Goal: Task Accomplishment & Management: Complete application form

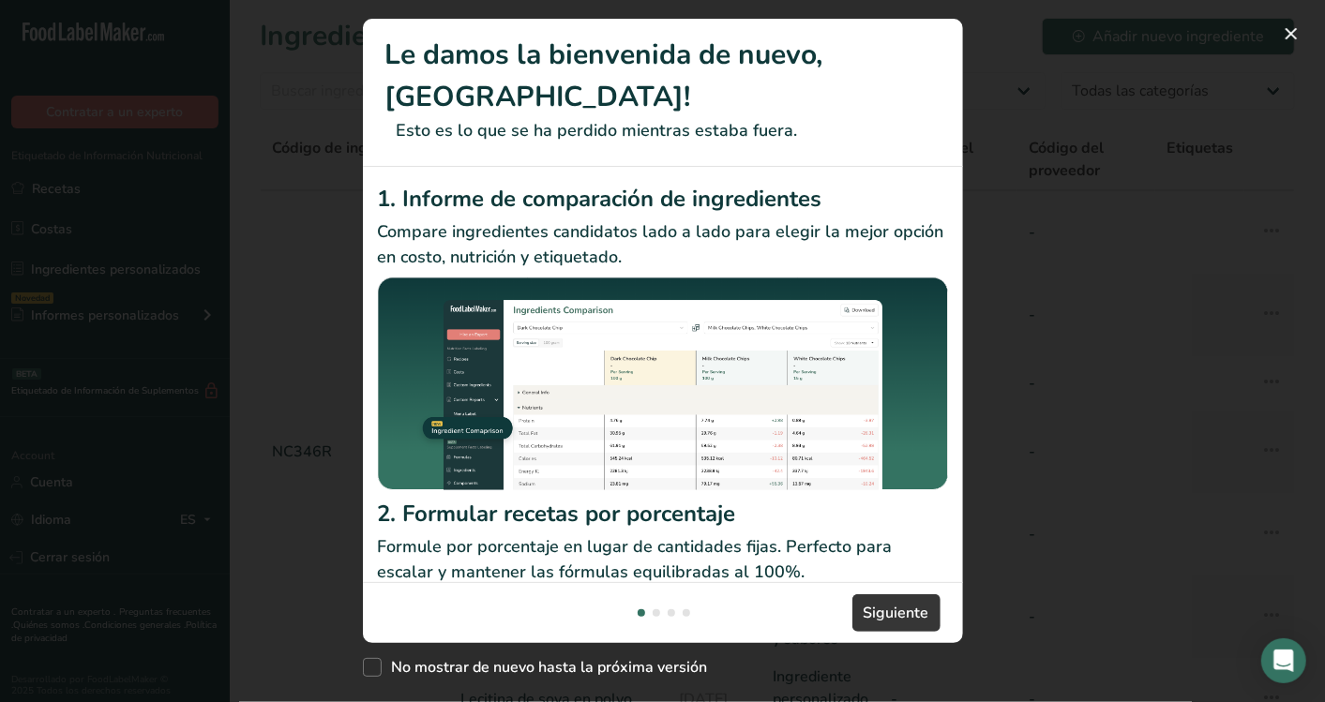
click at [1169, 74] on div "New Features" at bounding box center [662, 351] width 1325 height 702
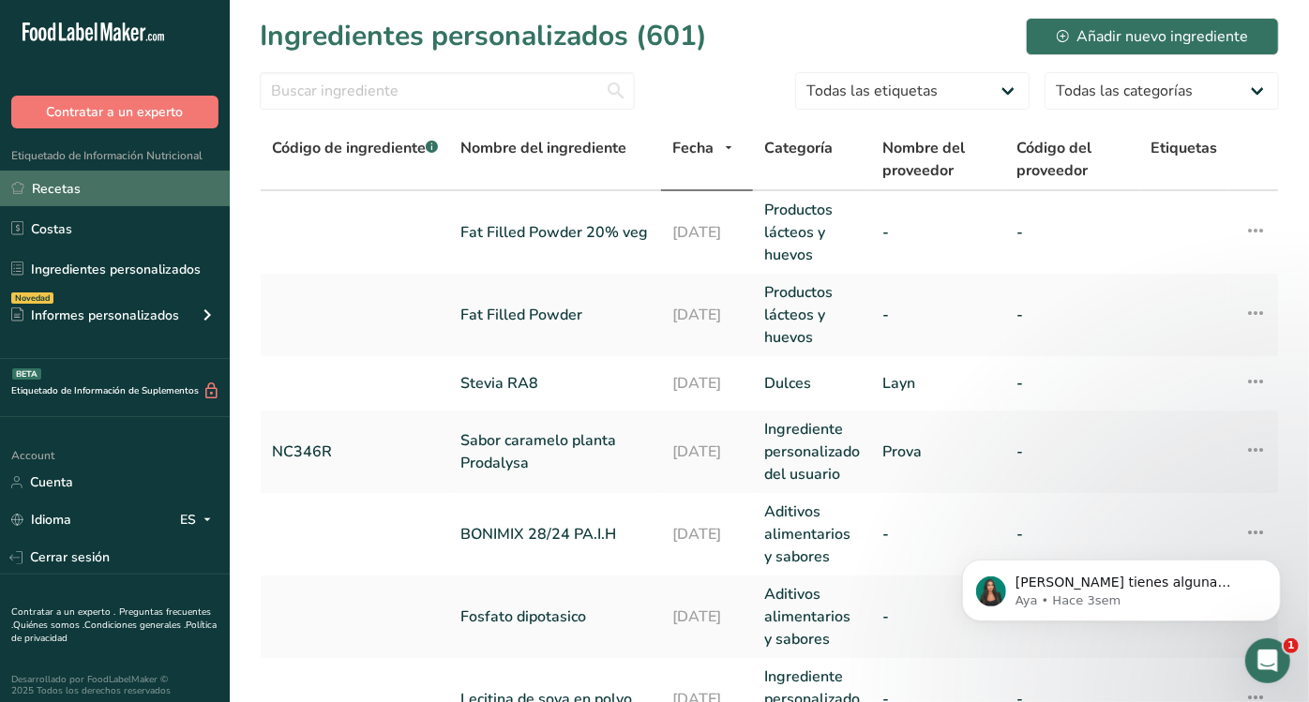
click at [65, 184] on link "Recetas" at bounding box center [115, 189] width 230 height 36
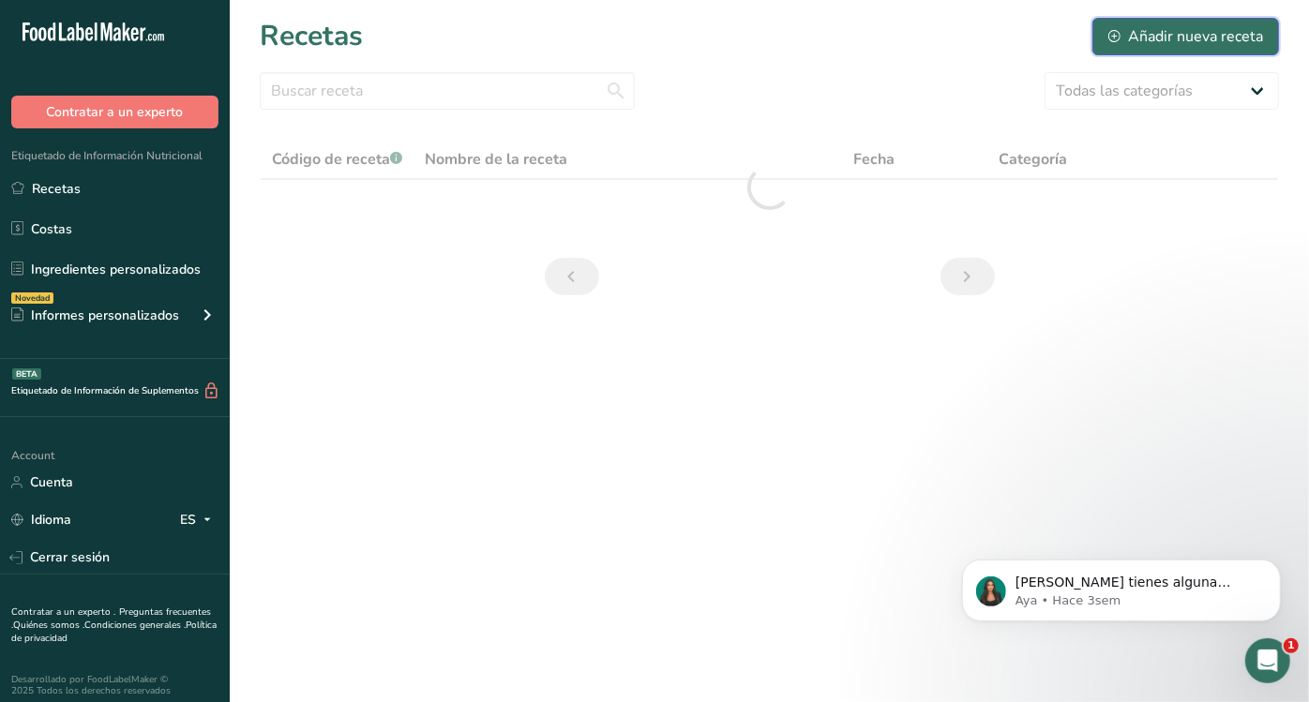
click at [1172, 27] on div "Añadir nueva receta" at bounding box center [1185, 36] width 155 height 22
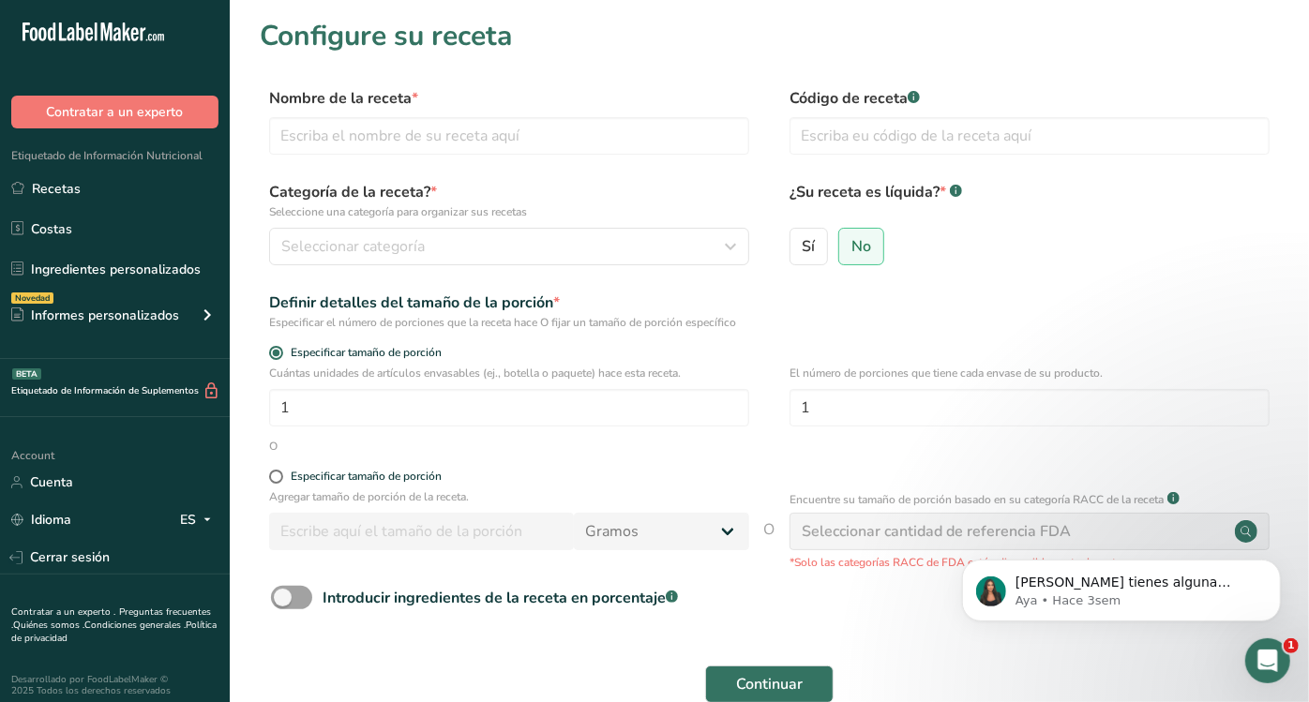
click at [535, 169] on form "Nombre de la receta * Código de receta .a-a{fill:#347362;}.b-a{fill:#fff;} Cate…" at bounding box center [769, 419] width 1019 height 665
click at [511, 142] on input "text" at bounding box center [509, 135] width 480 height 37
type input "O"
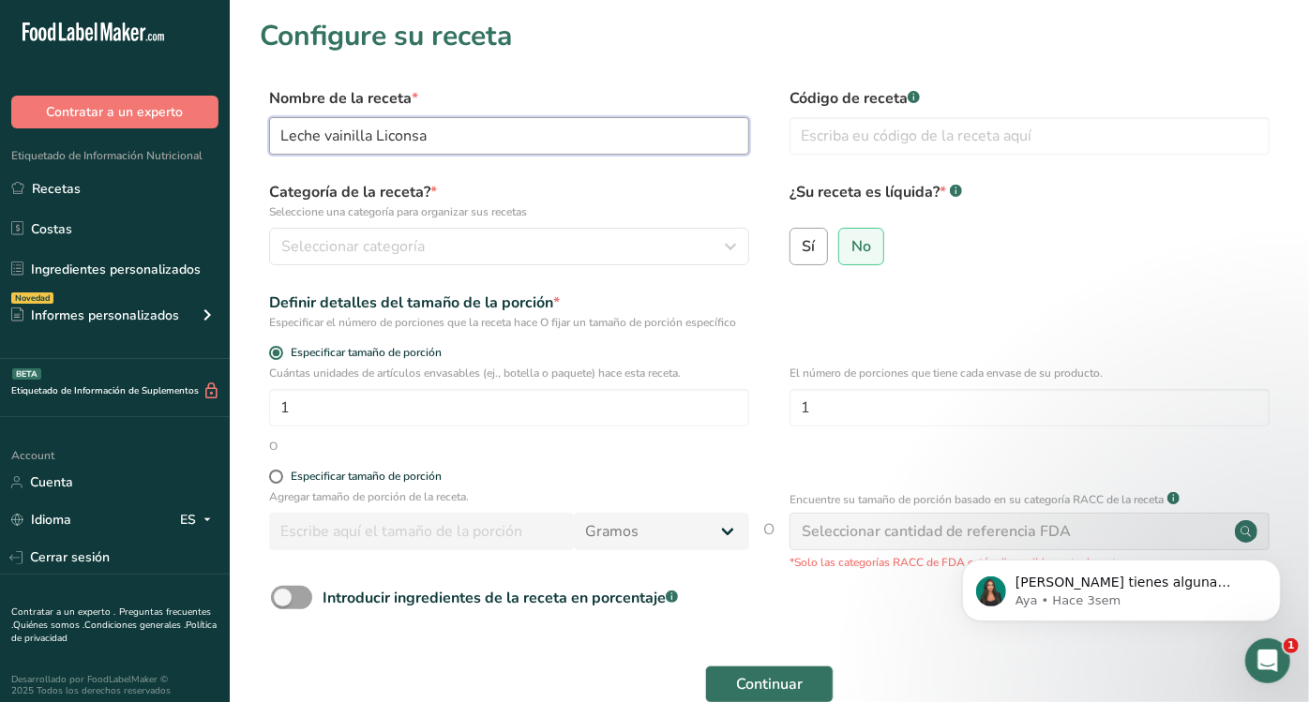
type input "Leche vainilla Liconsa"
click at [820, 241] on label "Sí" at bounding box center [808, 246] width 39 height 37
click at [802, 241] on input "Sí" at bounding box center [796, 246] width 12 height 12
radio input "true"
radio input "false"
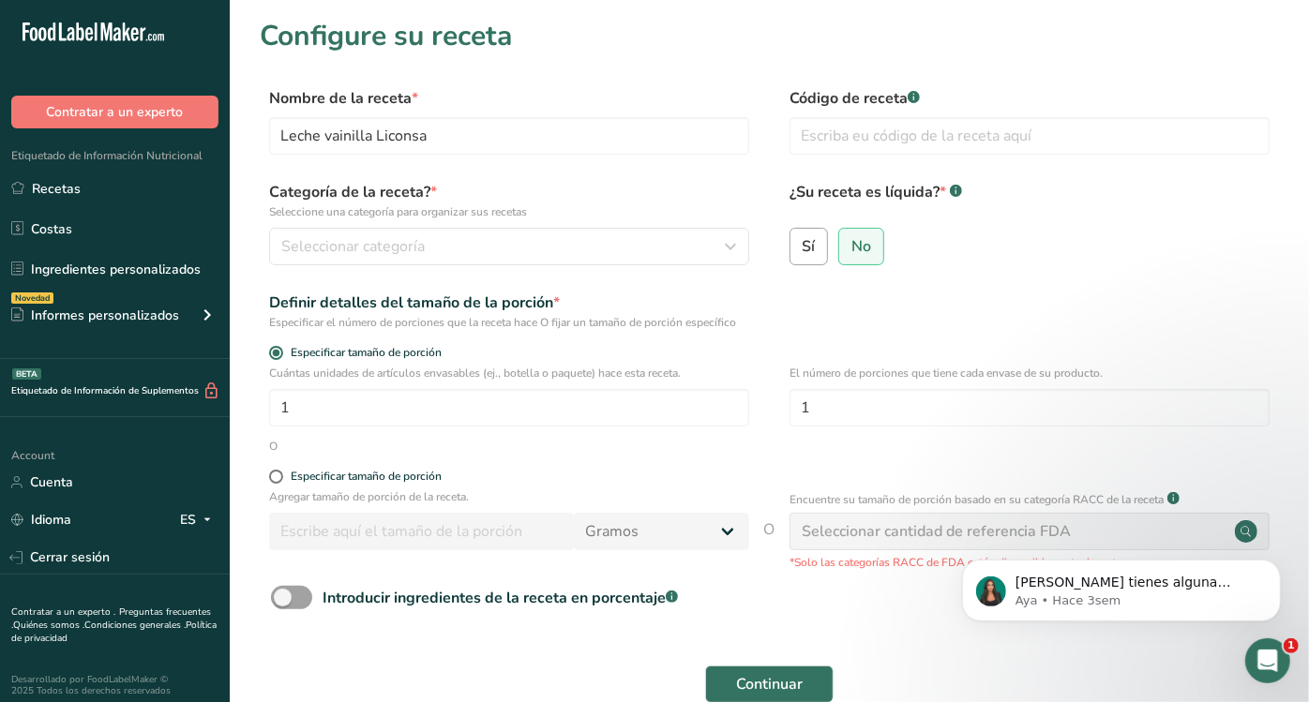
select select "22"
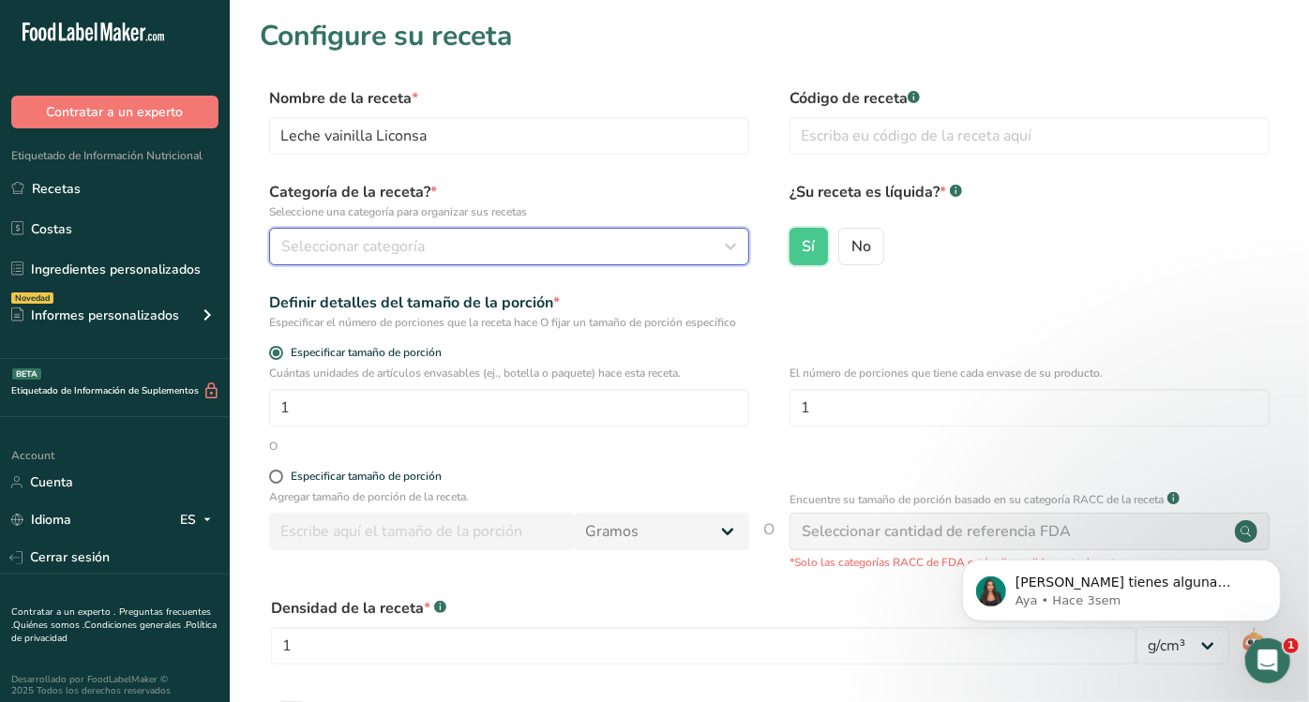
click at [471, 251] on div "Seleccionar categoría" at bounding box center [503, 246] width 444 height 22
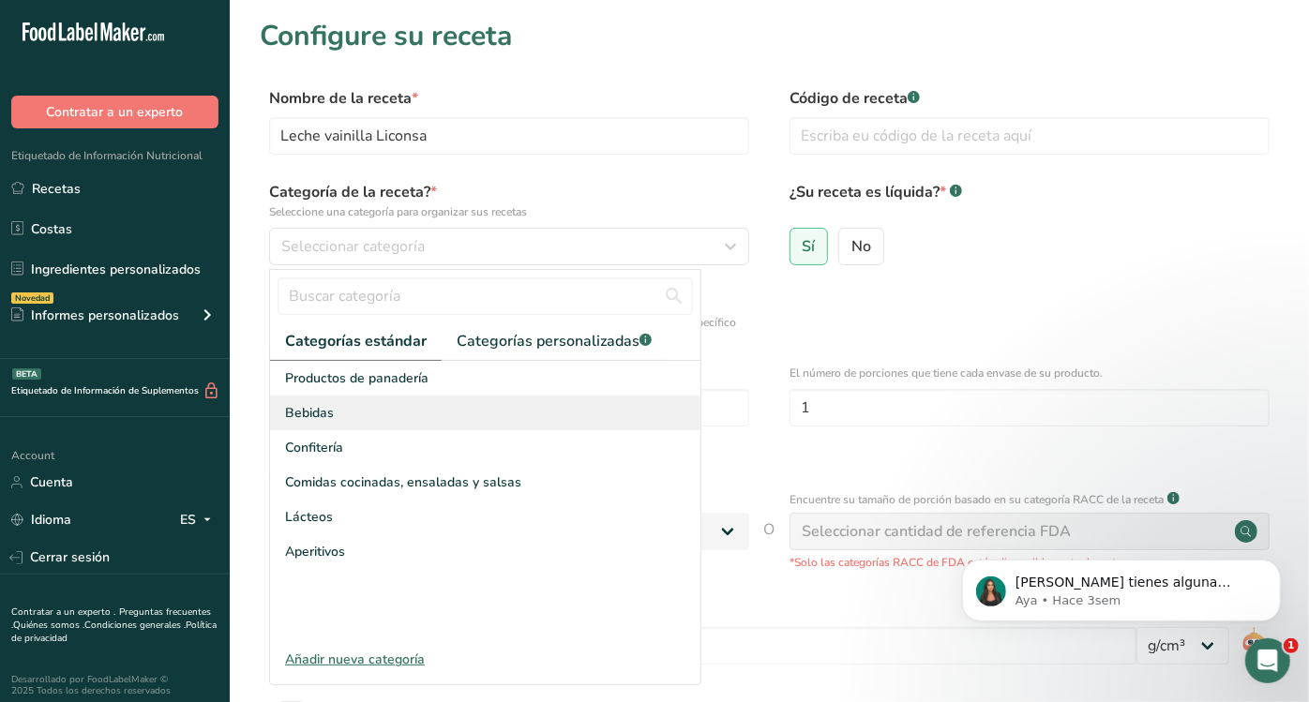
click at [412, 417] on div "Bebidas" at bounding box center [485, 413] width 430 height 35
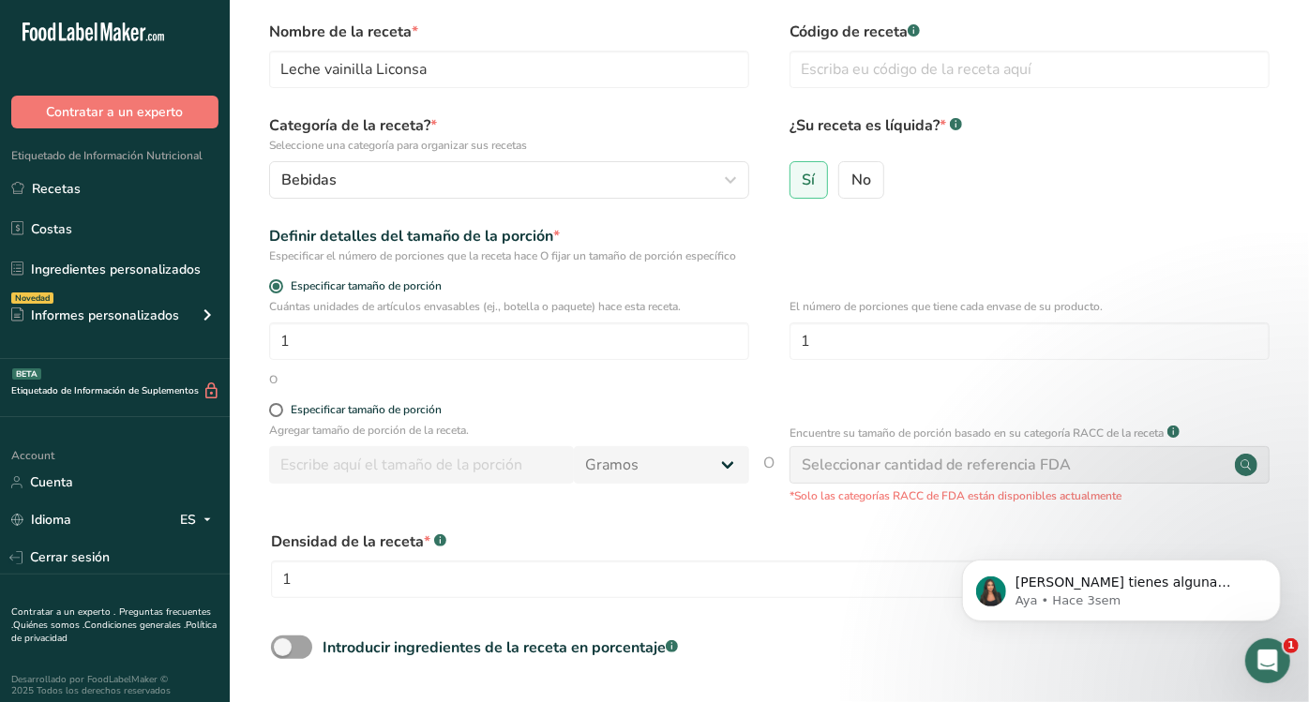
scroll to position [70, 0]
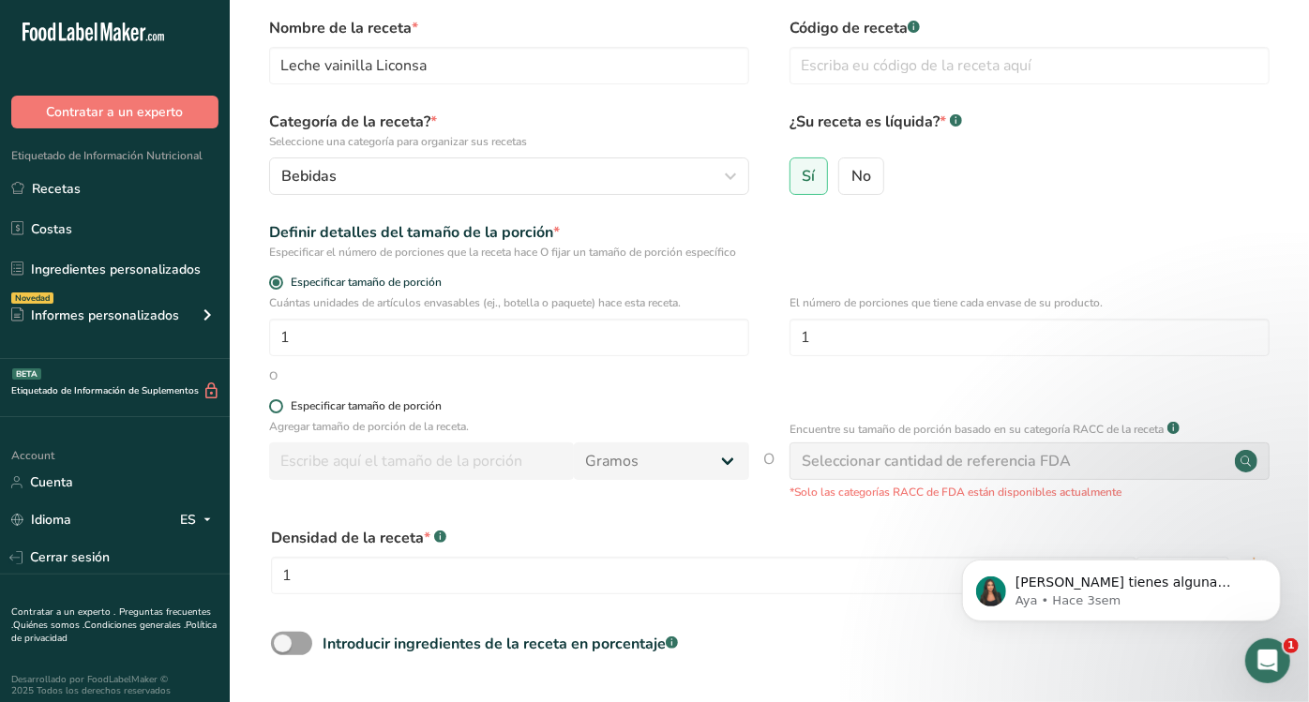
click at [291, 404] on div "Especificar tamaño de porción" at bounding box center [366, 406] width 151 height 14
click at [281, 404] on input "Especificar tamaño de porción" at bounding box center [275, 406] width 12 height 12
radio input "true"
radio input "false"
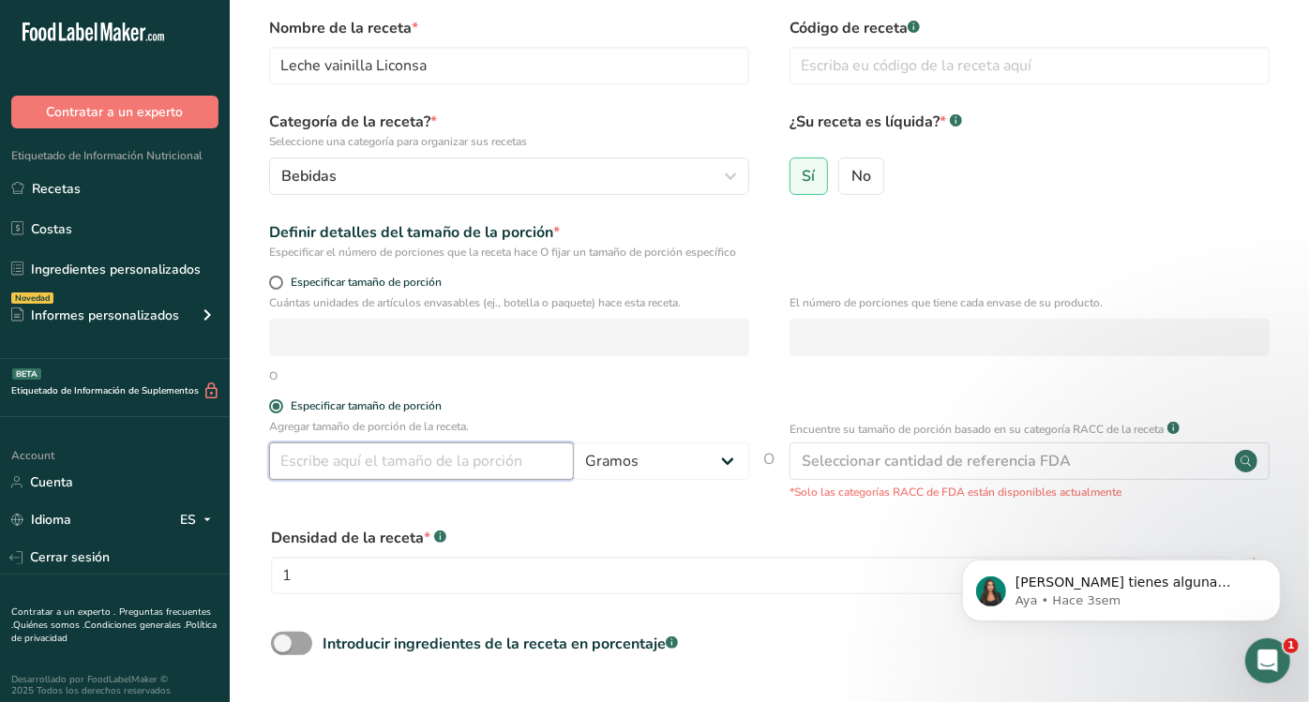
click at [412, 456] on input "number" at bounding box center [421, 460] width 305 height 37
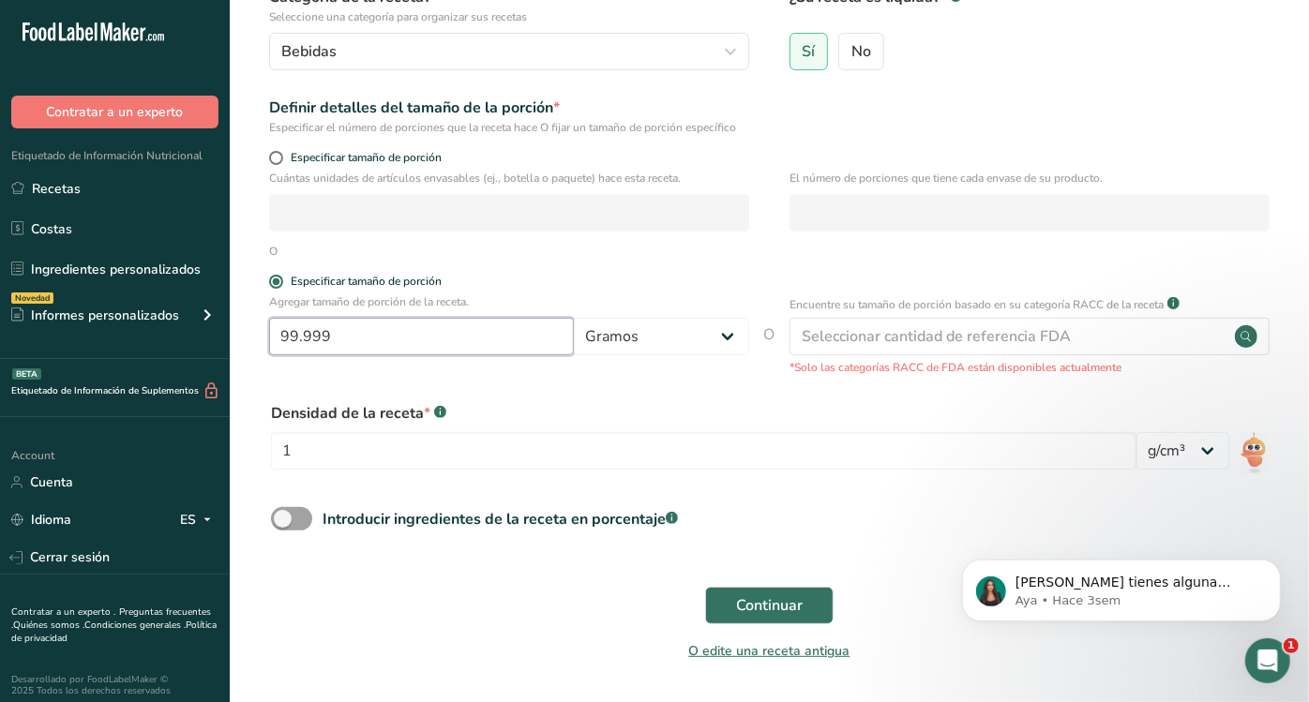
scroll to position [195, 0]
type input "99.999"
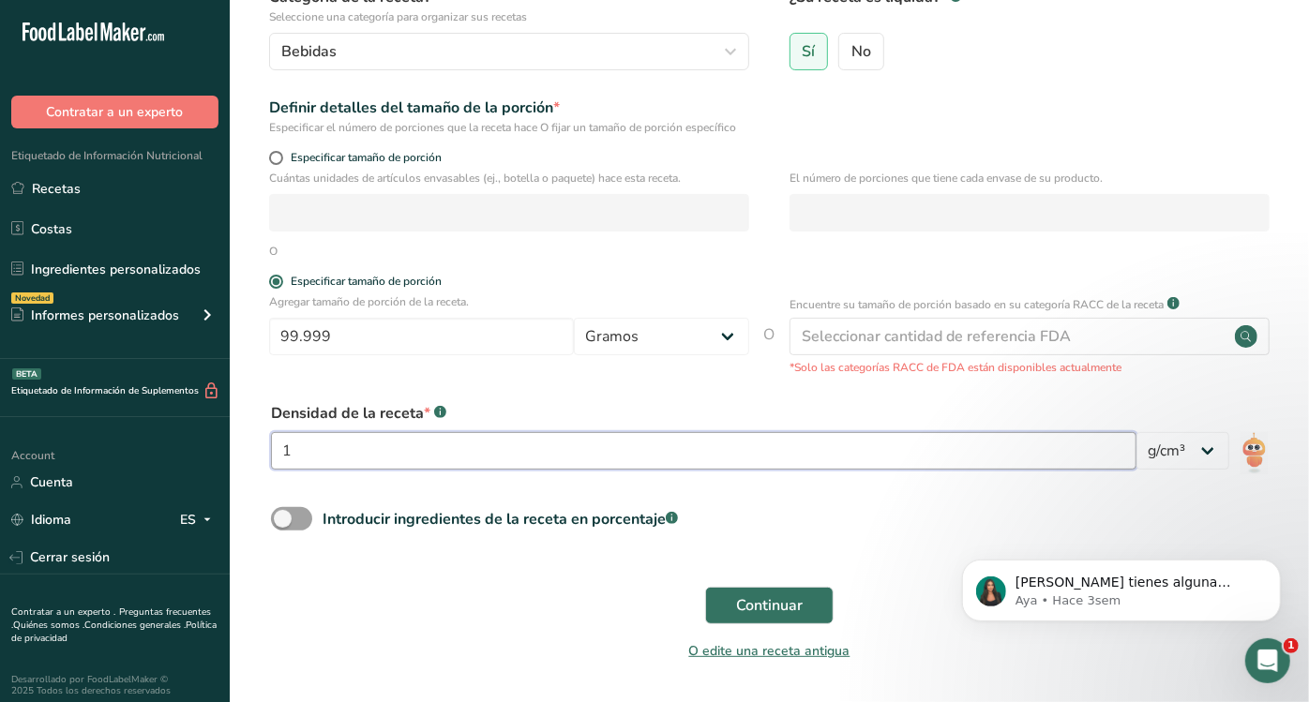
click at [776, 446] on input "1" at bounding box center [703, 450] width 865 height 37
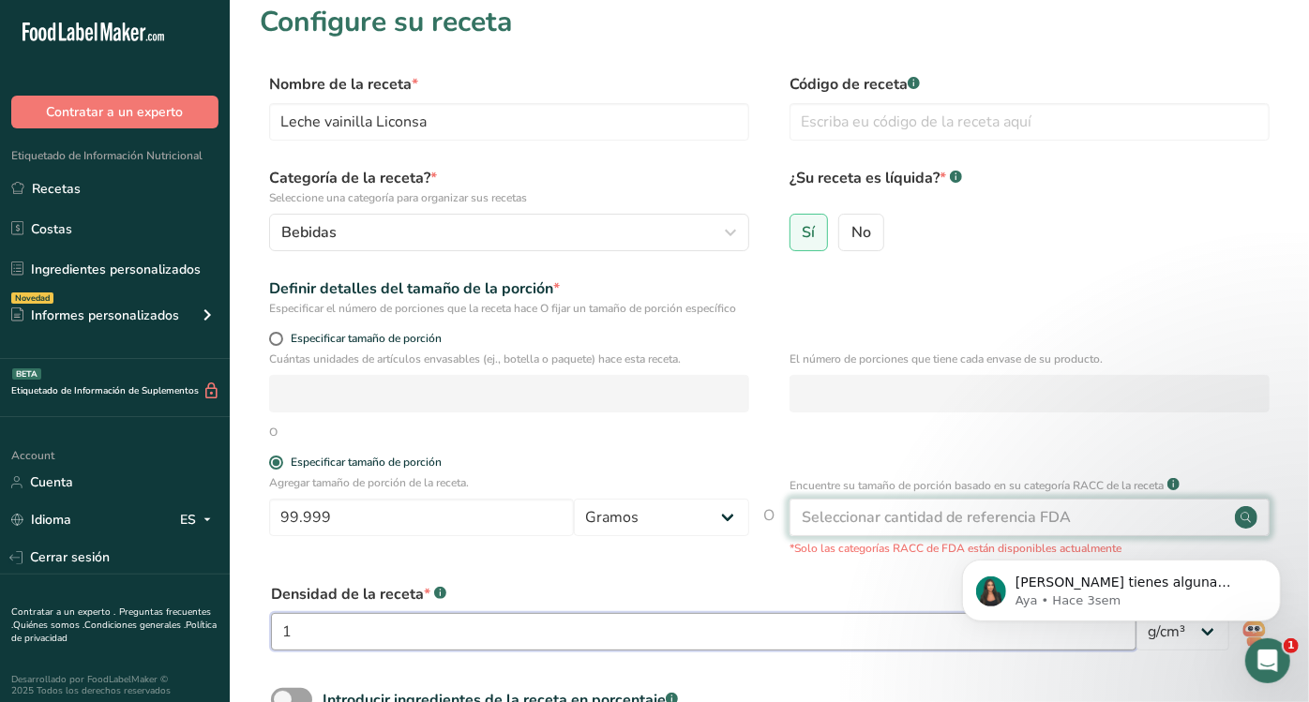
scroll to position [0, 0]
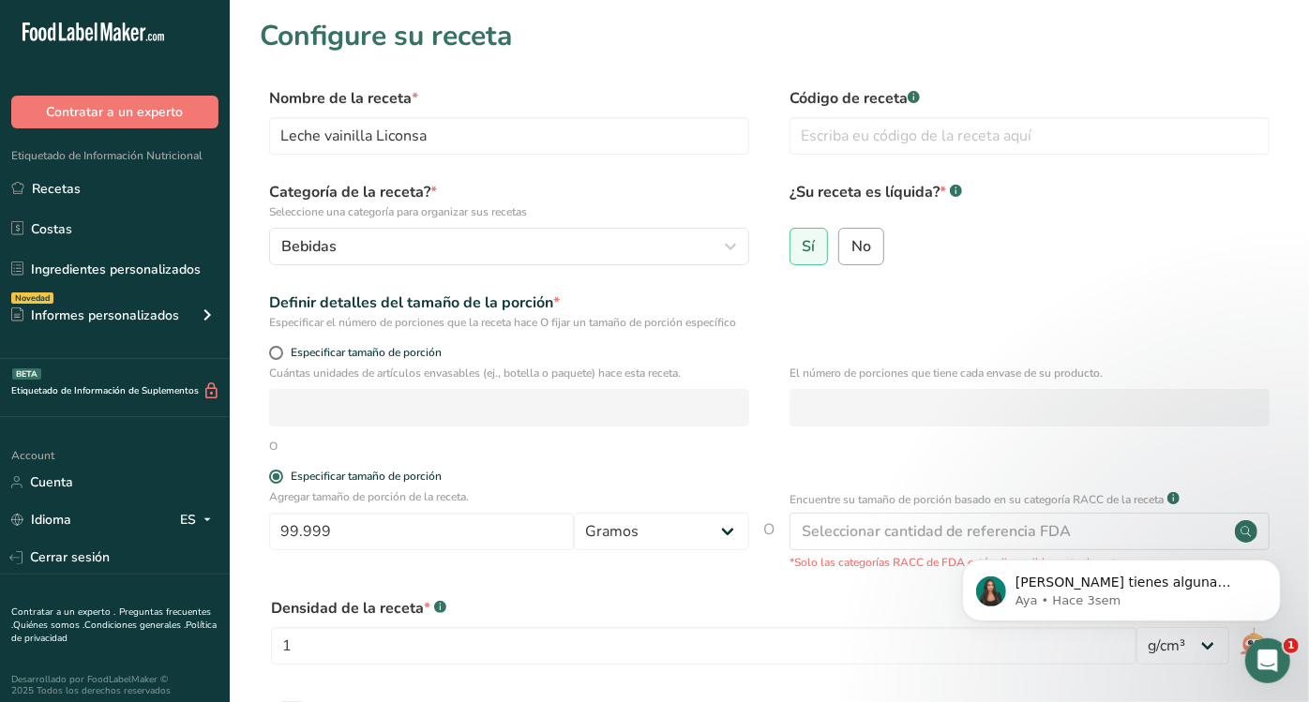
click at [848, 235] on label "No" at bounding box center [861, 246] width 46 height 37
click at [848, 240] on input "No" at bounding box center [845, 246] width 12 height 12
radio input "true"
radio input "false"
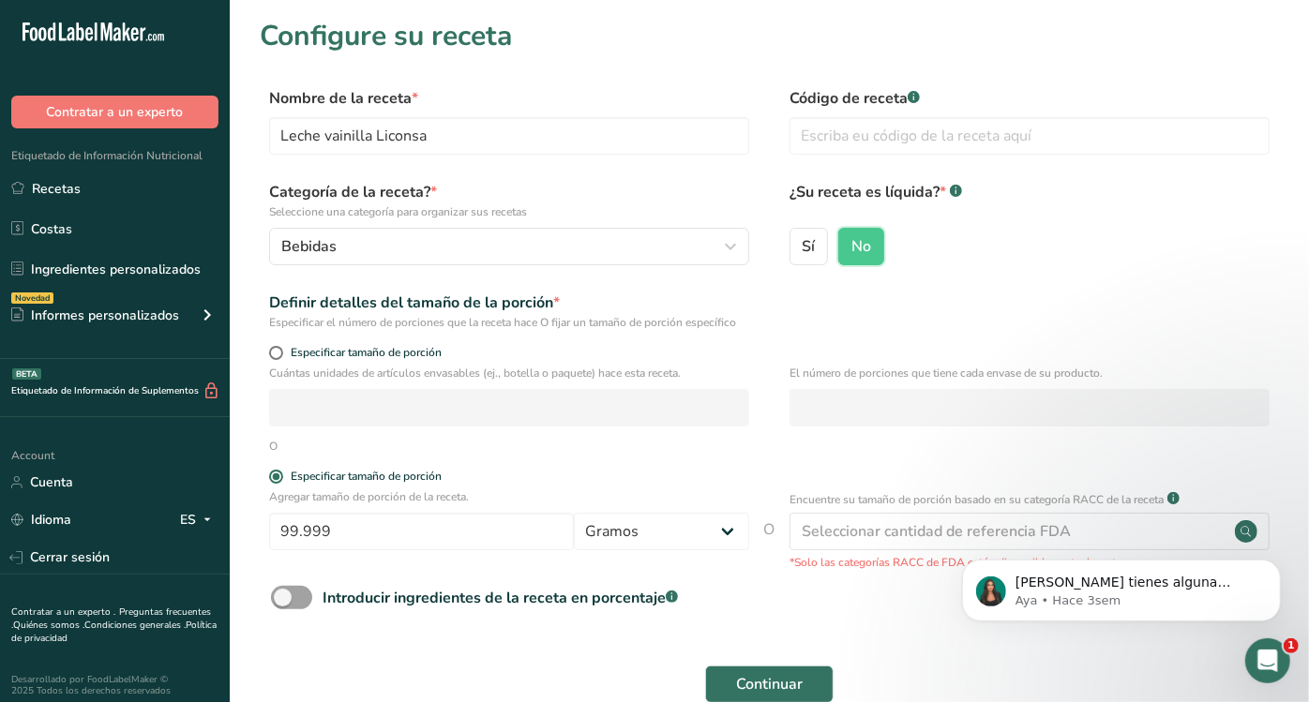
scroll to position [140, 0]
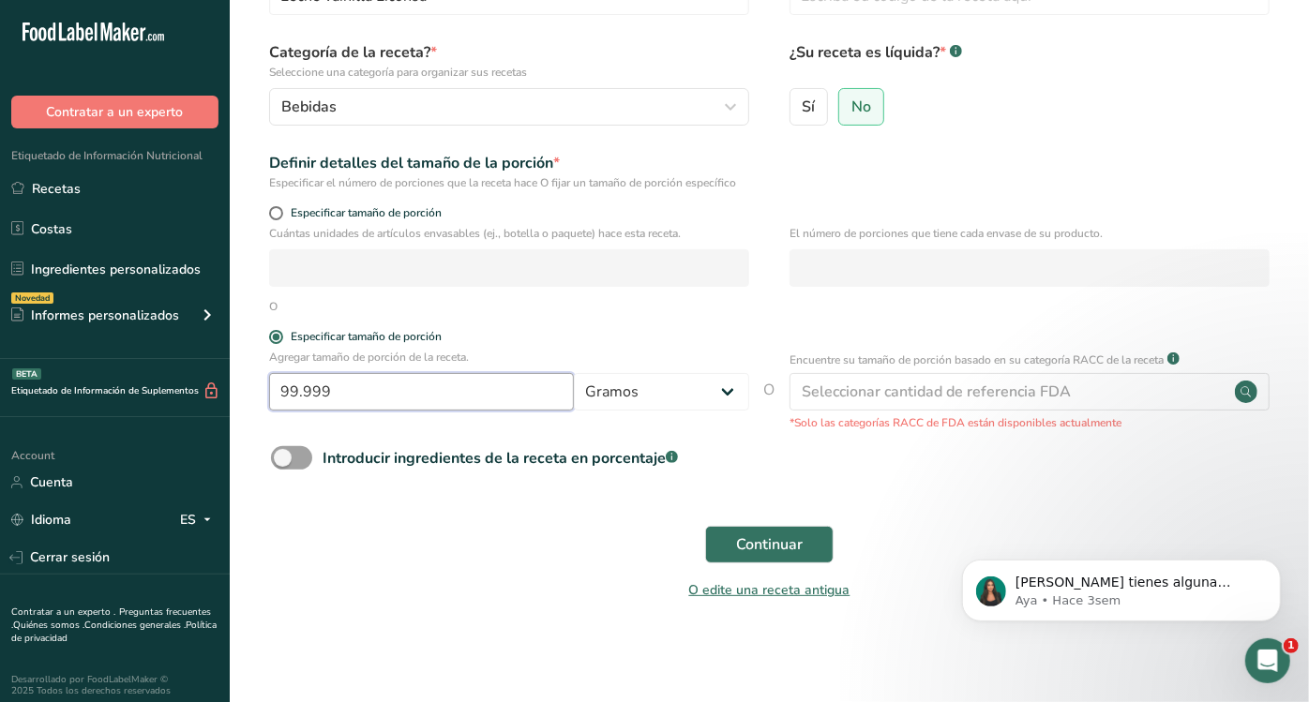
drag, startPoint x: 530, startPoint y: 374, endPoint x: 151, endPoint y: 398, distance: 379.5
click at [151, 398] on div ".a-20{fill:#fff;} Contratar a un experto Etiquetado de Información Nutricional …" at bounding box center [654, 281] width 1309 height 842
type input "100"
click at [758, 551] on span "Continuar" at bounding box center [769, 544] width 67 height 22
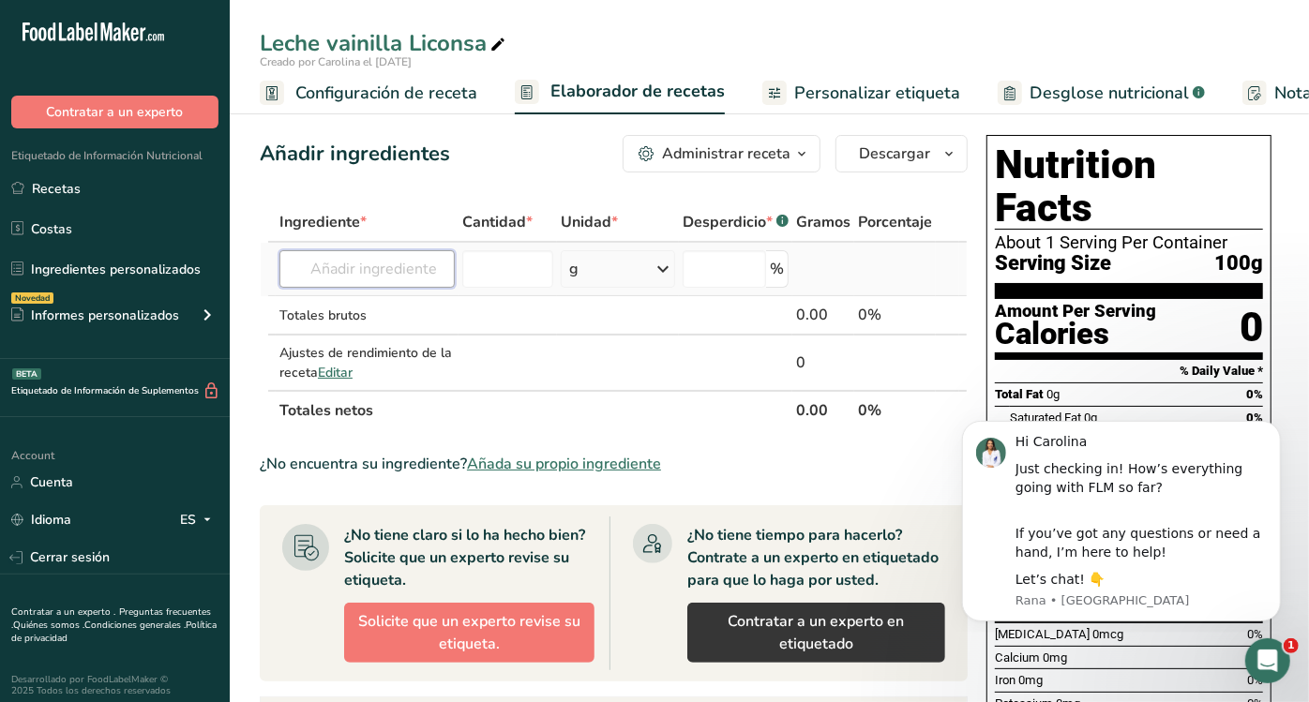
click at [424, 262] on input "text" at bounding box center [366, 268] width 175 height 37
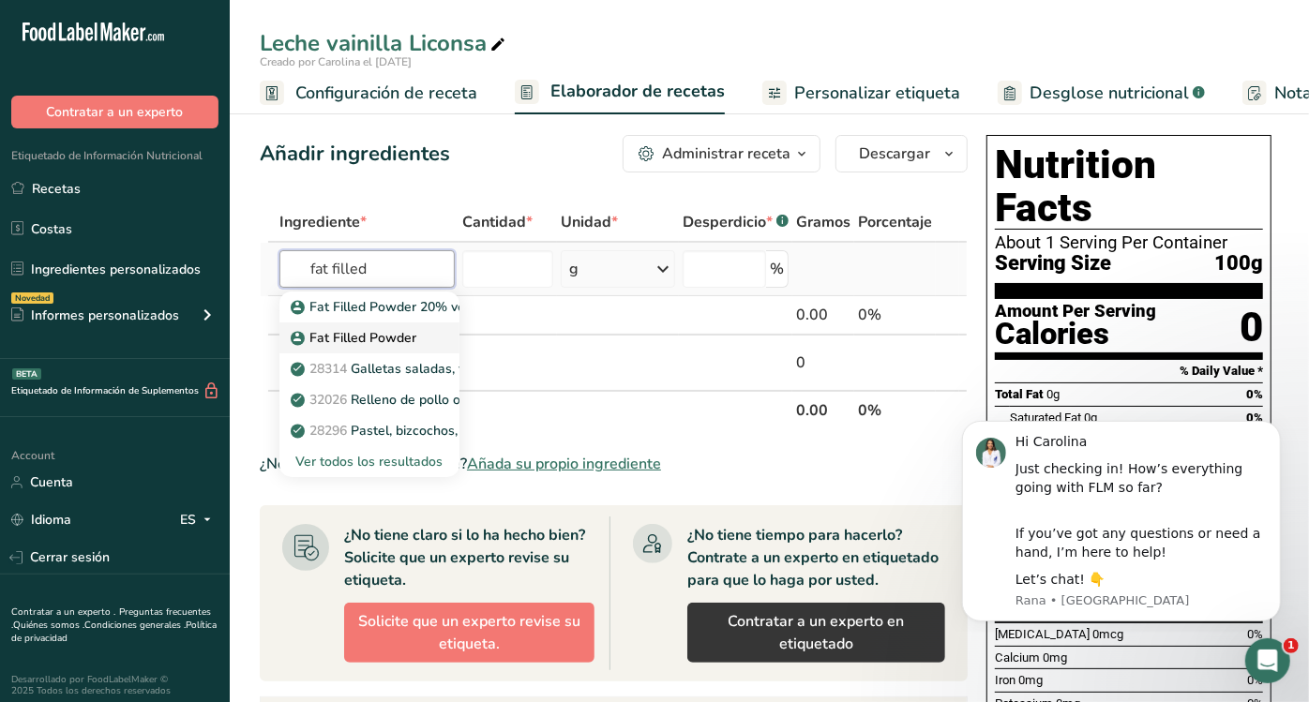
type input "fat filled"
click at [394, 337] on p "Fat Filled Powder" at bounding box center [355, 338] width 122 height 20
type input "Fat Filled Powder"
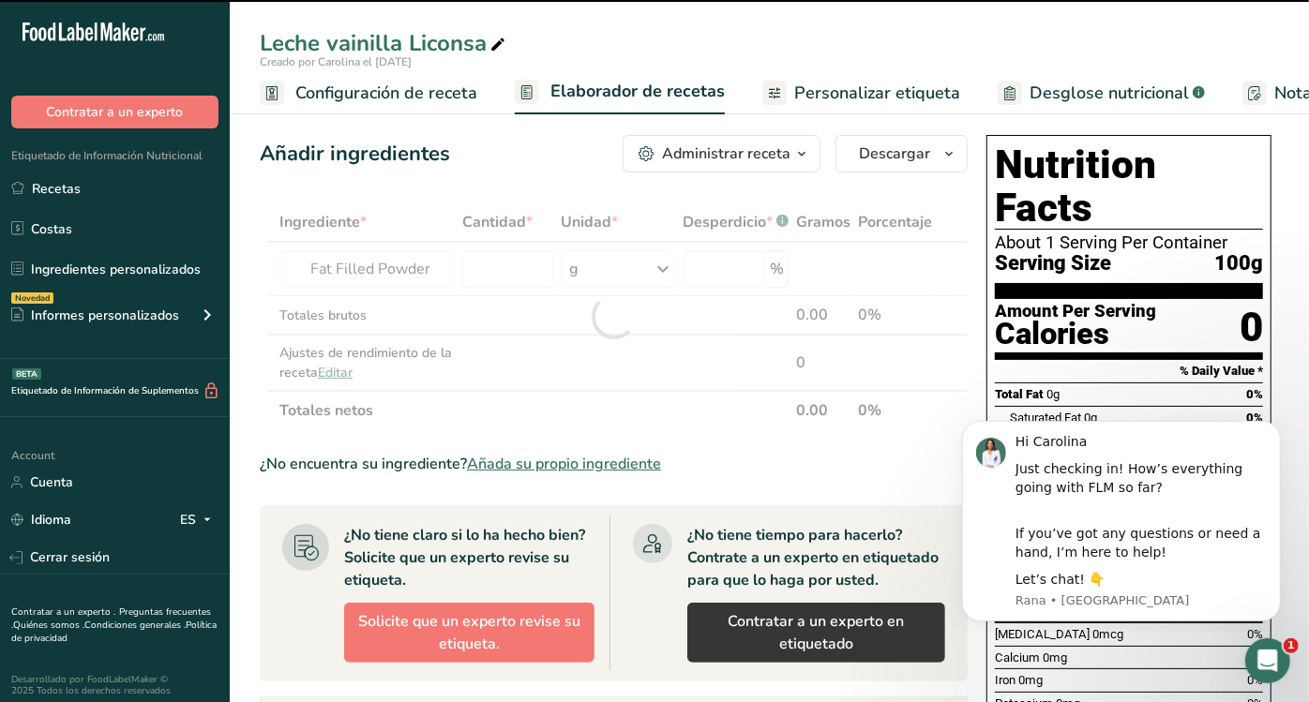
type input "0"
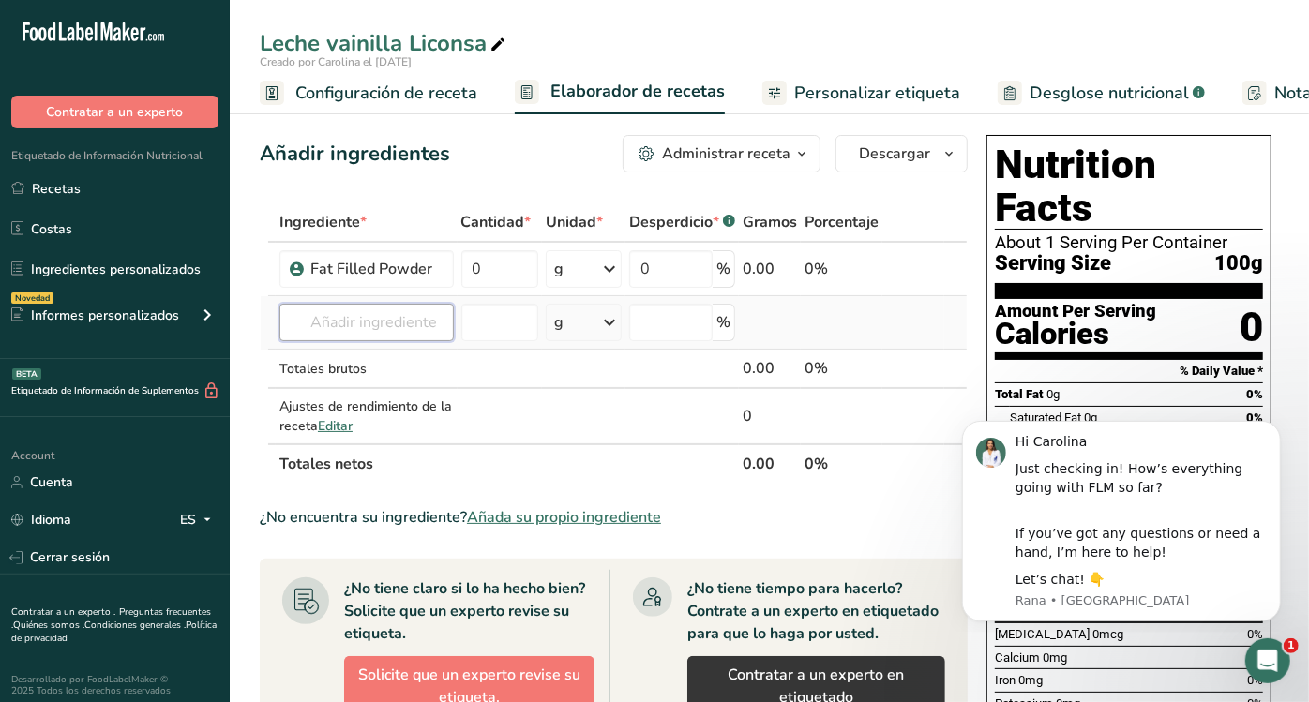
click at [385, 327] on input "text" at bounding box center [366, 322] width 174 height 37
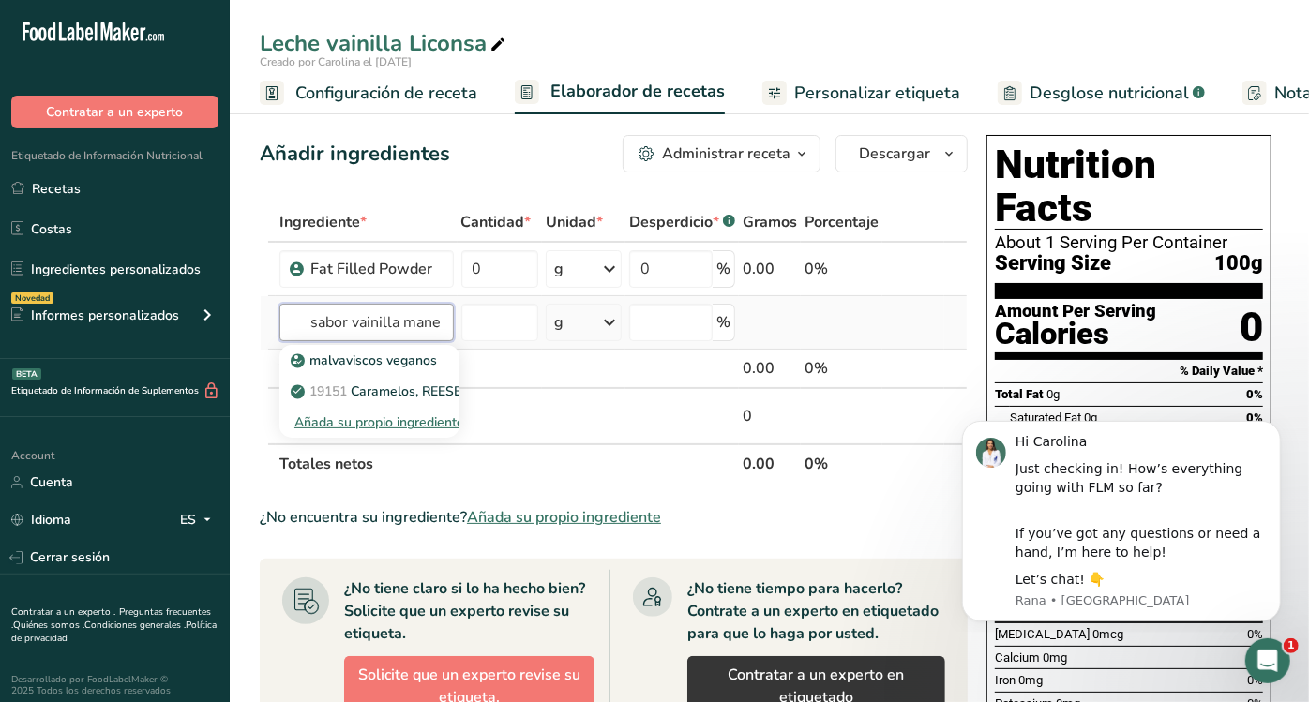
drag, startPoint x: 447, startPoint y: 322, endPoint x: 401, endPoint y: 321, distance: 46.0
click at [401, 321] on input "sabor vainilla mane" at bounding box center [366, 322] width 174 height 37
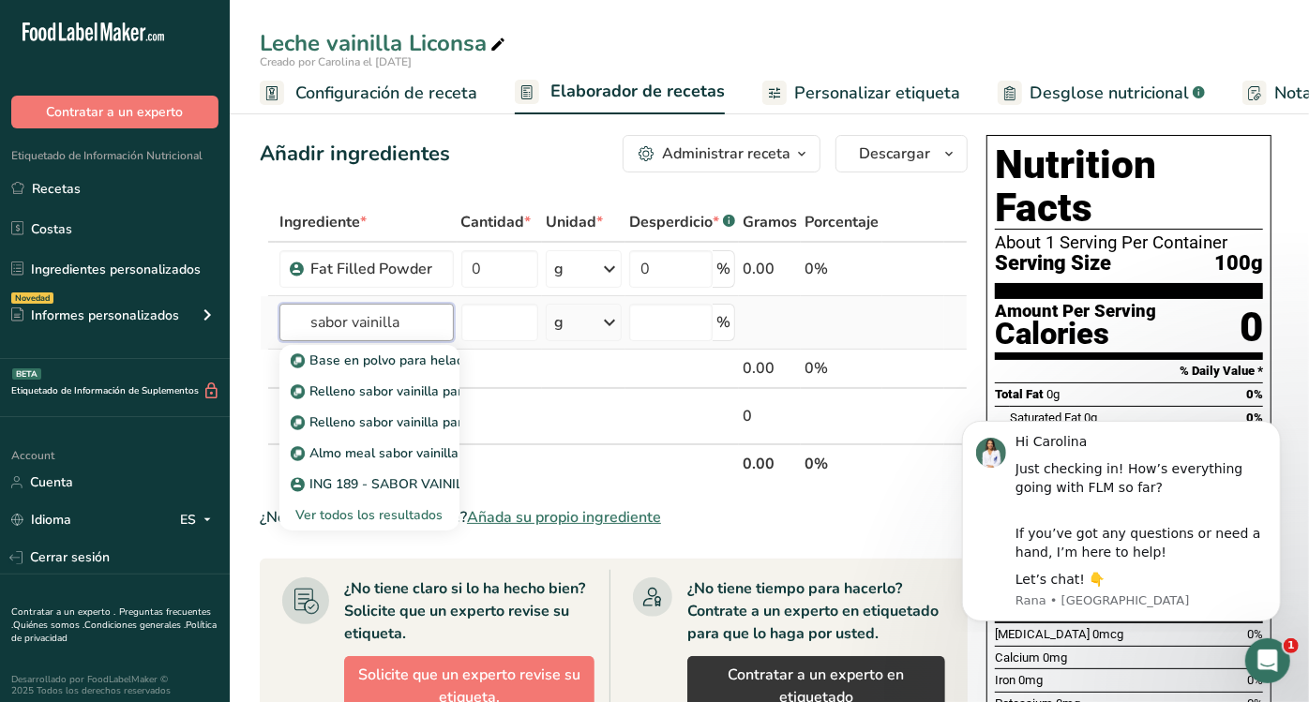
type input "sabor vainilla"
click at [392, 511] on div "Ver todos los resultados" at bounding box center [369, 515] width 150 height 20
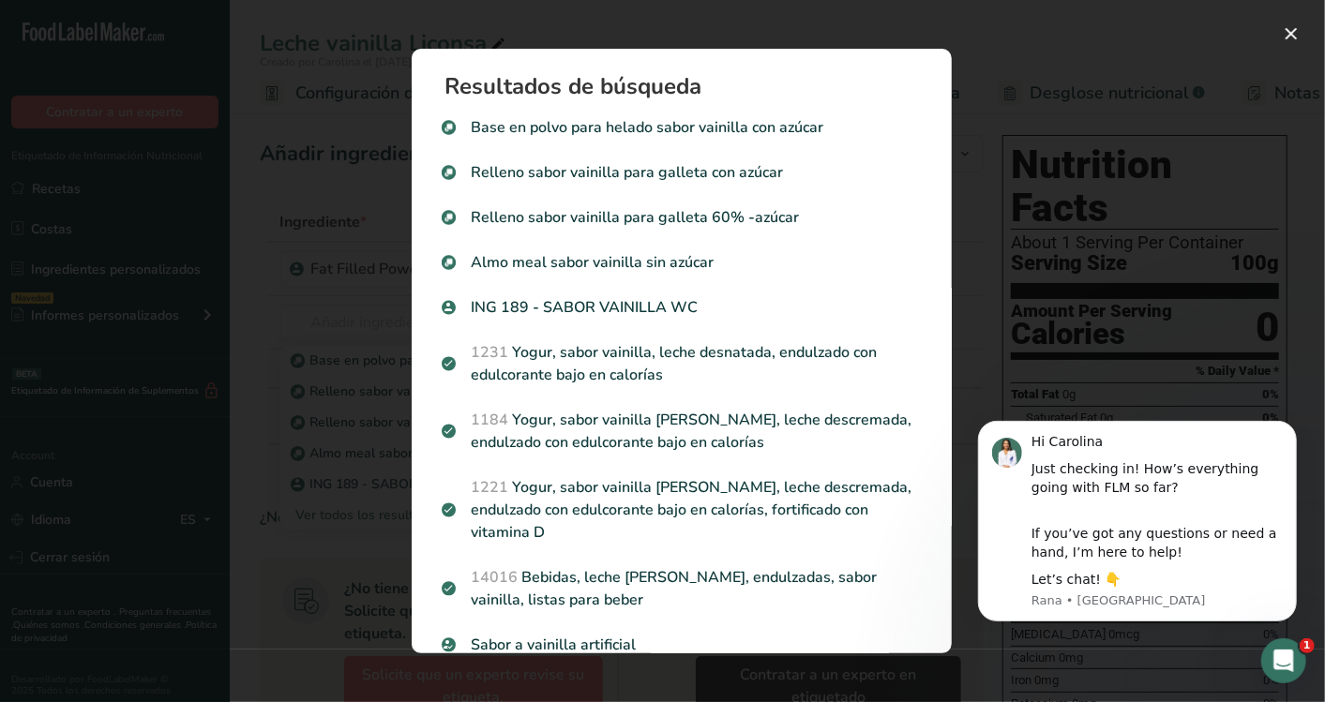
click at [1025, 323] on div "Search results modal" at bounding box center [662, 351] width 1325 height 702
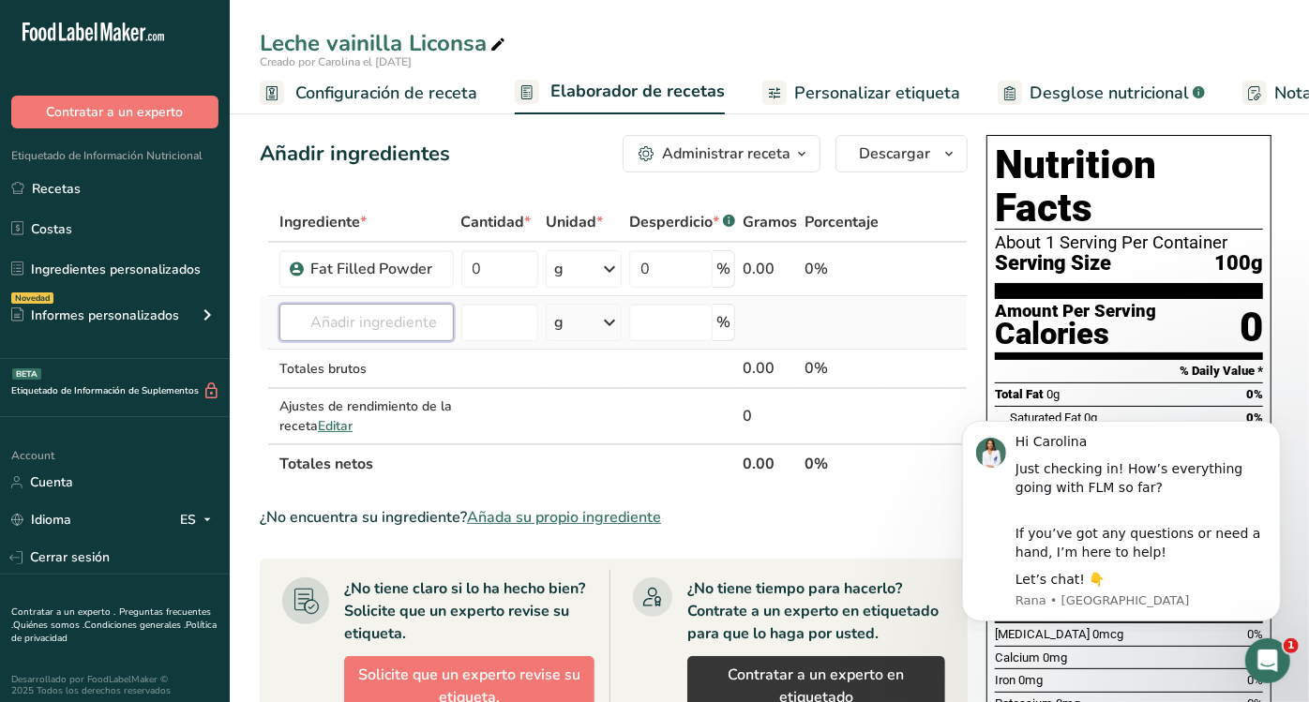
click at [407, 322] on input "text" at bounding box center [366, 322] width 174 height 37
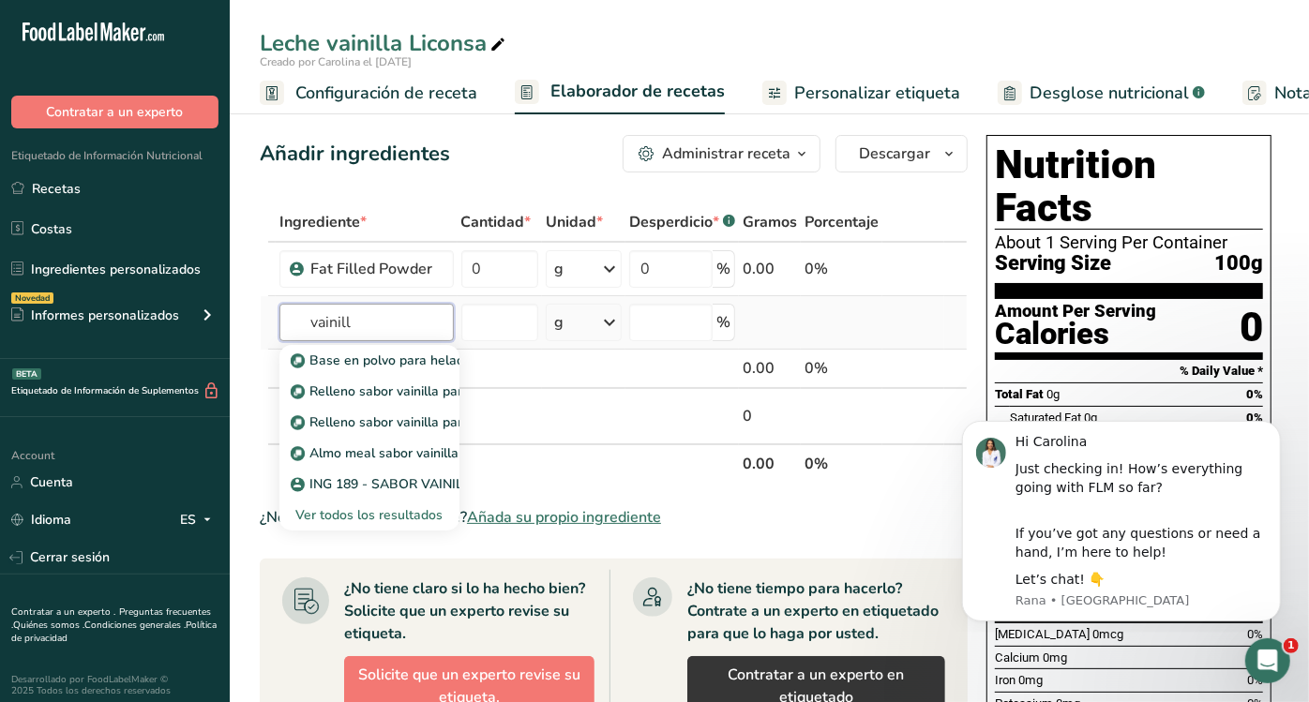
type input "vainilla"
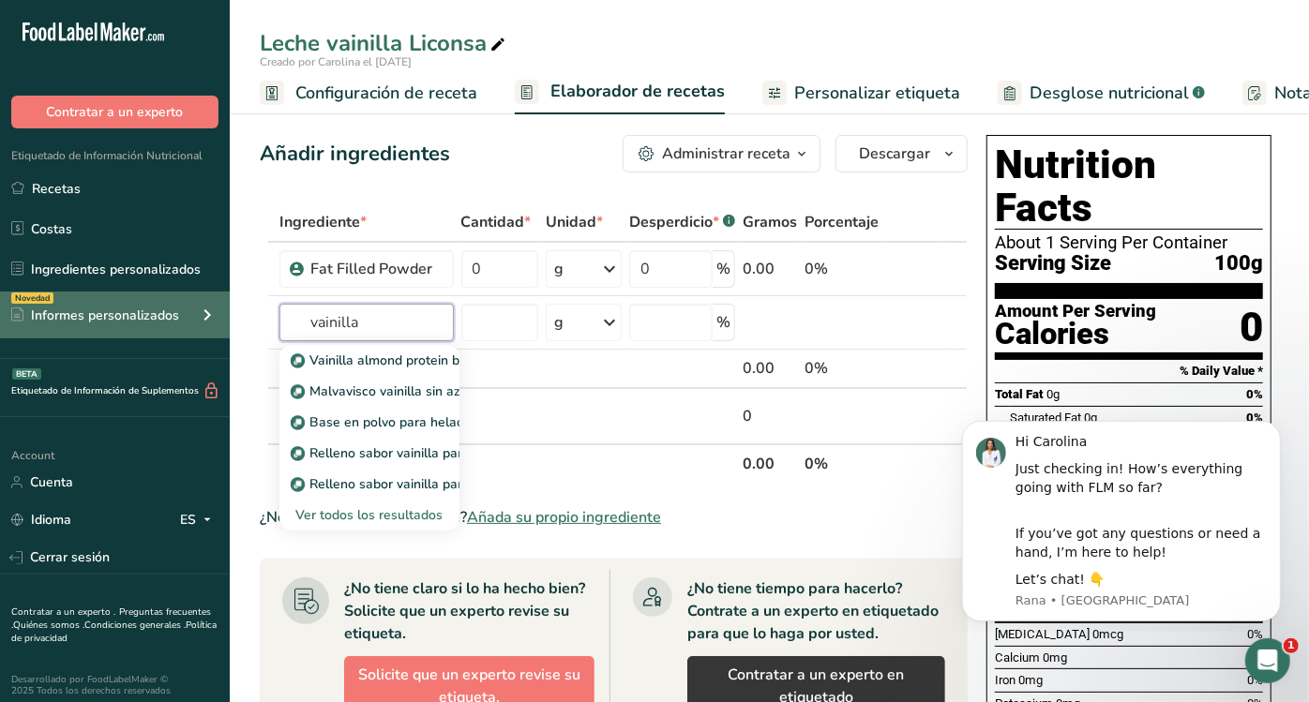
drag, startPoint x: 396, startPoint y: 318, endPoint x: 209, endPoint y: 320, distance: 186.6
click at [209, 320] on div ".a-20{fill:#fff;} Contratar a un experto Etiquetado de Información Nutricional …" at bounding box center [654, 632] width 1309 height 1265
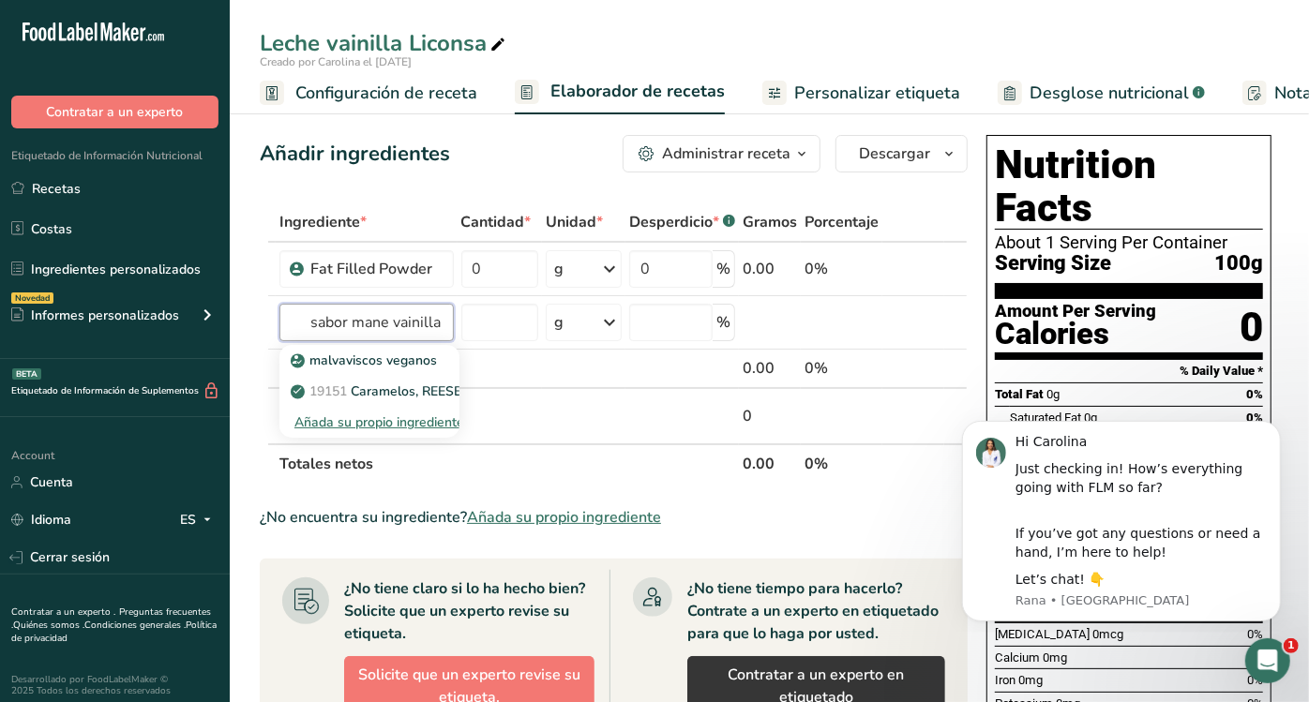
drag, startPoint x: 436, startPoint y: 332, endPoint x: 254, endPoint y: 336, distance: 181.9
click at [254, 336] on section "Añadir ingredientes Administrar receta Eliminar receta Duplicar receta Escalar …" at bounding box center [769, 680] width 1079 height 1167
type input "a"
type input "saborizante vainilla"
click at [443, 365] on p "ING 172 - Saborizante Natural vainilla MEX-EC0425081" at bounding box center [468, 361] width 349 height 20
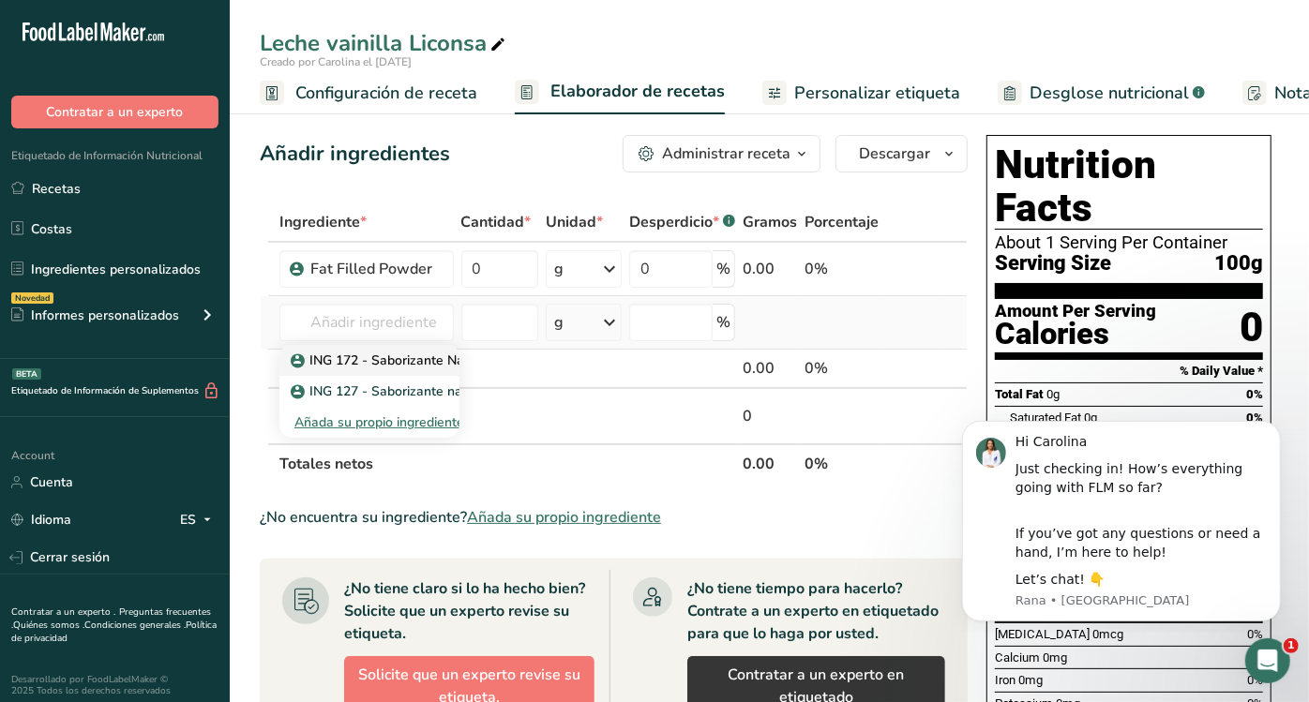
type input "ING 172 - Saborizante Natural vainilla MEX-EC0425081"
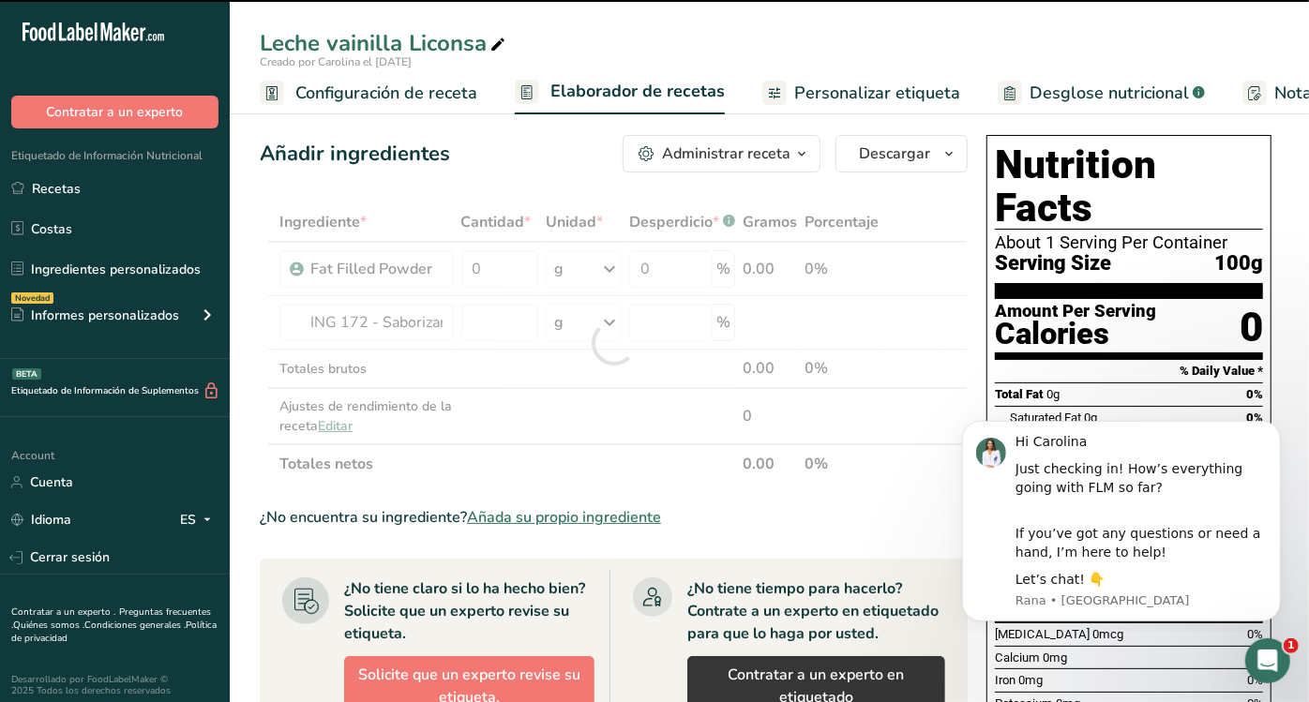
type input "0"
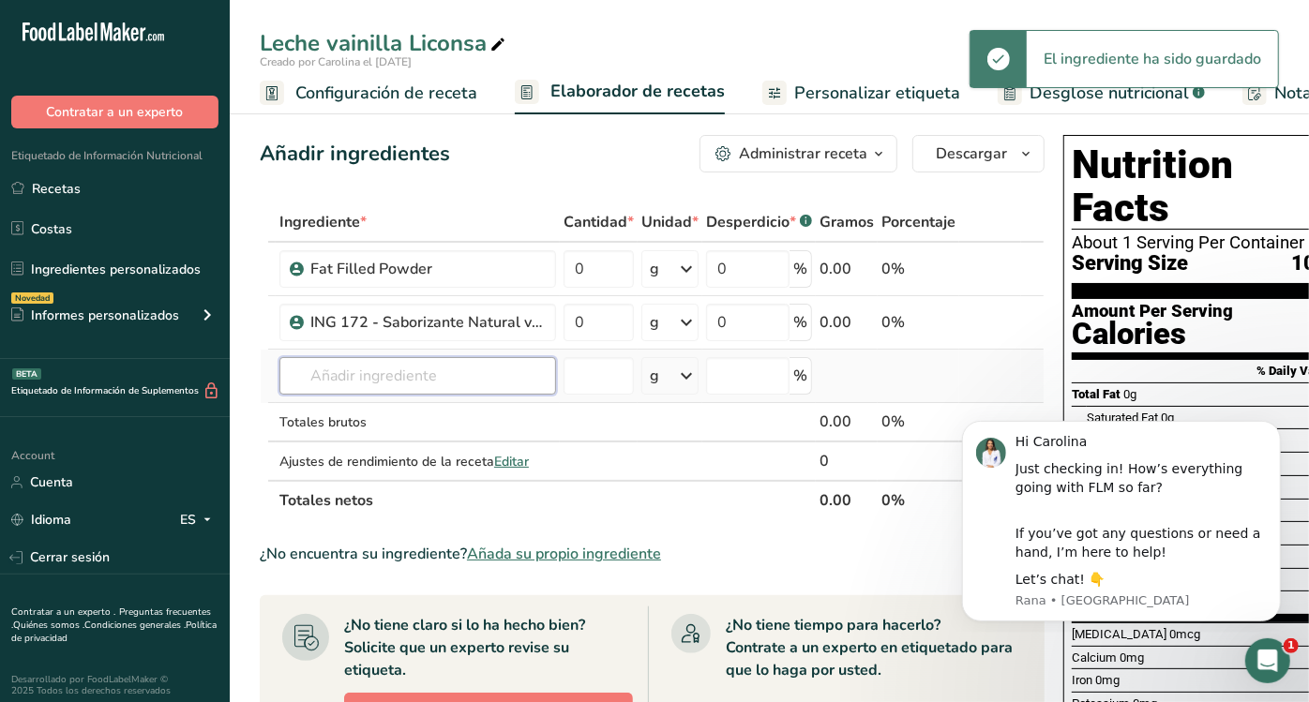
click at [423, 382] on input "text" at bounding box center [417, 375] width 277 height 37
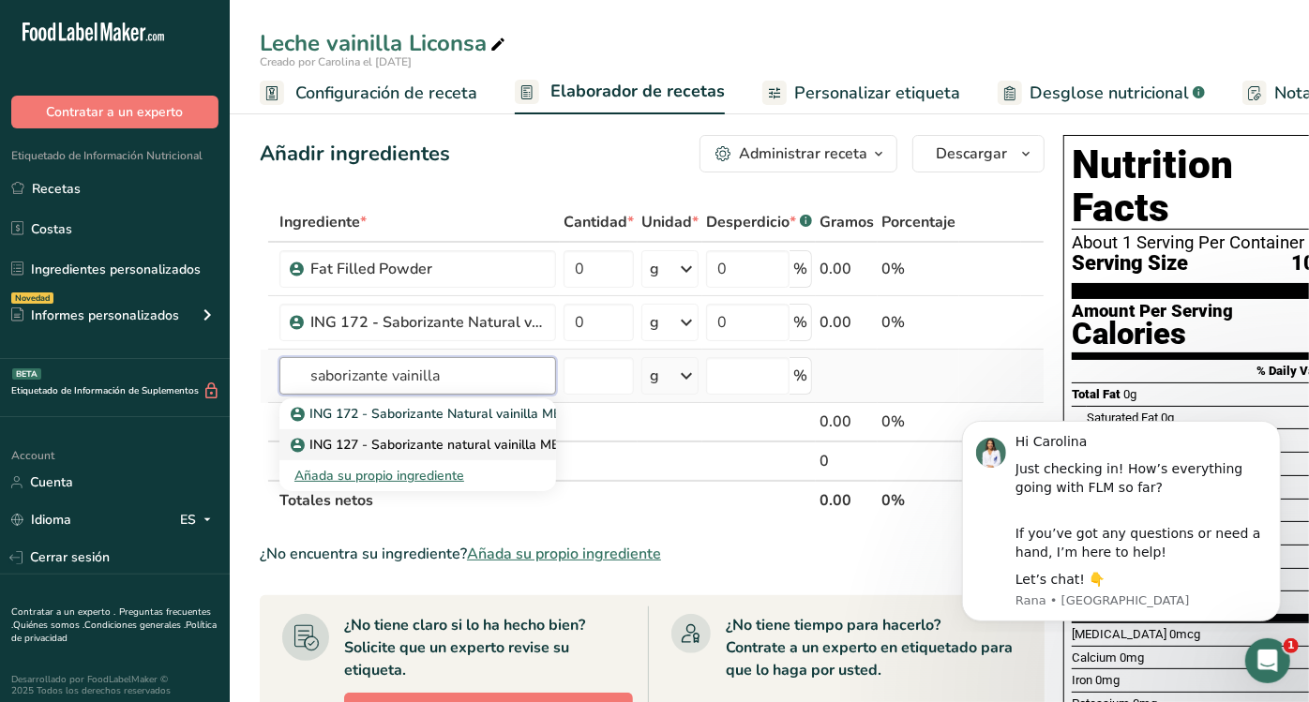
type input "saborizante vainilla"
click at [438, 442] on p "ING 127 - Saborizante natural vainilla MEX-EC0425081 (MANE)" at bounding box center [492, 445] width 397 height 20
type input "ING 127 - Saborizante natural vainilla MEX-EC0425081 (MANE)"
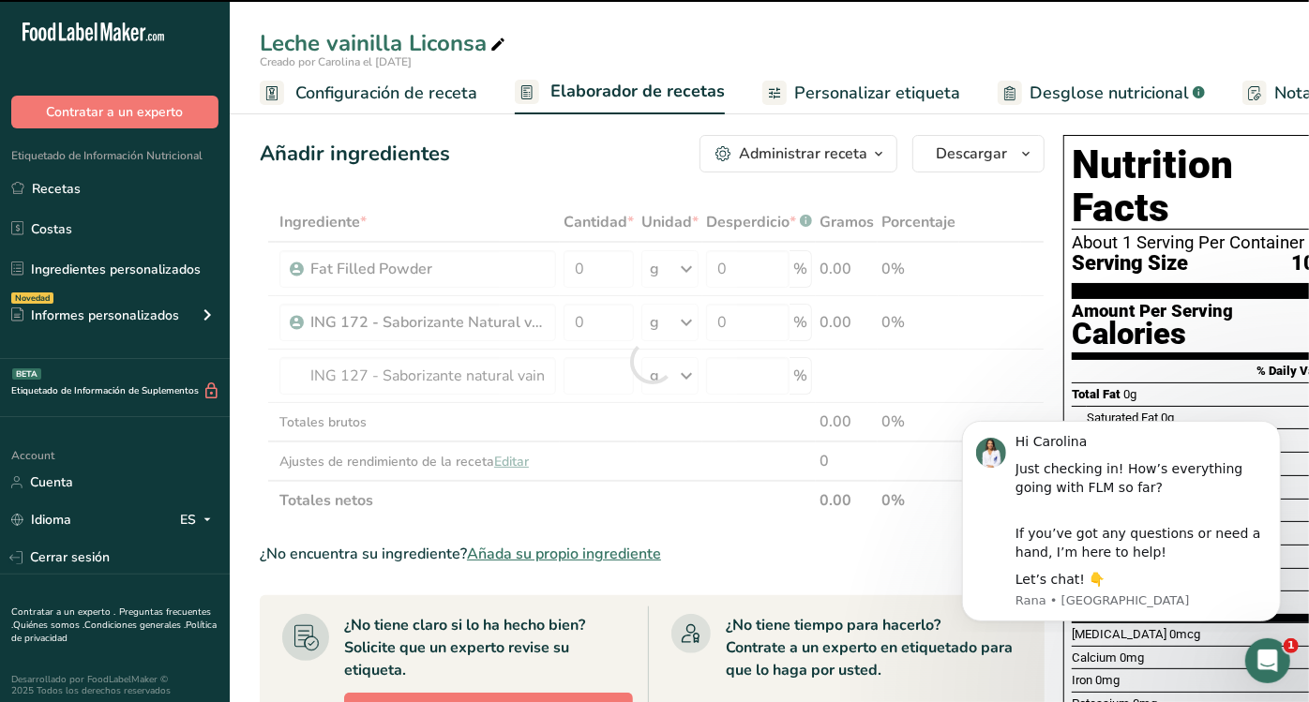
type input "0"
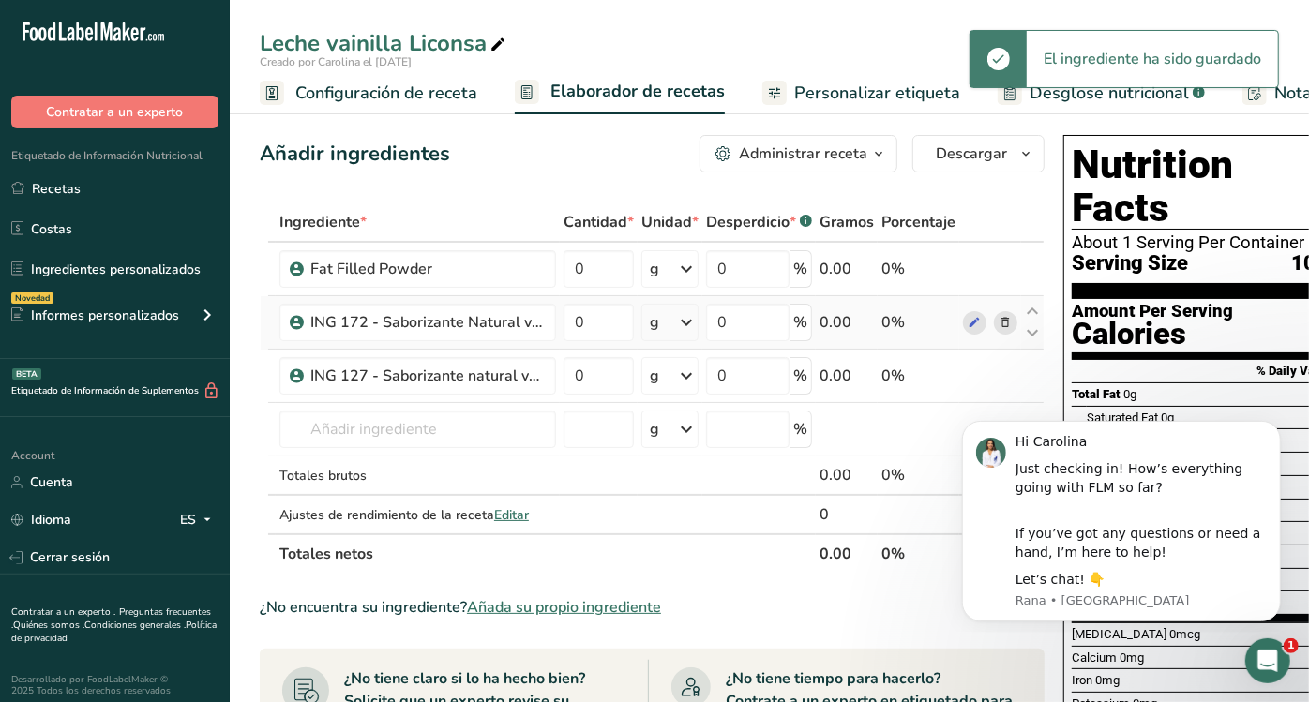
click at [1009, 321] on span at bounding box center [1006, 322] width 22 height 22
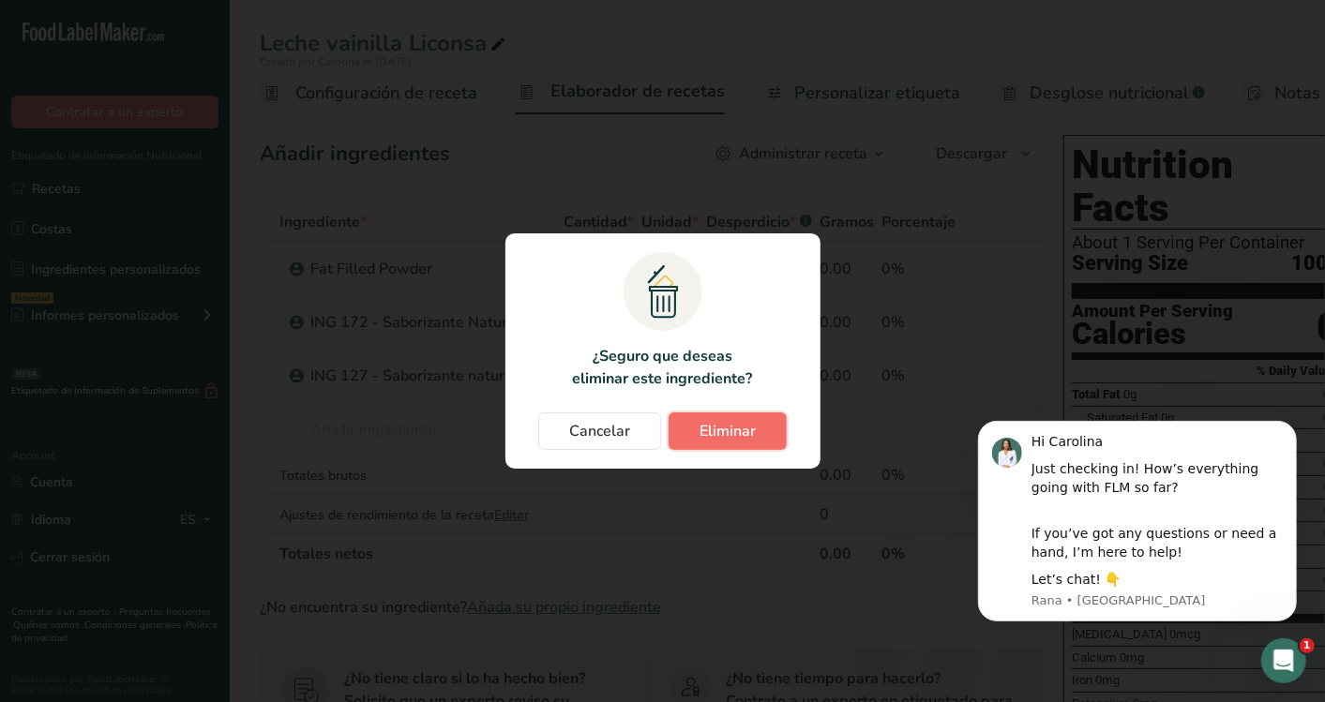
click at [747, 414] on button "Eliminar" at bounding box center [727, 430] width 118 height 37
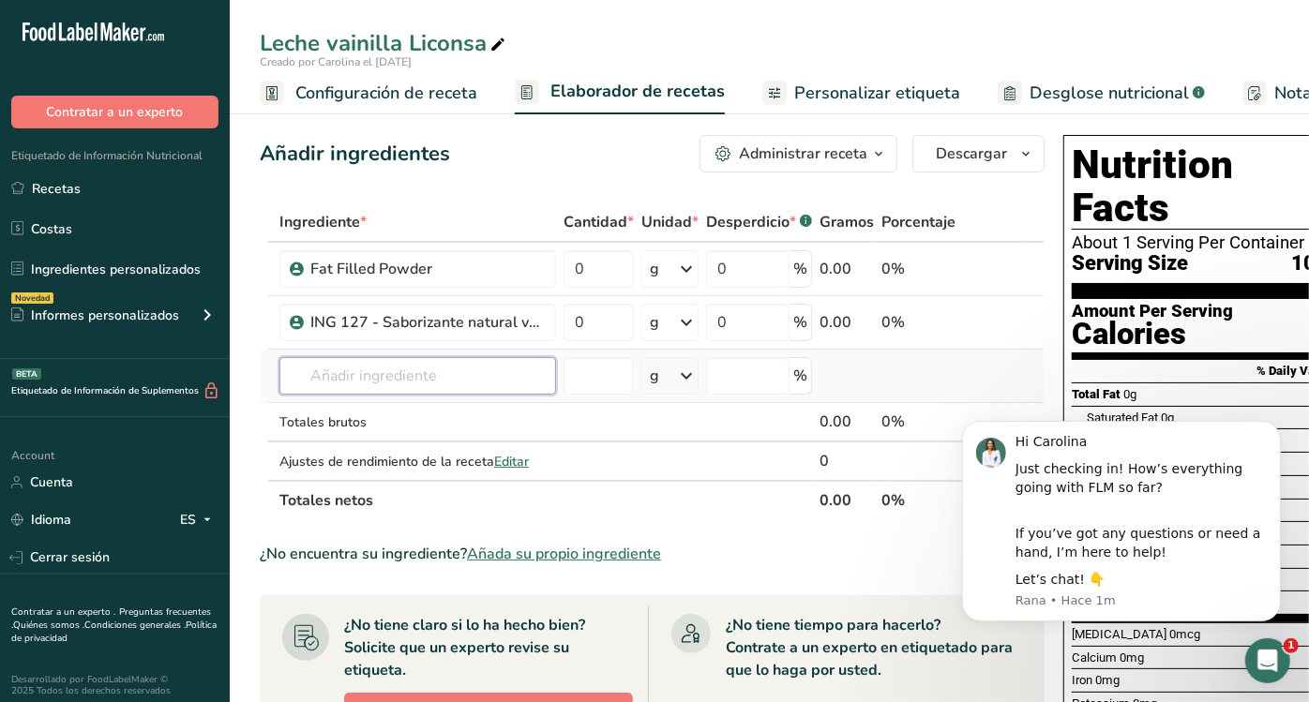
click at [416, 390] on input "text" at bounding box center [417, 375] width 277 height 37
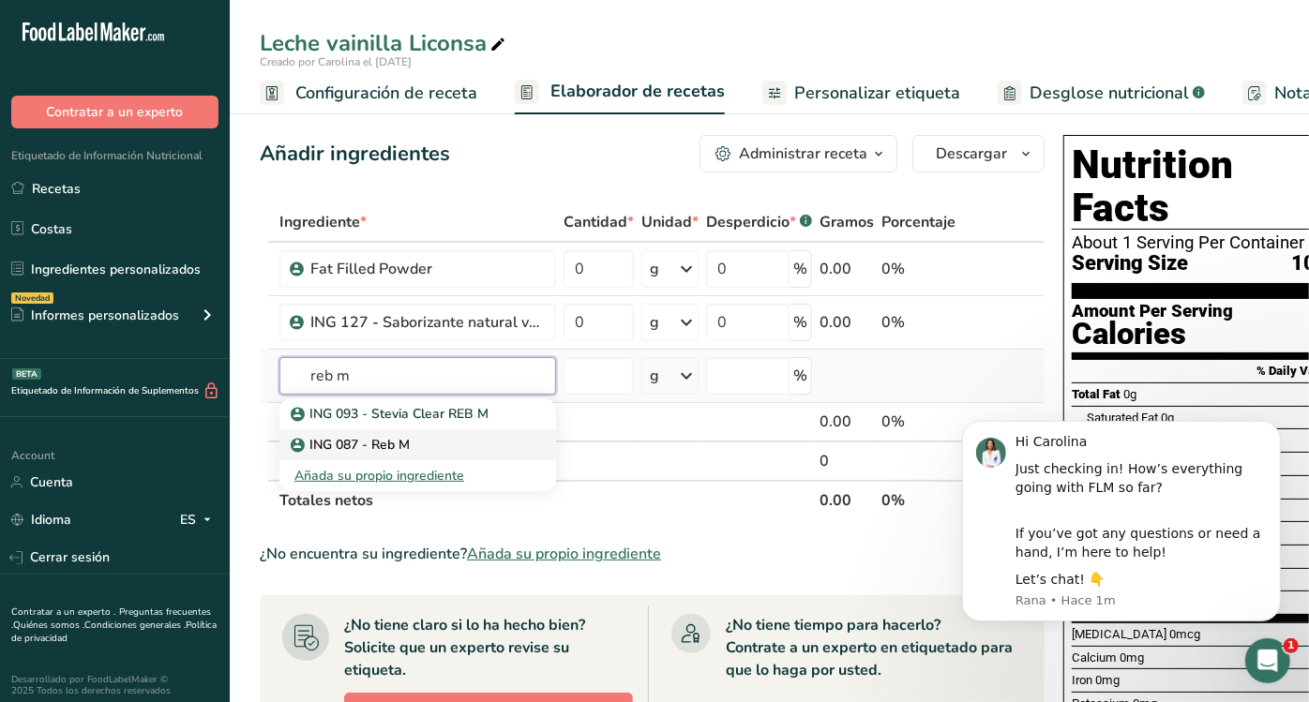
type input "reb m"
click at [414, 431] on link "ING 087 - Reb M" at bounding box center [417, 444] width 277 height 31
type input "ING 087 - Reb M"
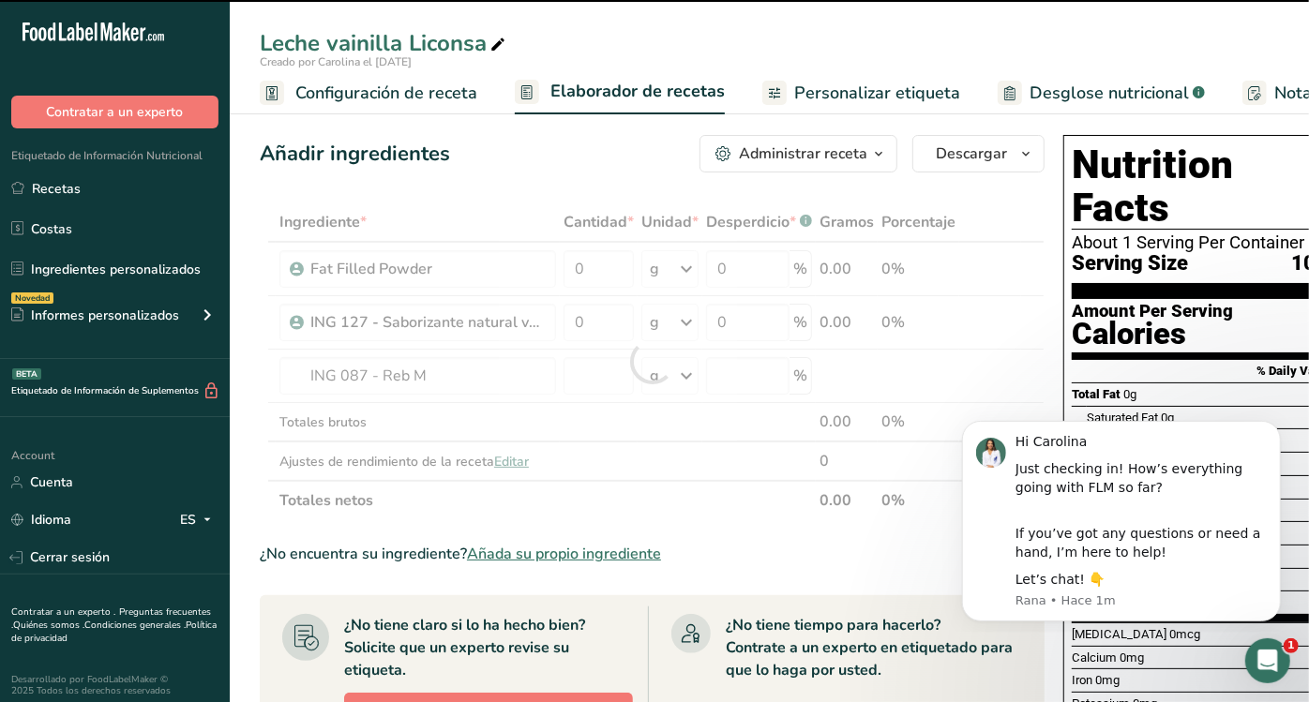
type input "0"
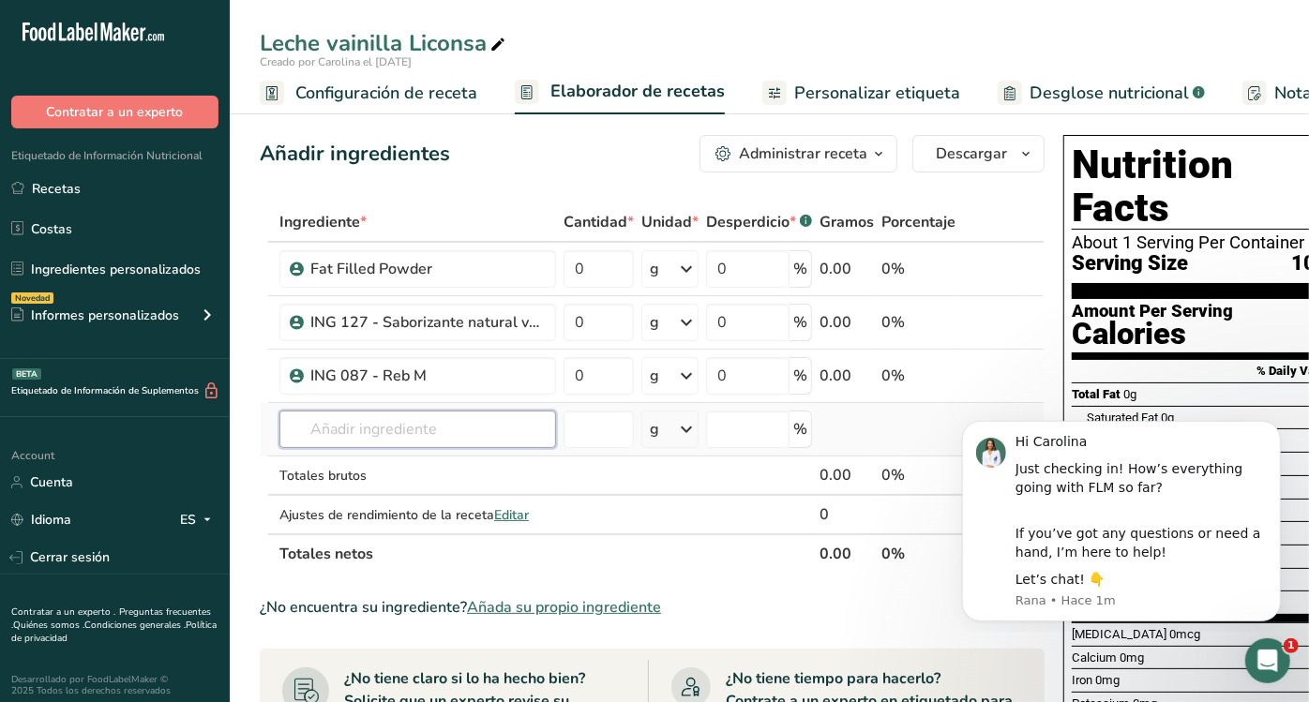
click at [358, 443] on input "text" at bounding box center [417, 429] width 277 height 37
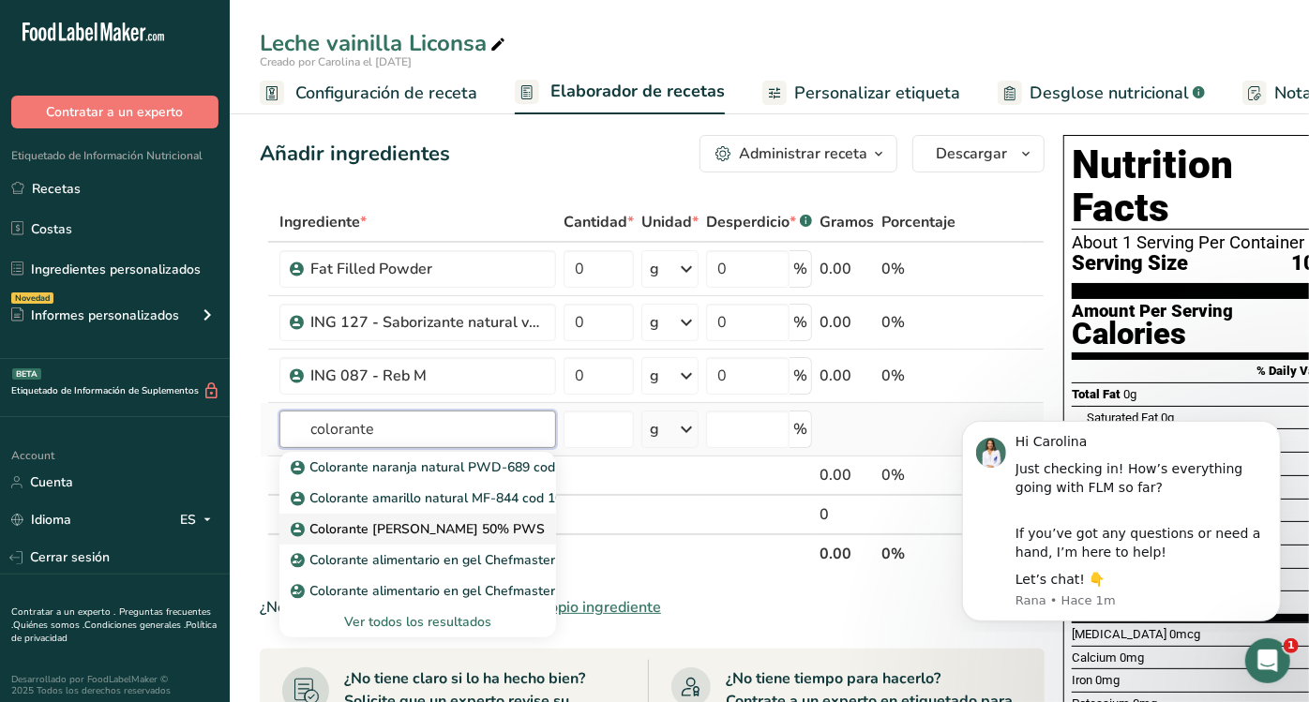
type input "colorante"
click at [420, 532] on p "Colorante [PERSON_NAME] 50% PWS" at bounding box center [419, 529] width 250 height 20
type input "Colorante [PERSON_NAME] 50% PWS"
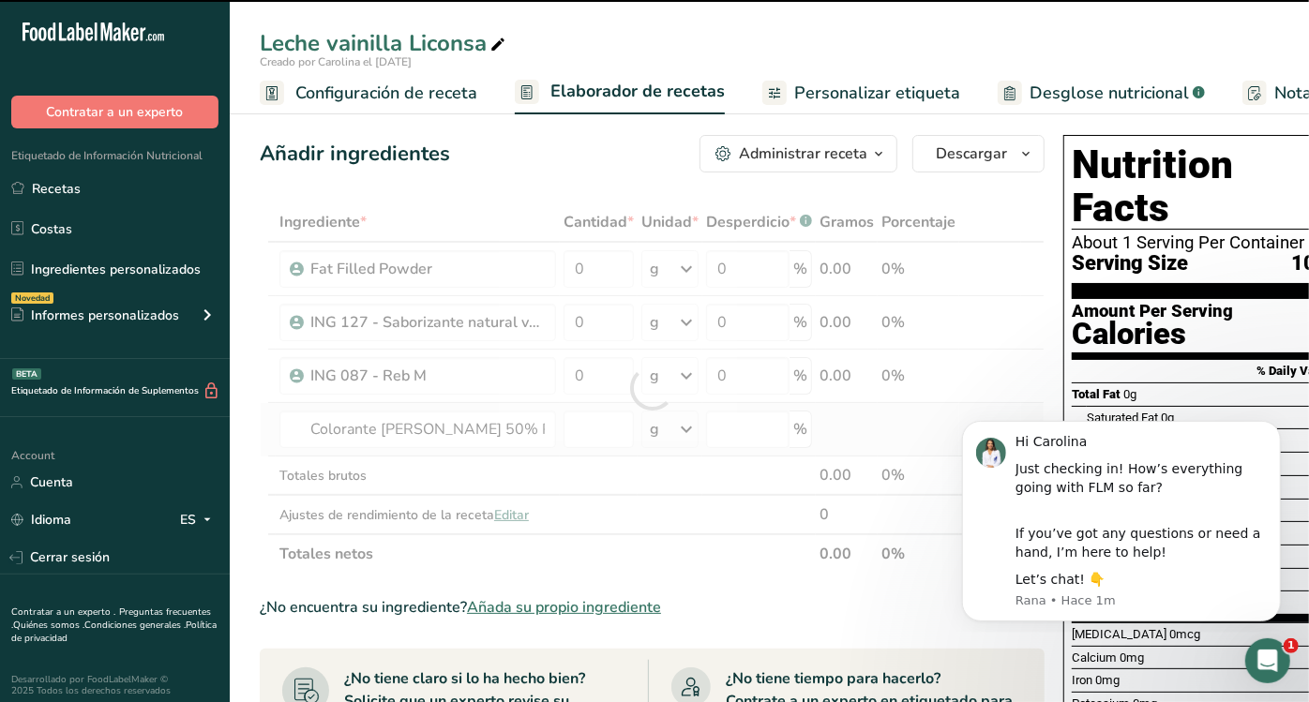
type input "0"
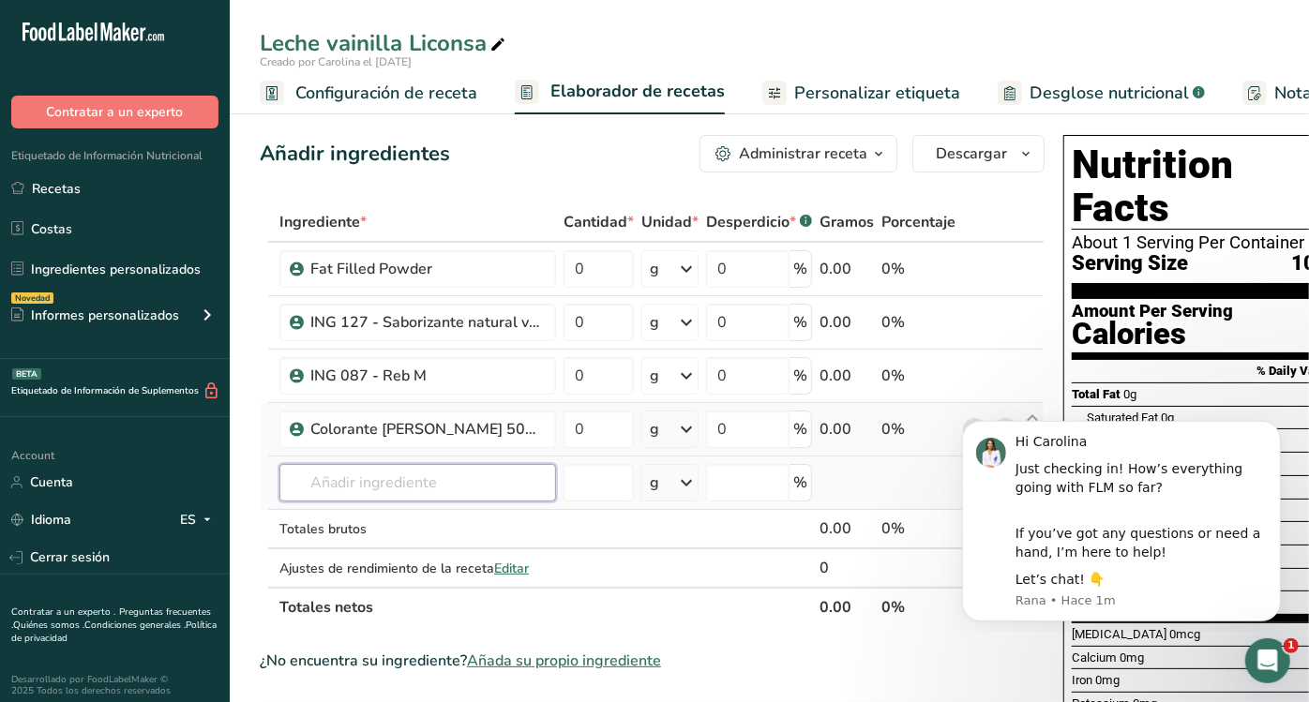
click at [384, 482] on input "text" at bounding box center [417, 482] width 277 height 37
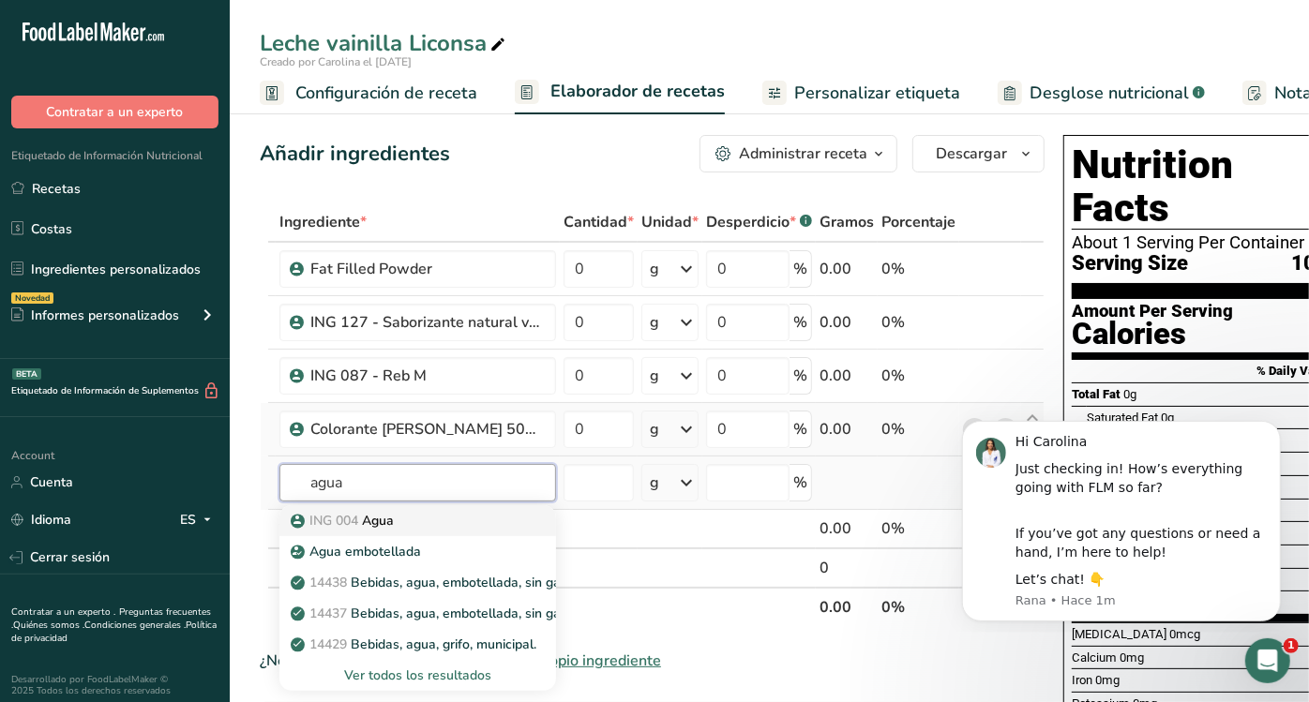
type input "agua"
click at [406, 519] on div "ING 004 Agua" at bounding box center [402, 521] width 217 height 20
type input "Agua"
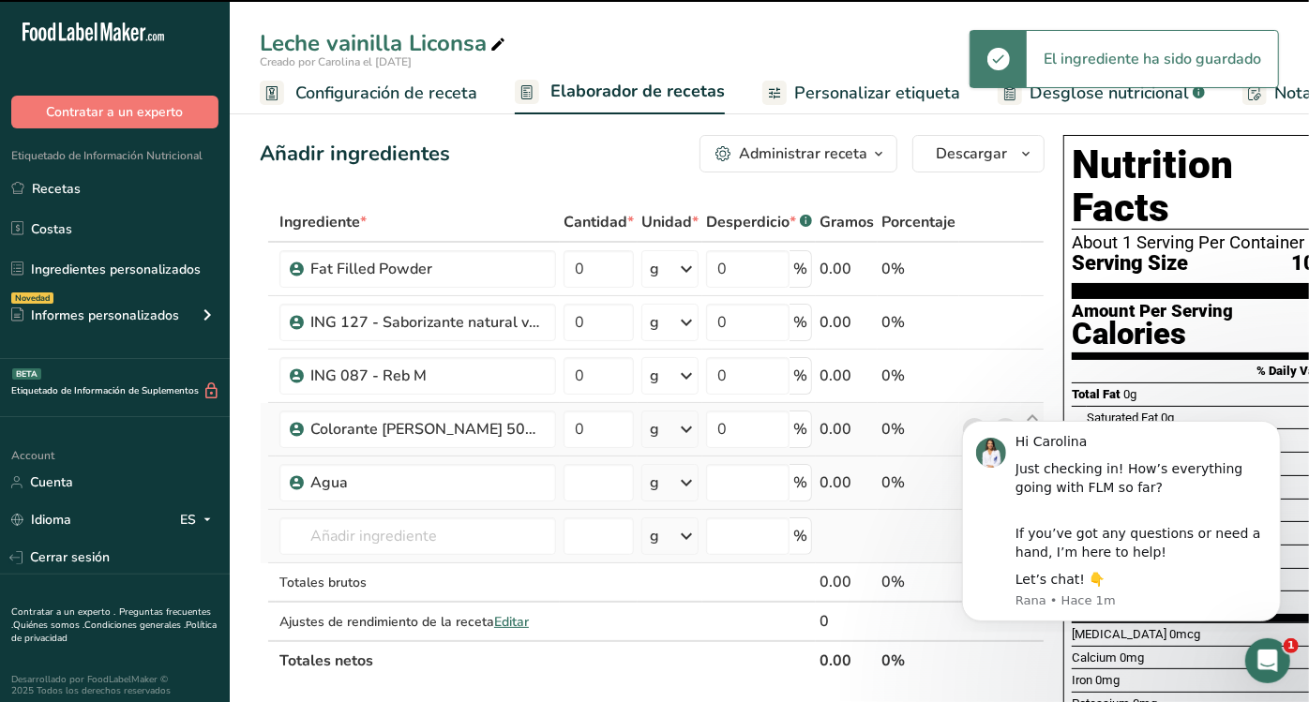
type input "0"
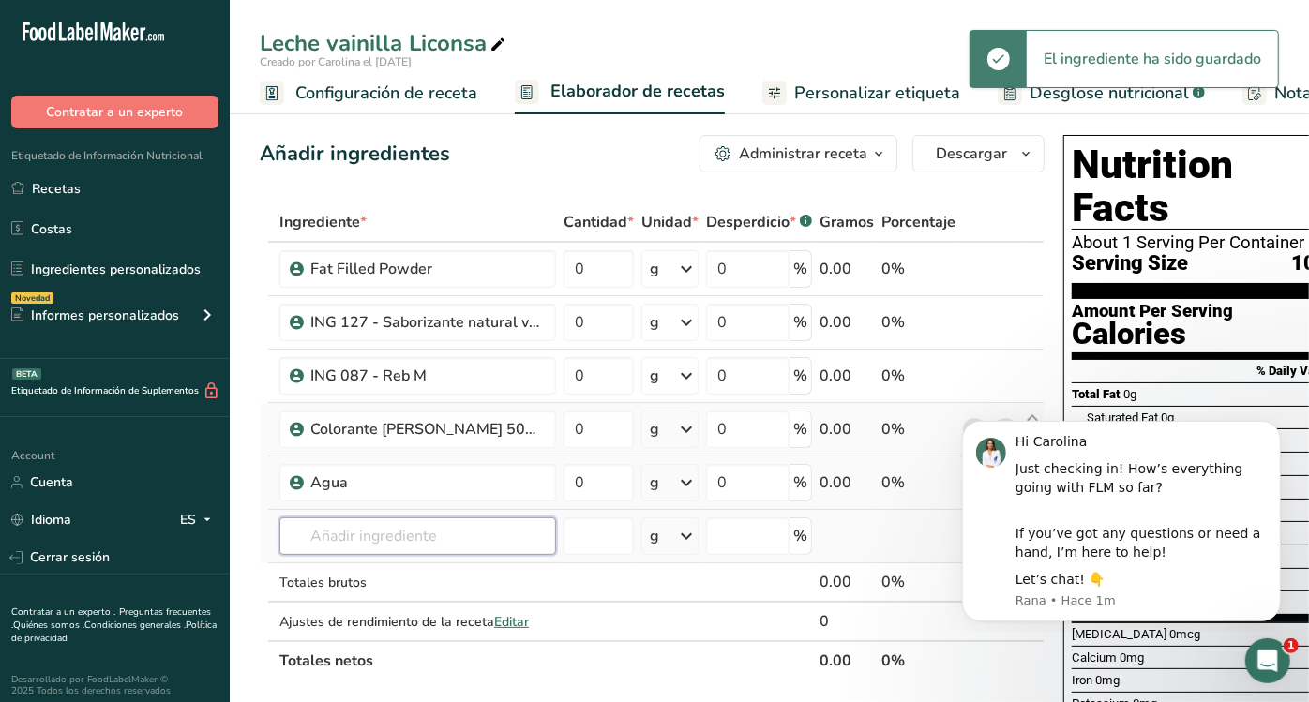
click at [386, 547] on input "text" at bounding box center [417, 535] width 277 height 37
type input "e"
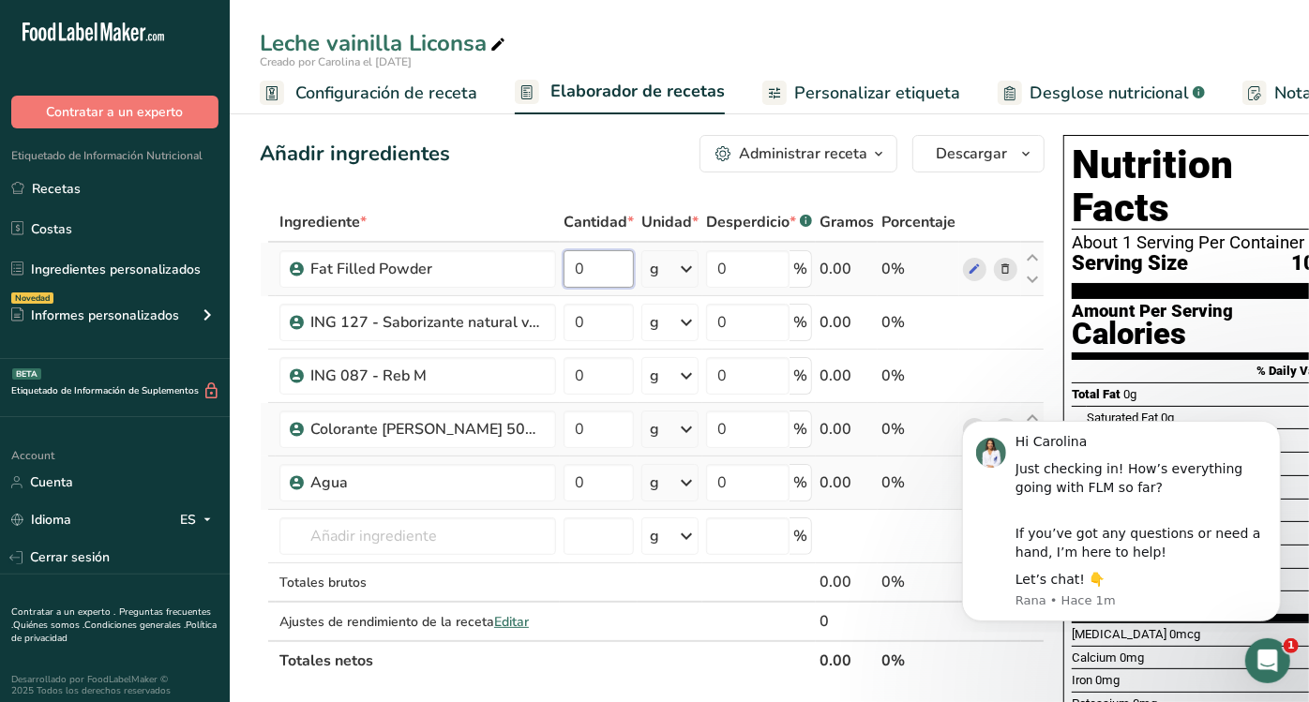
click at [602, 278] on input "0" at bounding box center [598, 268] width 70 height 37
type input "10"
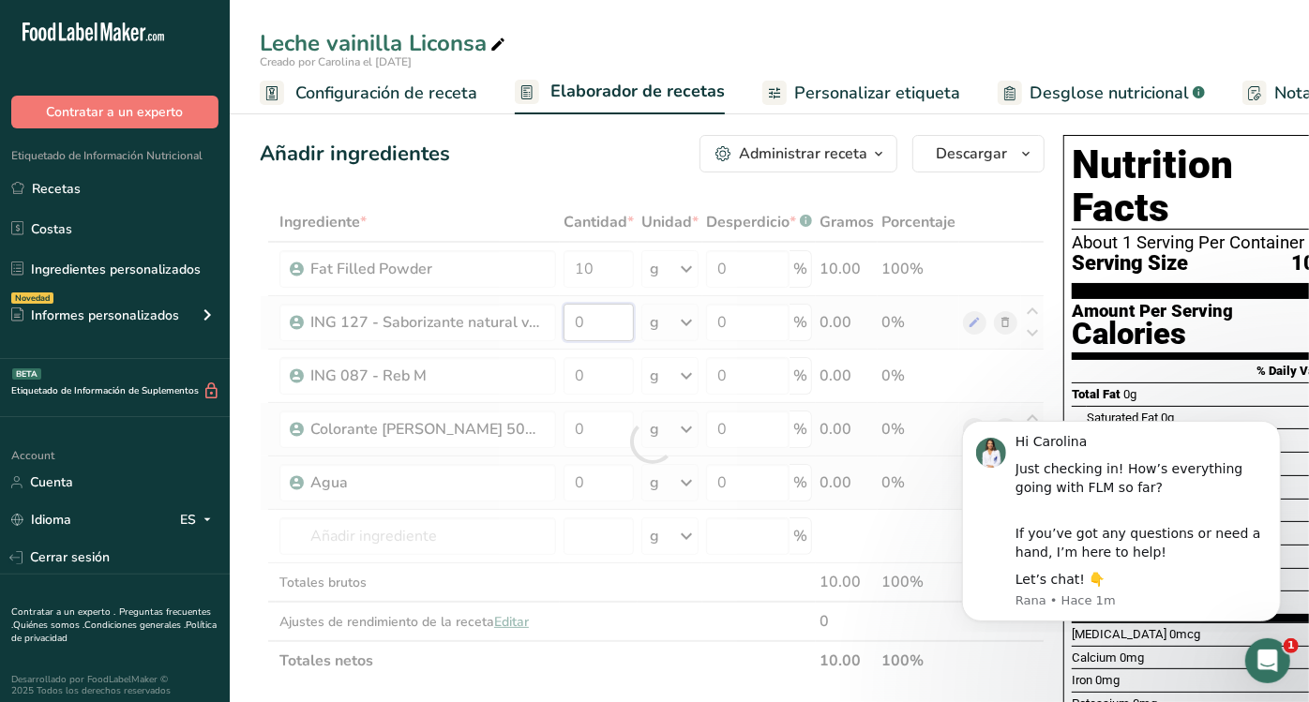
click at [600, 319] on div "Ingrediente * Cantidad * Unidad * Desperdicio * .a-a{fill:#347362;}.b-a{fill:#f…" at bounding box center [652, 441] width 785 height 478
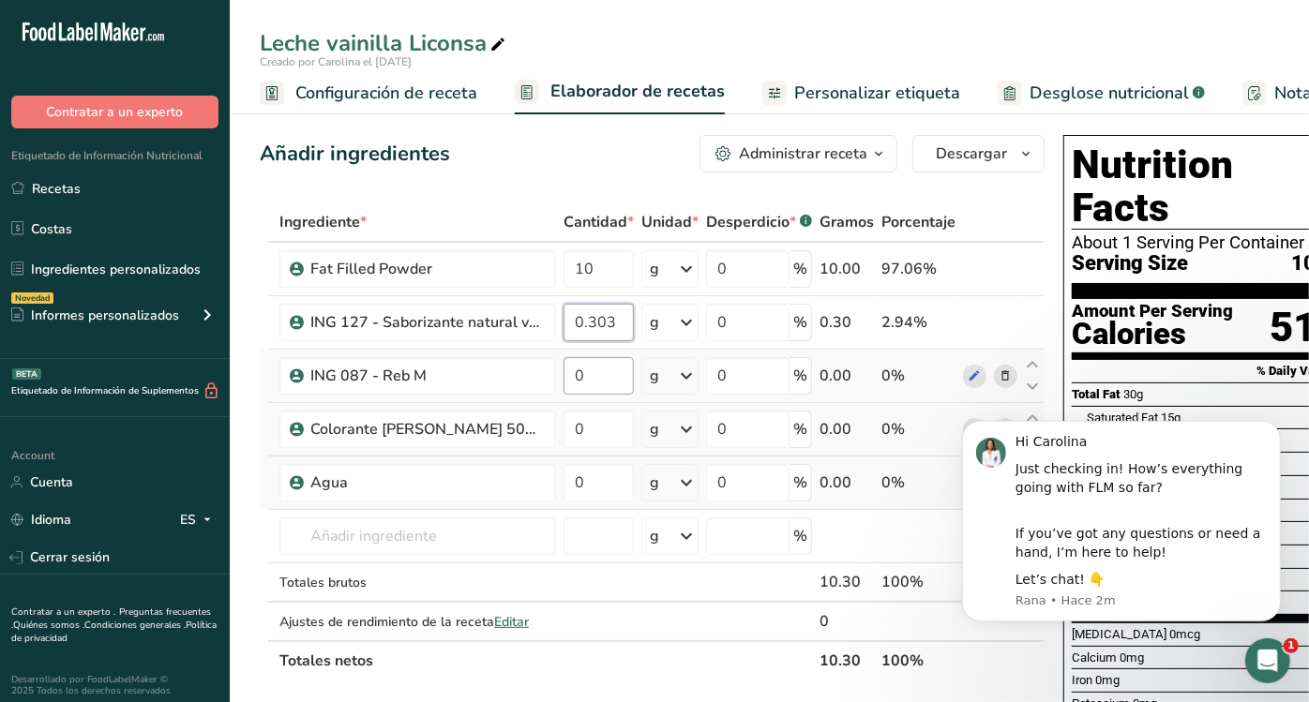
type input "0.303"
click at [576, 378] on div "Ingrediente * Cantidad * Unidad * Desperdicio * .a-a{fill:#347362;}.b-a{fill:#f…" at bounding box center [652, 441] width 785 height 478
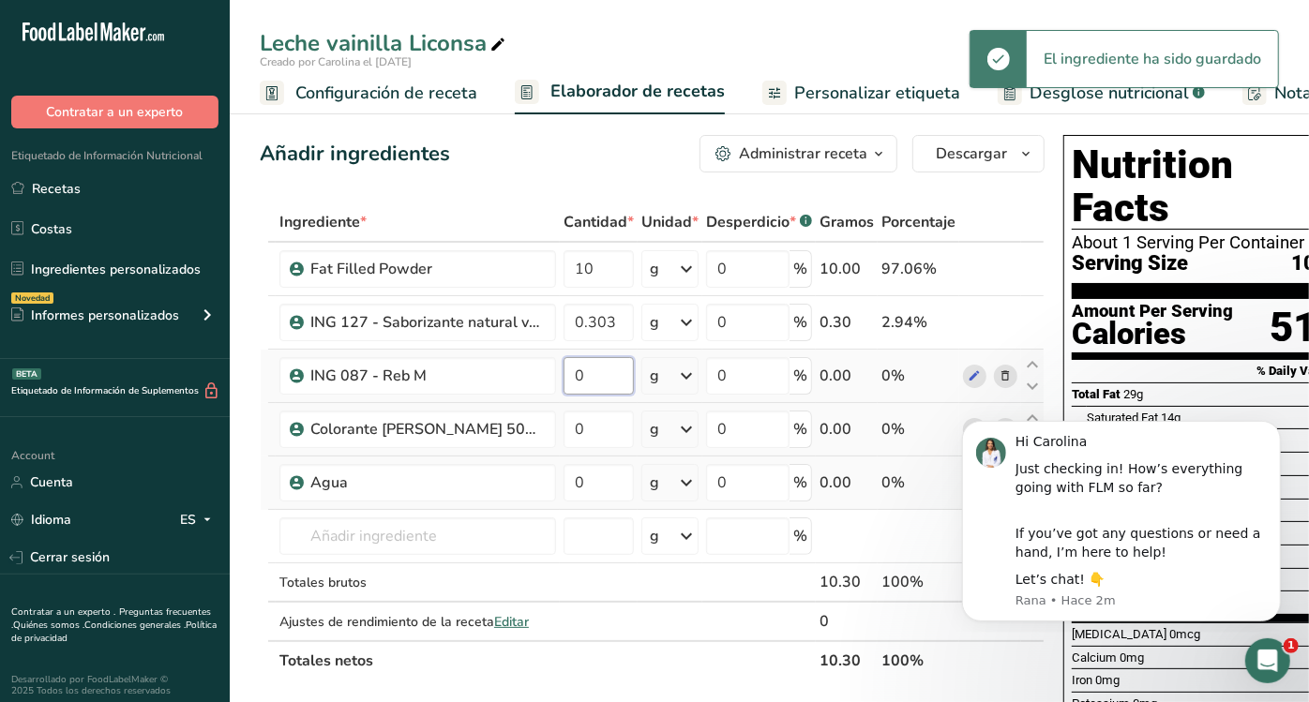
click at [591, 365] on input "0" at bounding box center [598, 375] width 70 height 37
type input "0"
click at [606, 368] on input "0" at bounding box center [598, 375] width 70 height 37
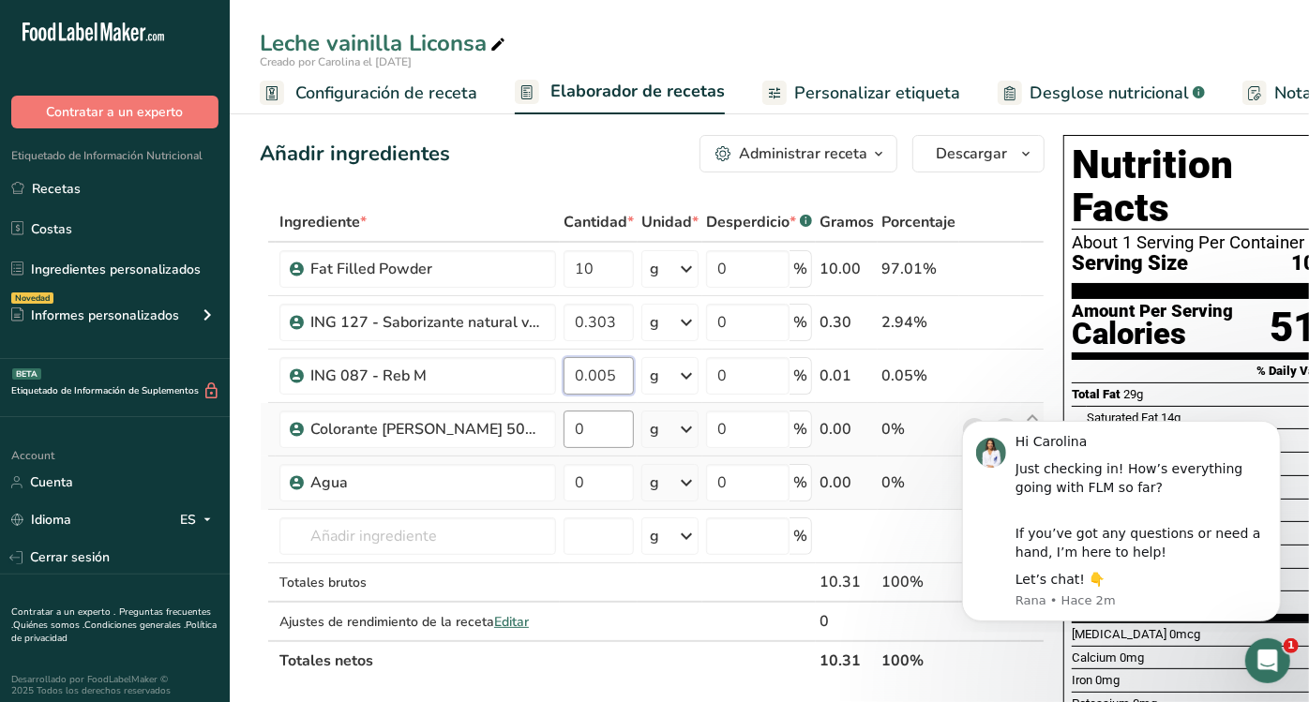
type input "0.005"
click at [605, 422] on div "Ingrediente * Cantidad * Unidad * Desperdicio * .a-a{fill:#347362;}.b-a{fill:#f…" at bounding box center [652, 441] width 785 height 478
type input "0.018"
click at [610, 479] on div "Ingrediente * Cantidad * Unidad * Desperdicio * .a-a{fill:#347362;}.b-a{fill:#f…" at bounding box center [652, 441] width 785 height 478
type input "89.674"
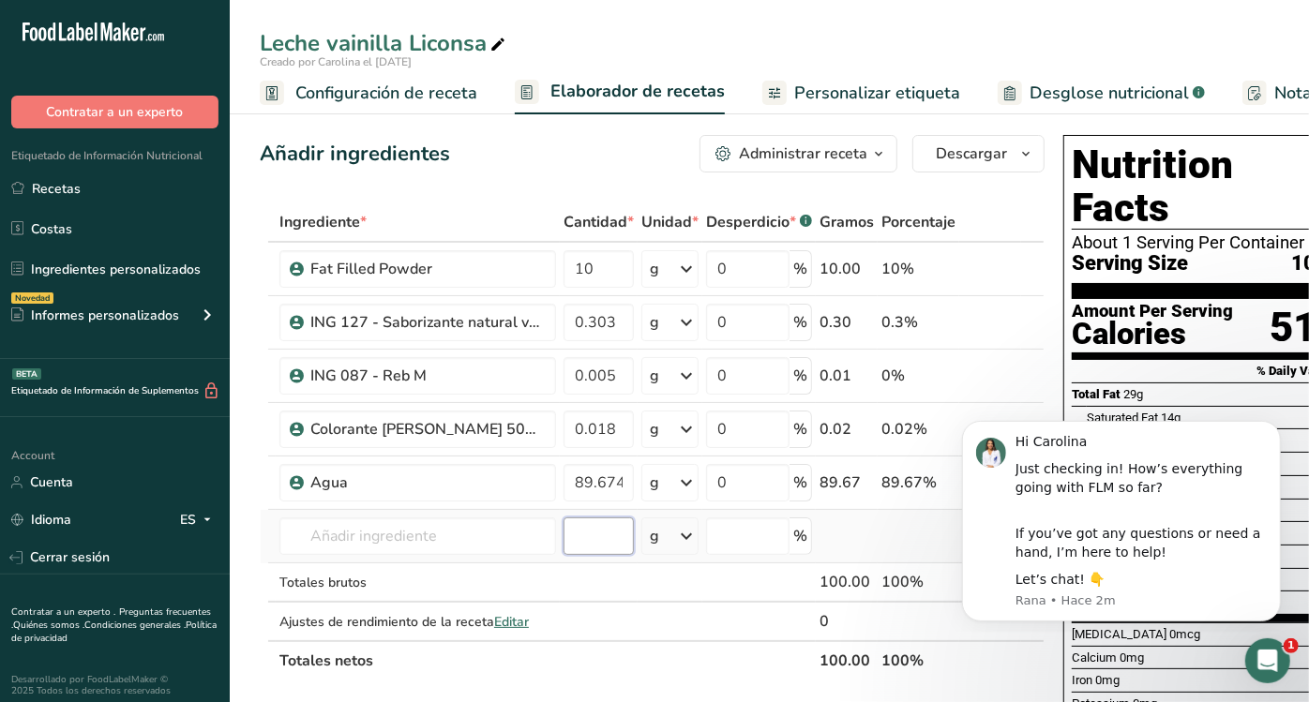
click at [580, 523] on div "Ingrediente * Cantidad * Unidad * Desperdicio * .a-a{fill:#347362;}.b-a{fill:#f…" at bounding box center [652, 441] width 785 height 478
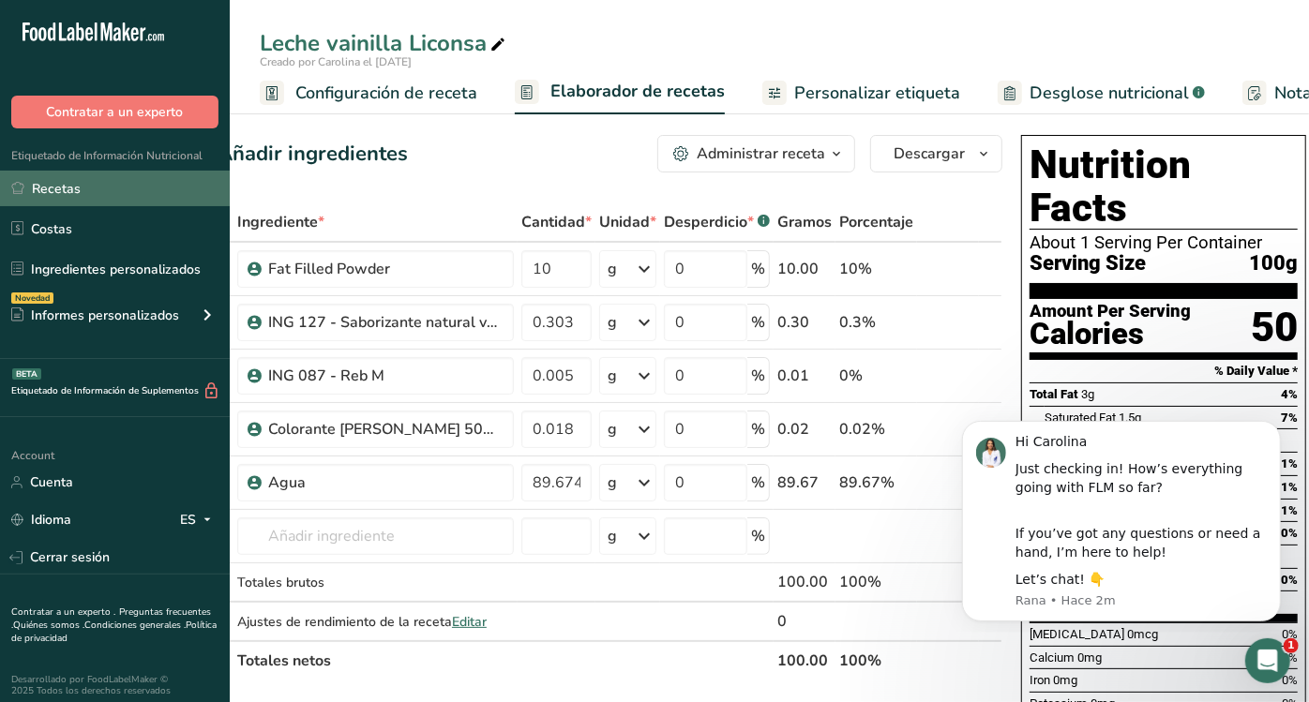
click at [55, 189] on link "Recetas" at bounding box center [115, 189] width 230 height 36
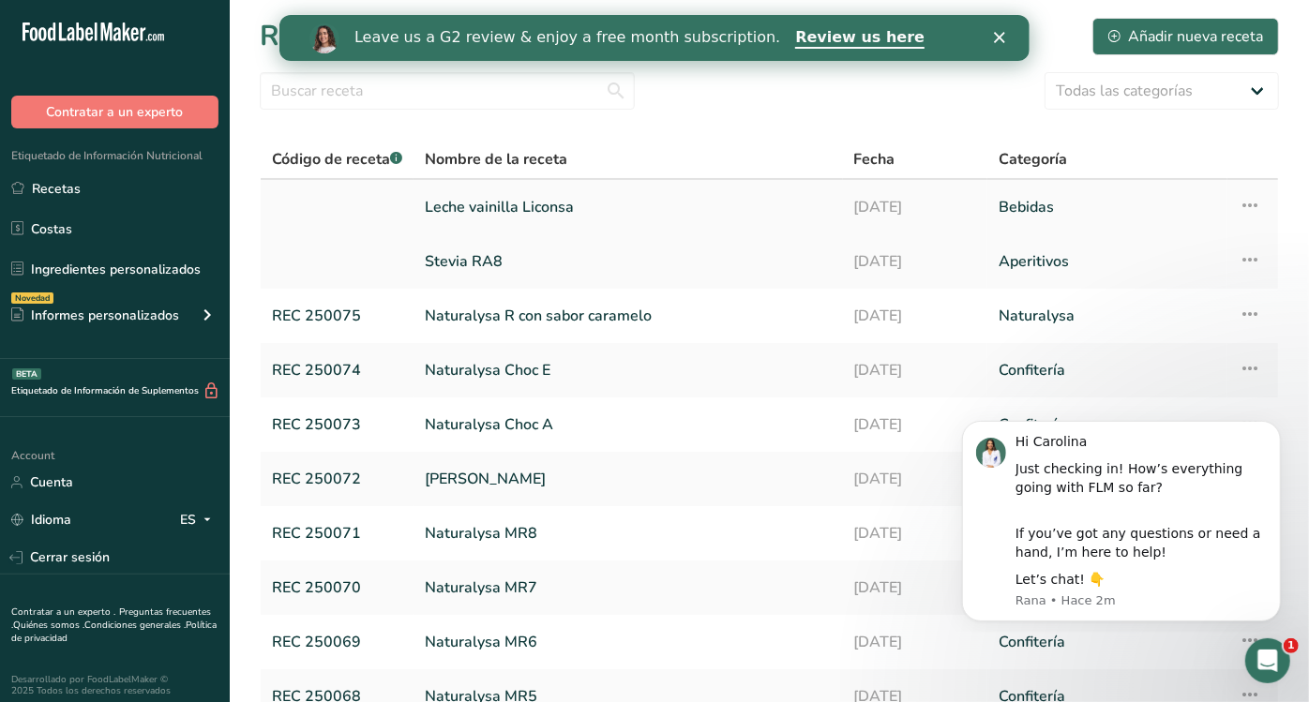
click at [1245, 195] on icon at bounding box center [1249, 205] width 22 height 34
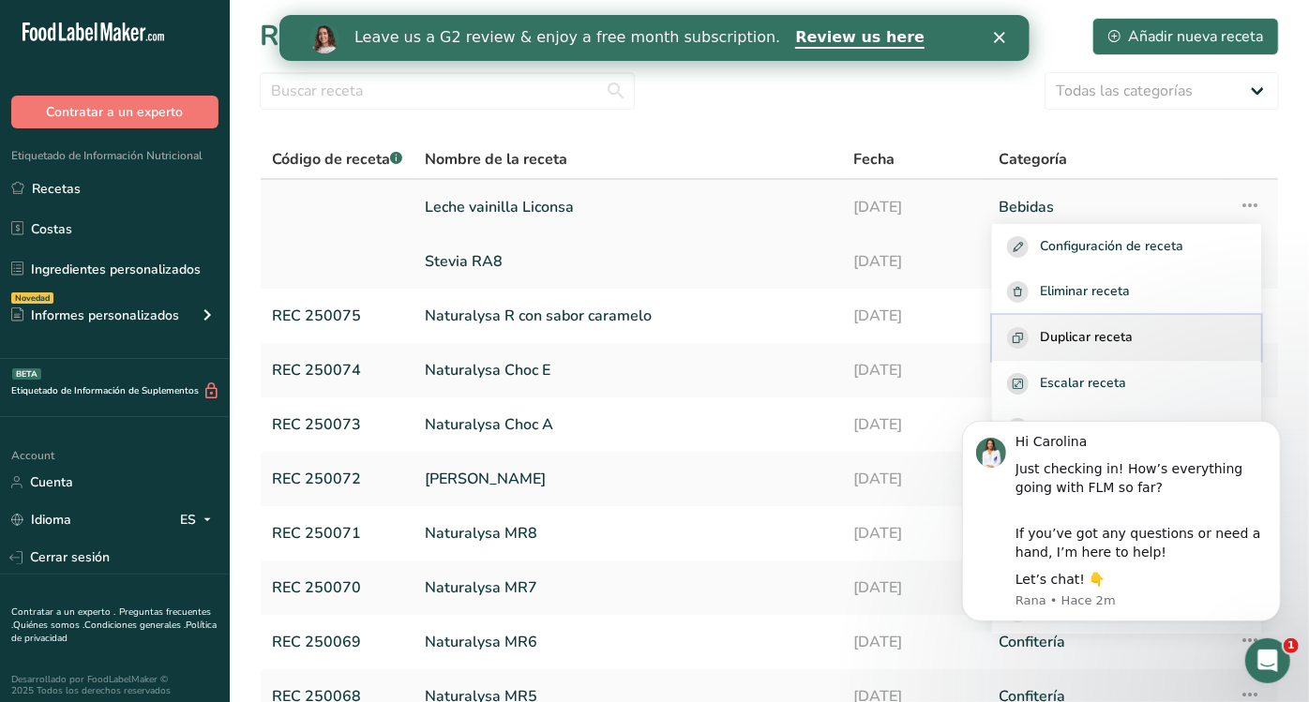
click at [1119, 341] on span "Duplicar receta" at bounding box center [1086, 338] width 93 height 22
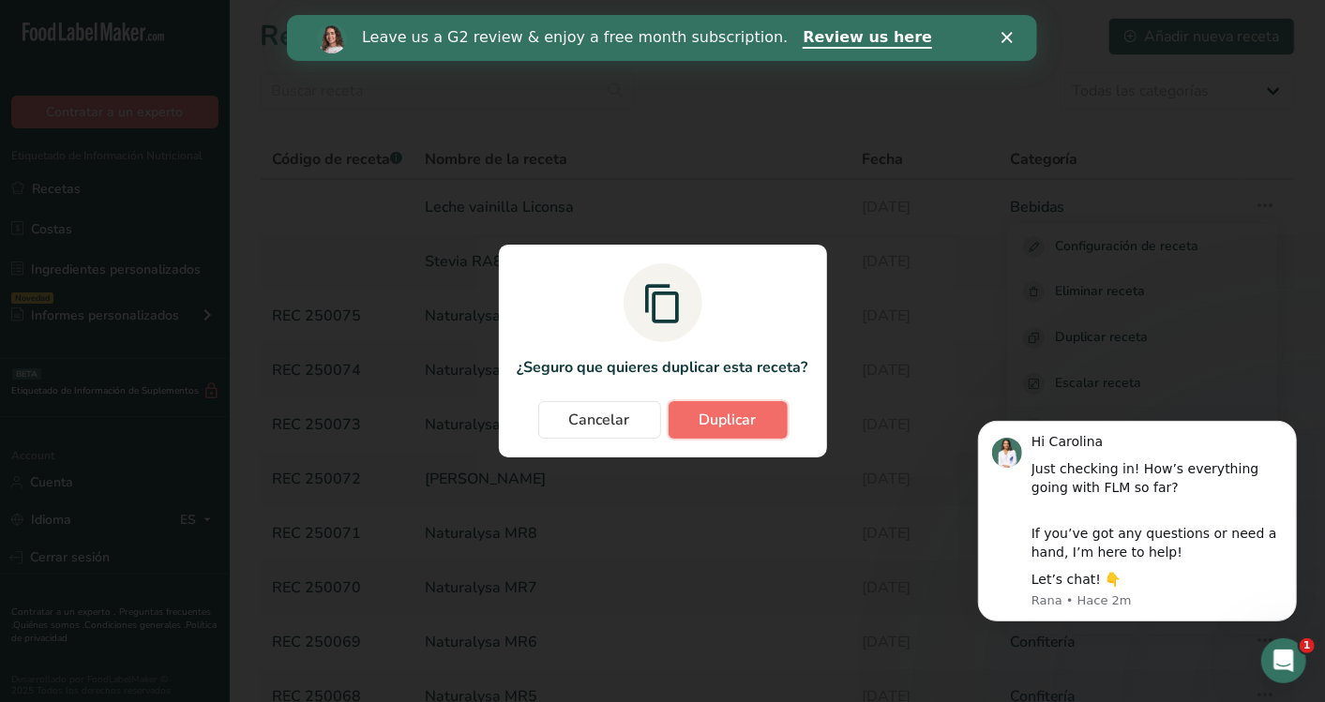
click at [749, 401] on button "Duplicar" at bounding box center [727, 419] width 119 height 37
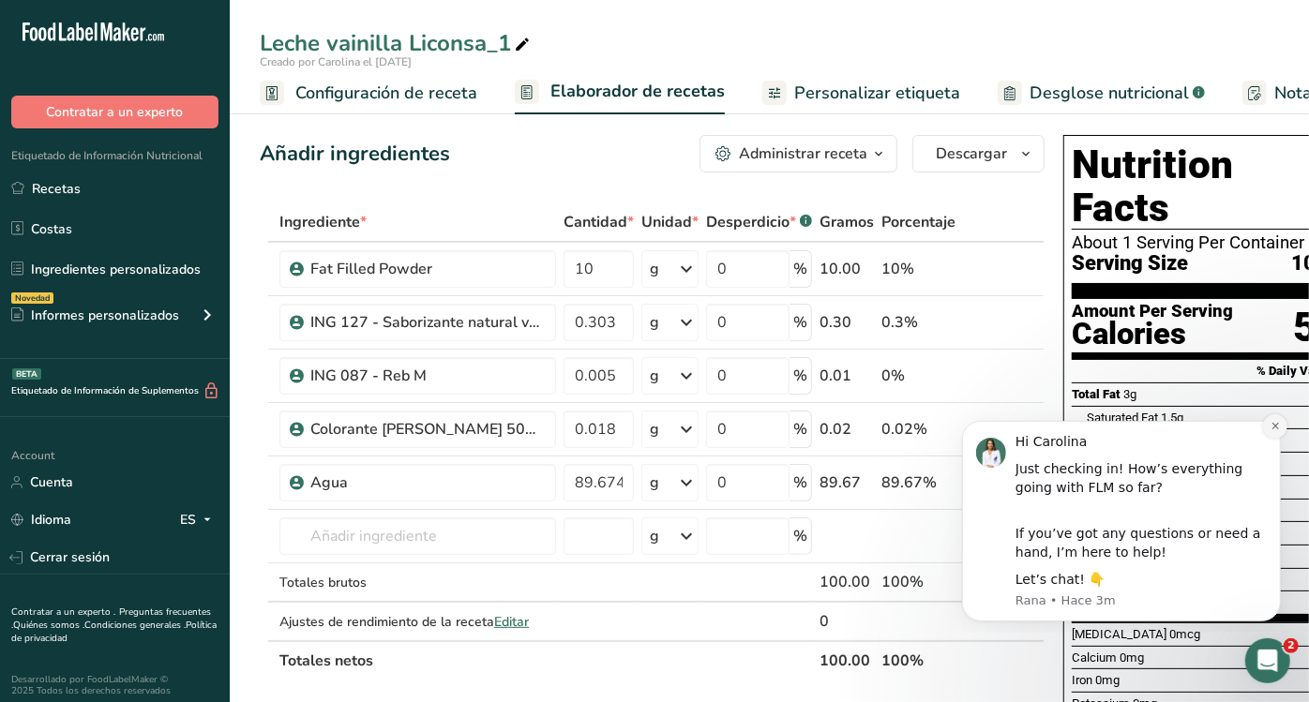
click at [1280, 424] on button "Dismiss notification" at bounding box center [1274, 425] width 24 height 24
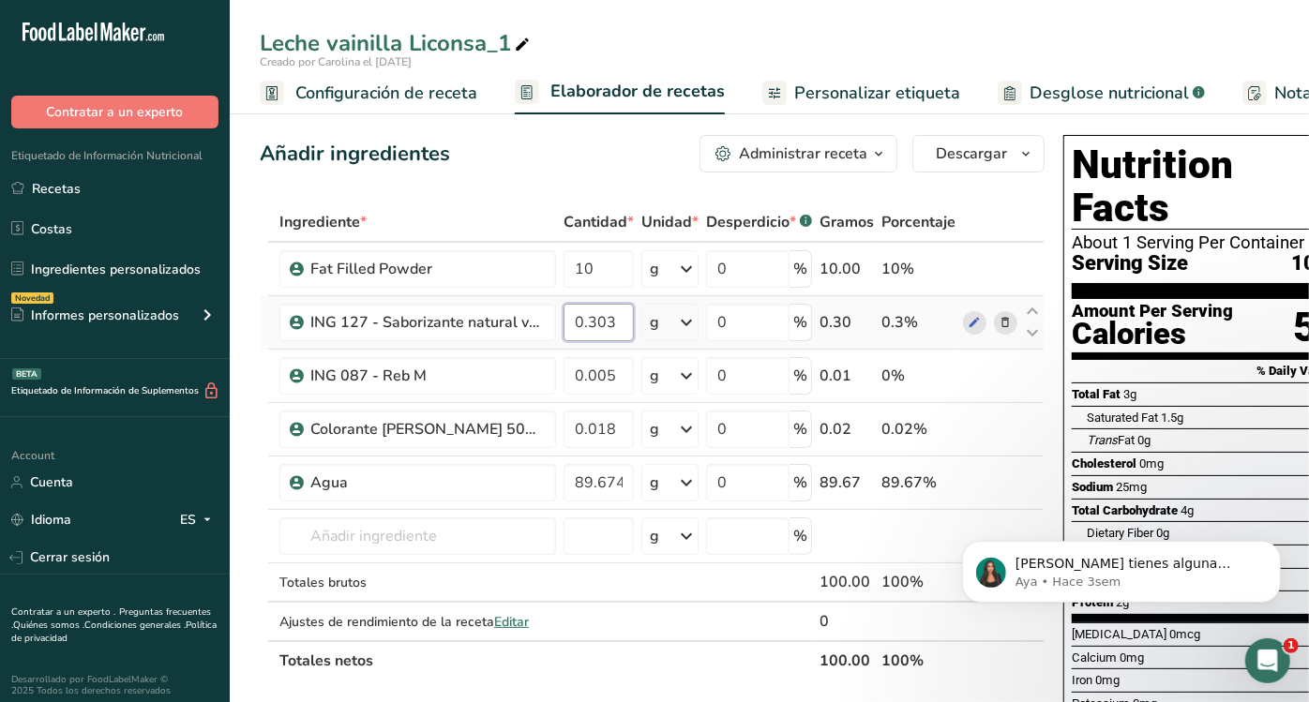
click at [603, 314] on input "0.303" at bounding box center [598, 322] width 70 height 37
type input "0.253"
click at [622, 369] on div "Ingrediente * Cantidad * Unidad * Desperdicio * .a-a{fill:#347362;}.b-a{fill:#f…" at bounding box center [652, 441] width 785 height 478
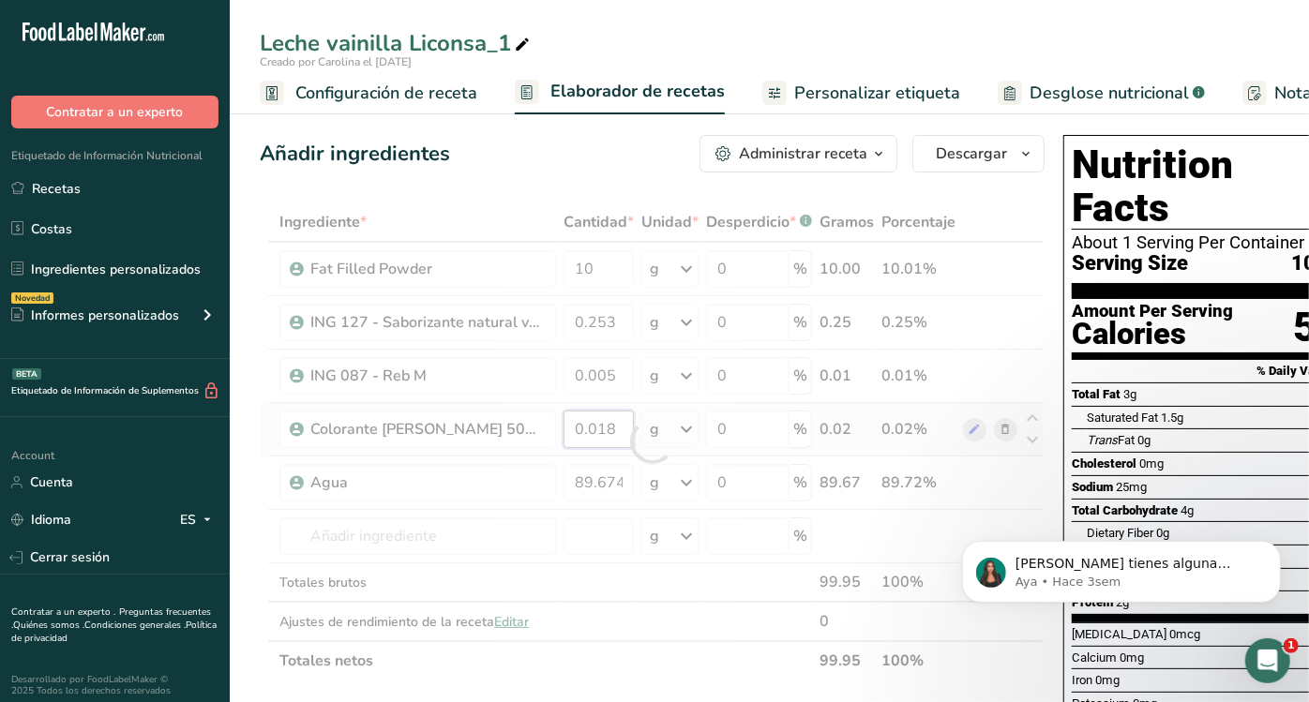
click at [609, 426] on div "Ingrediente * Cantidad * Unidad * Desperdicio * .a-a{fill:#347362;}.b-a{fill:#f…" at bounding box center [652, 441] width 785 height 478
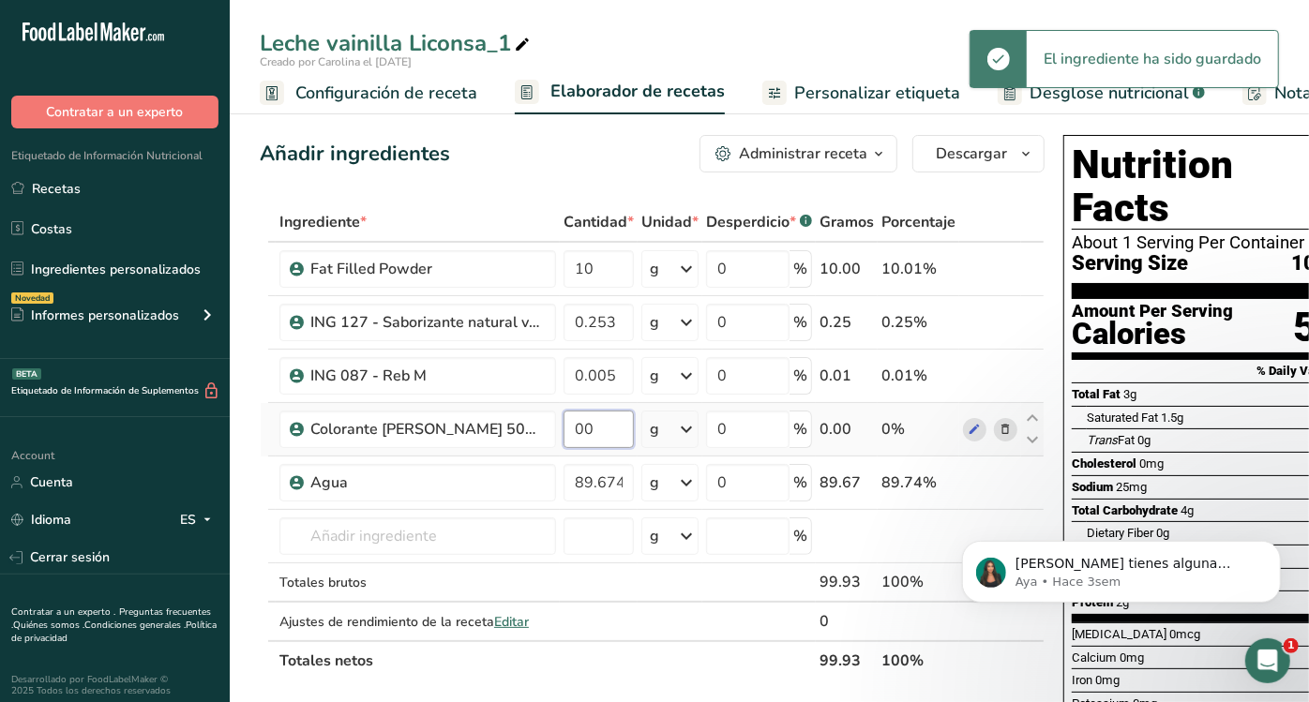
type input "6"
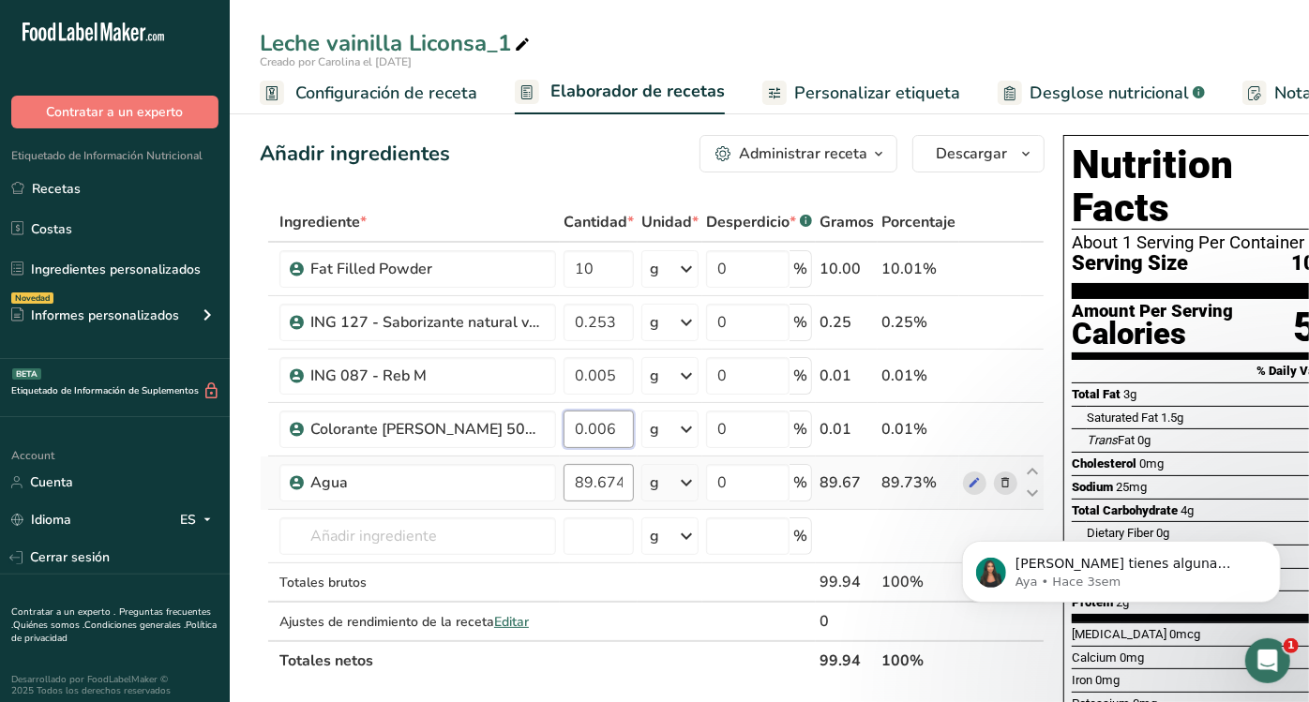
type input "0.006"
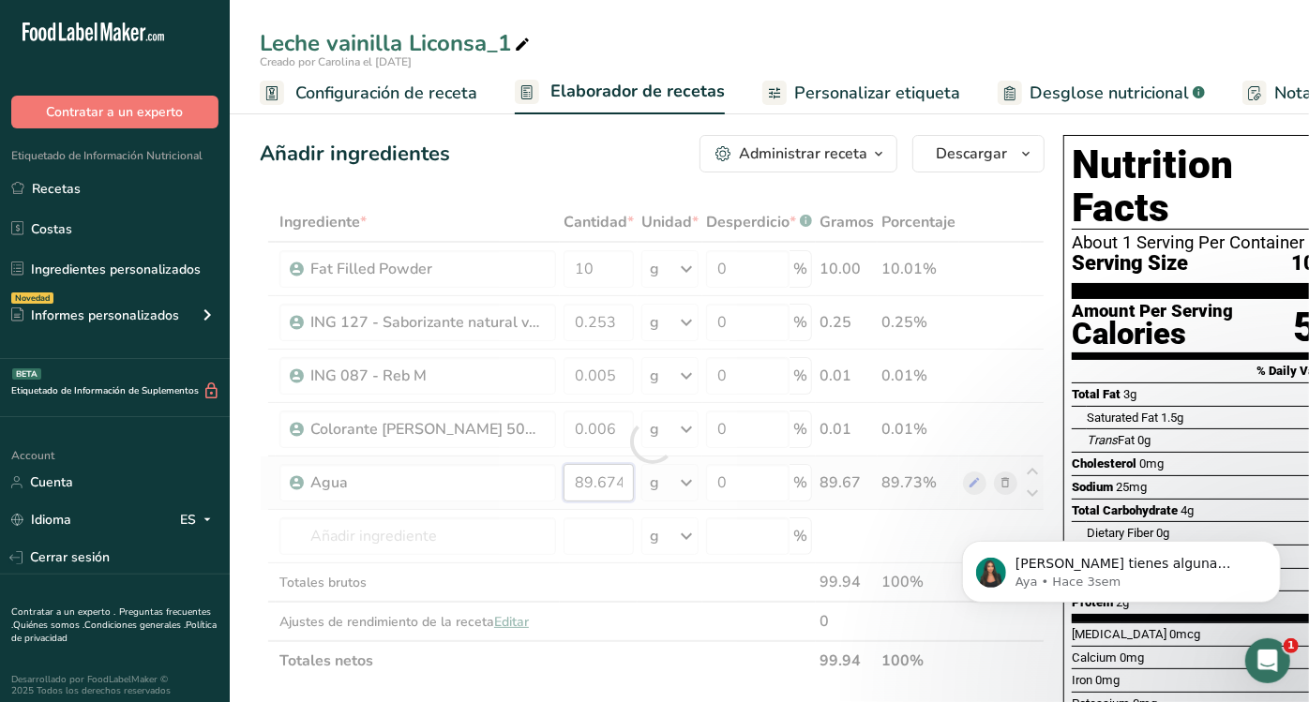
click at [616, 479] on div "Ingrediente * Cantidad * Unidad * Desperdicio * .a-a{fill:#347362;}.b-a{fill:#f…" at bounding box center [652, 441] width 785 height 478
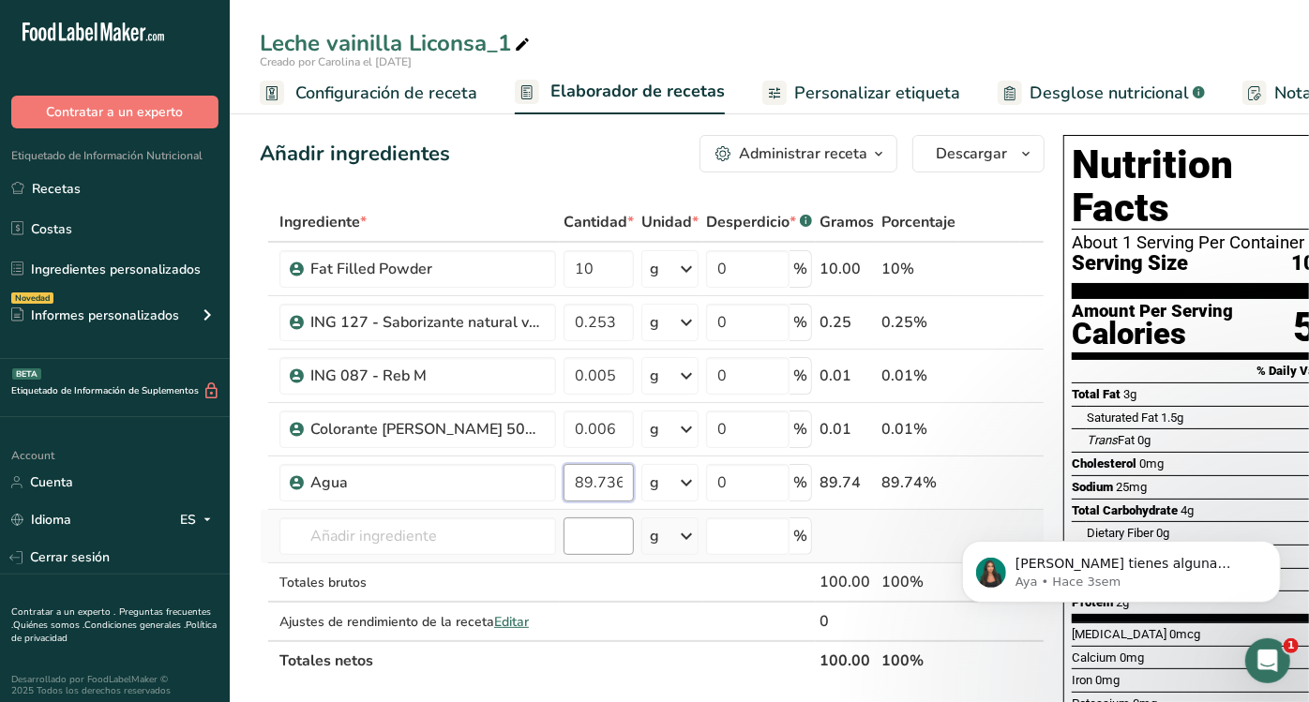
type input "89.736"
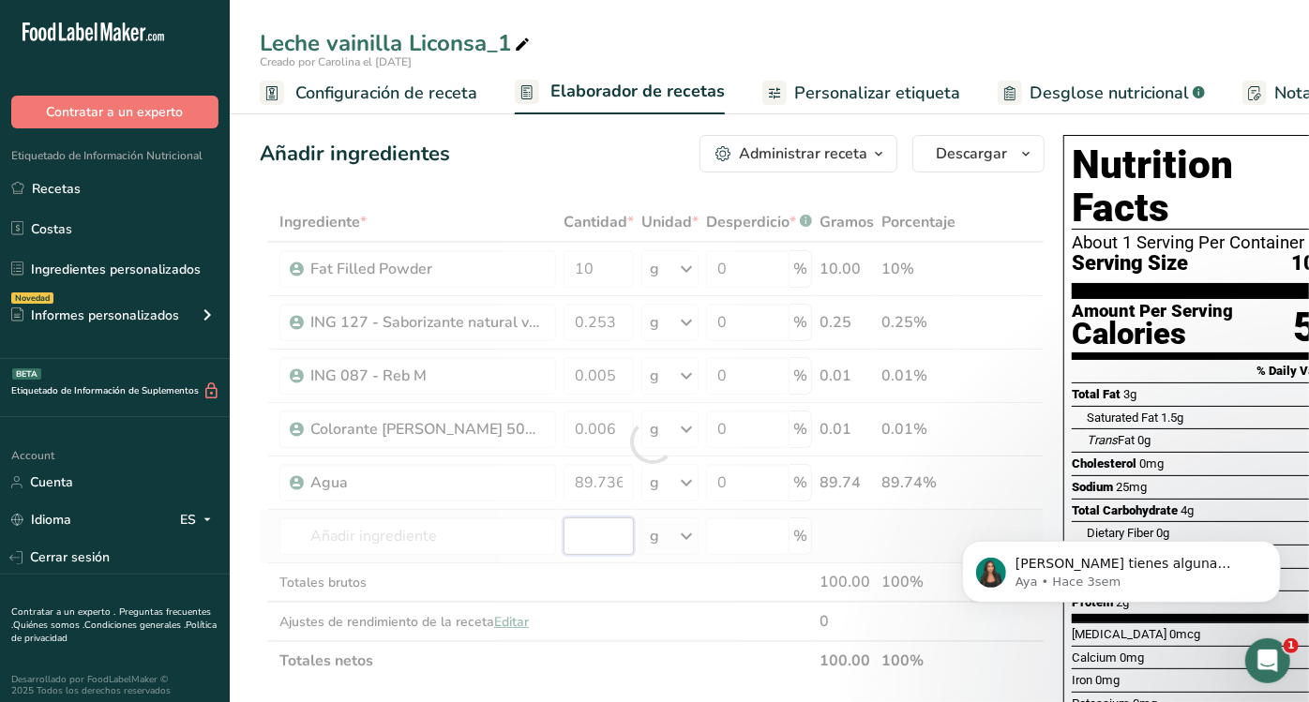
click at [608, 526] on div "Ingrediente * Cantidad * Unidad * Desperdicio * .a-a{fill:#347362;}.b-a{fill:#f…" at bounding box center [652, 441] width 785 height 478
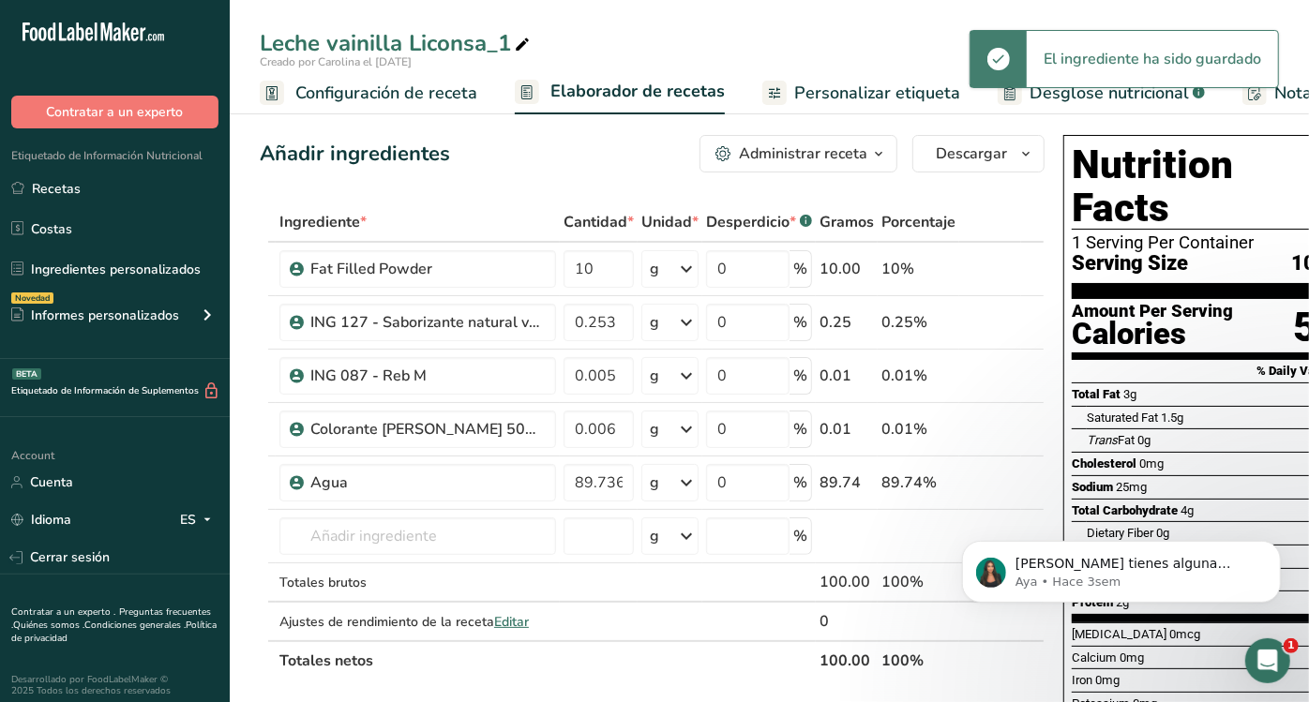
click at [507, 41] on div "Leche vainilla Liconsa_1" at bounding box center [397, 43] width 274 height 34
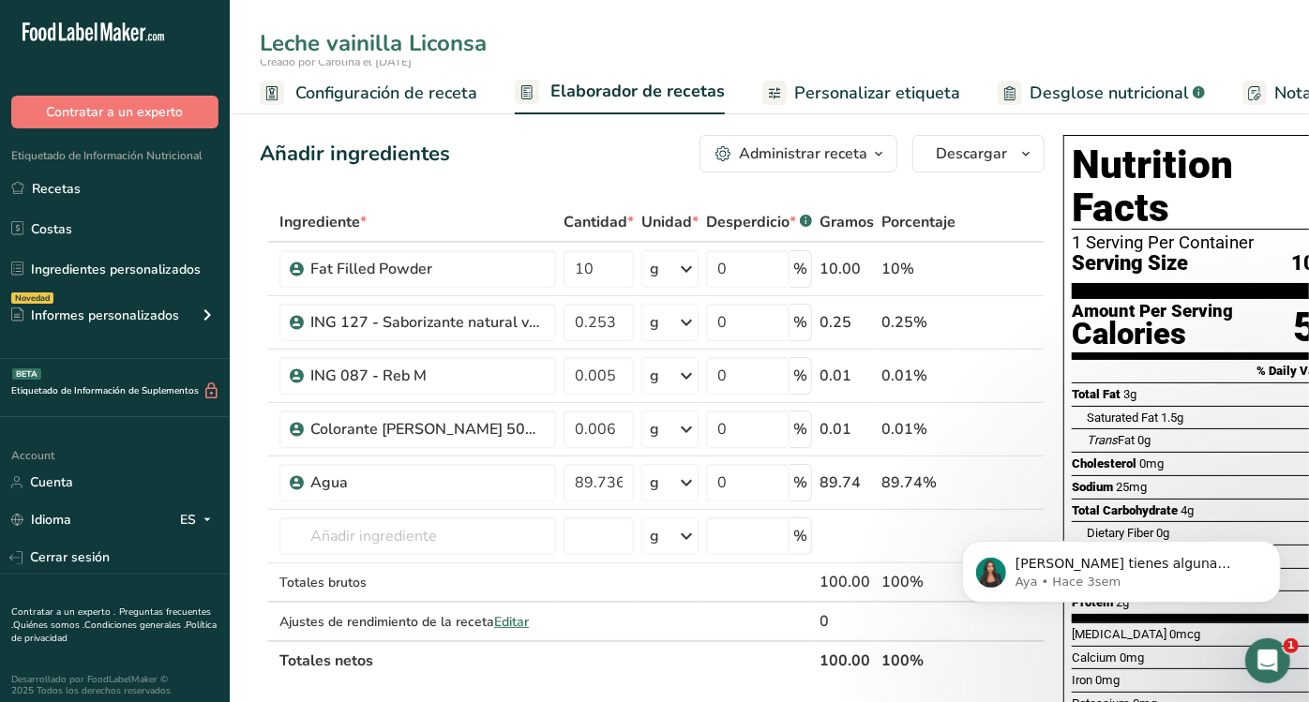
click at [356, 51] on input "Leche vainilla Liconsa" at bounding box center [769, 43] width 1019 height 34
type input "Leche fresa Liconsa"
click at [602, 538] on input "number" at bounding box center [598, 535] width 70 height 37
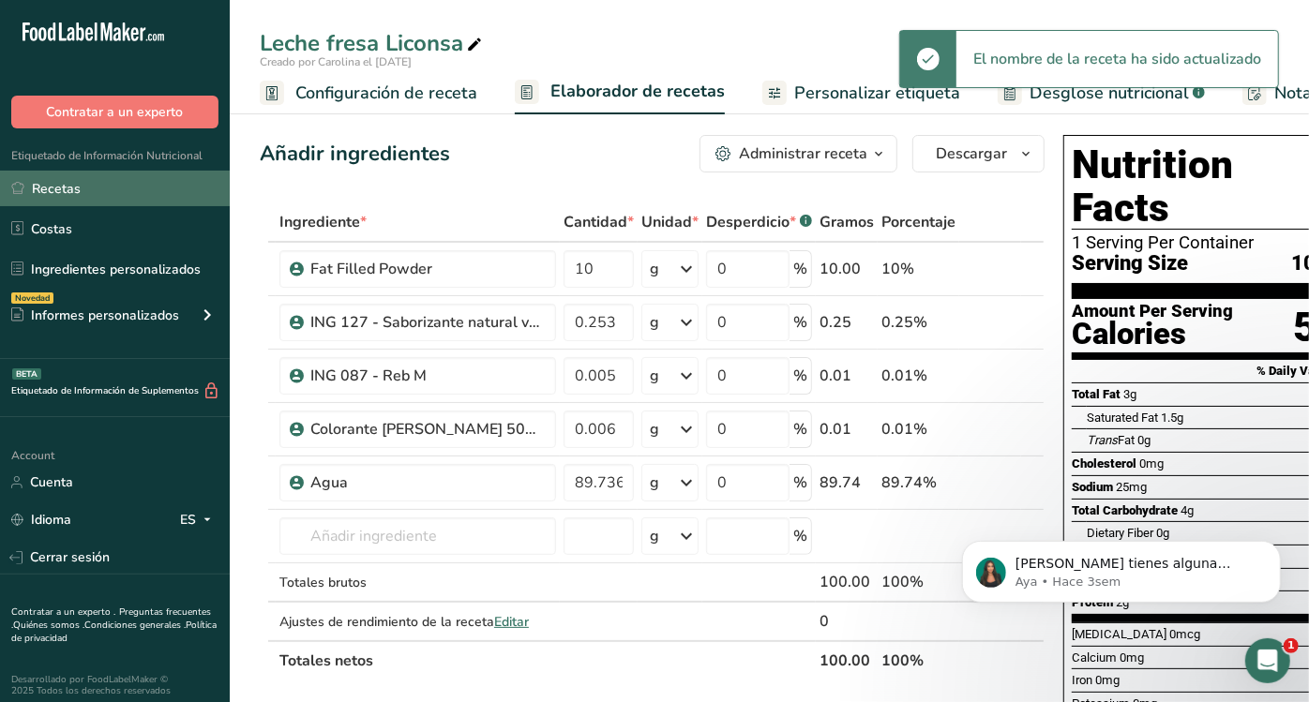
click at [133, 188] on link "Recetas" at bounding box center [115, 189] width 230 height 36
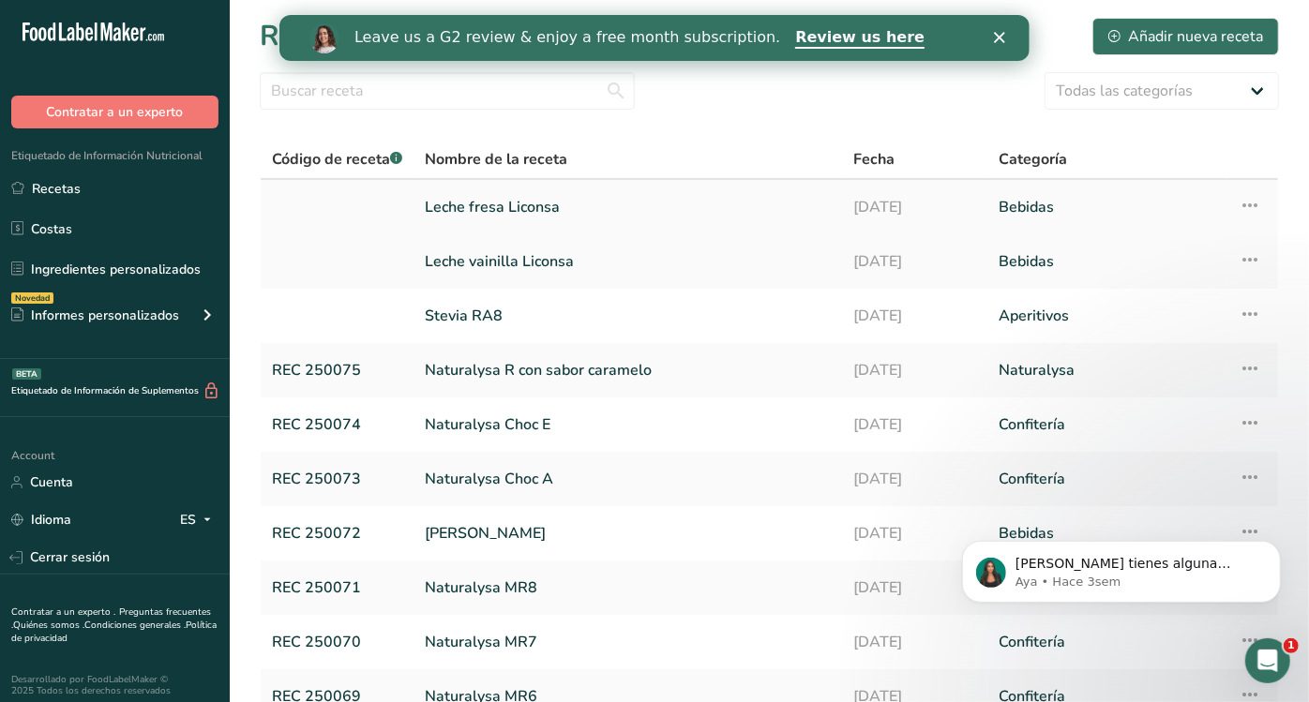
click at [1252, 198] on icon at bounding box center [1249, 205] width 22 height 34
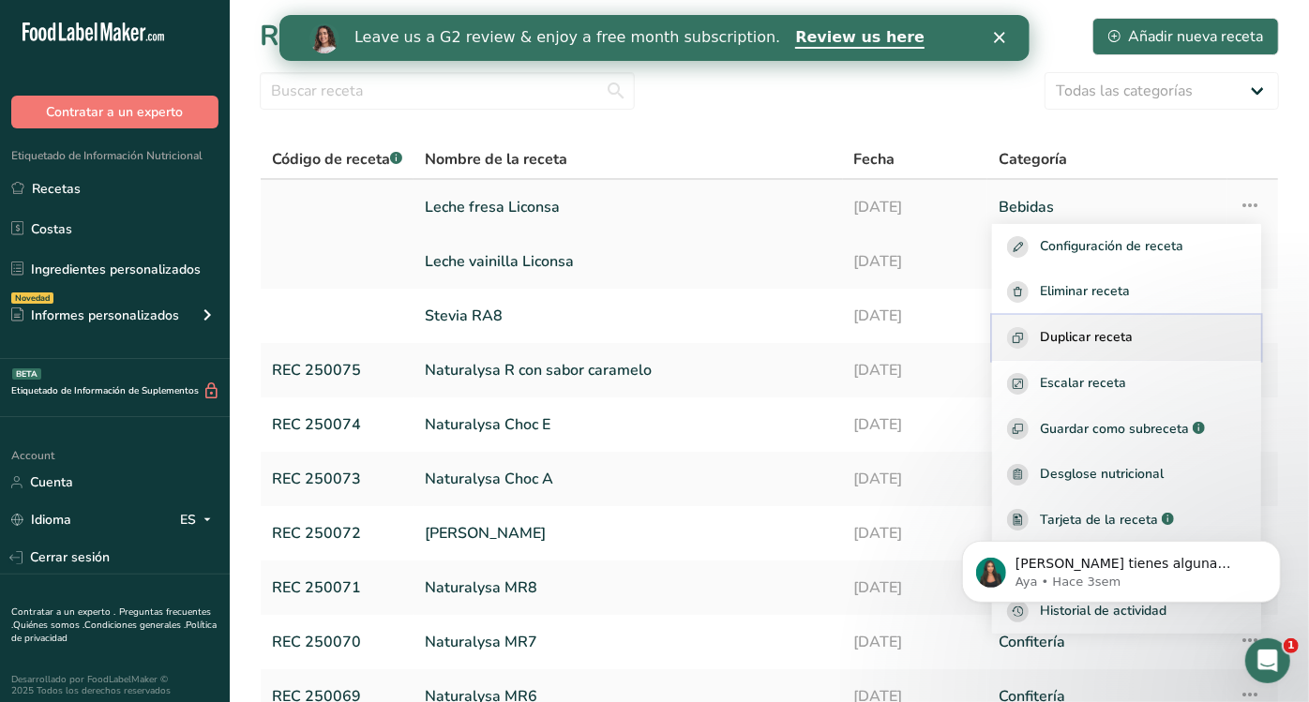
click at [1111, 319] on button "Duplicar receta" at bounding box center [1126, 338] width 269 height 46
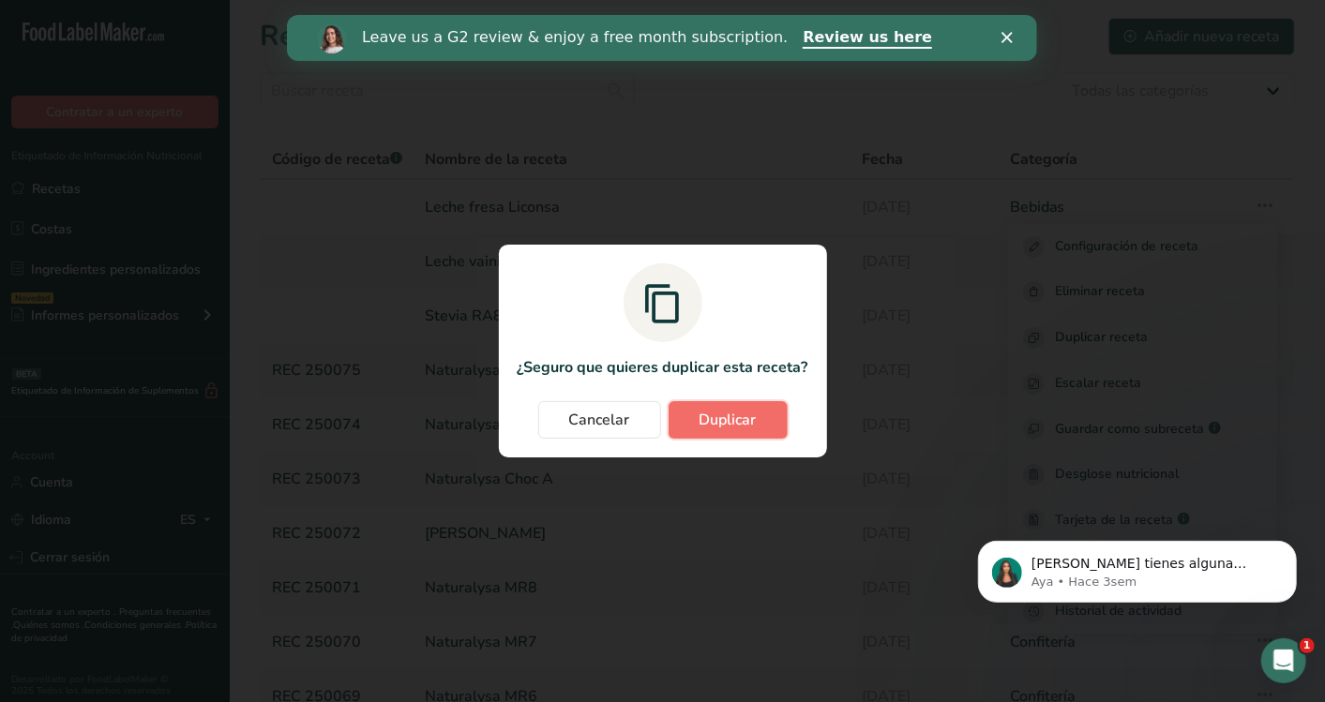
click at [741, 417] on span "Duplicar" at bounding box center [727, 420] width 57 height 22
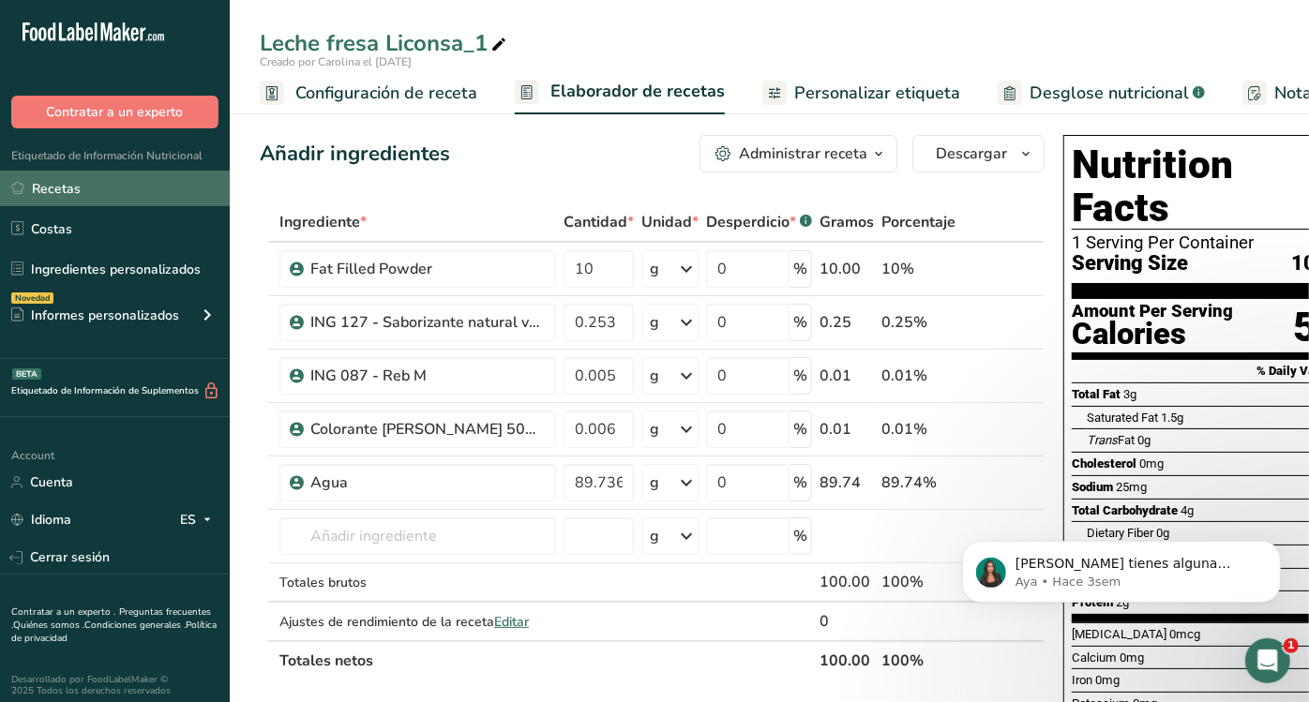
click at [79, 178] on link "Recetas" at bounding box center [115, 189] width 230 height 36
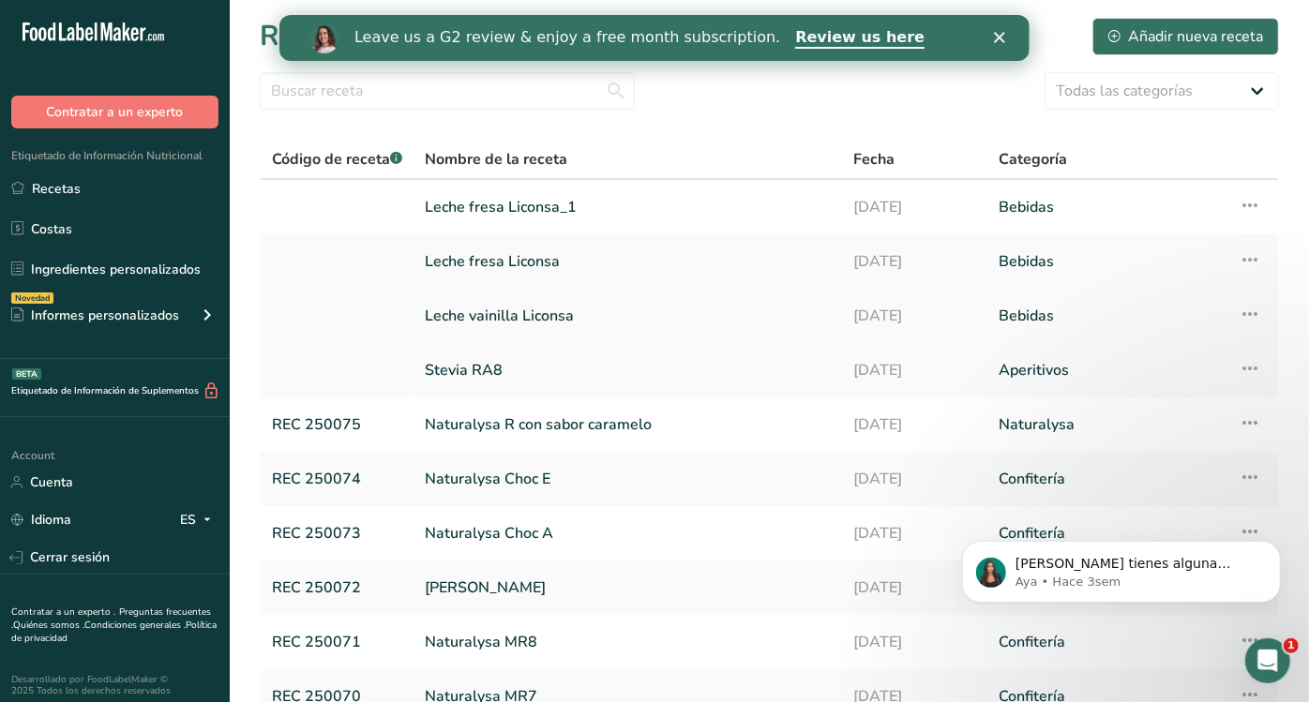
click at [549, 322] on link "Leche vainilla Liconsa" at bounding box center [628, 315] width 407 height 39
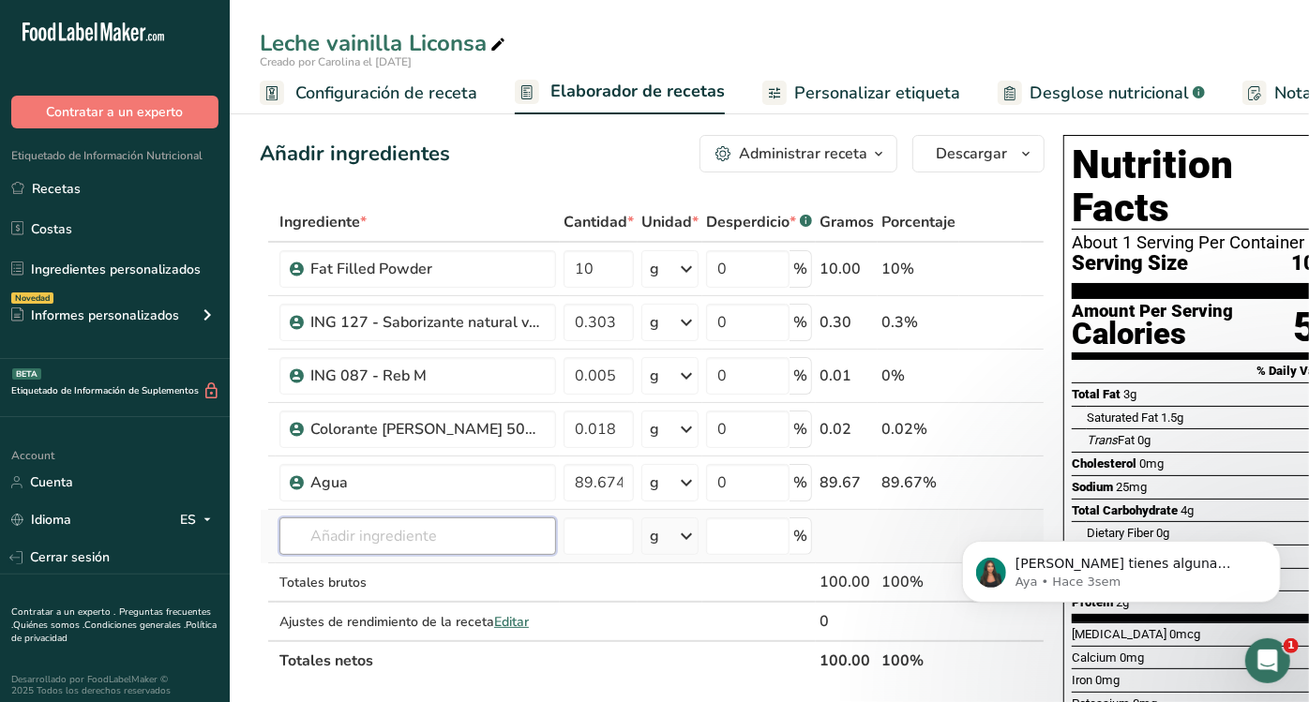
click at [469, 518] on input "text" at bounding box center [417, 535] width 277 height 37
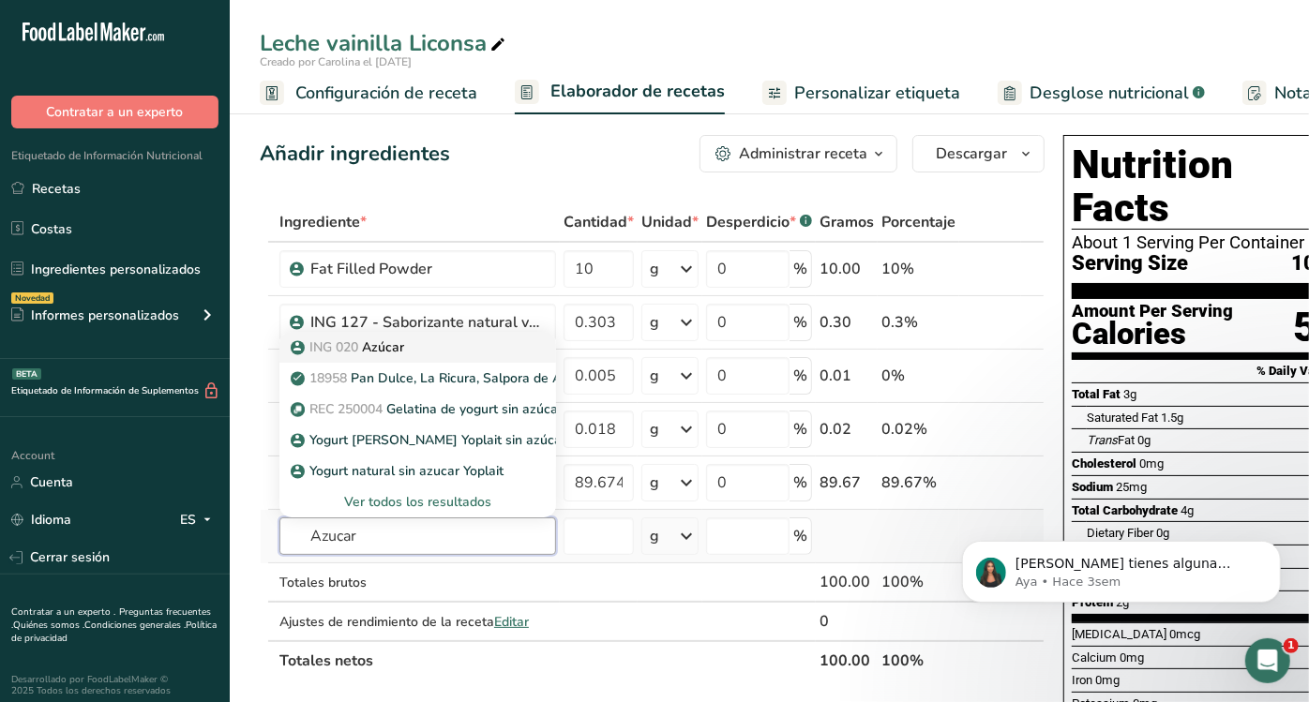
type input "Azucar"
click at [441, 345] on div "ING 020 Azúcar" at bounding box center [402, 347] width 217 height 20
type input "Azúcar"
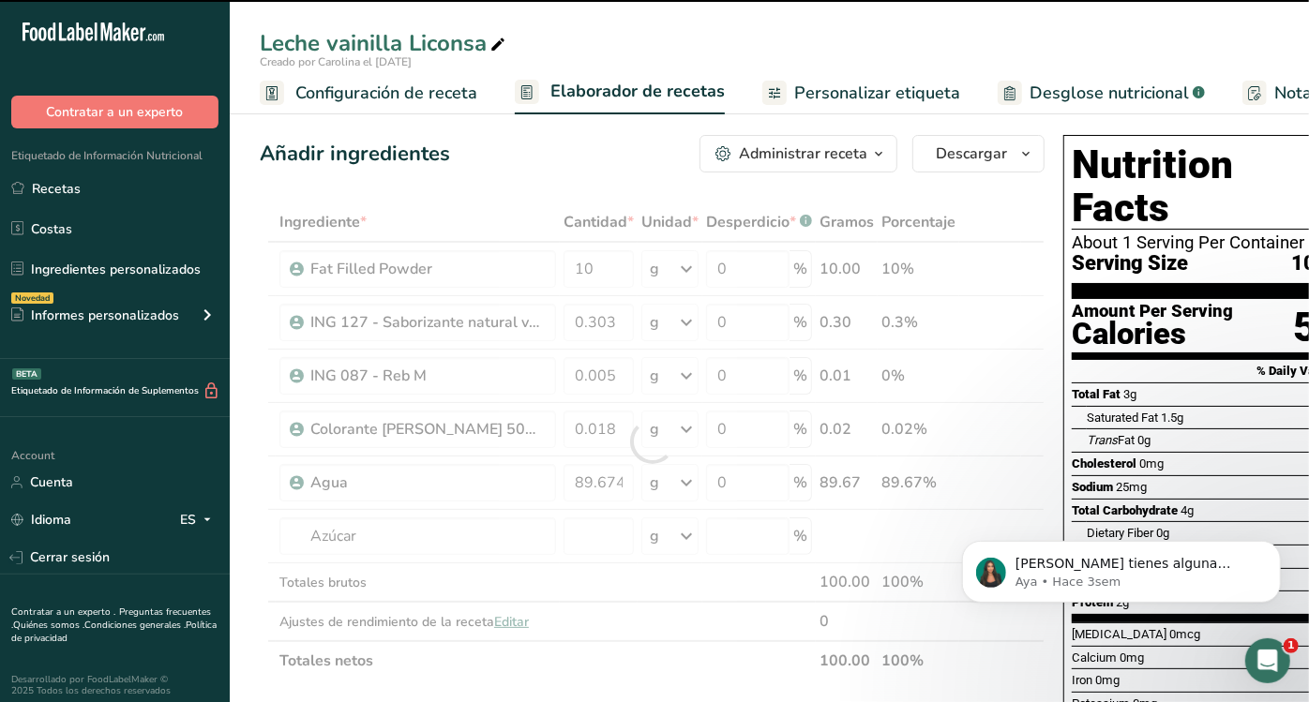
type input "0"
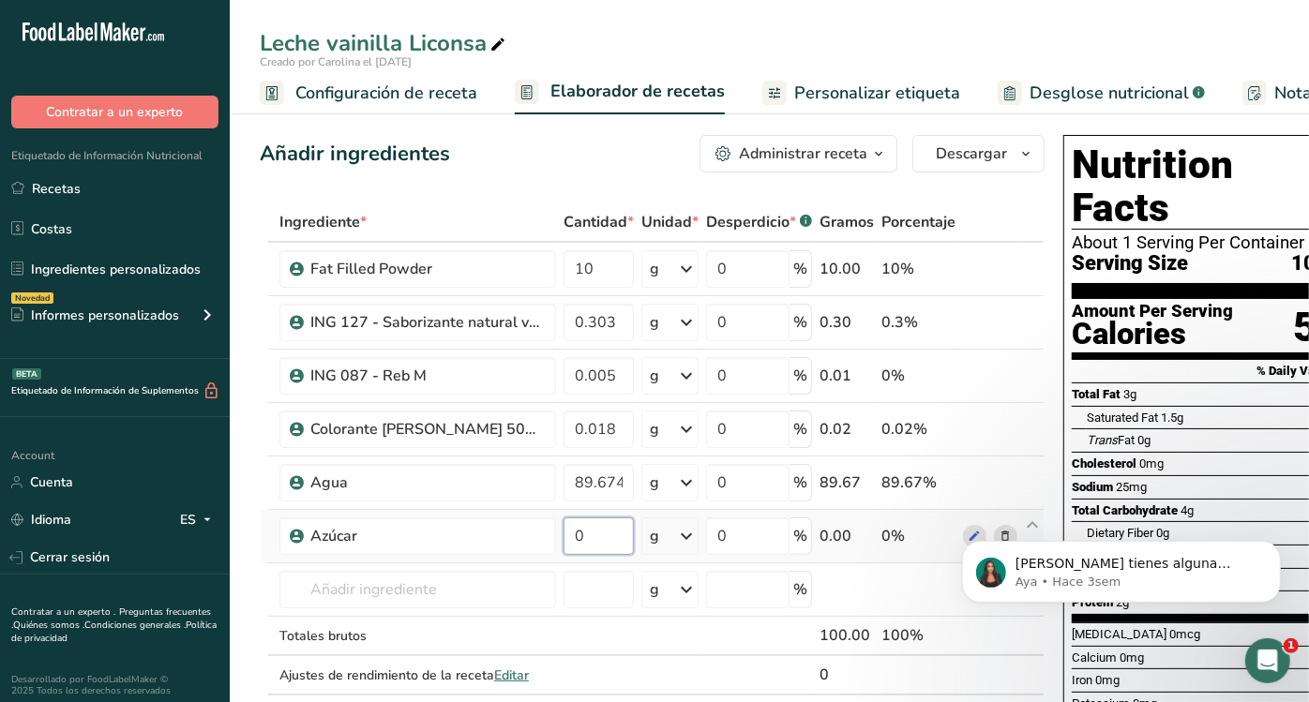
click at [596, 518] on input "0" at bounding box center [598, 535] width 70 height 37
type input "1.4"
click at [605, 485] on div "Ingrediente * Cantidad * Unidad * Desperdicio * .a-a{fill:#347362;}.b-a{fill:#f…" at bounding box center [652, 468] width 785 height 532
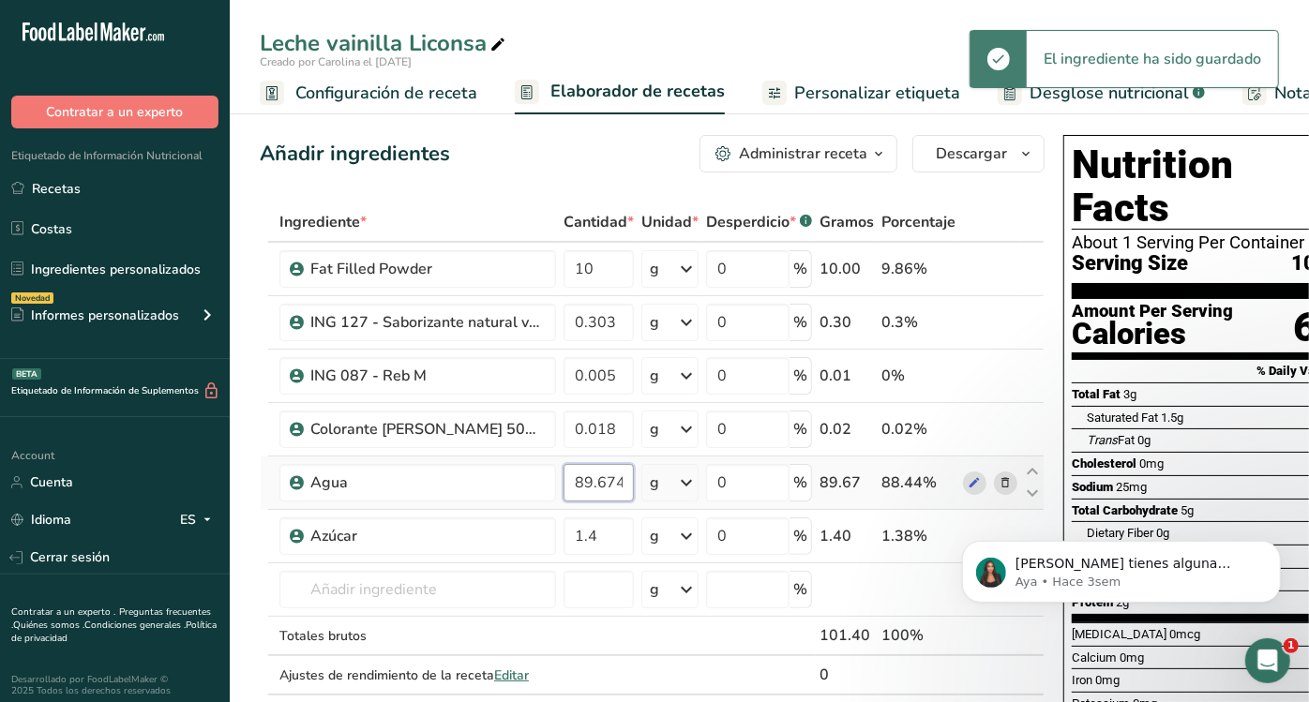
click at [619, 482] on input "89.674" at bounding box center [598, 482] width 70 height 37
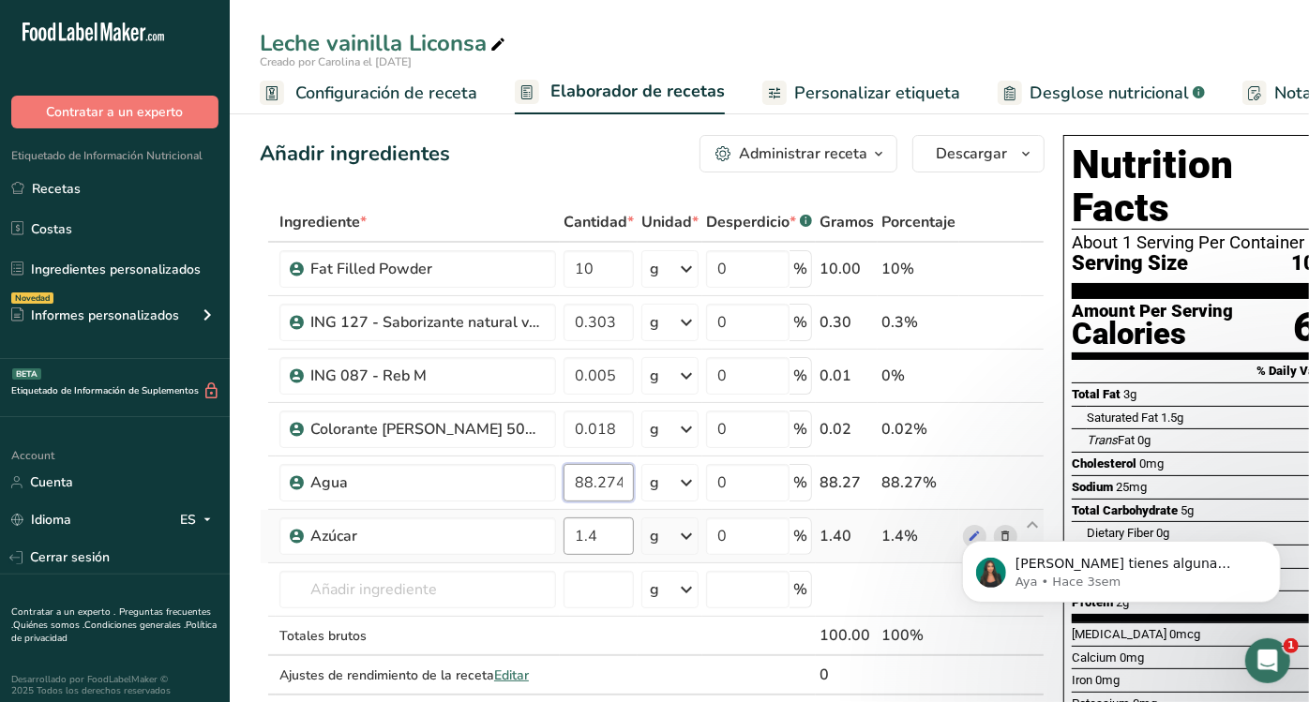
type input "88.274"
click at [610, 538] on div "Ingrediente * Cantidad * Unidad * Desperdicio * .a-a{fill:#347362;}.b-a{fill:#f…" at bounding box center [652, 468] width 785 height 532
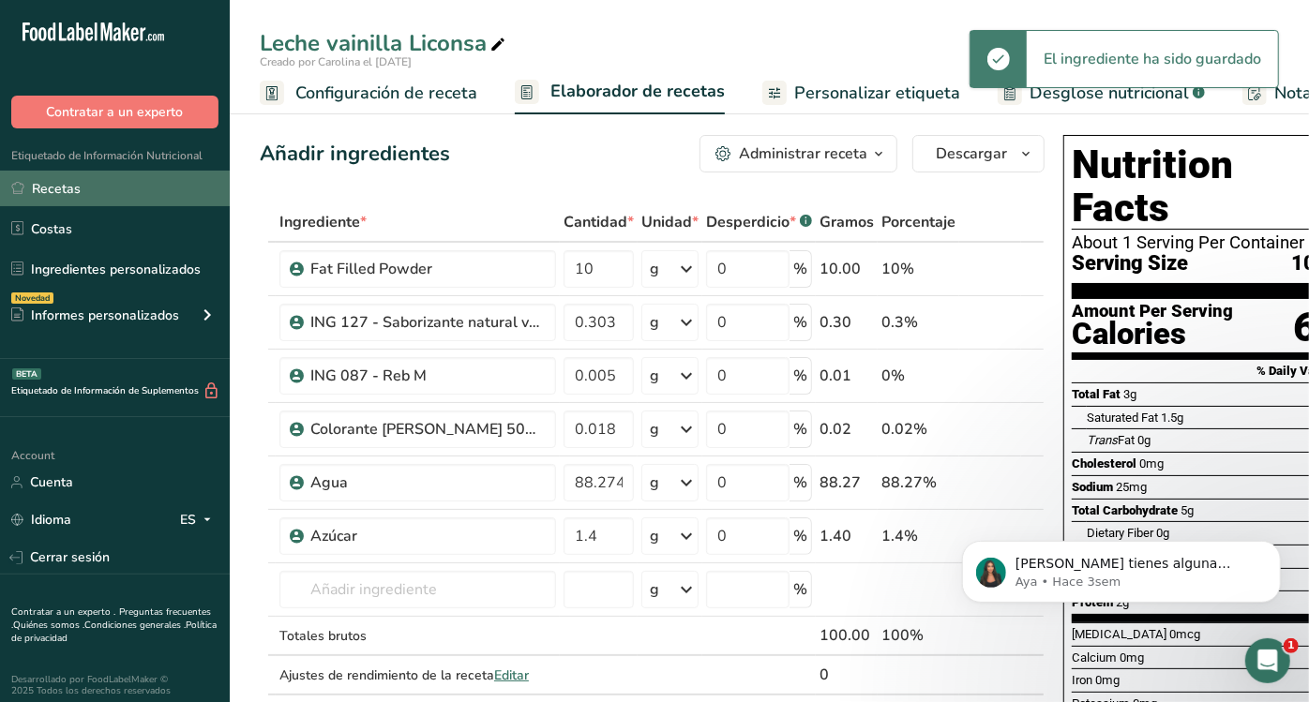
click at [51, 180] on link "Recetas" at bounding box center [115, 189] width 230 height 36
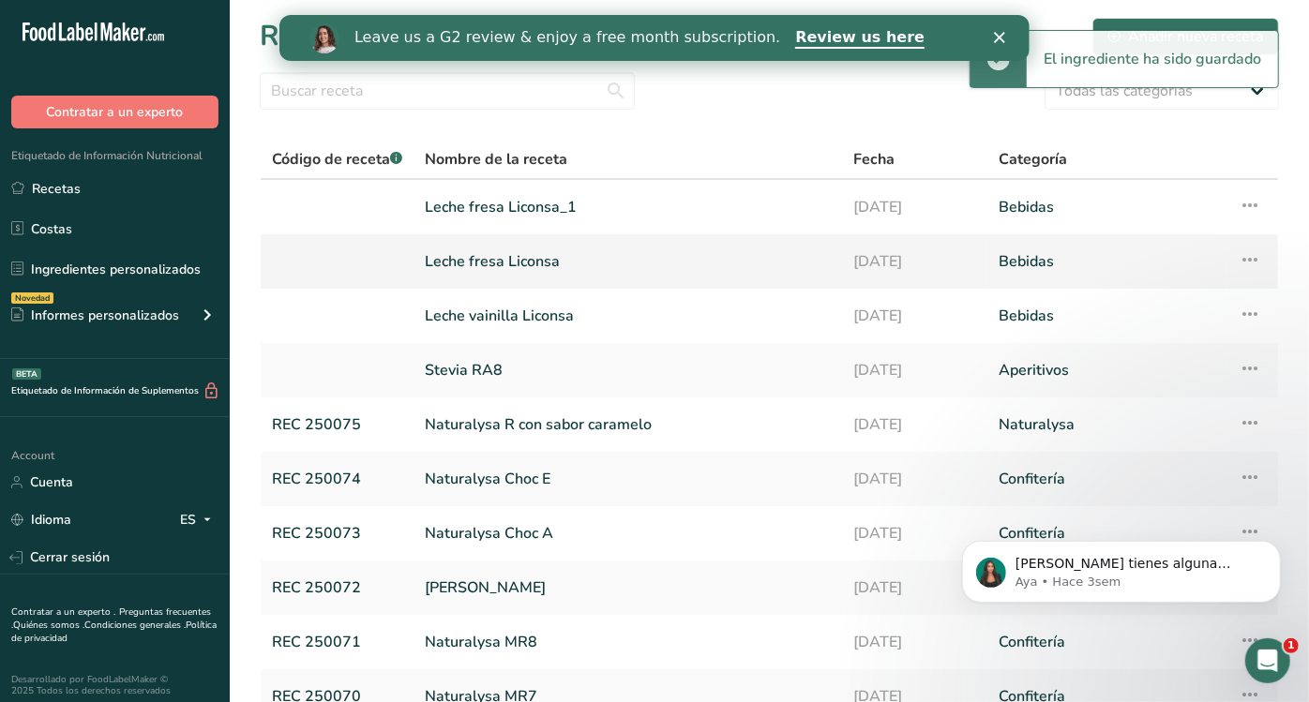
click at [512, 251] on link "Leche fresa Liconsa" at bounding box center [628, 261] width 407 height 39
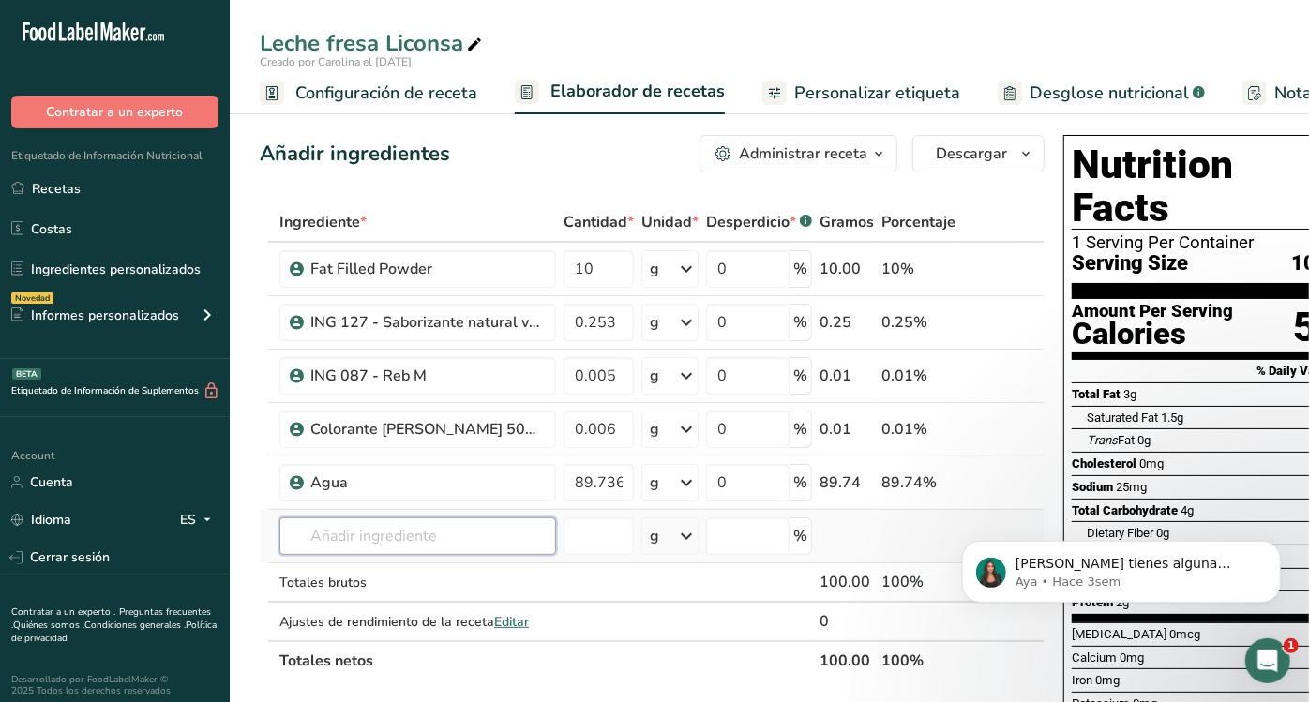
click at [402, 517] on input "text" at bounding box center [417, 535] width 277 height 37
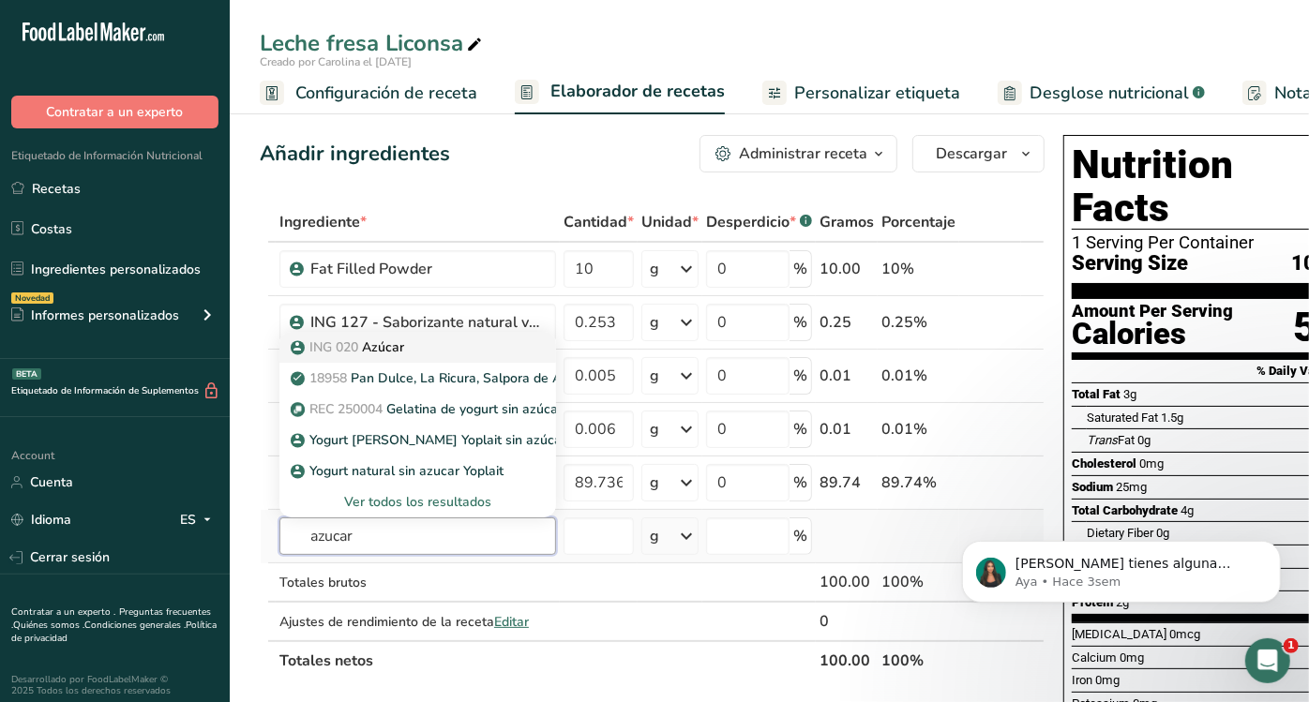
type input "azucar"
click at [409, 349] on div "ING 020 Azúcar" at bounding box center [402, 347] width 217 height 20
type input "Azúcar"
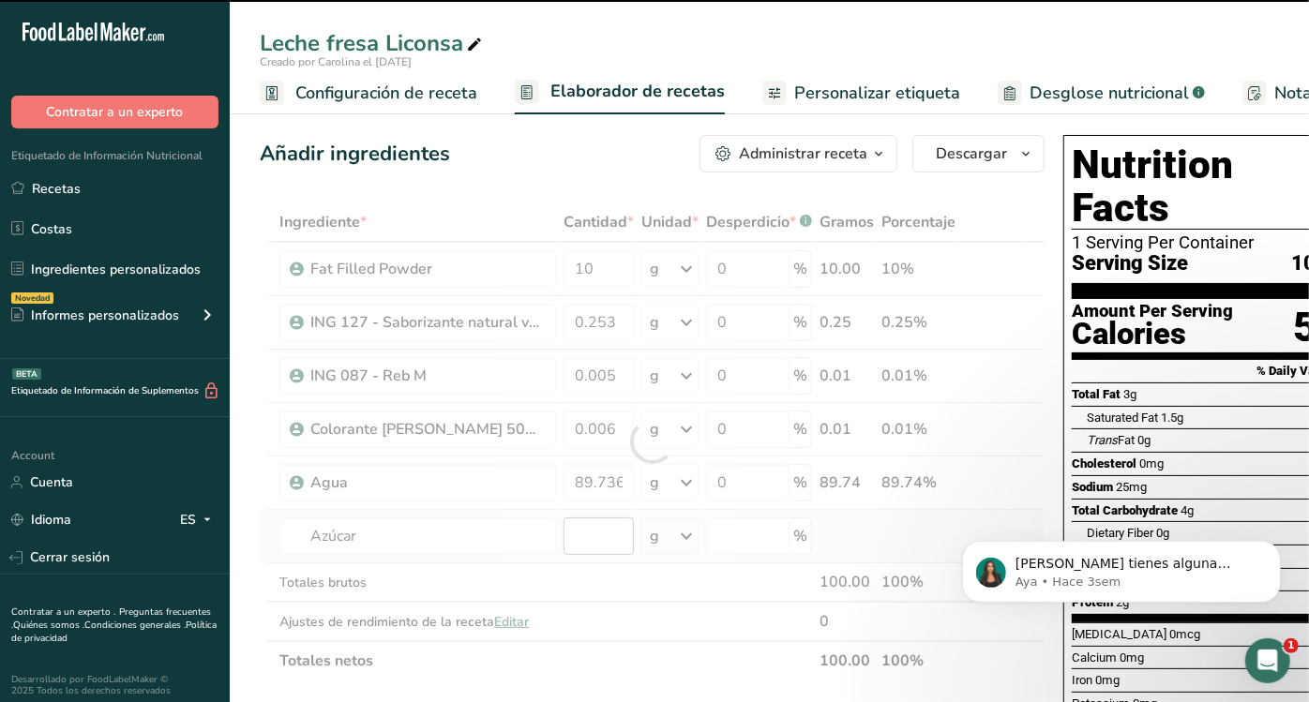
type input "0"
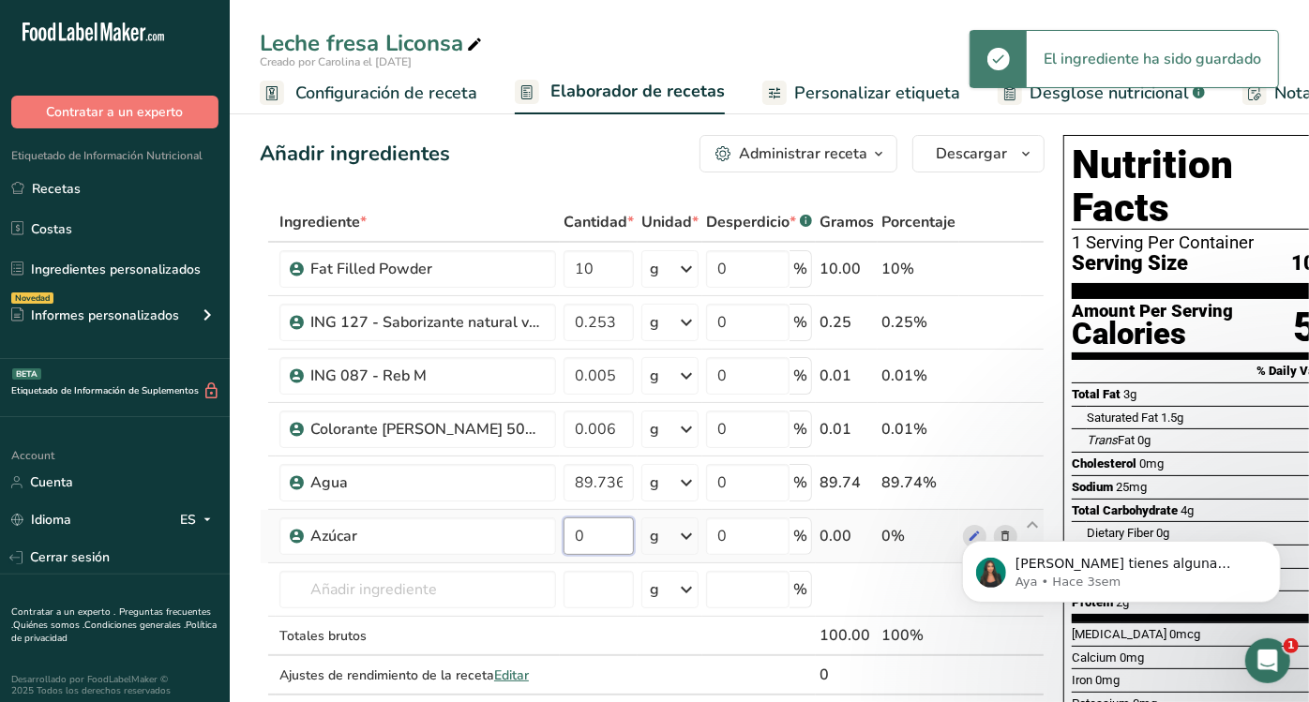
click at [592, 548] on input "0" at bounding box center [598, 535] width 70 height 37
type input "1.4"
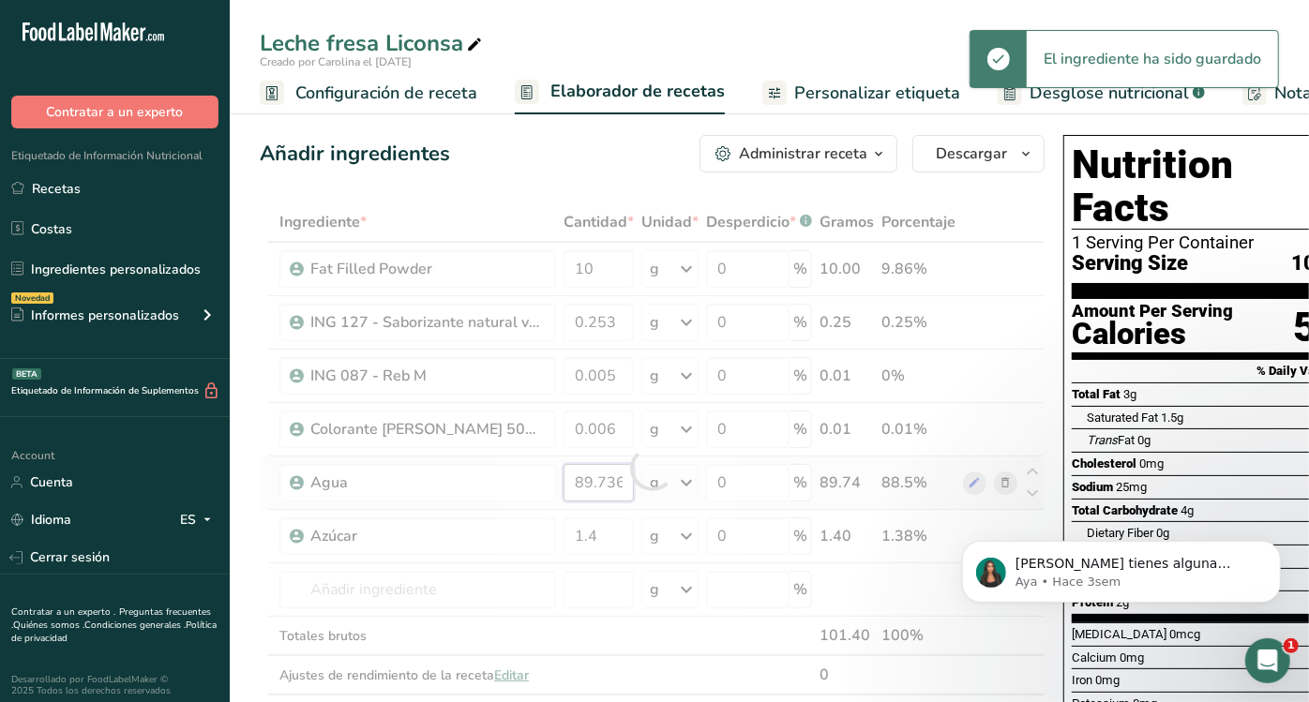
click at [604, 485] on div "Ingrediente * Cantidad * Unidad * Desperdicio * .a-a{fill:#347362;}.b-a{fill:#f…" at bounding box center [652, 468] width 785 height 532
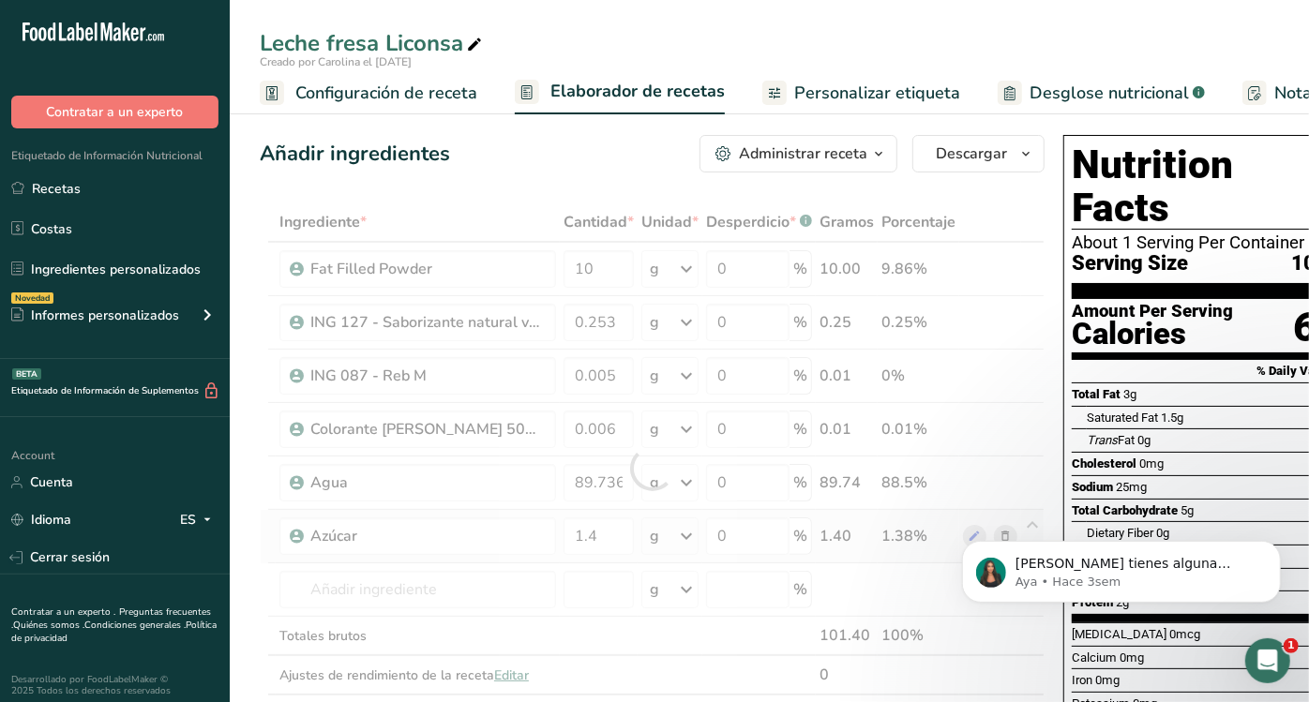
click at [616, 514] on div "Ingrediente * Cantidad * Unidad * Desperdicio * .a-a{fill:#347362;}.b-a{fill:#f…" at bounding box center [652, 468] width 785 height 532
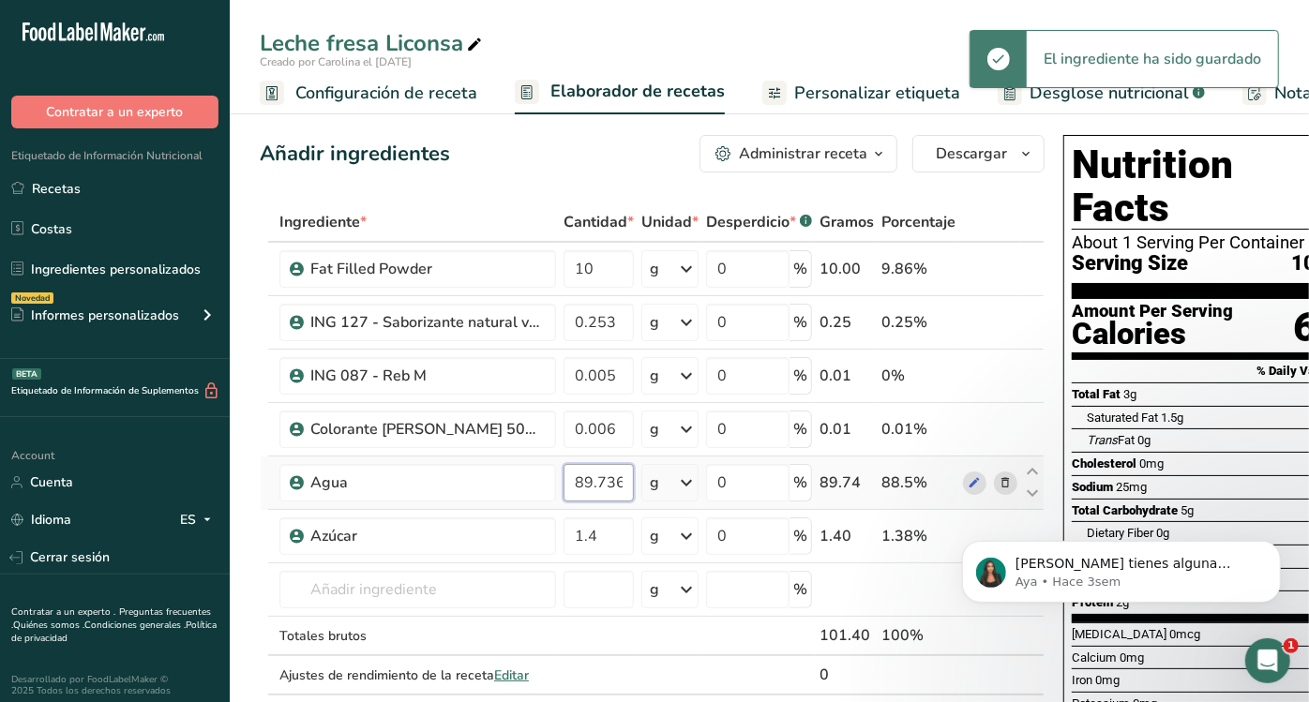
click at [624, 479] on input "89.736" at bounding box center [598, 482] width 70 height 37
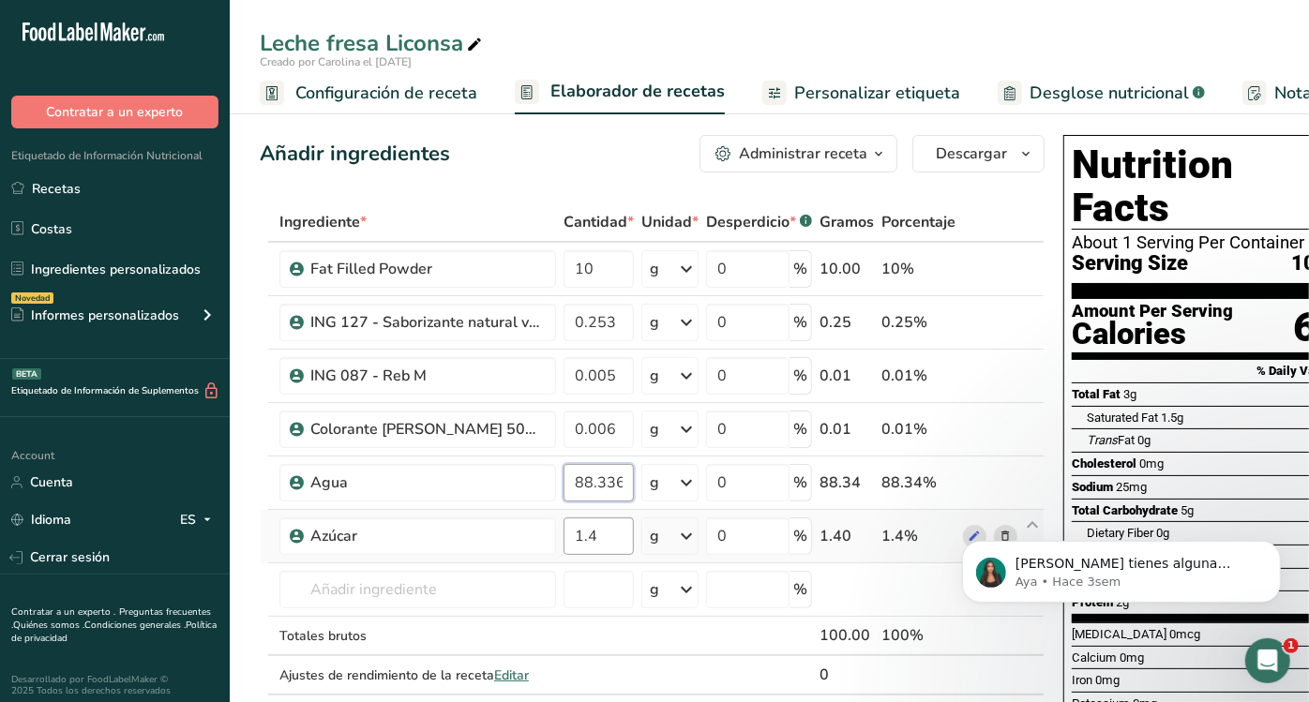
type input "88.336"
click at [605, 542] on div "Ingrediente * Cantidad * Unidad * Desperdicio * .a-a{fill:#347362;}.b-a{fill:#f…" at bounding box center [652, 468] width 785 height 532
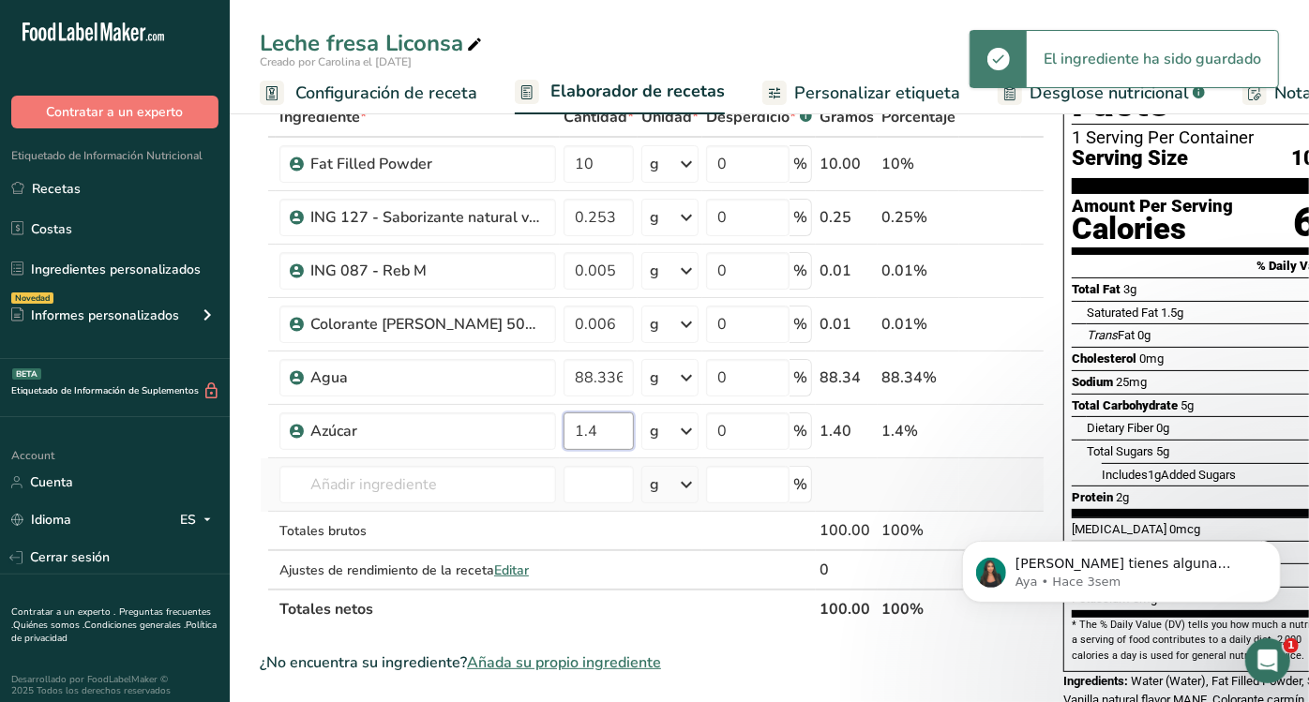
scroll to position [106, 0]
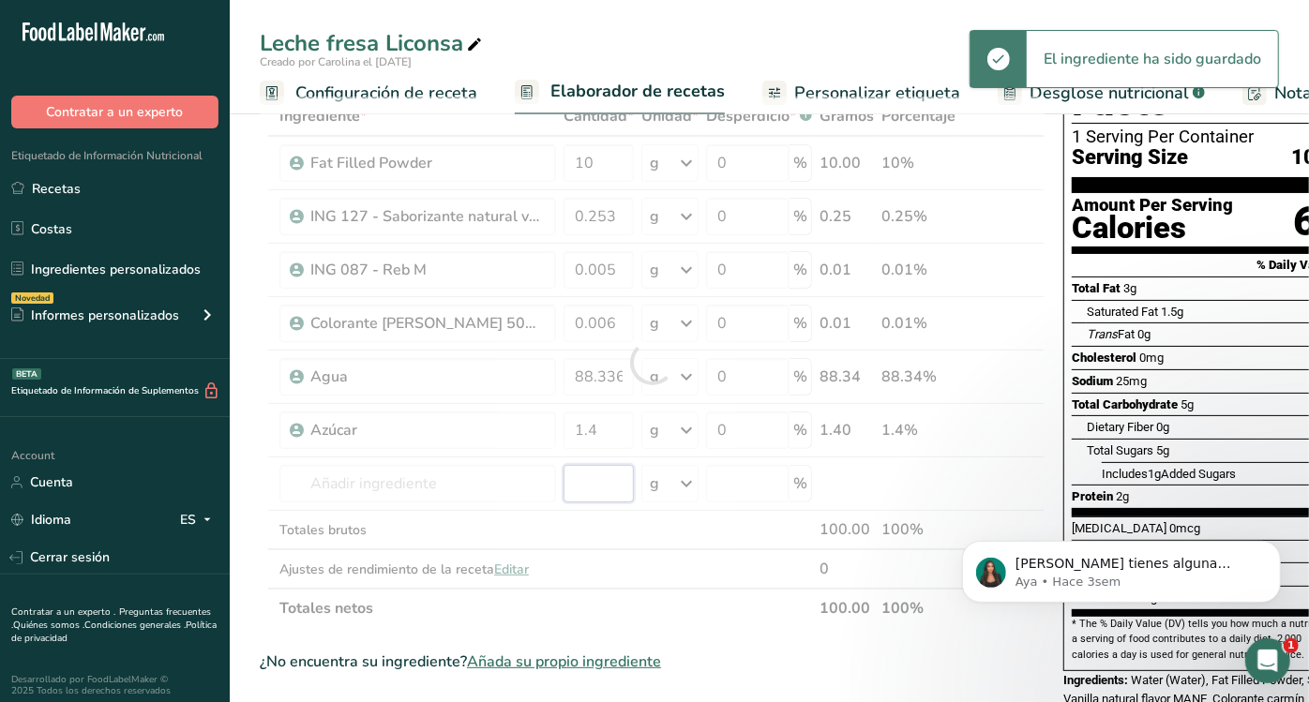
click at [601, 487] on div "Ingrediente * Cantidad * Unidad * Desperdicio * .a-a{fill:#347362;}.b-a{fill:#f…" at bounding box center [652, 363] width 785 height 532
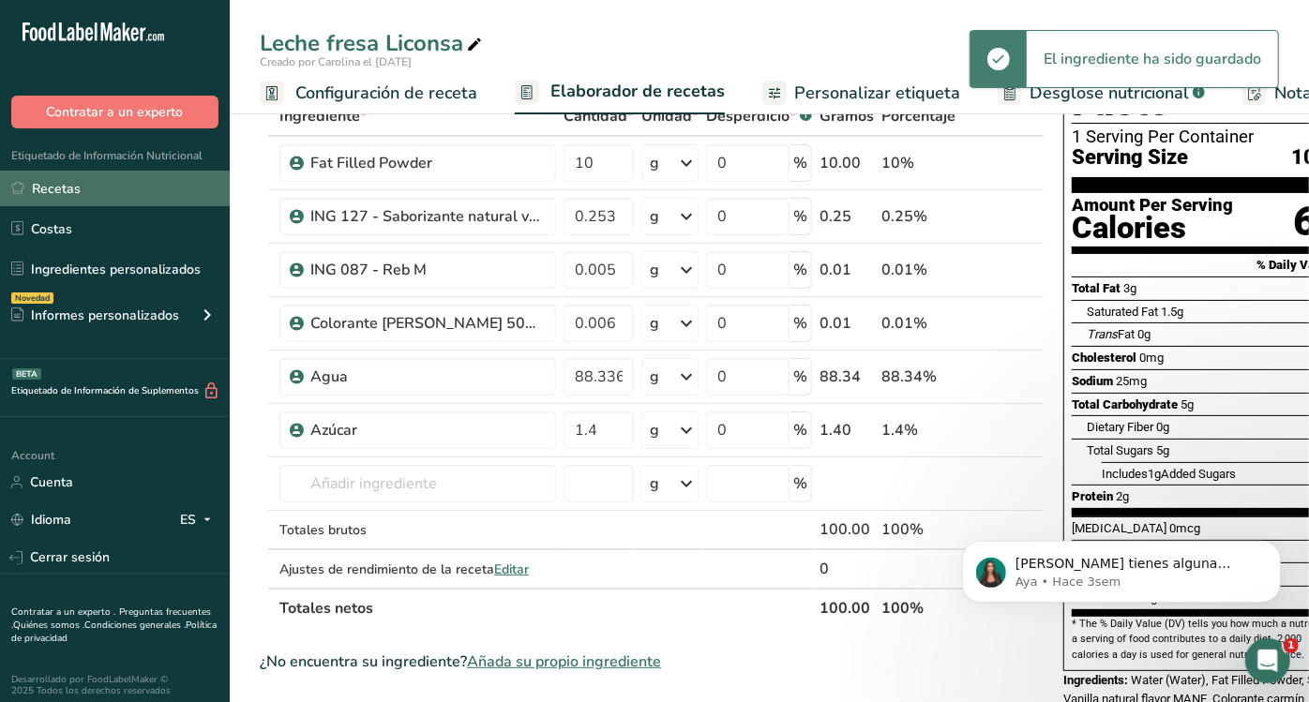
click at [84, 189] on link "Recetas" at bounding box center [115, 189] width 230 height 36
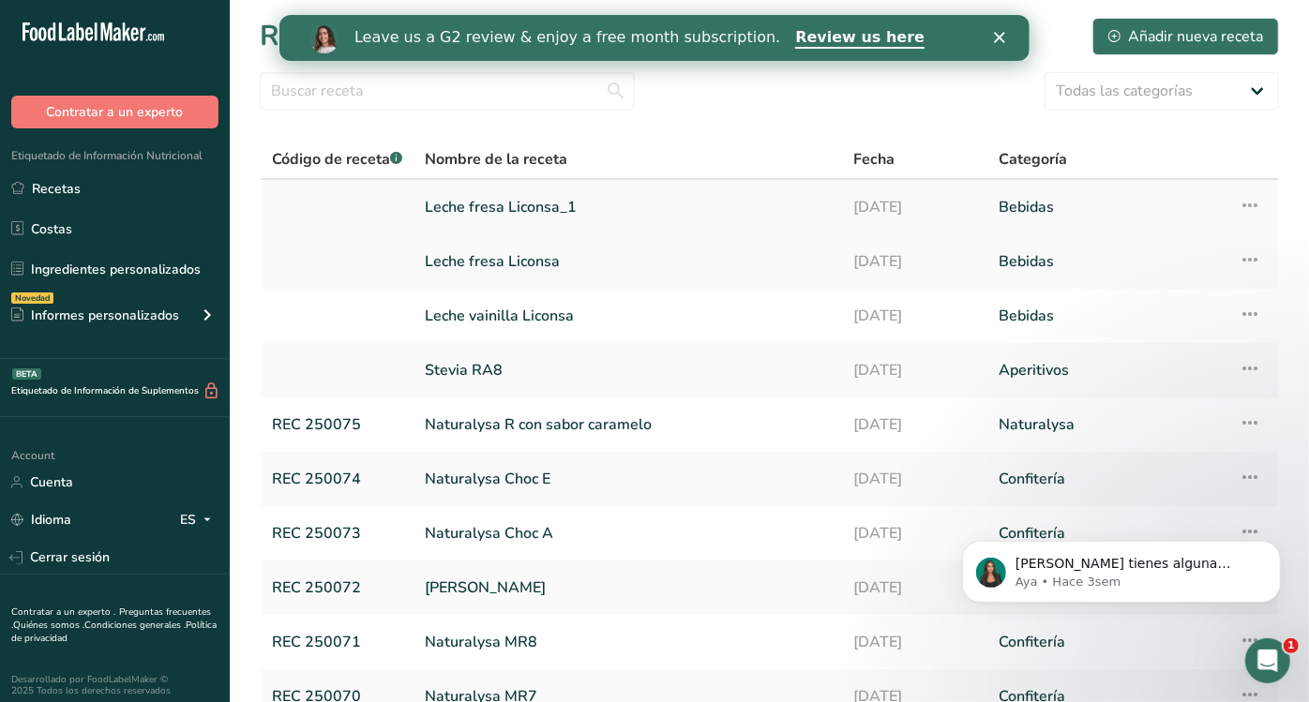
click at [534, 191] on link "Leche fresa Liconsa_1" at bounding box center [628, 206] width 407 height 39
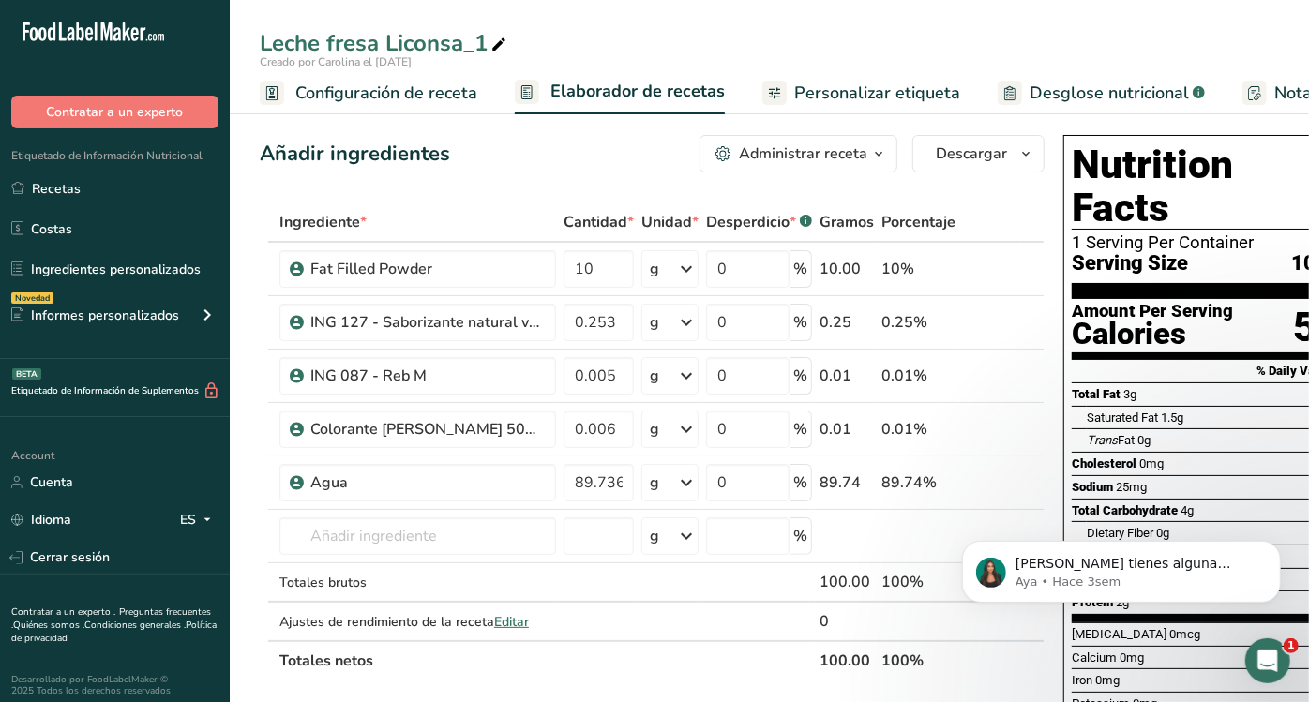
click at [424, 19] on div "Leche fresa Liconsa_1 Creado por [PERSON_NAME] el [DATE] Configuración de recet…" at bounding box center [769, 57] width 1079 height 114
click at [471, 41] on div "Leche fresa Liconsa_1" at bounding box center [385, 43] width 250 height 34
click at [359, 45] on input "Leche fresa Liconsa" at bounding box center [769, 43] width 1019 height 34
type input "Leche chocolate Liconsa"
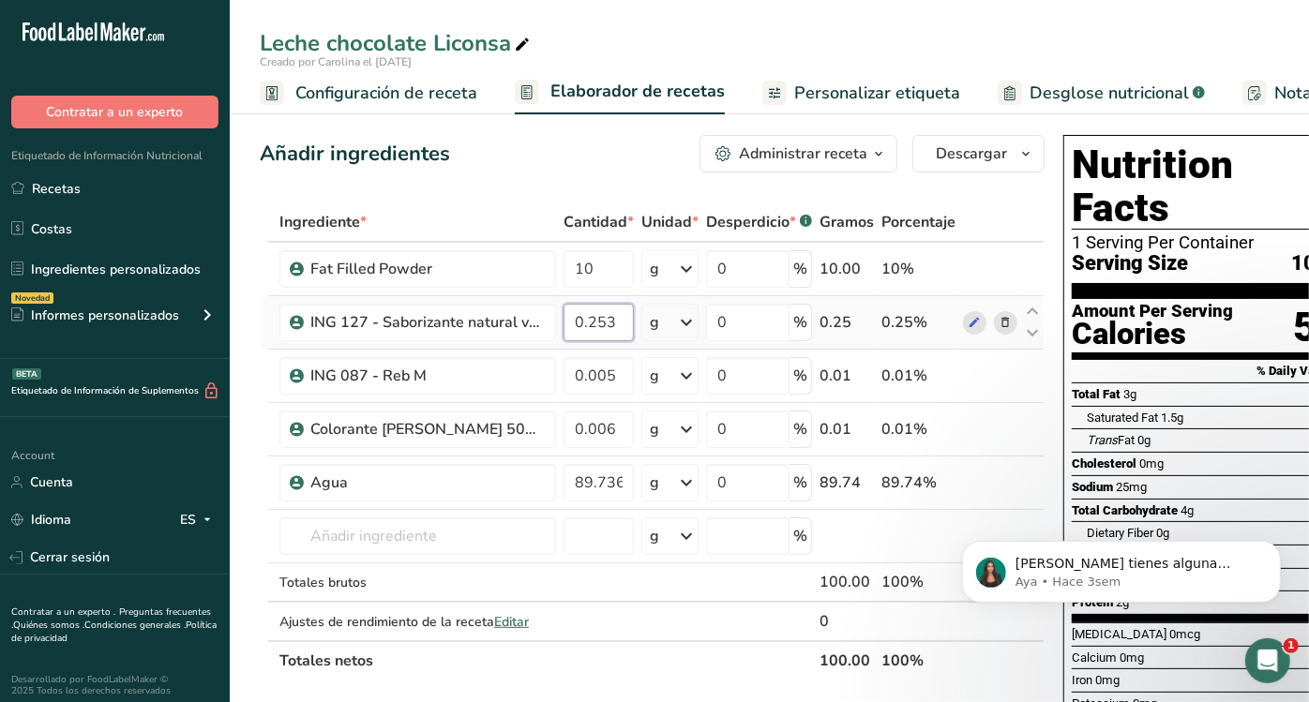
click at [619, 325] on input "0.253" at bounding box center [598, 322] width 70 height 37
type input "0.303"
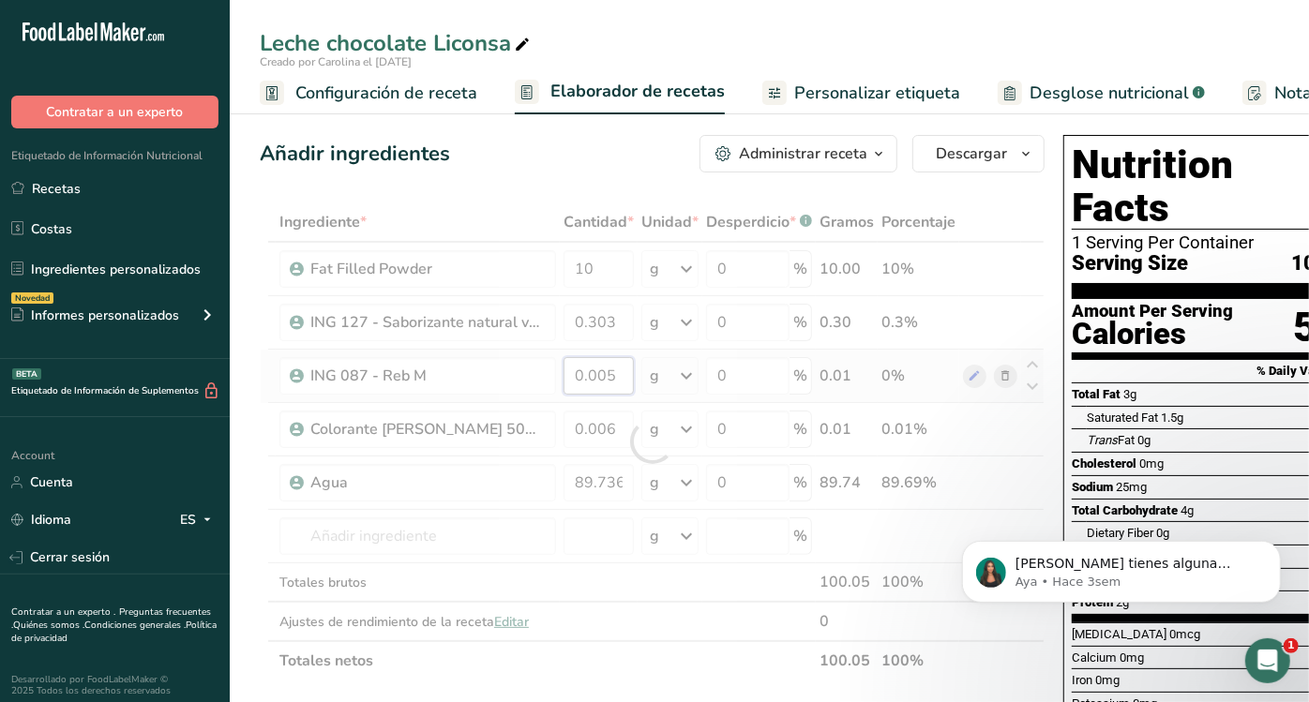
click at [615, 367] on div "Ingrediente * Cantidad * Unidad * Desperdicio * .a-a{fill:#347362;}.b-a{fill:#f…" at bounding box center [652, 441] width 785 height 478
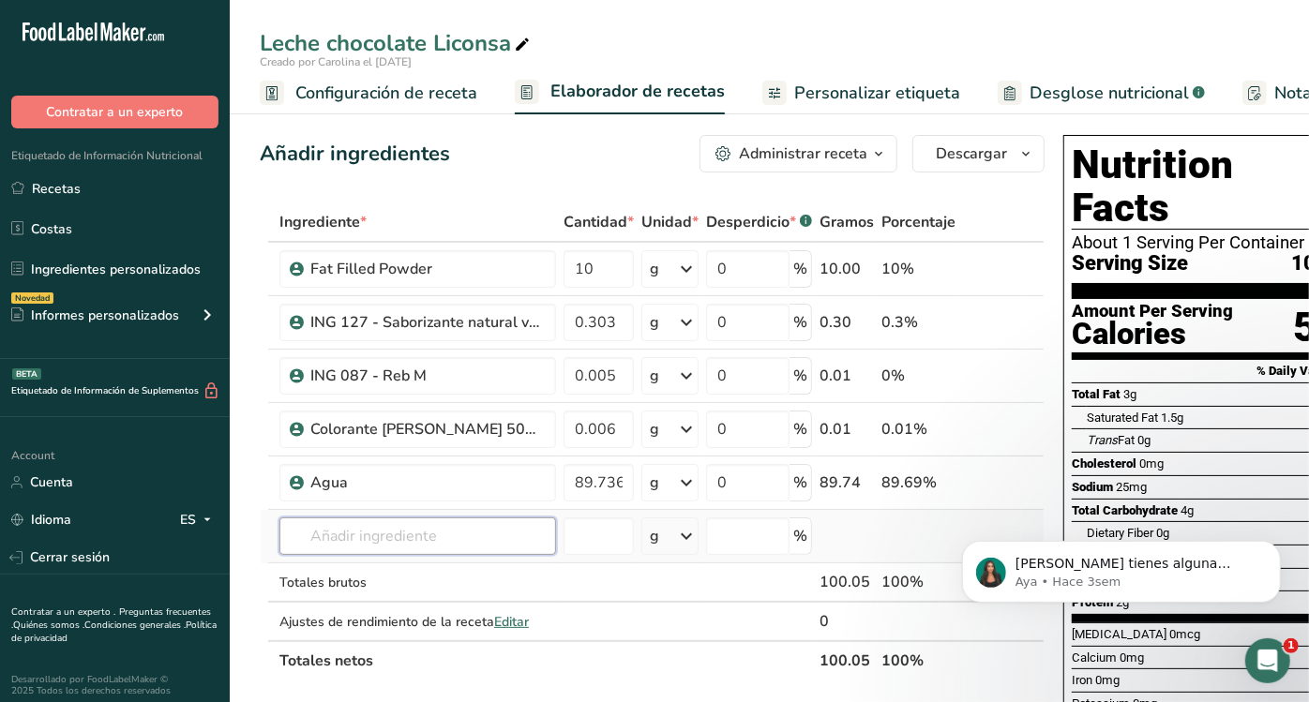
click at [491, 520] on div "Ingrediente * Cantidad * Unidad * Desperdicio * .a-a{fill:#347362;}.b-a{fill:#f…" at bounding box center [652, 441] width 785 height 478
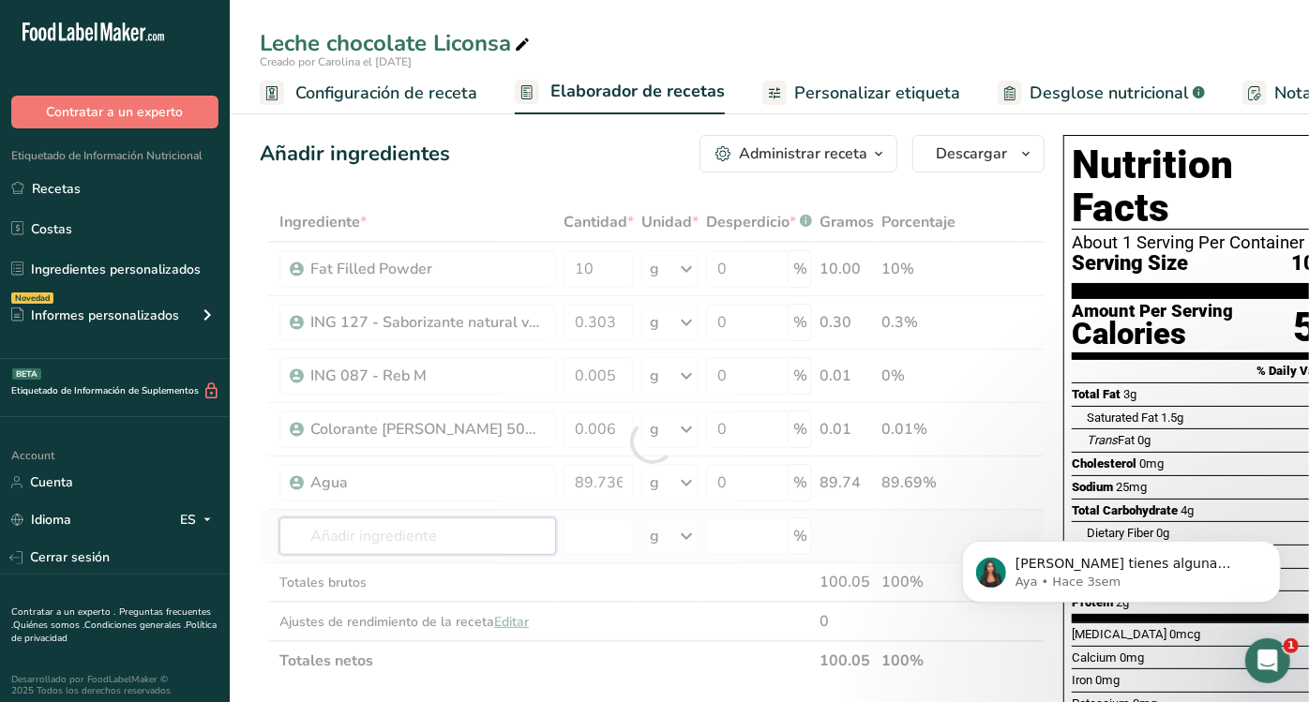
type input "c"
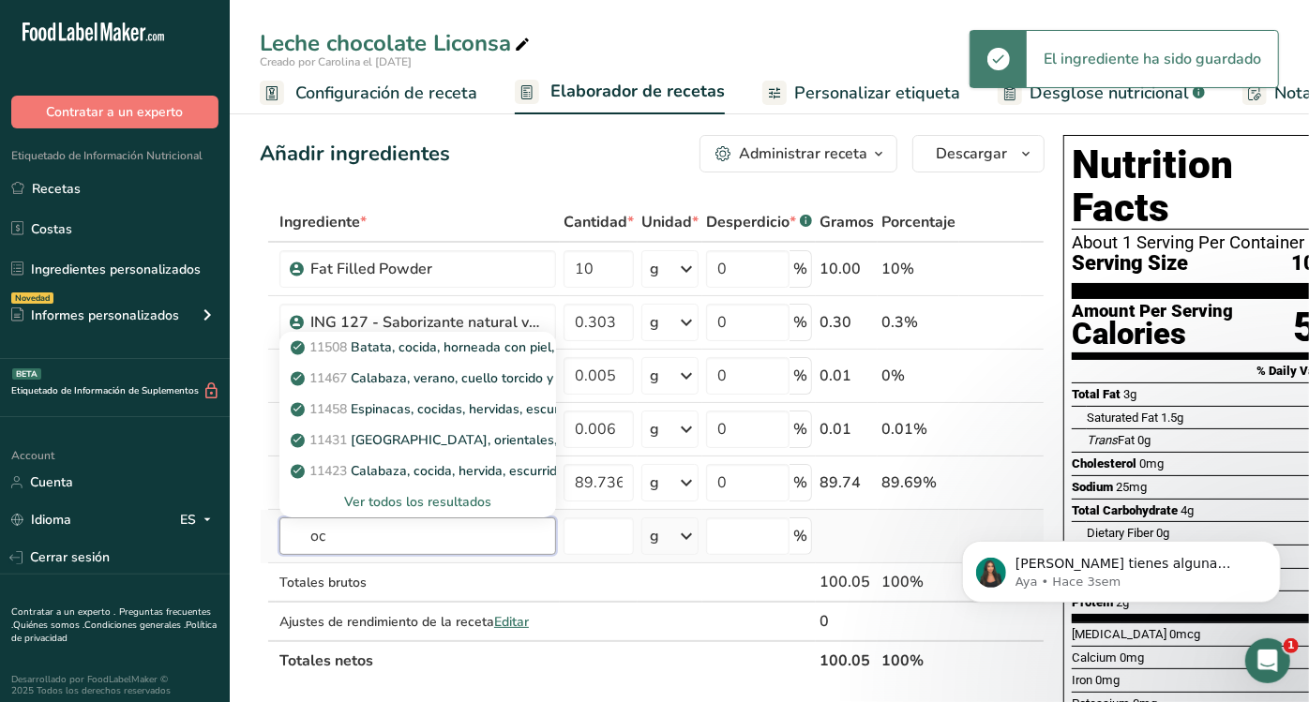
type input "o"
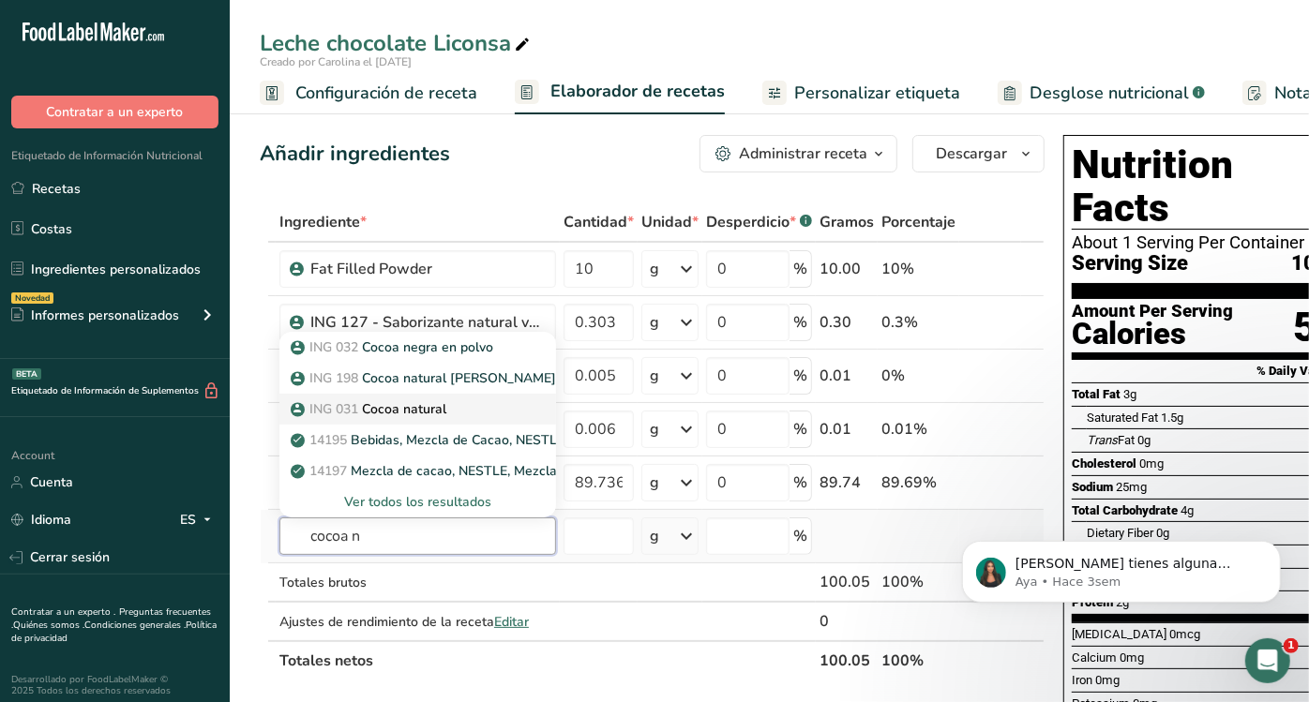
type input "cocoa n"
click at [439, 403] on p "ING 031 Cocoa natural" at bounding box center [370, 409] width 152 height 20
type input "Cocoa natural"
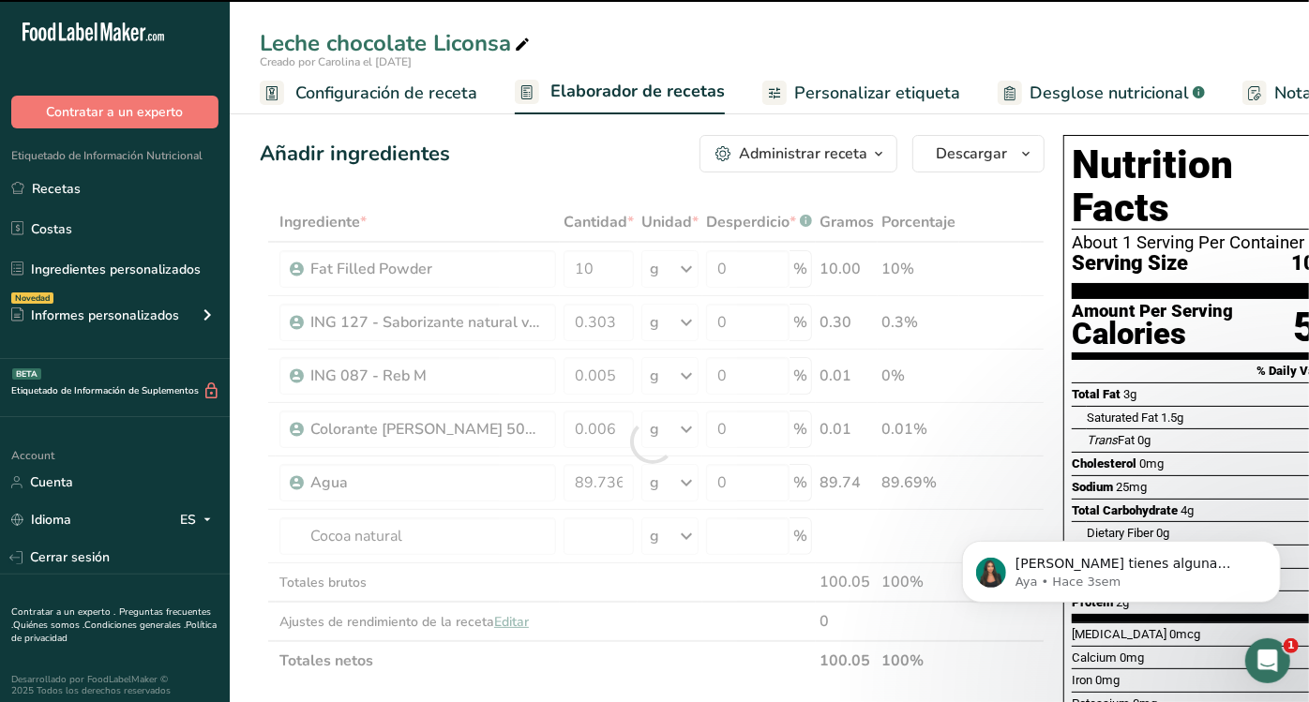
type input "0"
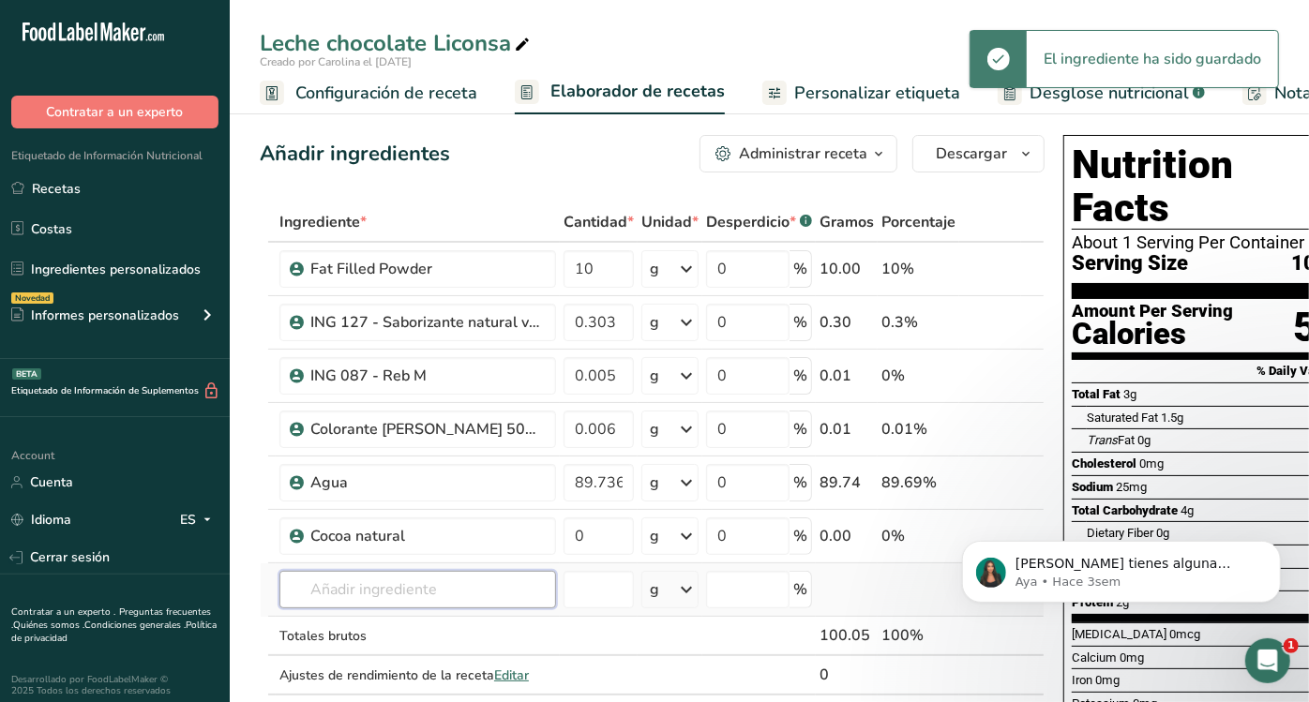
click at [404, 594] on input "text" at bounding box center [417, 589] width 277 height 37
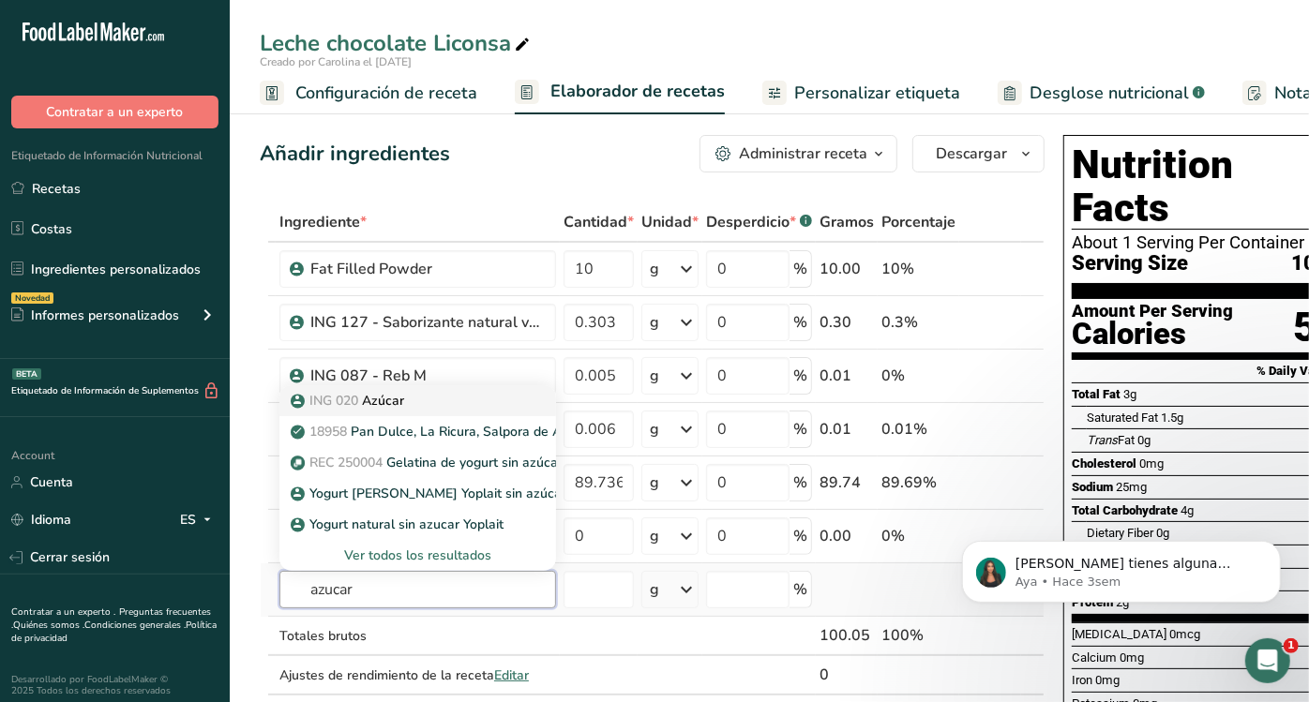
type input "azucar"
click at [393, 398] on p "ING 020 Azúcar" at bounding box center [349, 401] width 110 height 20
type input "Azúcar"
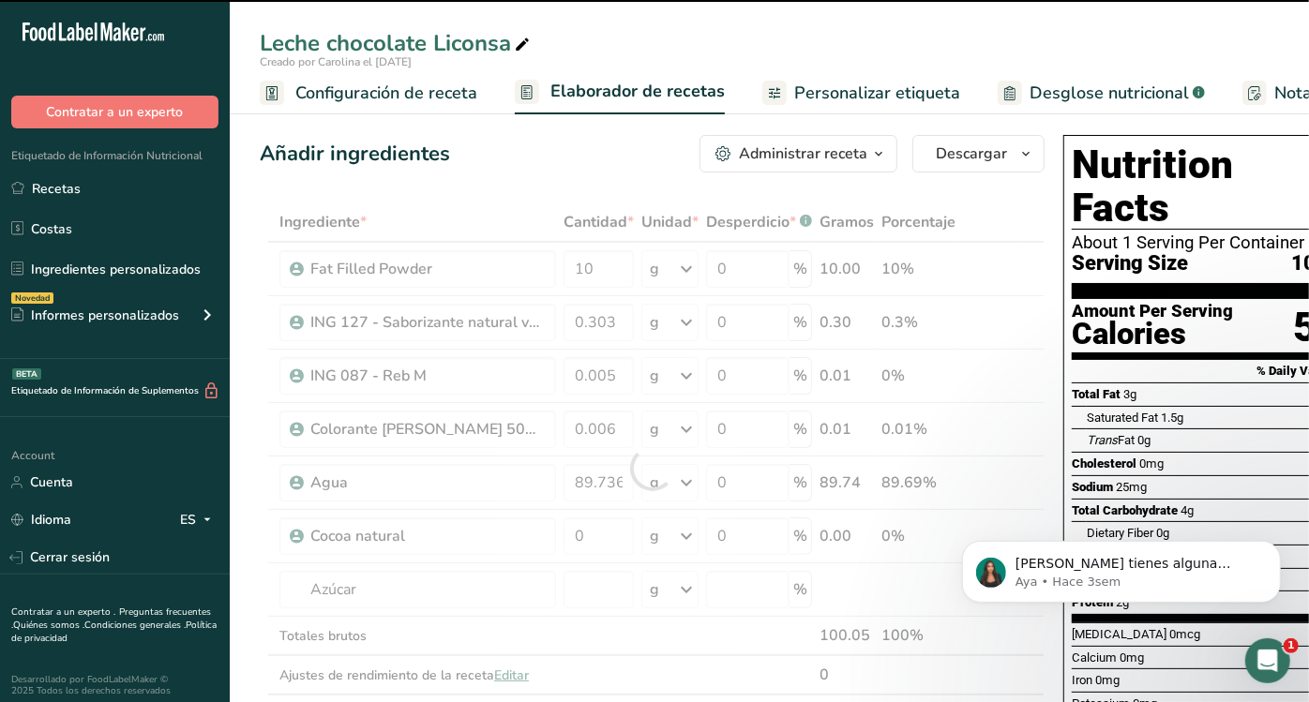
type input "0"
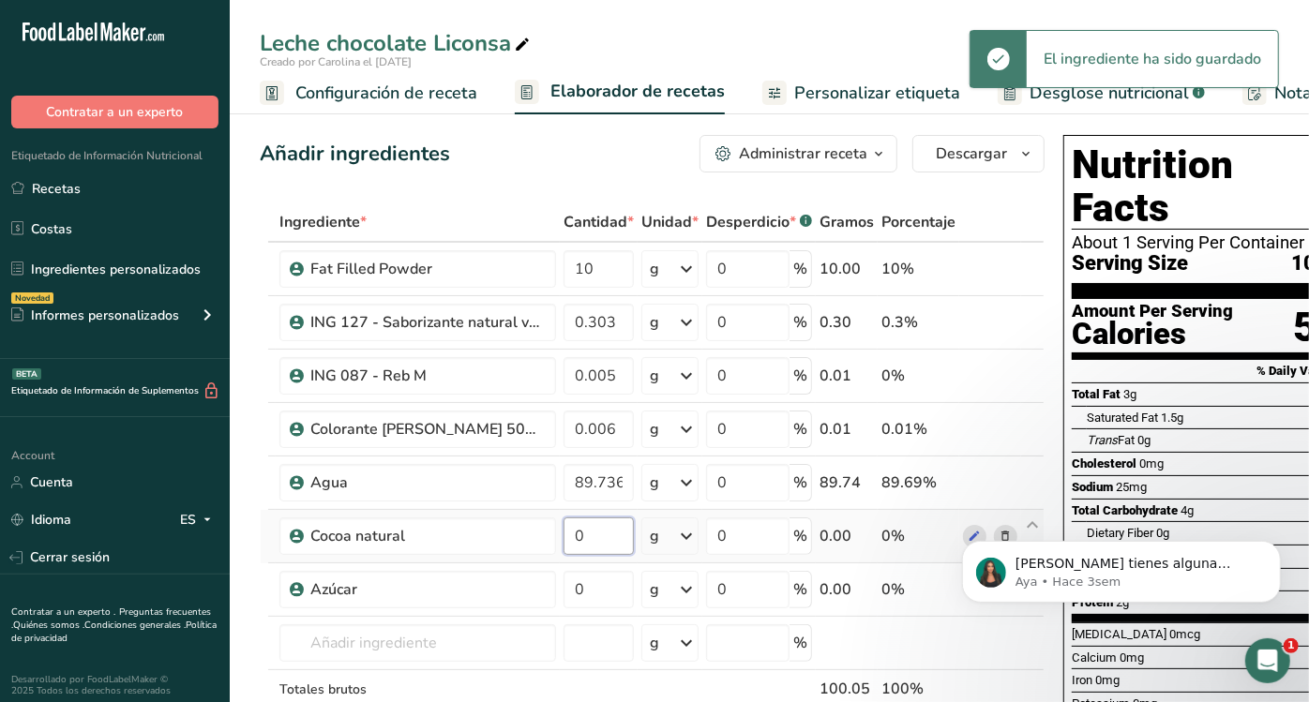
click at [598, 540] on input "0" at bounding box center [598, 535] width 70 height 37
type input "1"
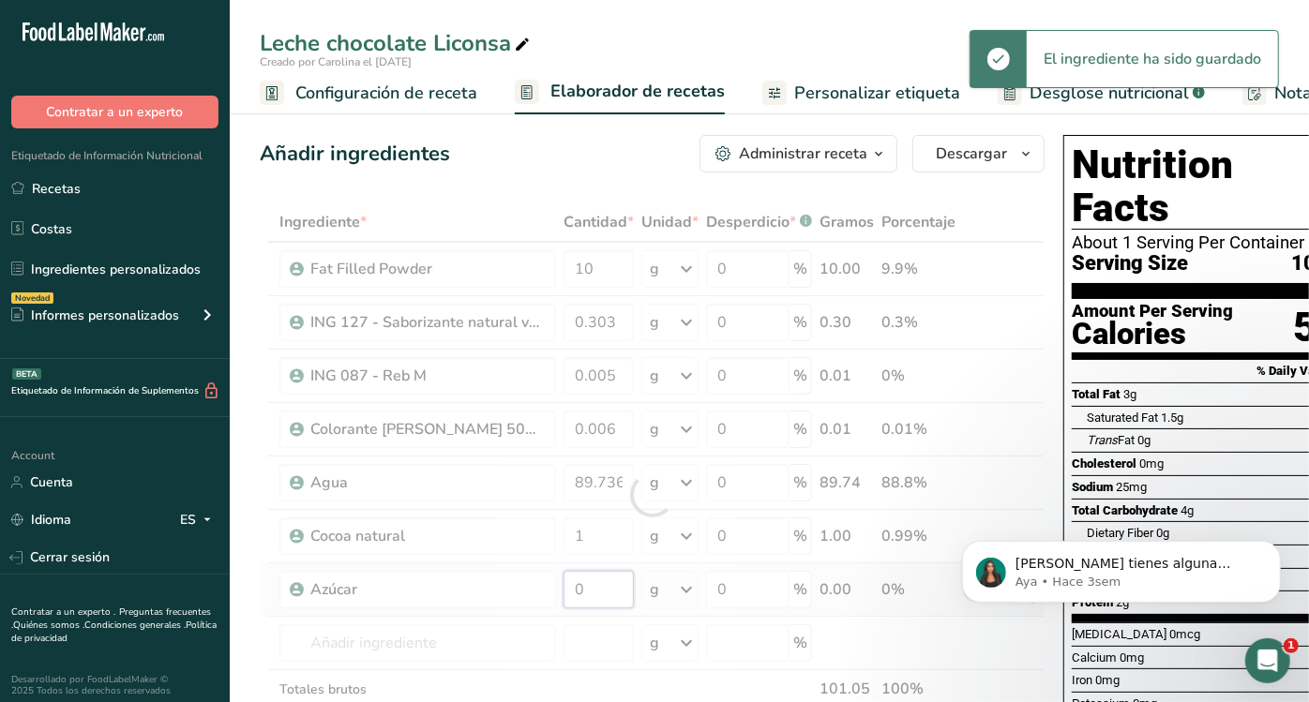
click at [597, 591] on div "Ingrediente * Cantidad * Unidad * Desperdicio * .a-a{fill:#347362;}.b-a{fill:#f…" at bounding box center [652, 494] width 785 height 585
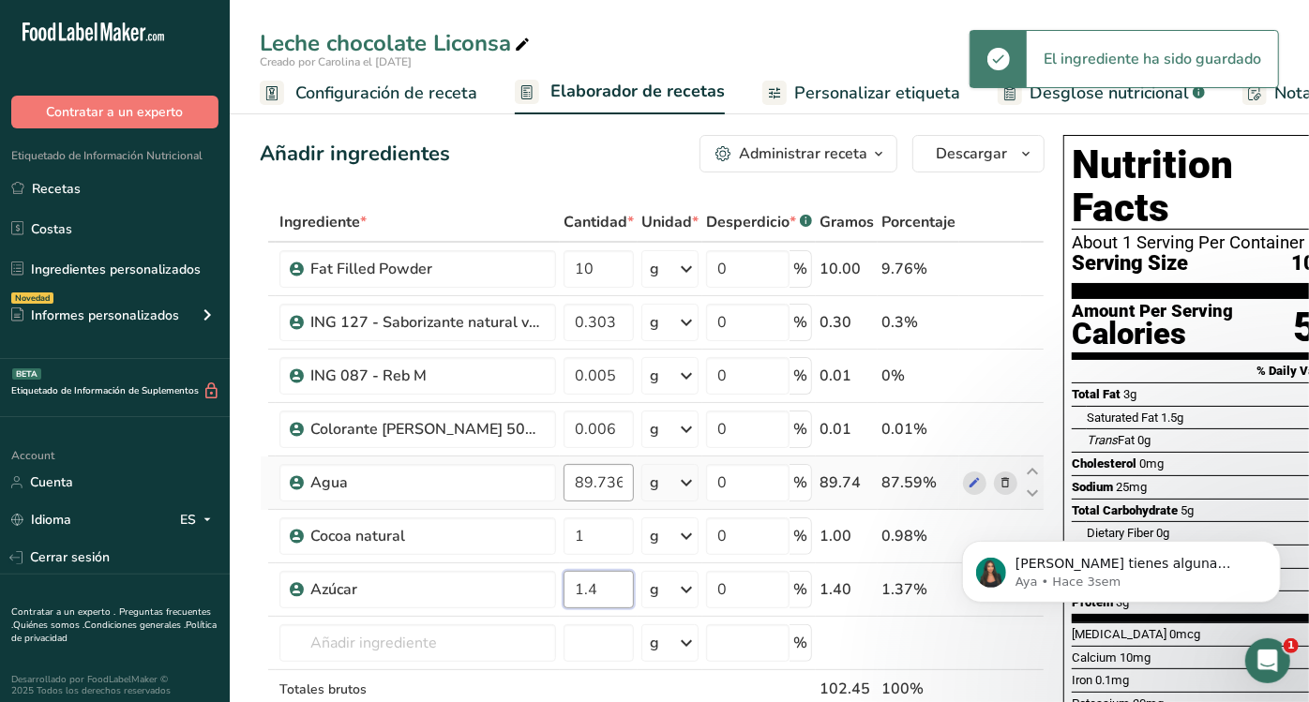
type input "1.4"
click at [600, 486] on div "Ingrediente * Cantidad * Unidad * Desperdicio * .a-a{fill:#347362;}.b-a{fill:#f…" at bounding box center [652, 494] width 785 height 585
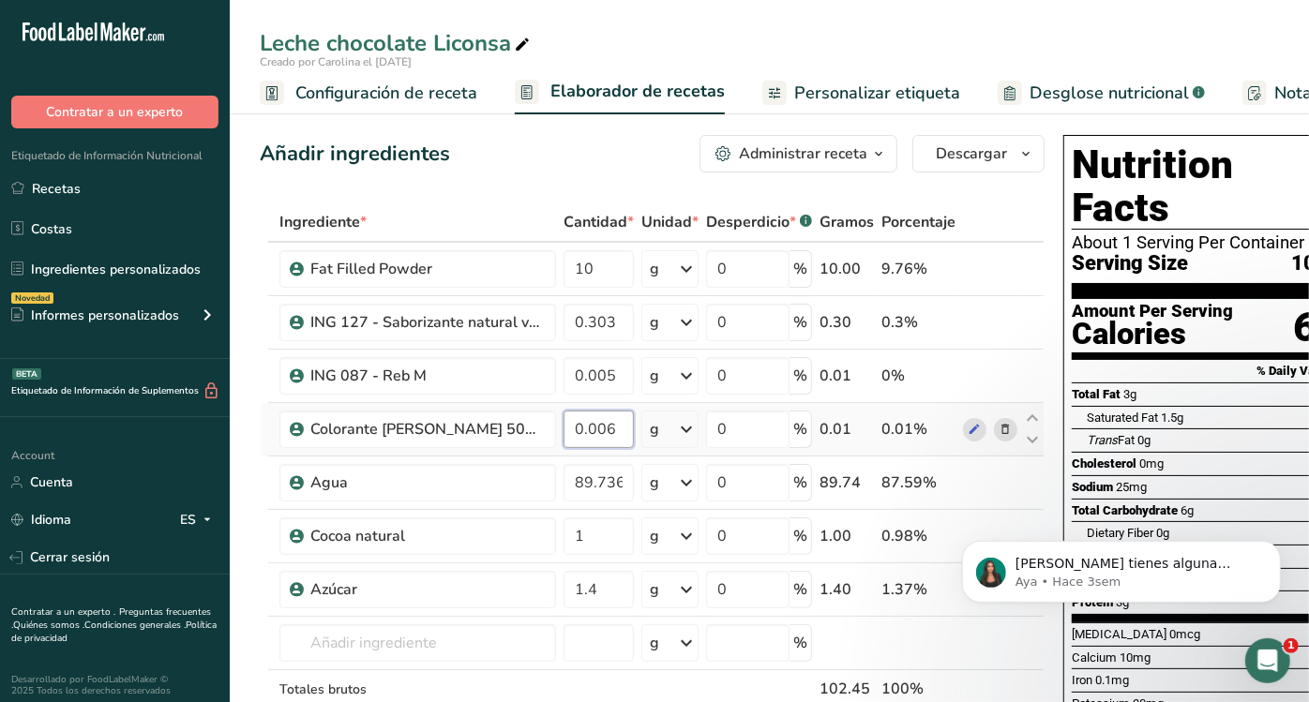
click at [612, 419] on div "Ingrediente * Cantidad * Unidad * Desperdicio * .a-a{fill:#347362;}.b-a{fill:#f…" at bounding box center [652, 494] width 785 height 585
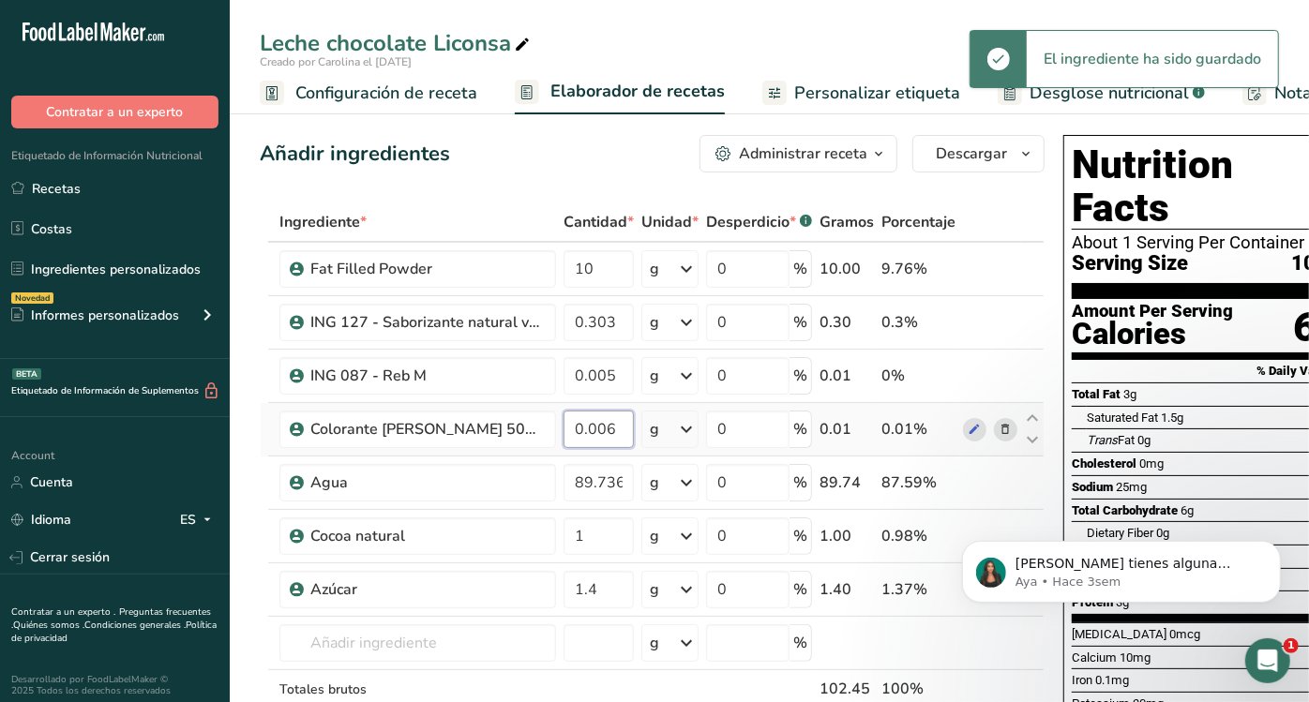
type input "0"
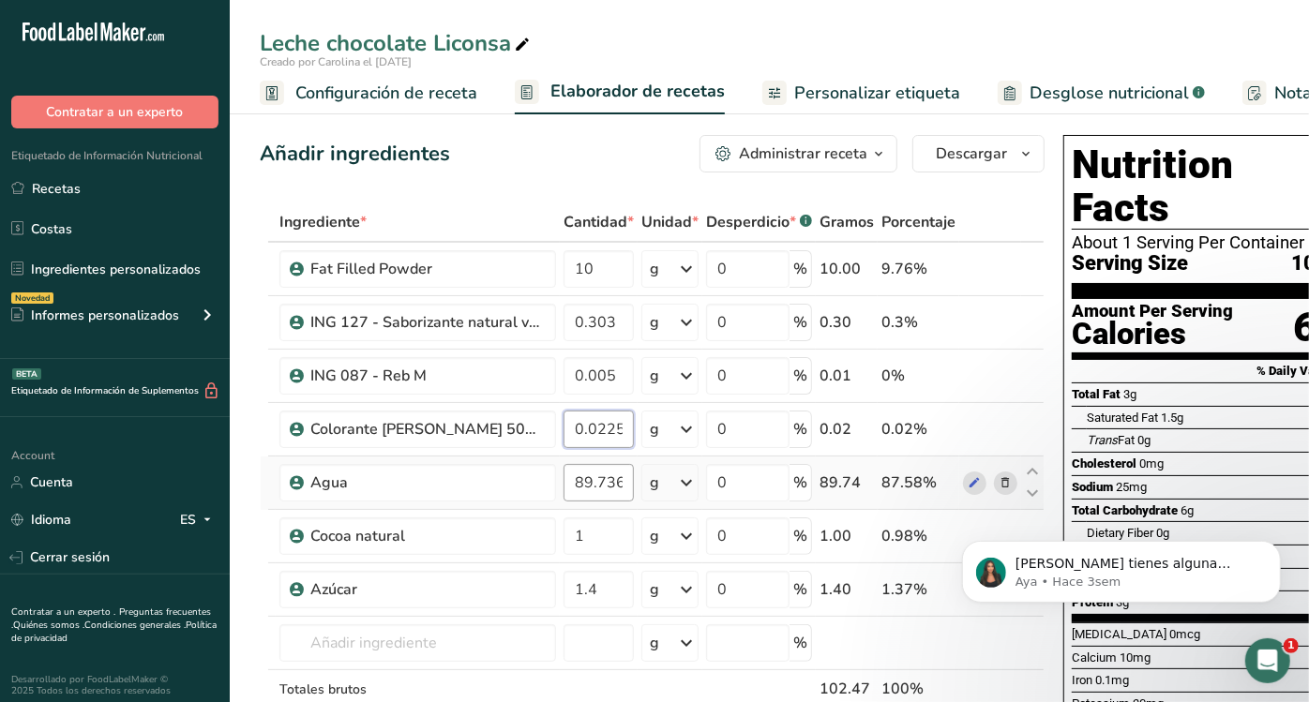
type input "0.0225"
click at [611, 479] on div "Ingrediente * Cantidad * Unidad * Desperdicio * .a-a{fill:#347362;}.b-a{fill:#f…" at bounding box center [652, 494] width 785 height 585
type input "87.2695"
click at [604, 427] on div "Ingrediente * Cantidad * Unidad * Desperdicio * .a-a{fill:#347362;}.b-a{fill:#f…" at bounding box center [652, 494] width 785 height 585
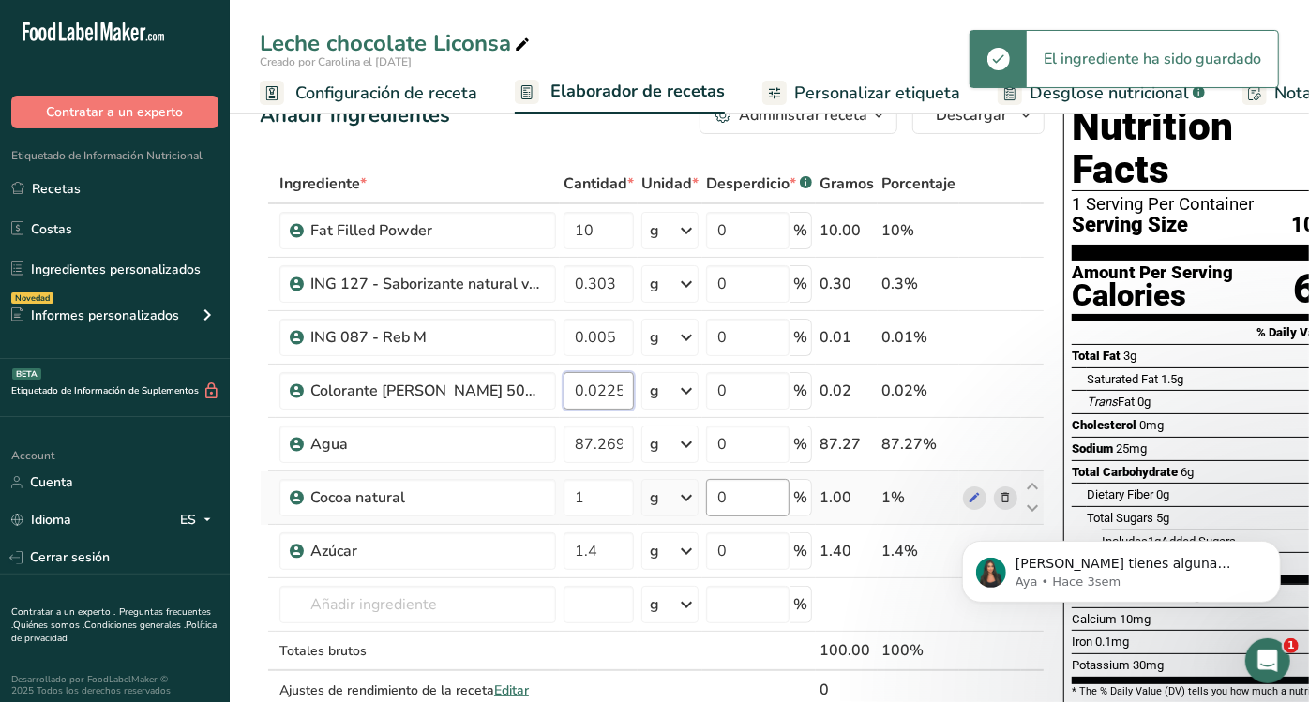
scroll to position [0, 0]
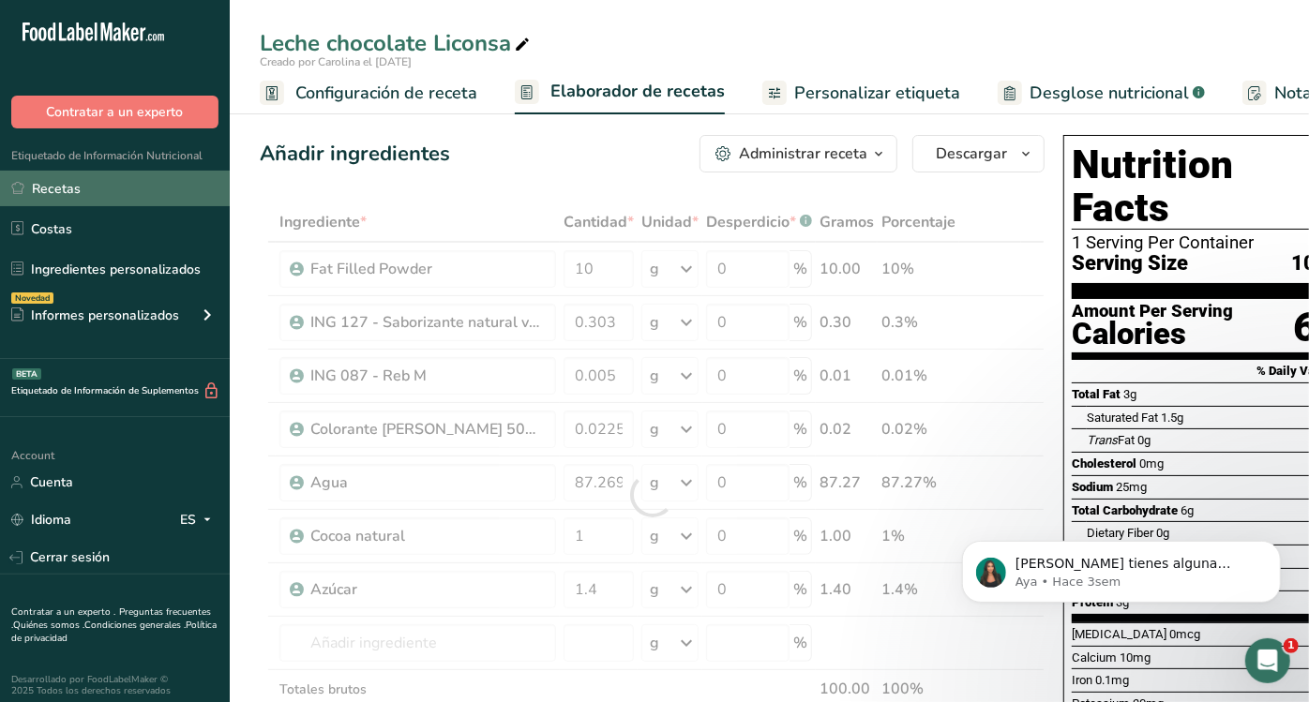
click at [110, 183] on link "Recetas" at bounding box center [115, 189] width 230 height 36
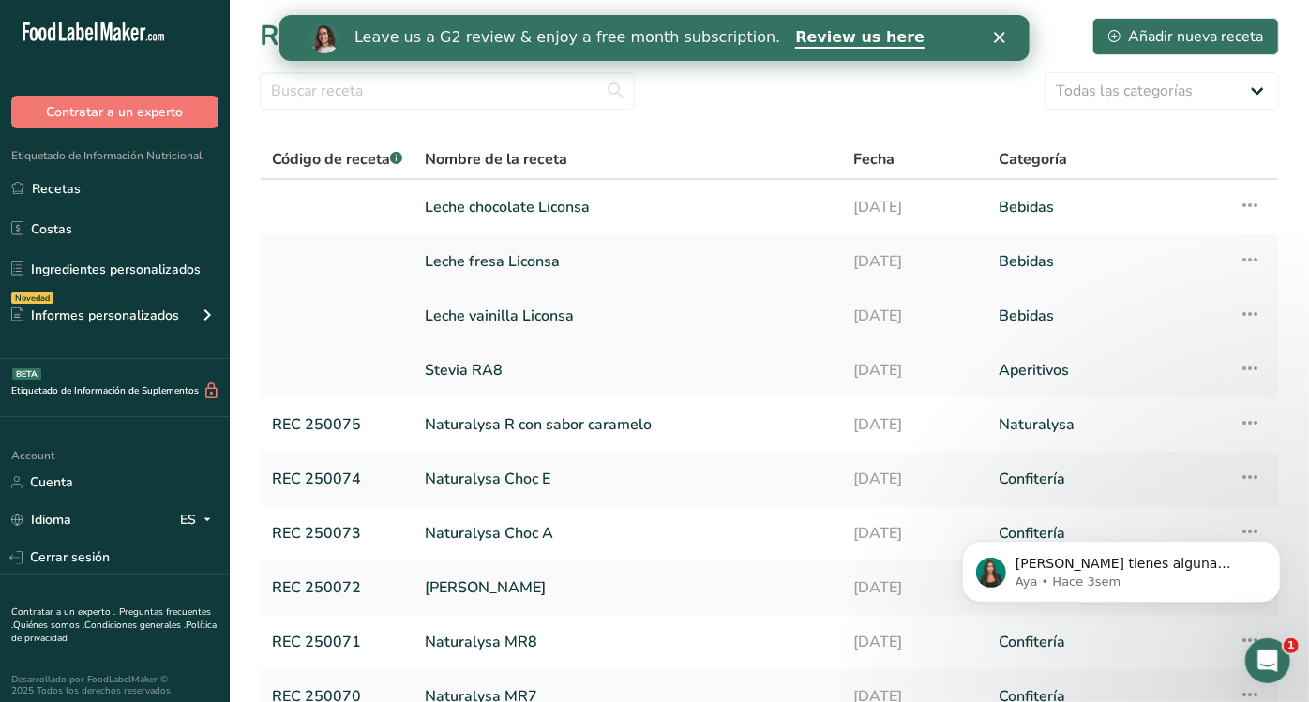
click at [572, 316] on link "Leche vainilla Liconsa" at bounding box center [628, 315] width 407 height 39
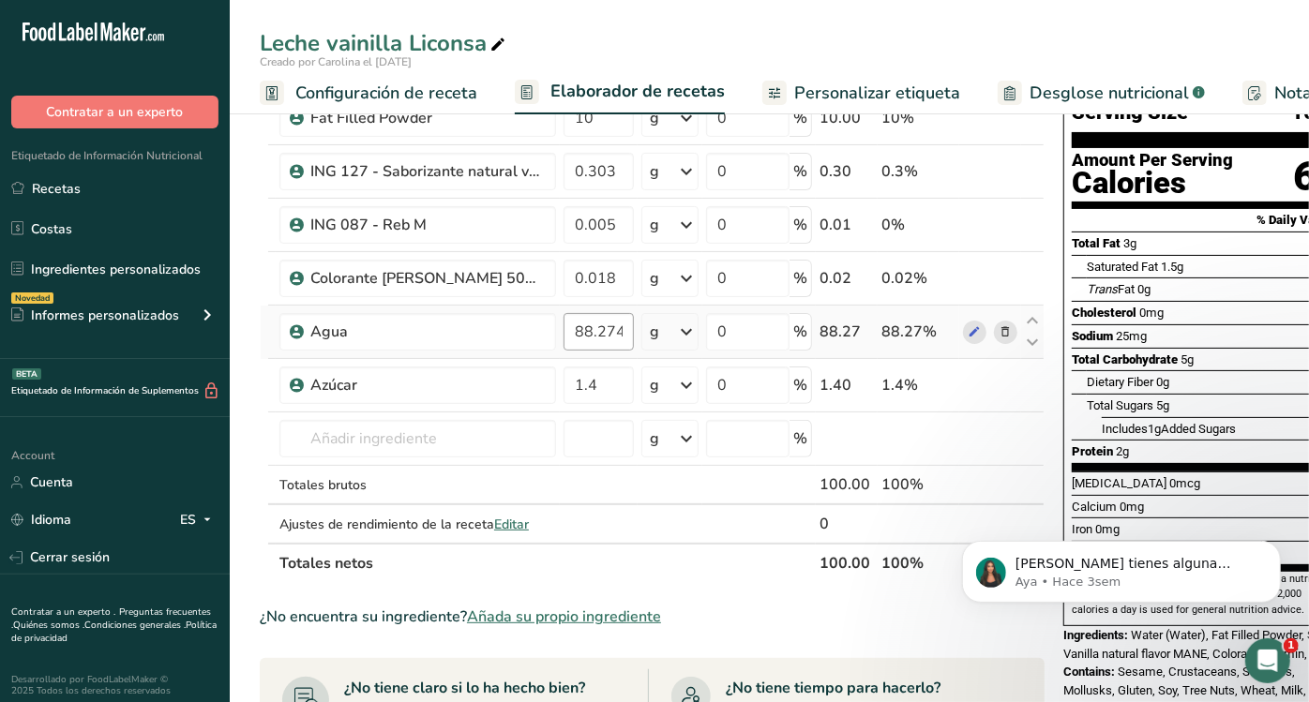
scroll to position [0, 42]
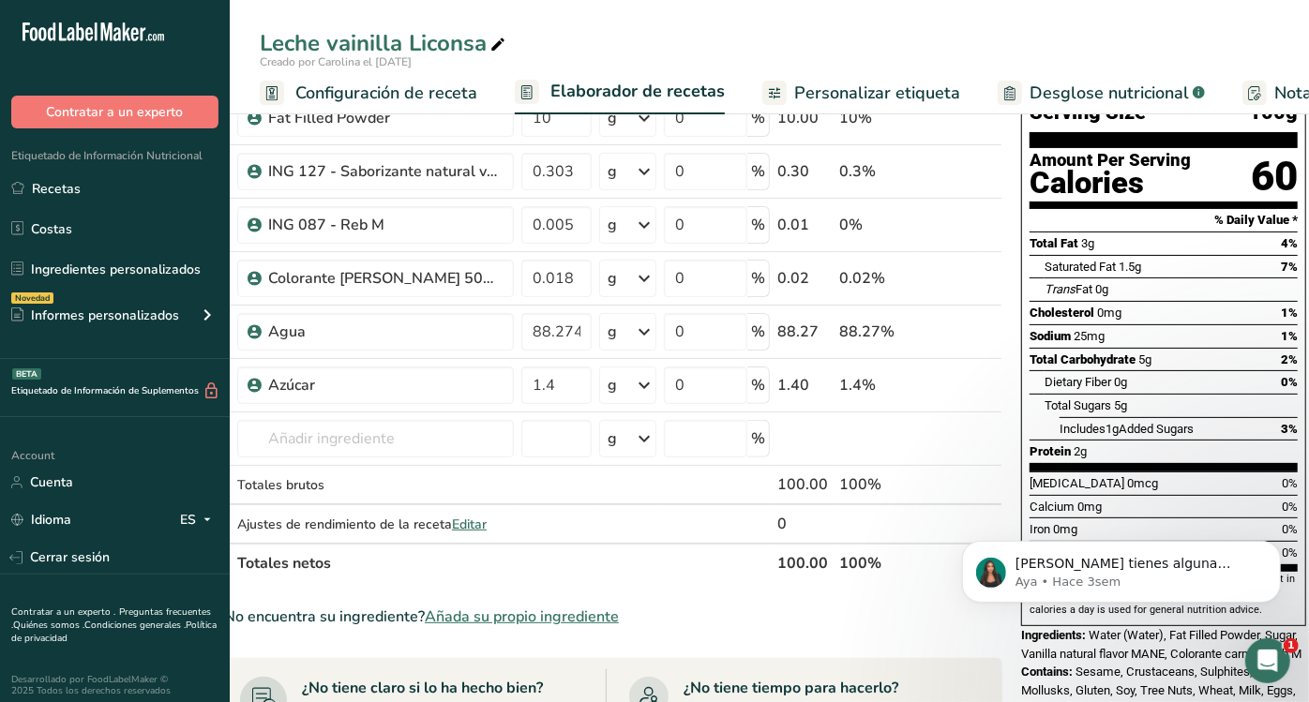
click at [1009, 94] on icon at bounding box center [1011, 94] width 5 height 1
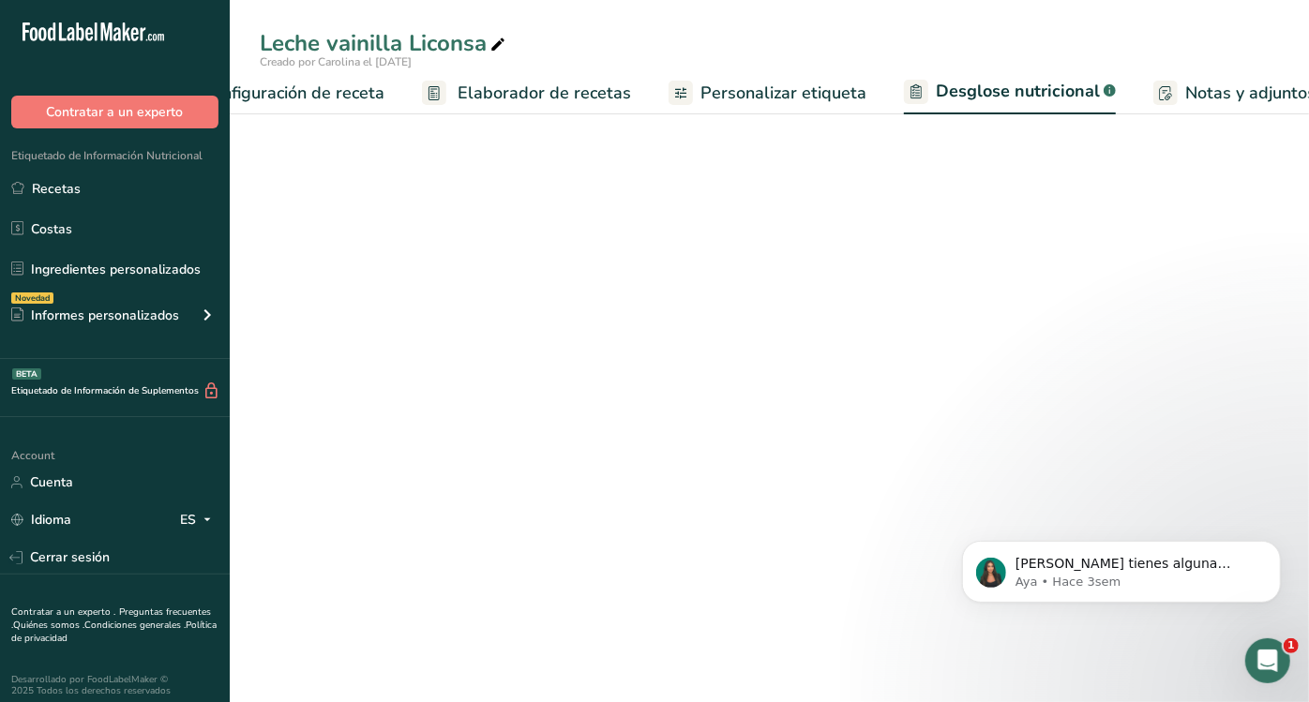
select select "Calories"
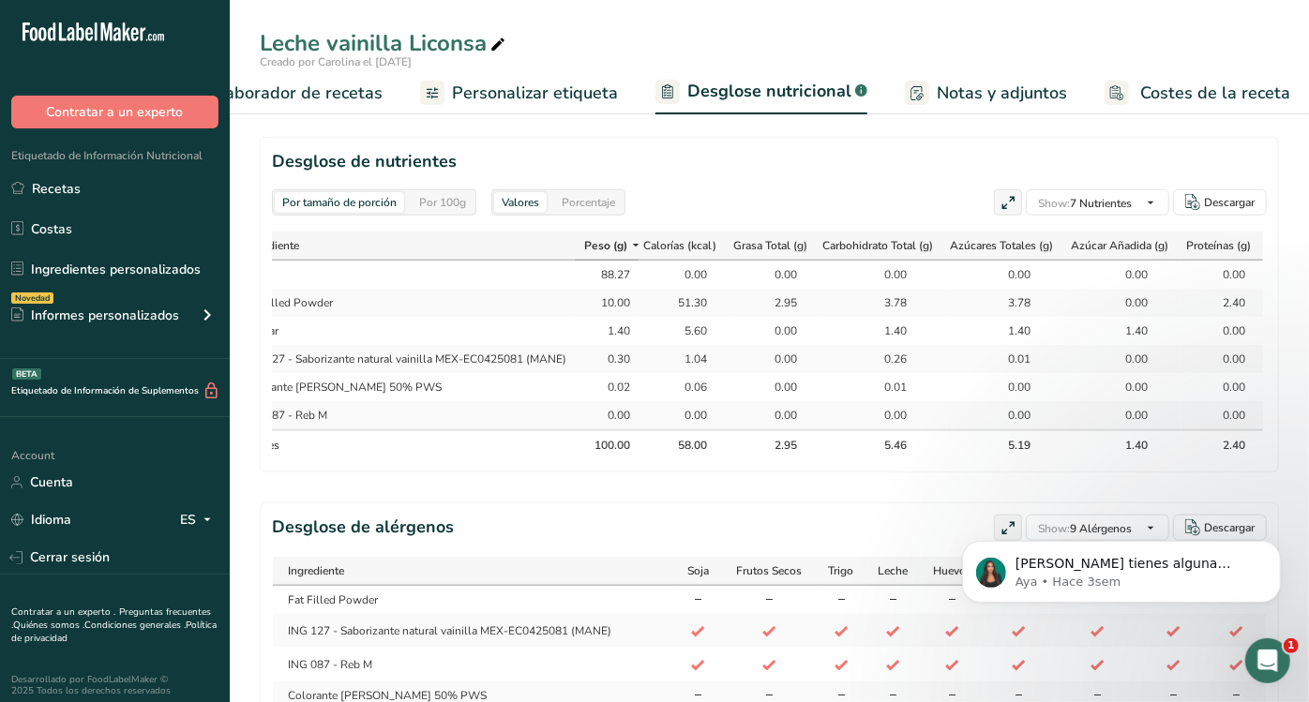
scroll to position [870, 0]
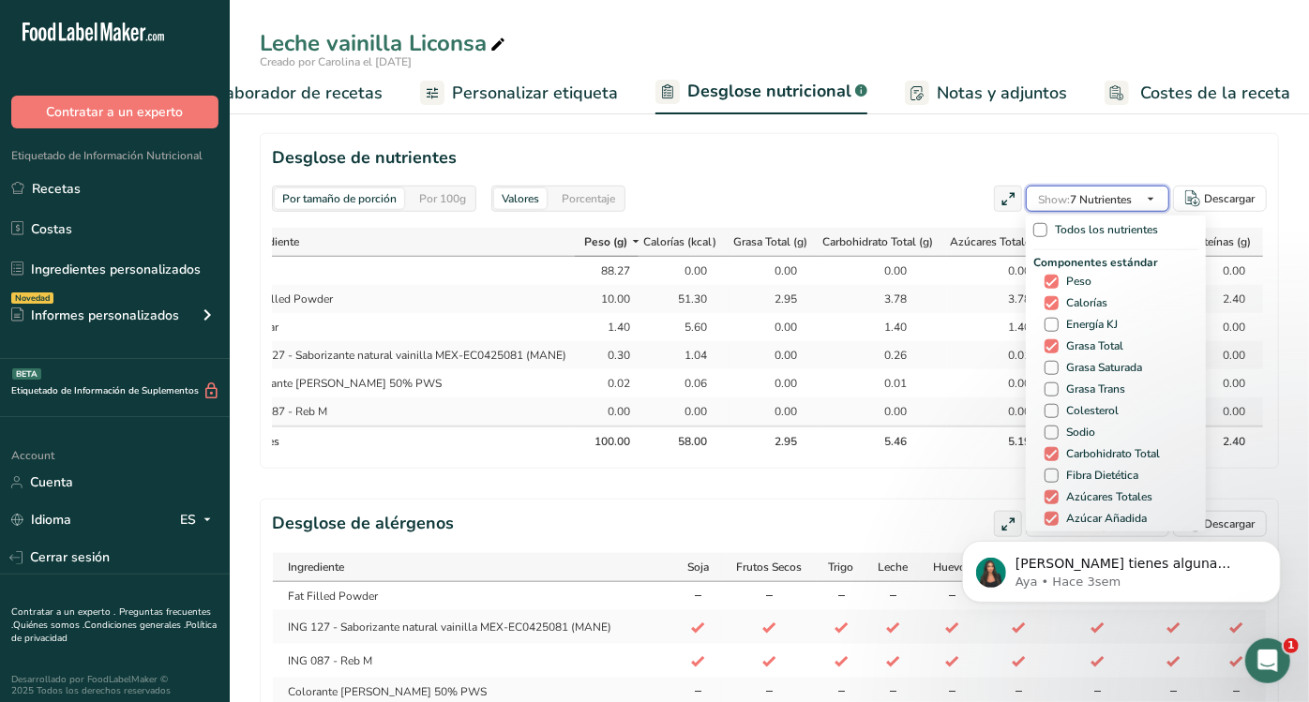
click at [1147, 195] on icon "button" at bounding box center [1150, 198] width 15 height 23
click at [1082, 369] on span "Grasa Saturada" at bounding box center [1099, 368] width 83 height 14
click at [1056, 369] on input "Grasa Saturada" at bounding box center [1050, 368] width 12 height 12
checkbox input "true"
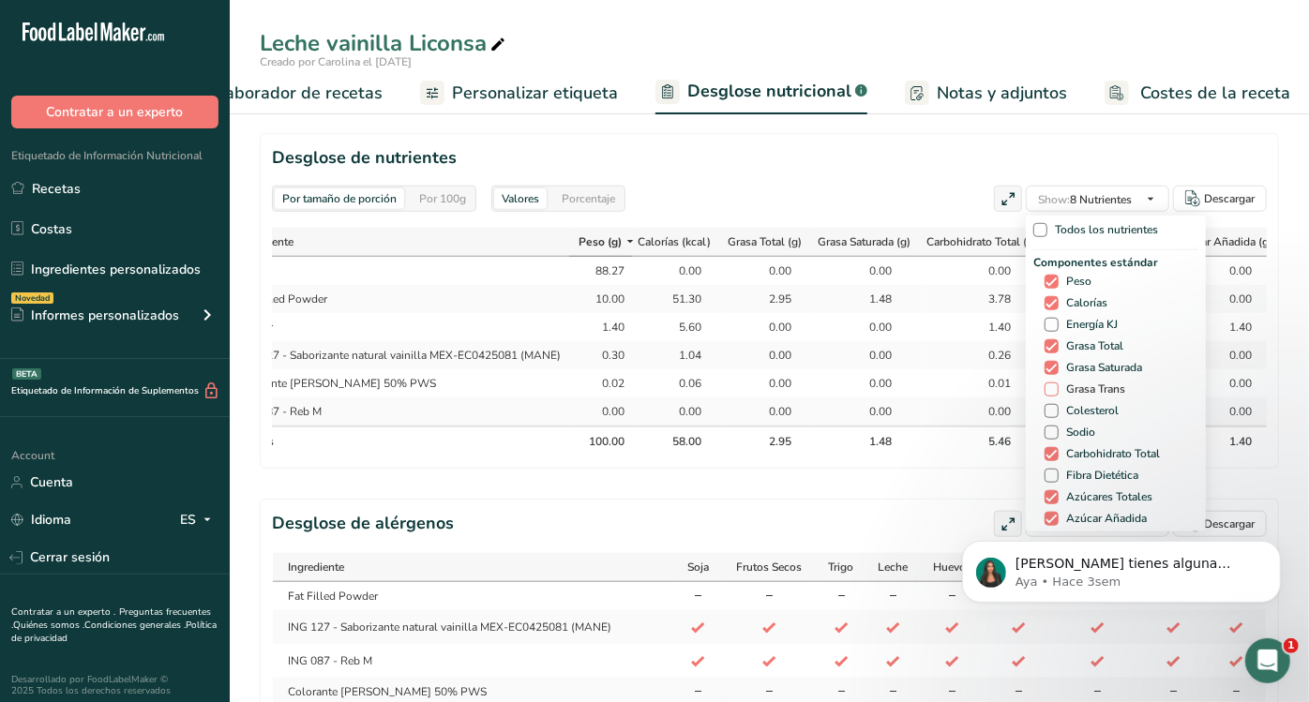
click at [1081, 382] on span "Grasa Trans" at bounding box center [1091, 389] width 67 height 14
click at [1056, 383] on input "Grasa Trans" at bounding box center [1050, 389] width 12 height 12
checkbox input "true"
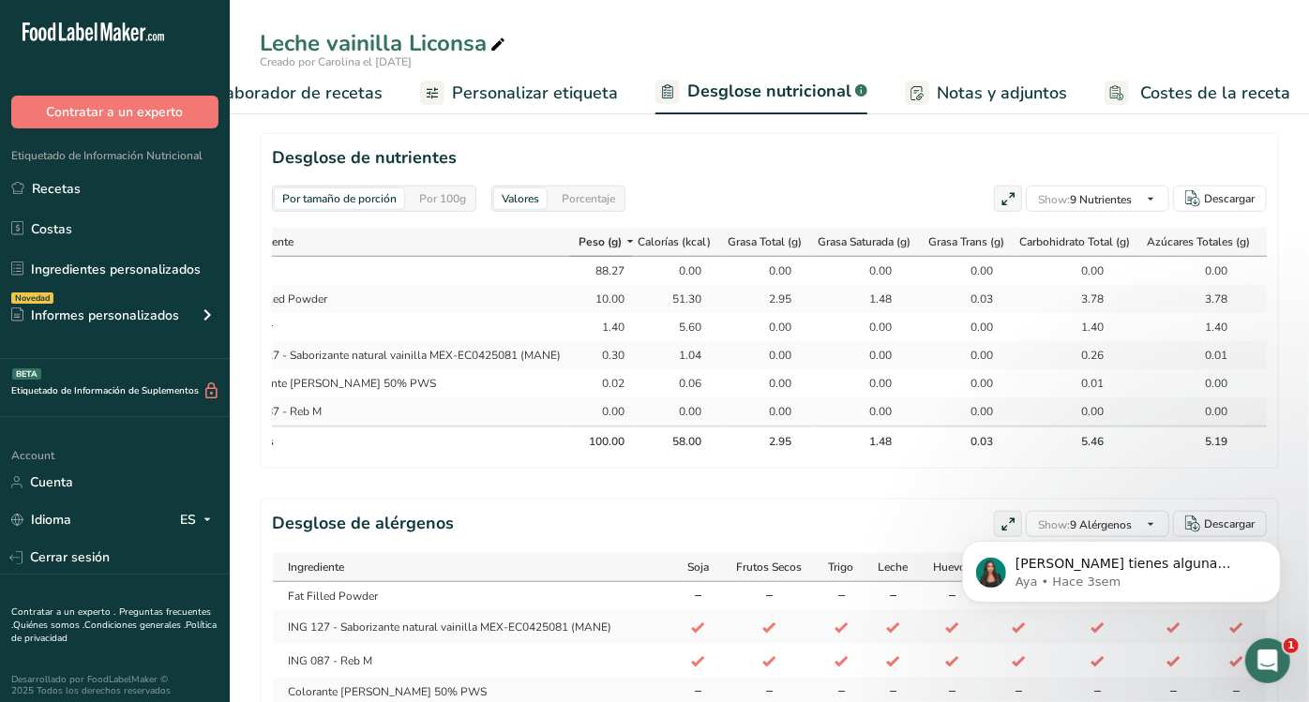
click at [954, 492] on div "Por tamaño de porción Por 100g [GEOGRAPHIC_DATA] Calorías totales 58 kcal Carbo…" at bounding box center [769, 22] width 1019 height 1529
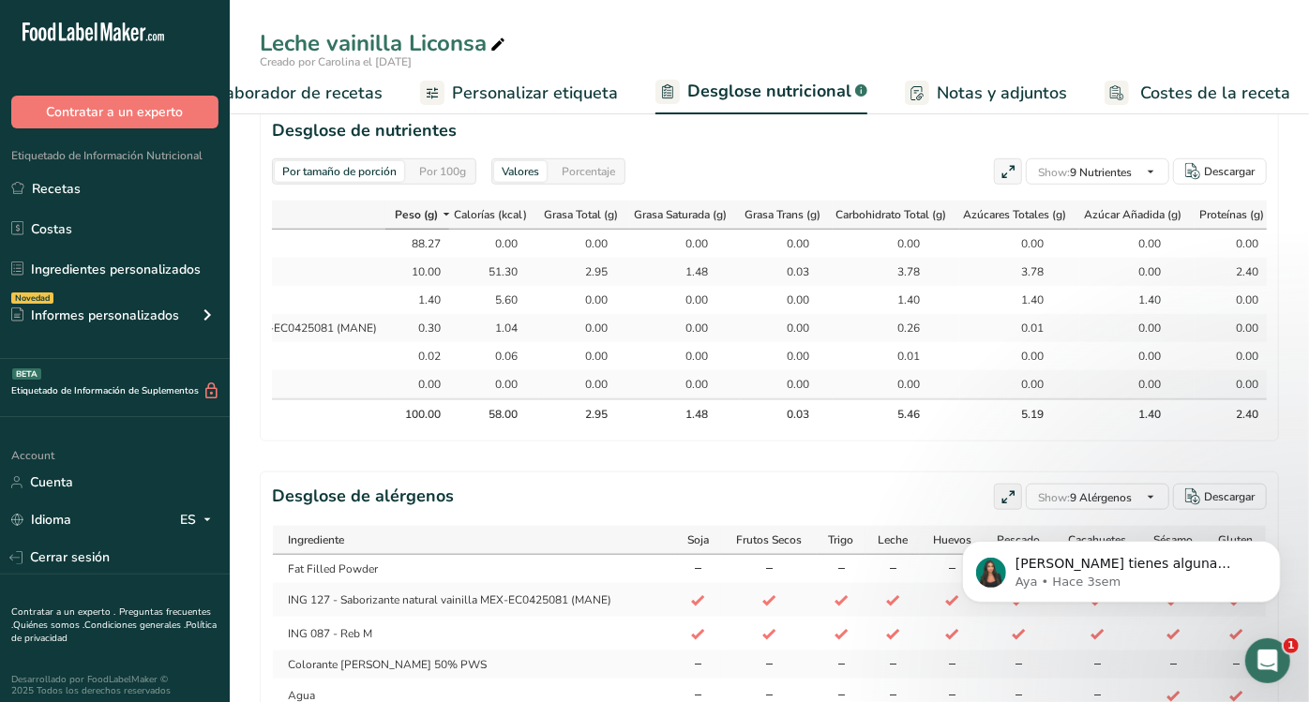
scroll to position [0, 278]
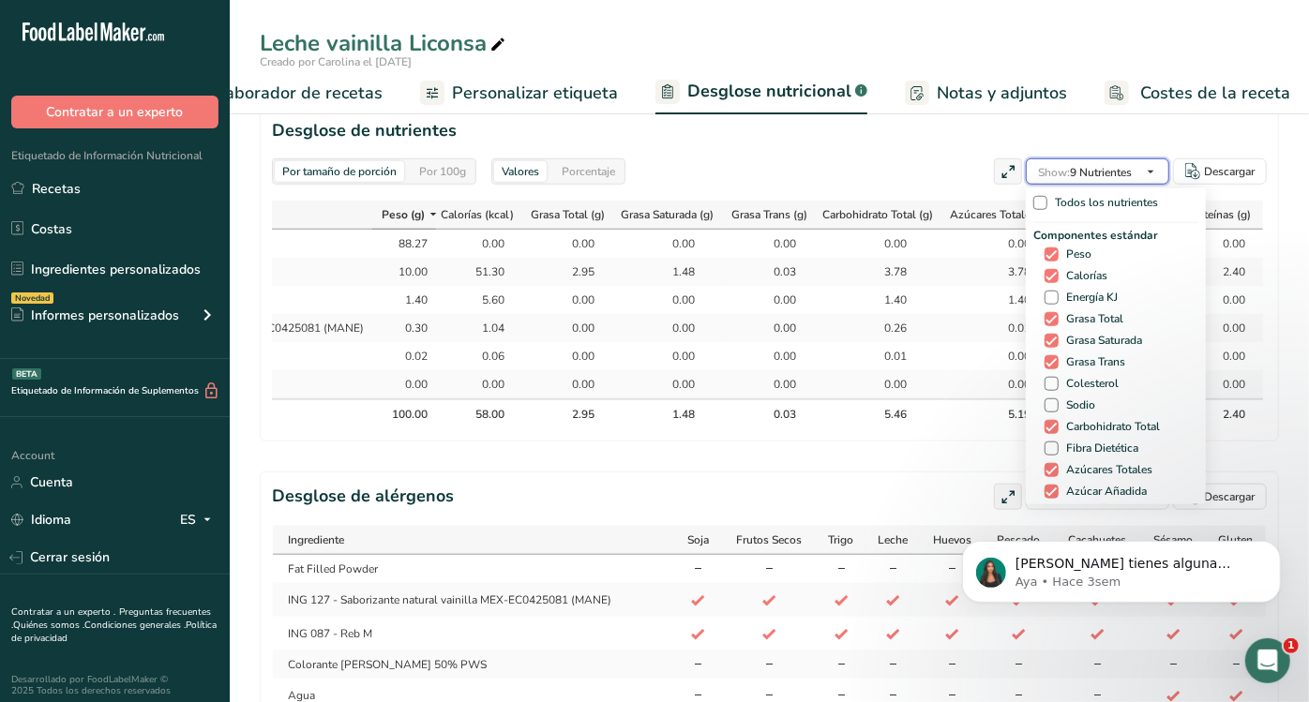
click at [1157, 171] on span "button" at bounding box center [1150, 171] width 22 height 22
click at [1068, 398] on span "Sodio" at bounding box center [1076, 405] width 37 height 14
click at [1056, 399] on input "Sodio" at bounding box center [1050, 405] width 12 height 12
checkbox input "true"
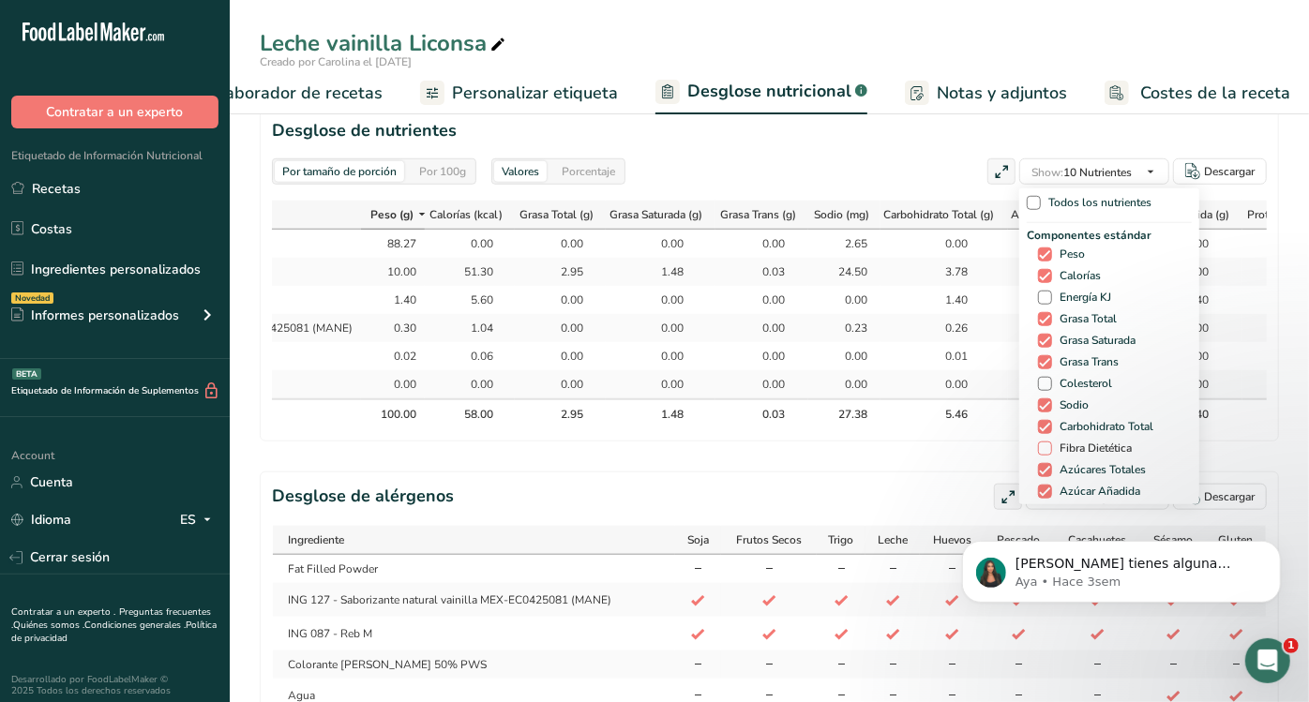
click at [1069, 452] on span "Fibra Dietética" at bounding box center [1092, 449] width 80 height 14
click at [1050, 452] on input "Fibra Dietética" at bounding box center [1044, 448] width 12 height 12
checkbox input "true"
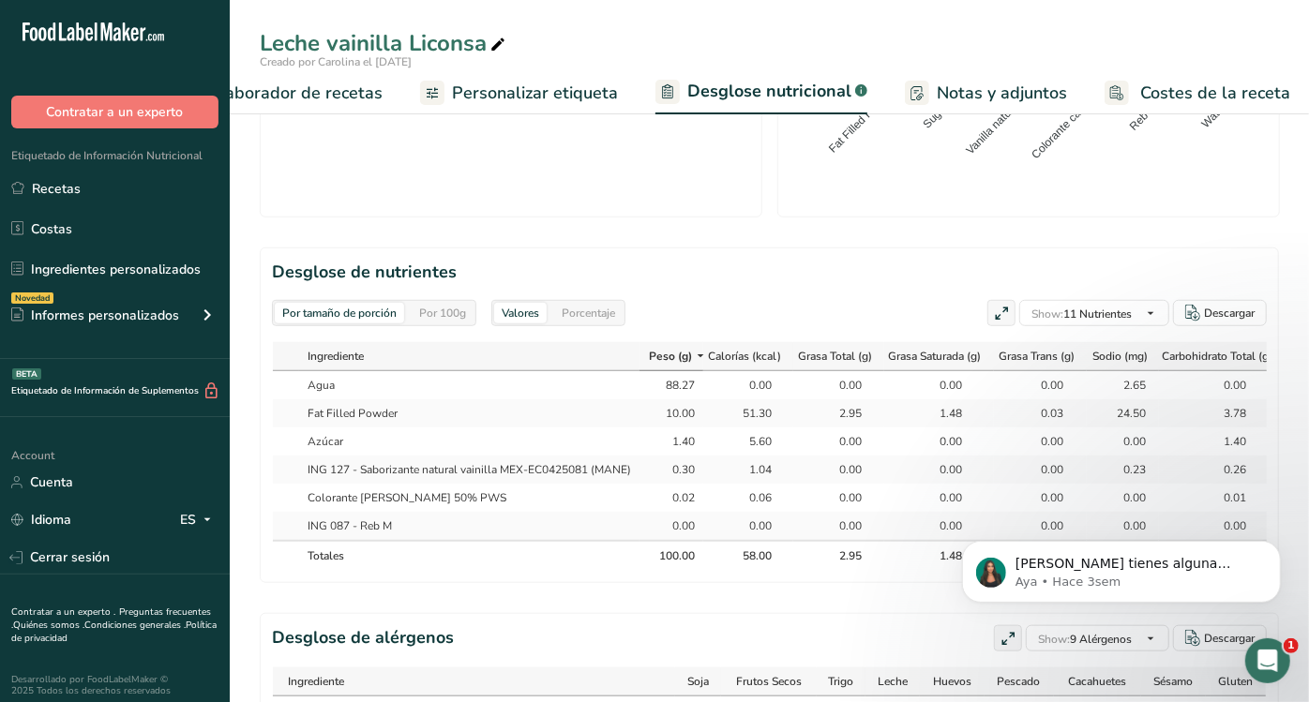
scroll to position [749, 0]
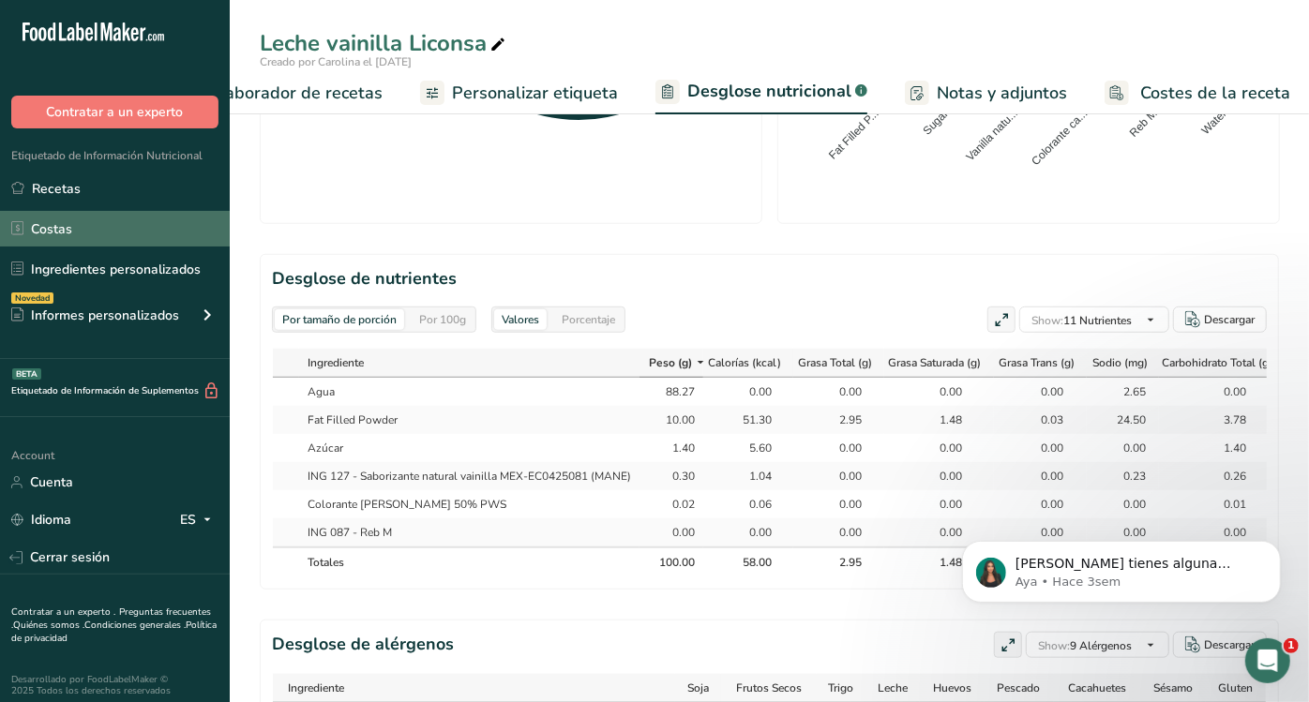
click at [123, 211] on link "Costas" at bounding box center [115, 229] width 230 height 36
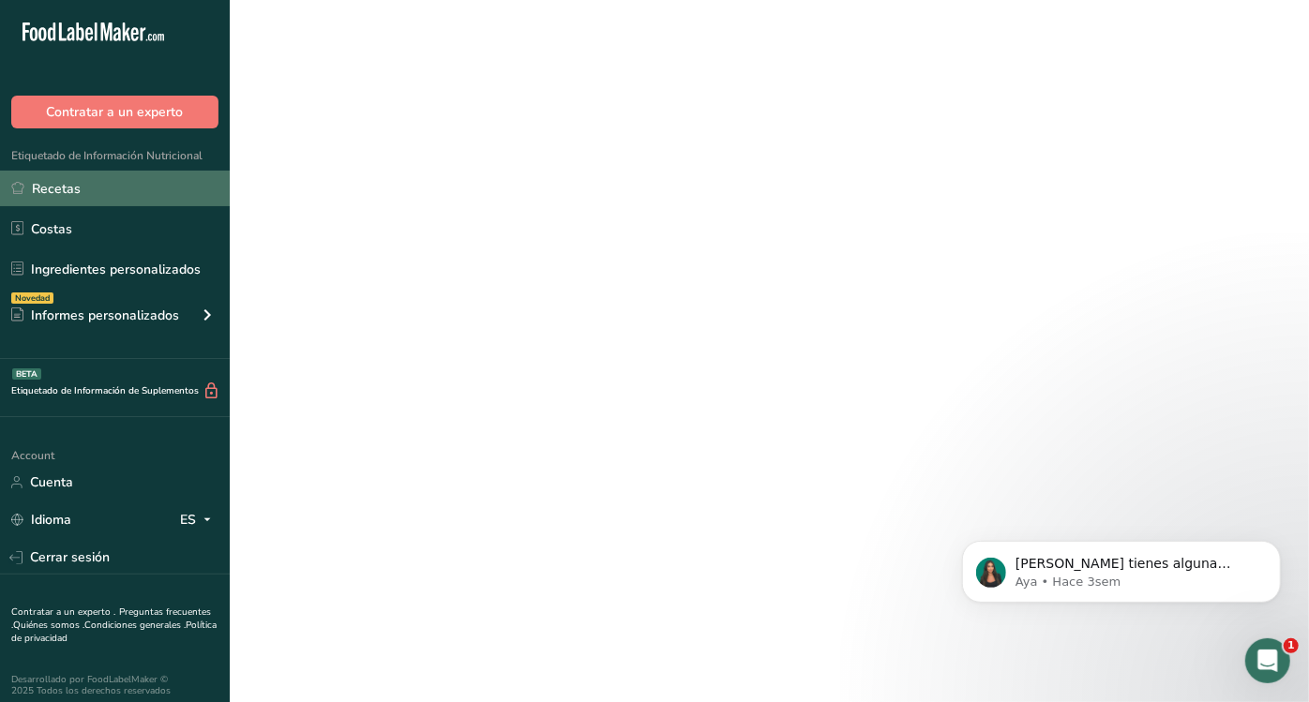
click at [111, 193] on link "Recetas" at bounding box center [115, 189] width 230 height 36
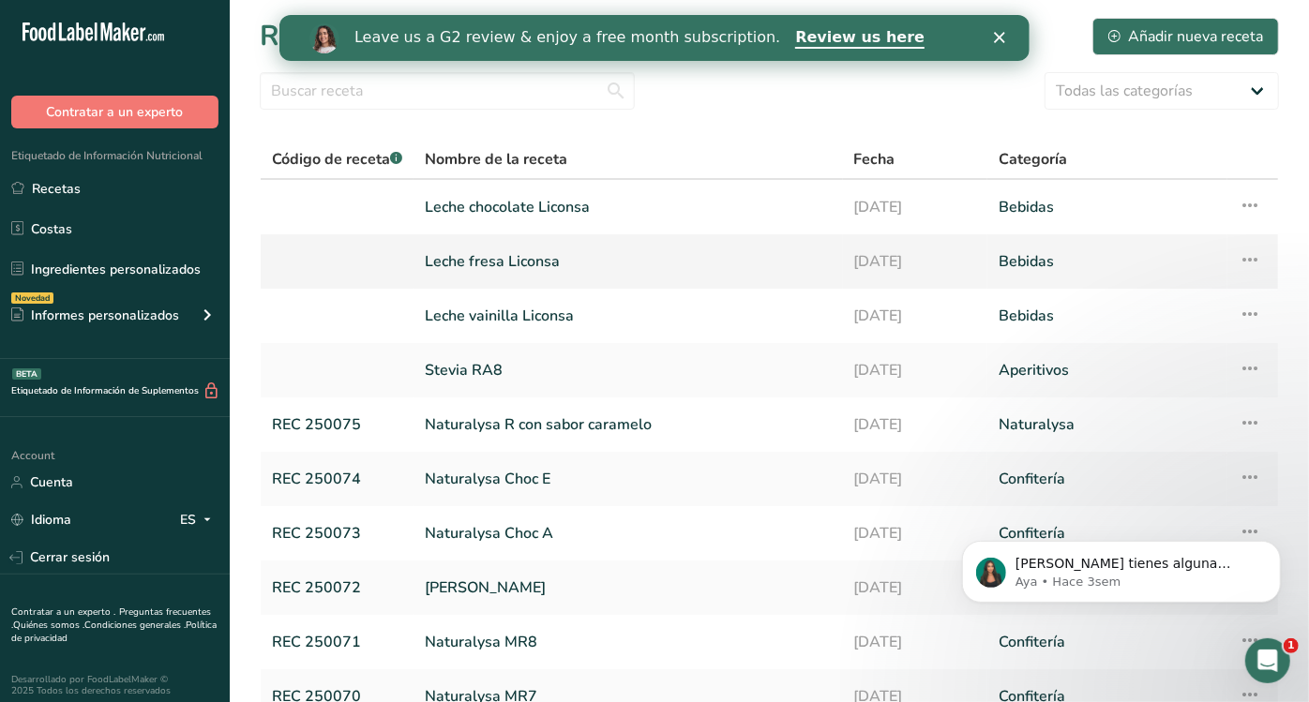
click at [538, 273] on link "Leche fresa Liconsa" at bounding box center [628, 261] width 407 height 39
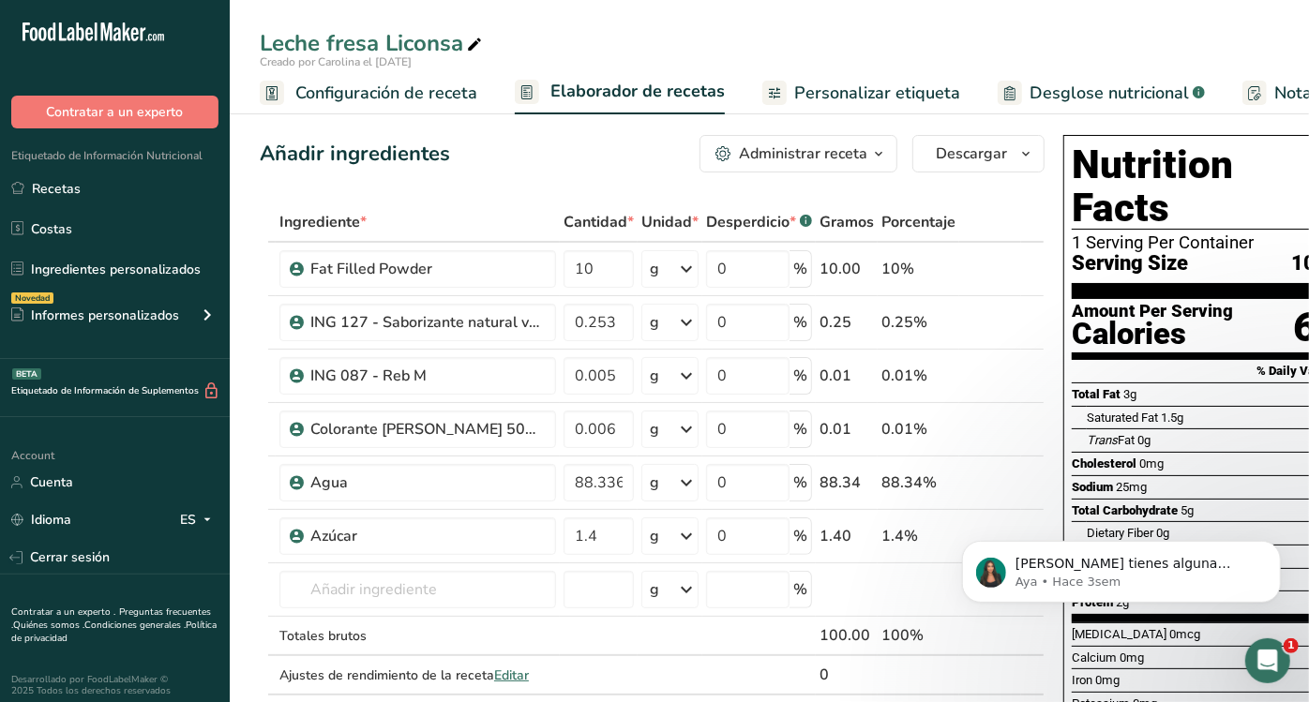
scroll to position [0, 341]
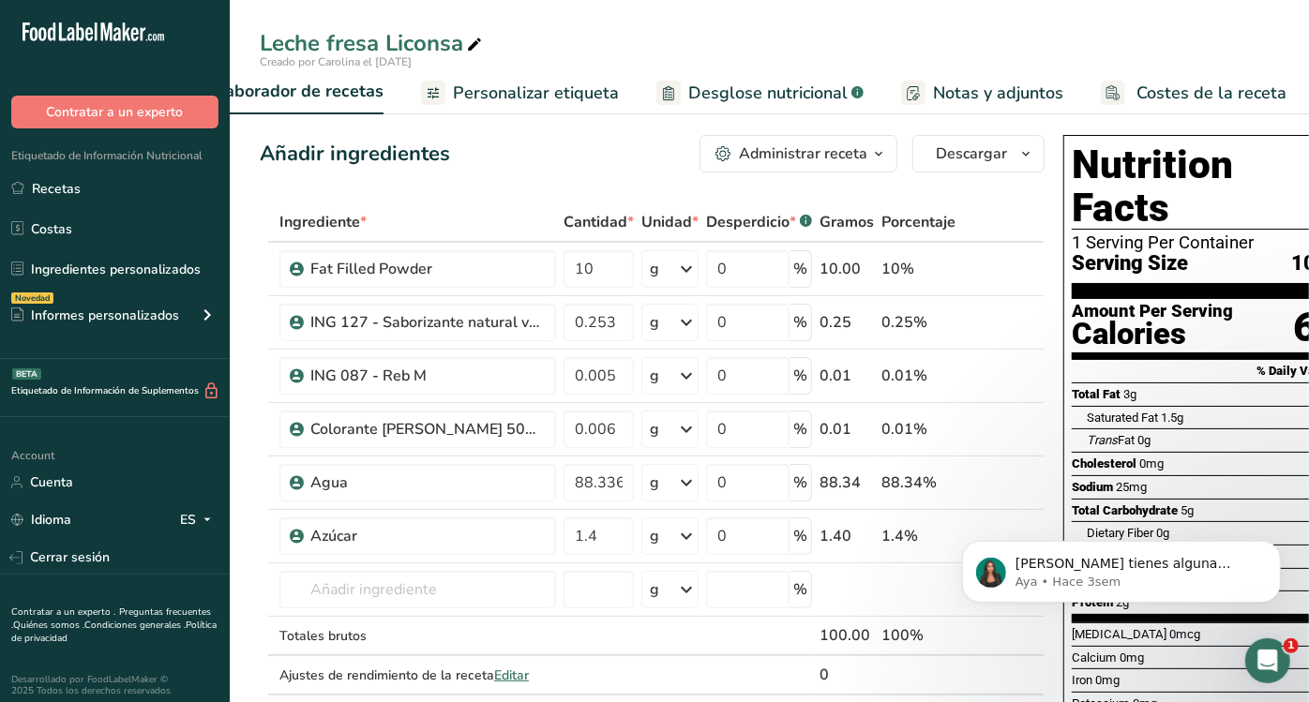
click at [798, 111] on link "Desglose nutricional .a-a{fill:#347362;}.b-a{fill:#fff;}" at bounding box center [759, 93] width 207 height 42
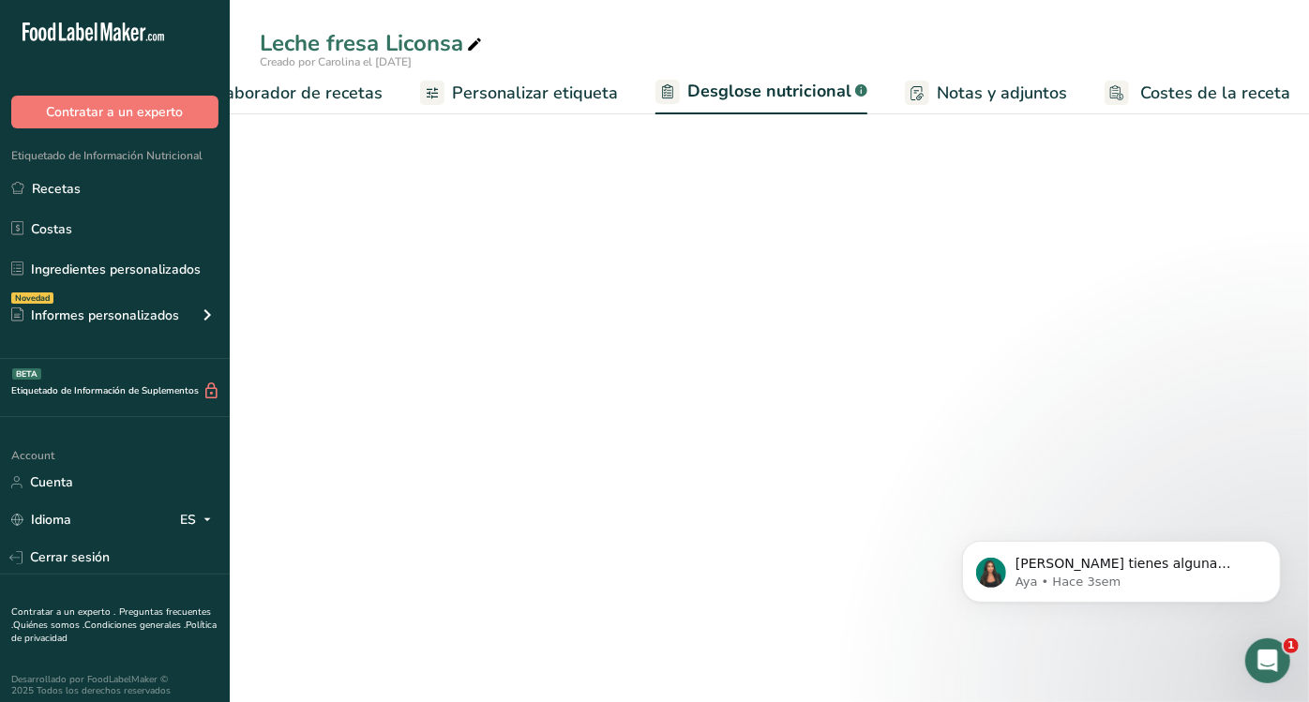
select select "Calories"
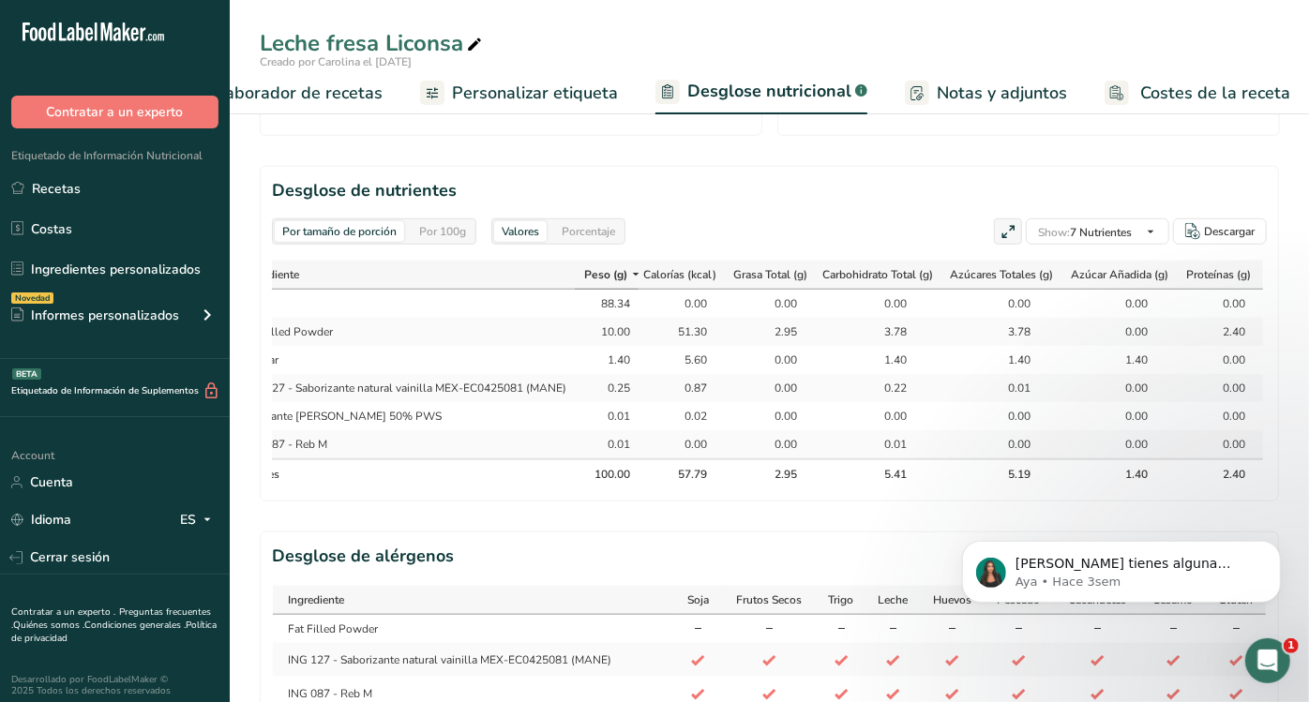
scroll to position [835, 0]
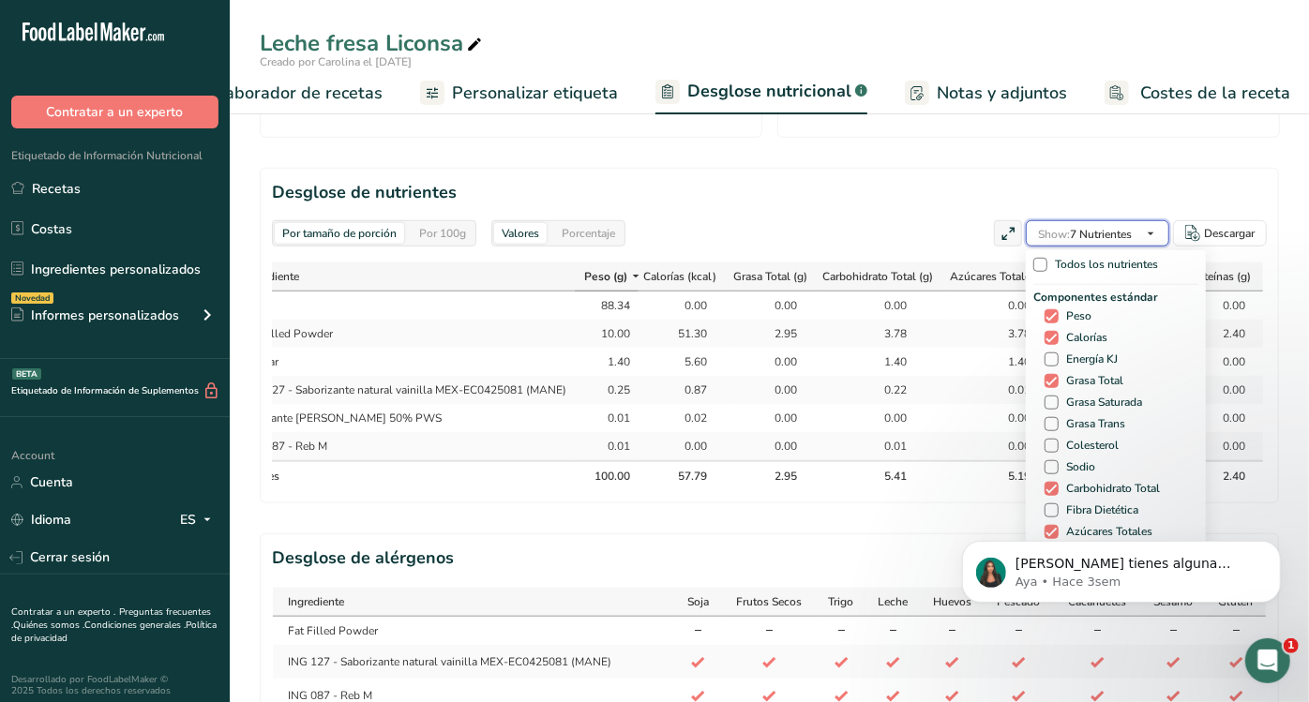
click at [1126, 230] on span "Show: 7 Nutrientes" at bounding box center [1085, 234] width 94 height 15
click at [1079, 403] on span "Grasa Saturada" at bounding box center [1099, 403] width 83 height 14
click at [1056, 403] on input "Grasa Saturada" at bounding box center [1050, 403] width 12 height 12
checkbox input "true"
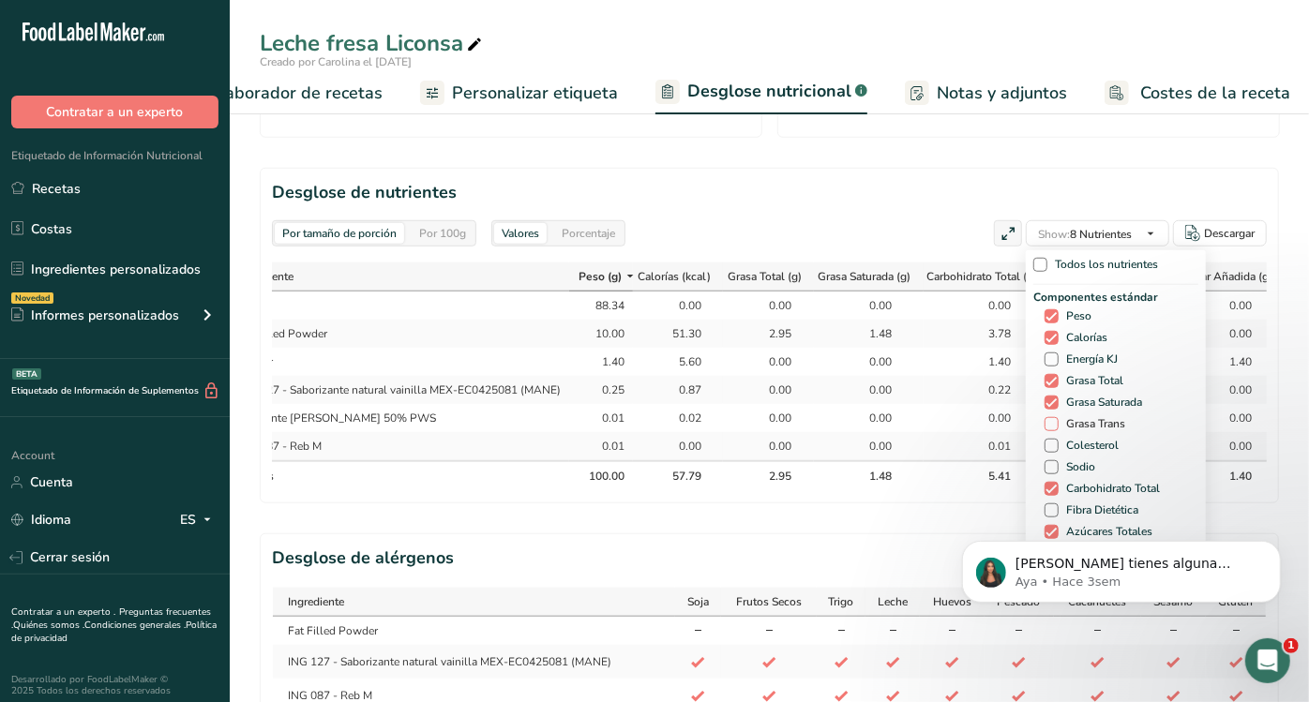
click at [1081, 417] on span "Grasa Trans" at bounding box center [1091, 424] width 67 height 14
click at [1056, 418] on input "Grasa Trans" at bounding box center [1050, 424] width 12 height 12
checkbox input "true"
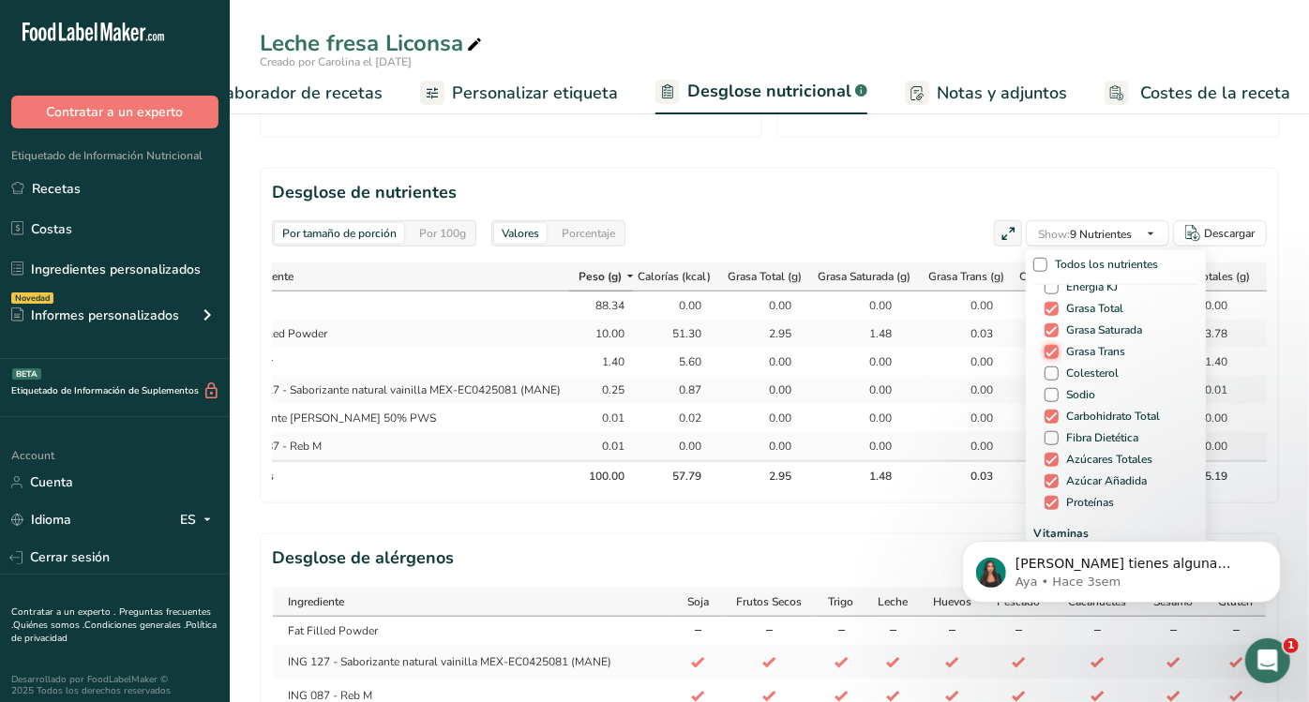
scroll to position [72, 0]
click at [1063, 358] on div "Componentes estándar Peso Calorías Energía [PERSON_NAME] Total Grasa Saturada G…" at bounding box center [1115, 365] width 165 height 297
click at [1068, 370] on span "Colesterol" at bounding box center [1088, 374] width 60 height 14
click at [1056, 370] on input "Colesterol" at bounding box center [1050, 373] width 12 height 12
checkbox input "true"
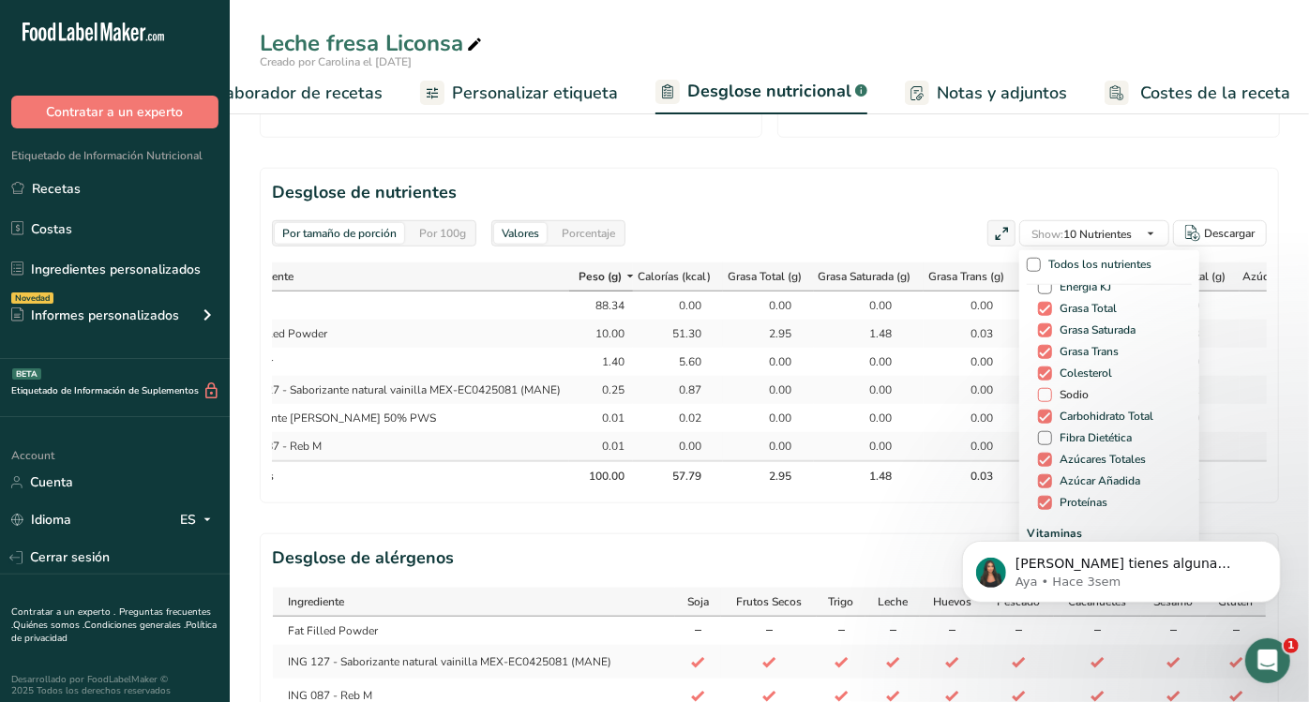
click at [1073, 393] on span "Sodio" at bounding box center [1070, 395] width 37 height 14
click at [1050, 393] on input "Sodio" at bounding box center [1044, 395] width 12 height 12
checkbox input "true"
click at [1117, 235] on span "Show: 11 Nutrientes" at bounding box center [1081, 234] width 100 height 15
click at [1081, 436] on span "Fibra Dietética" at bounding box center [1092, 438] width 80 height 14
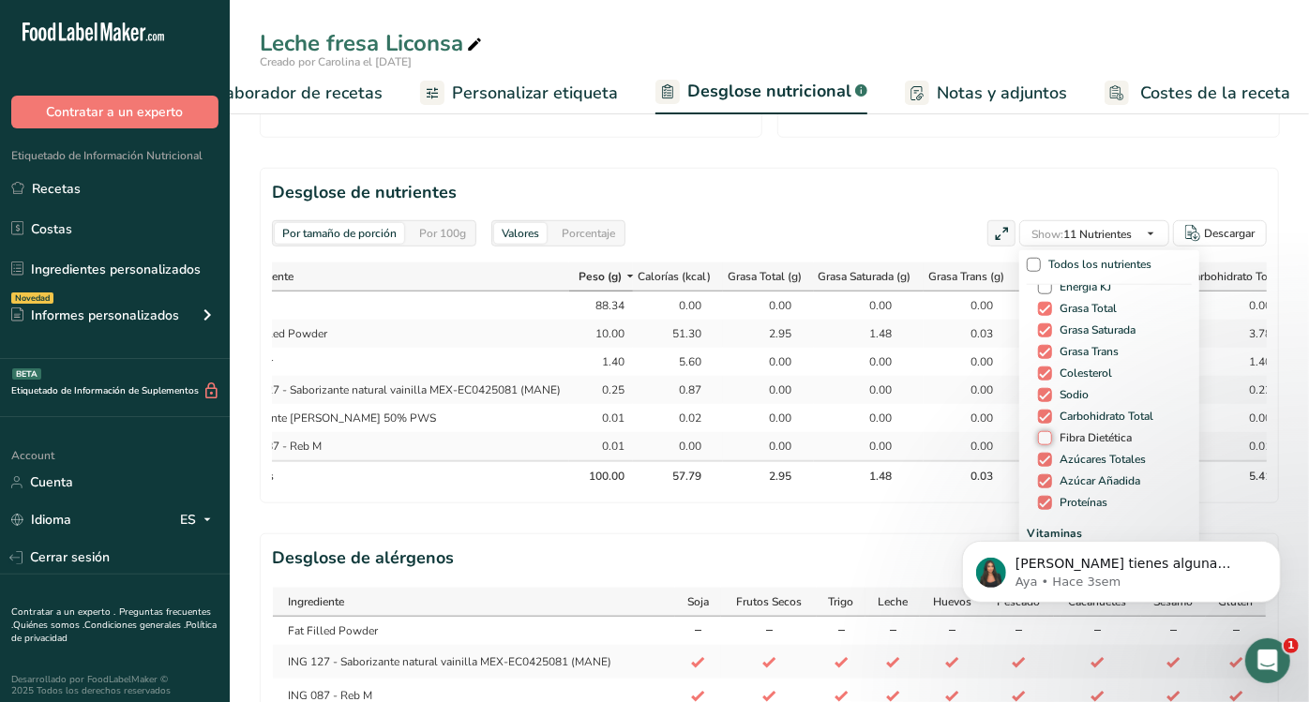
click at [1050, 436] on input "Fibra Dietética" at bounding box center [1044, 438] width 12 height 12
checkbox input "true"
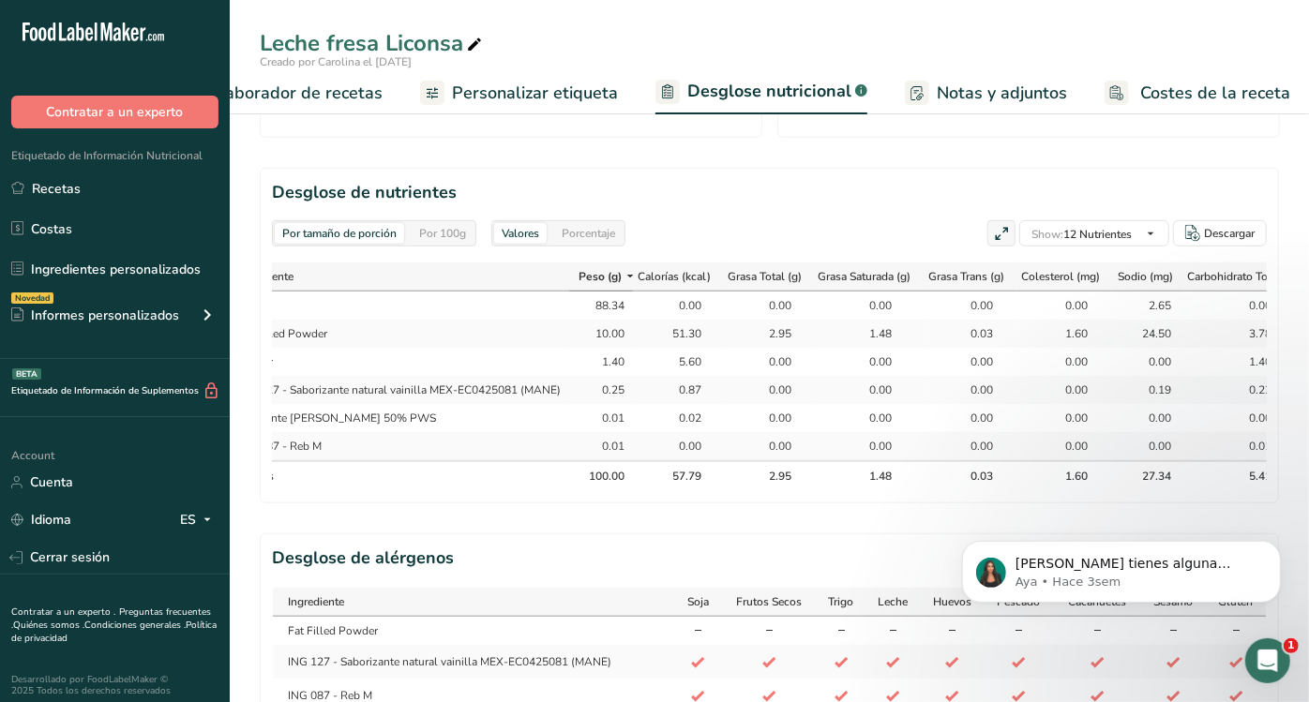
click at [919, 491] on div "Ingrediente Peso (g) Calorías (kcal) Grasa Total (g) Grasa Saturada (g) Grasa T…" at bounding box center [769, 377] width 995 height 230
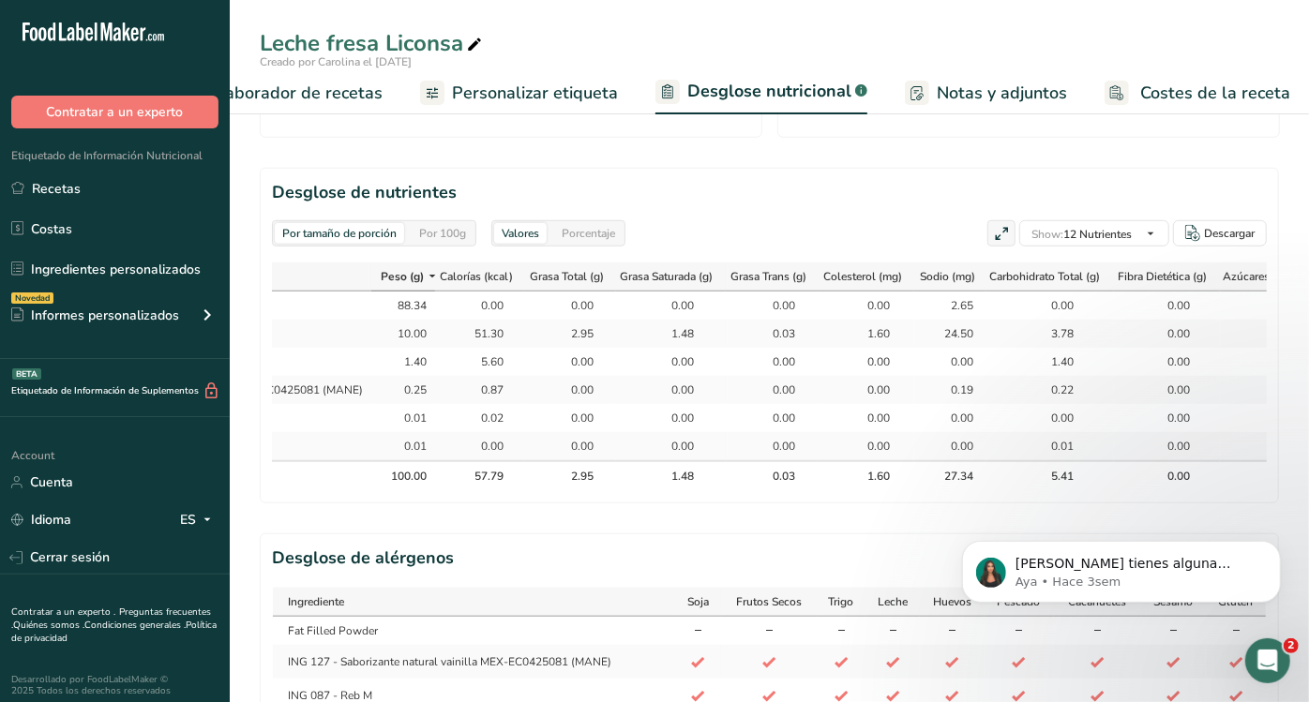
scroll to position [0, 270]
click at [178, 187] on link "Recetas" at bounding box center [115, 189] width 230 height 36
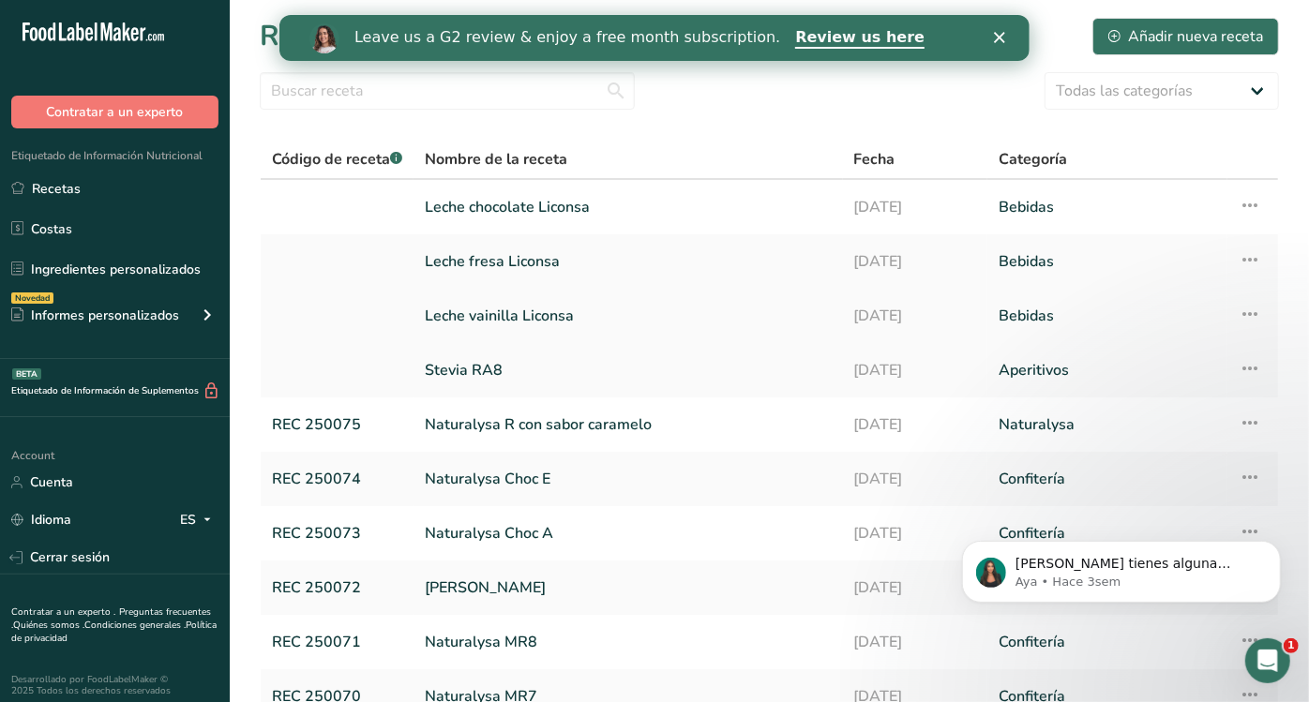
click at [533, 307] on link "Leche vainilla Liconsa" at bounding box center [628, 315] width 407 height 39
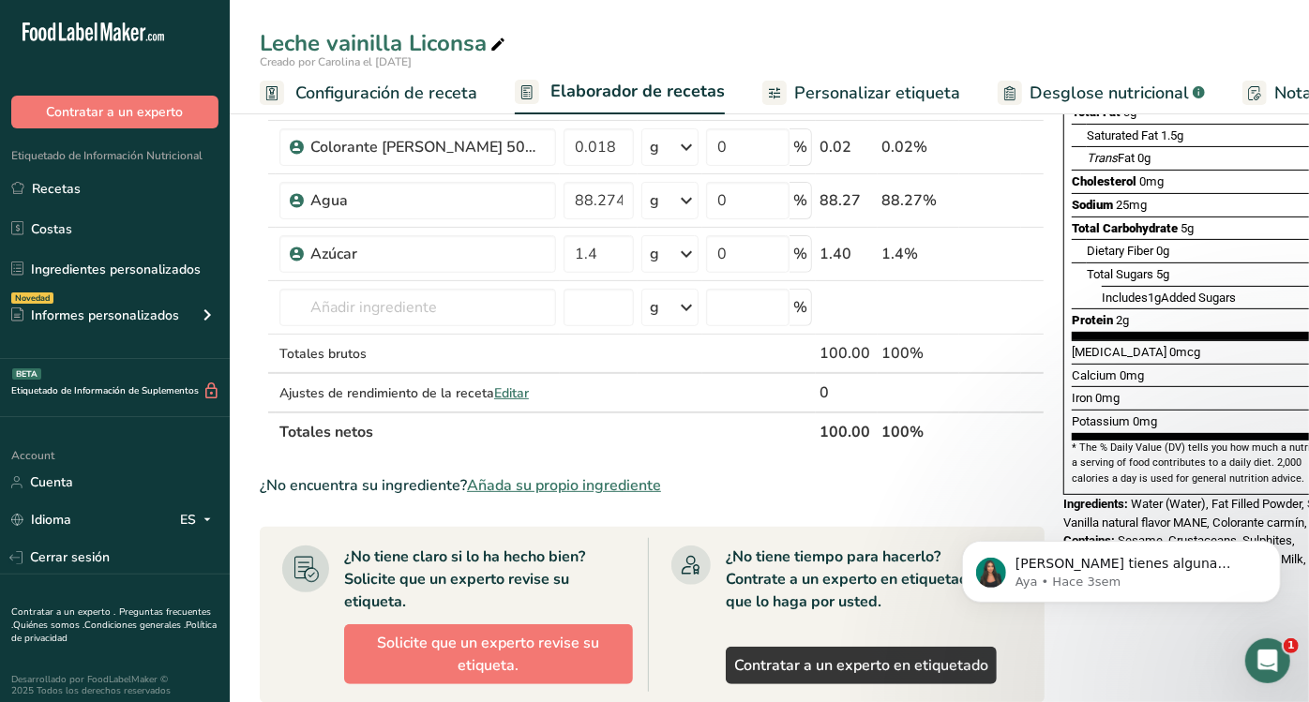
scroll to position [294, 0]
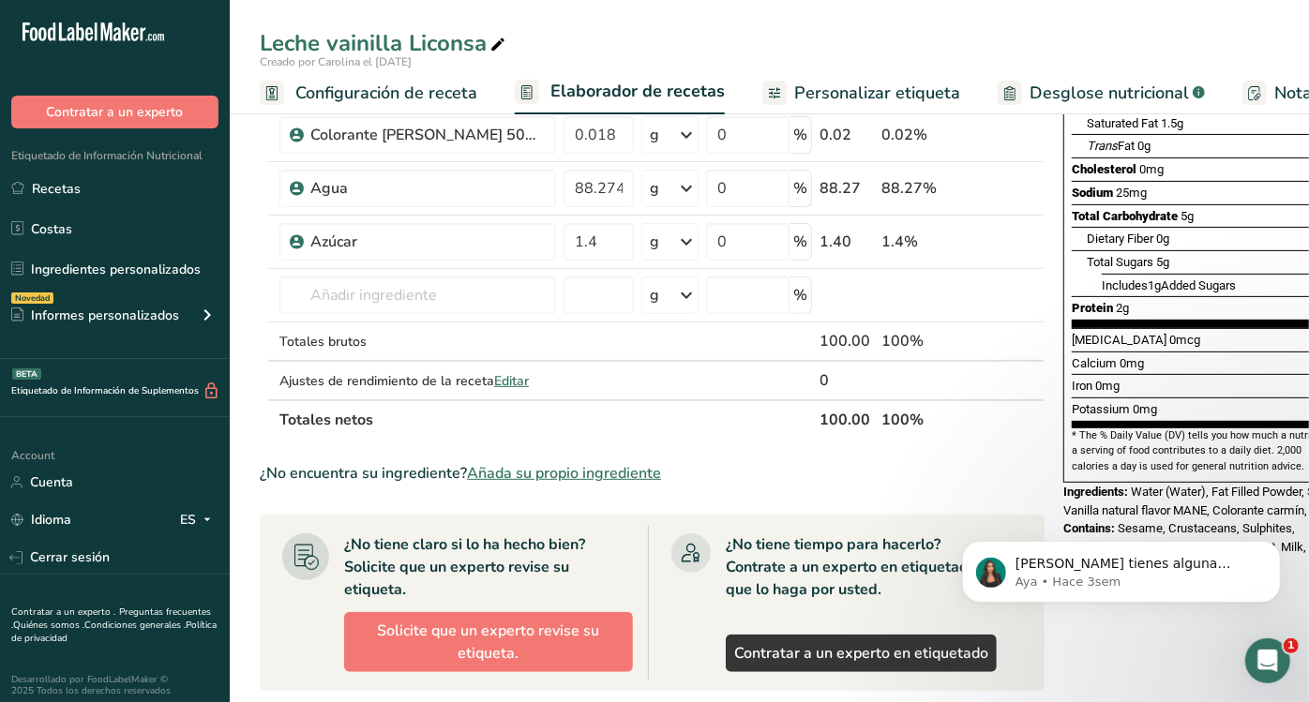
click at [1029, 88] on span "Desglose nutricional" at bounding box center [1108, 93] width 159 height 25
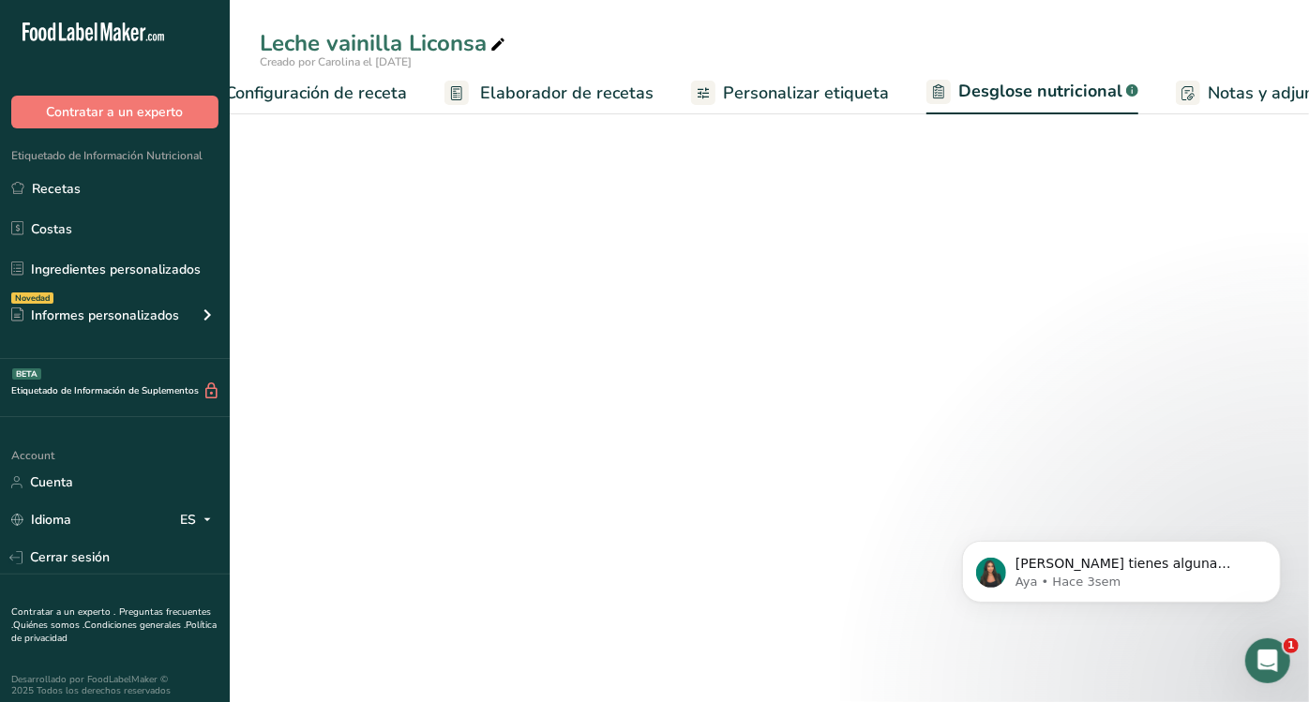
select select "Calories"
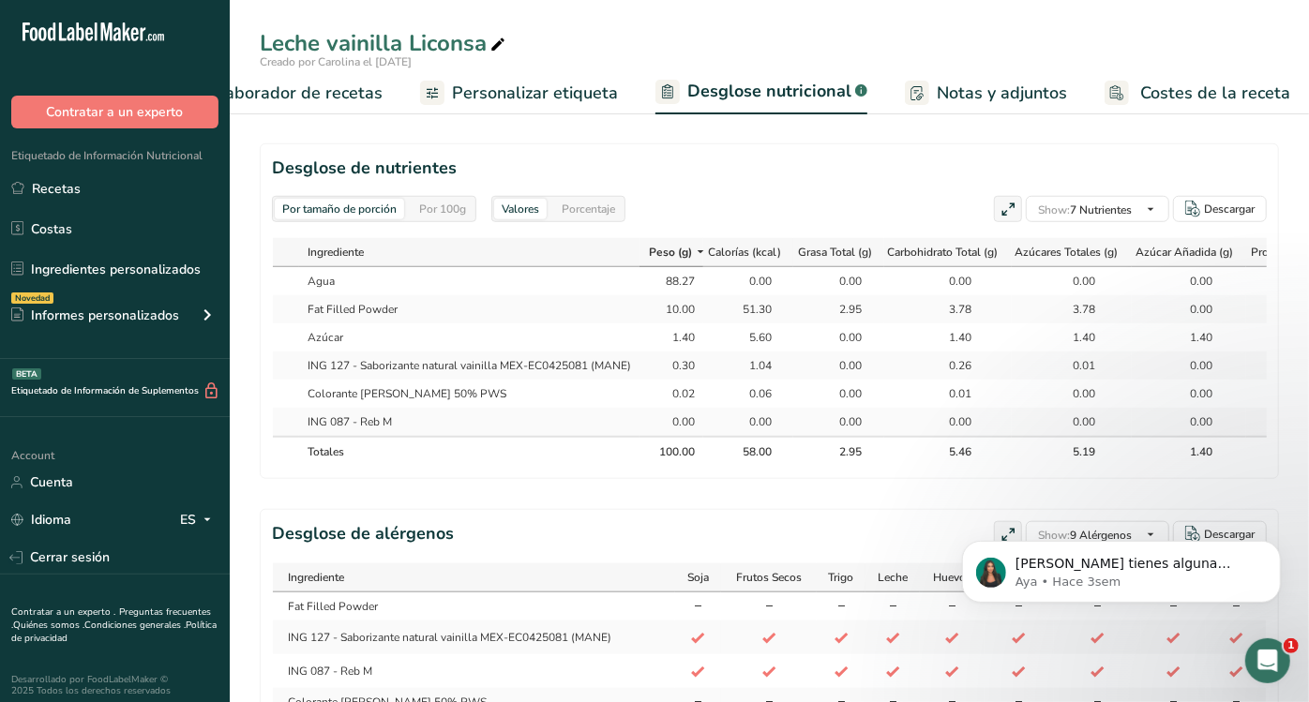
scroll to position [864, 0]
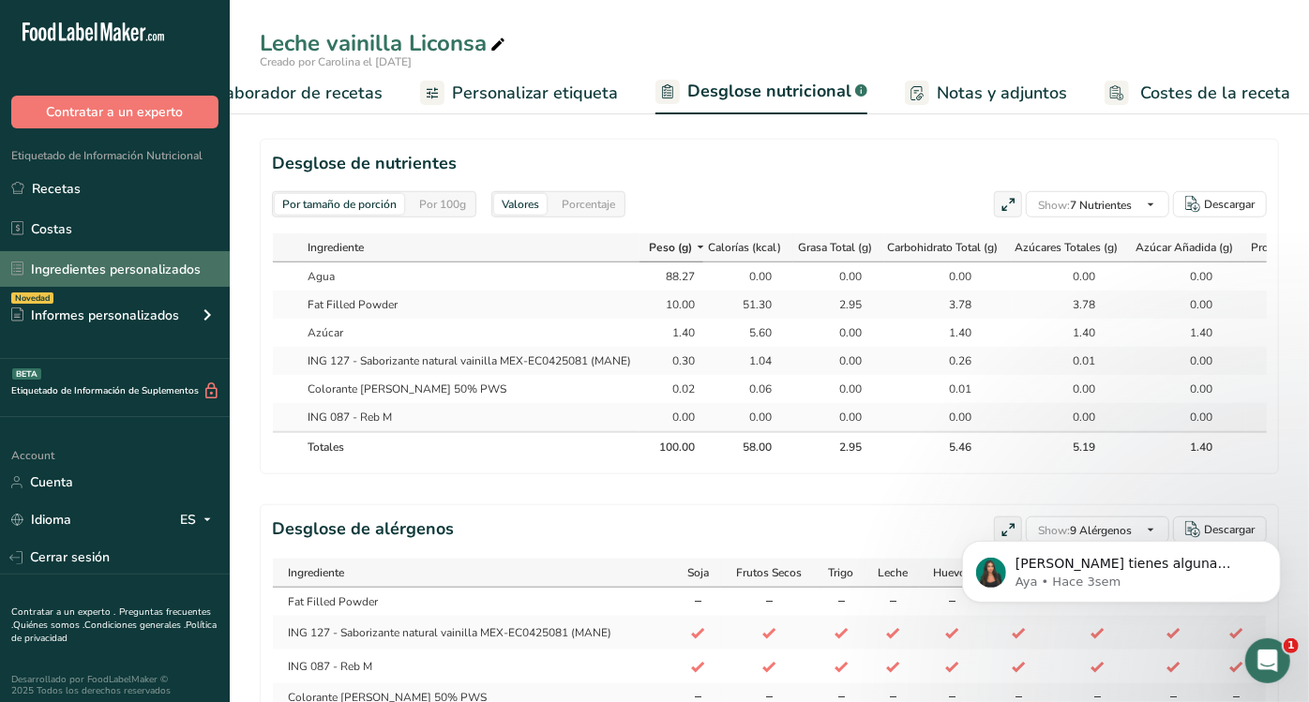
click at [119, 273] on link "Ingredientes personalizados" at bounding box center [115, 269] width 230 height 36
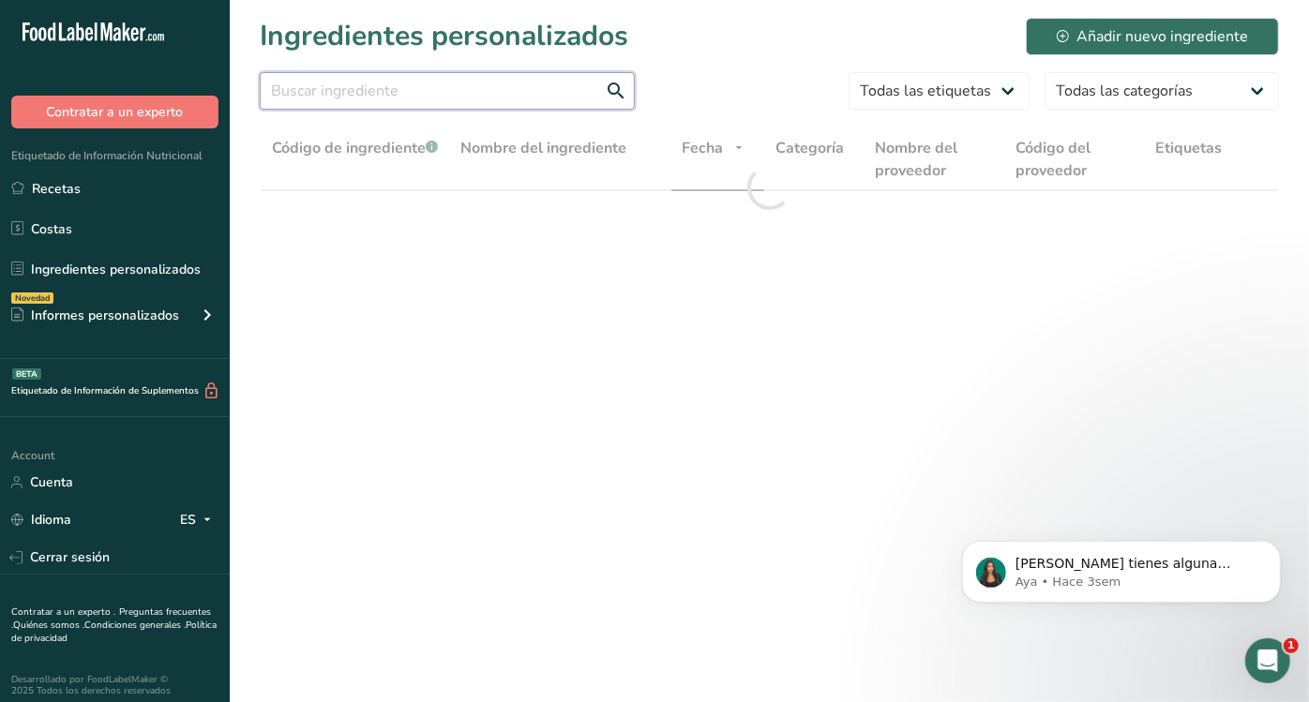
click at [491, 86] on input "text" at bounding box center [447, 90] width 375 height 37
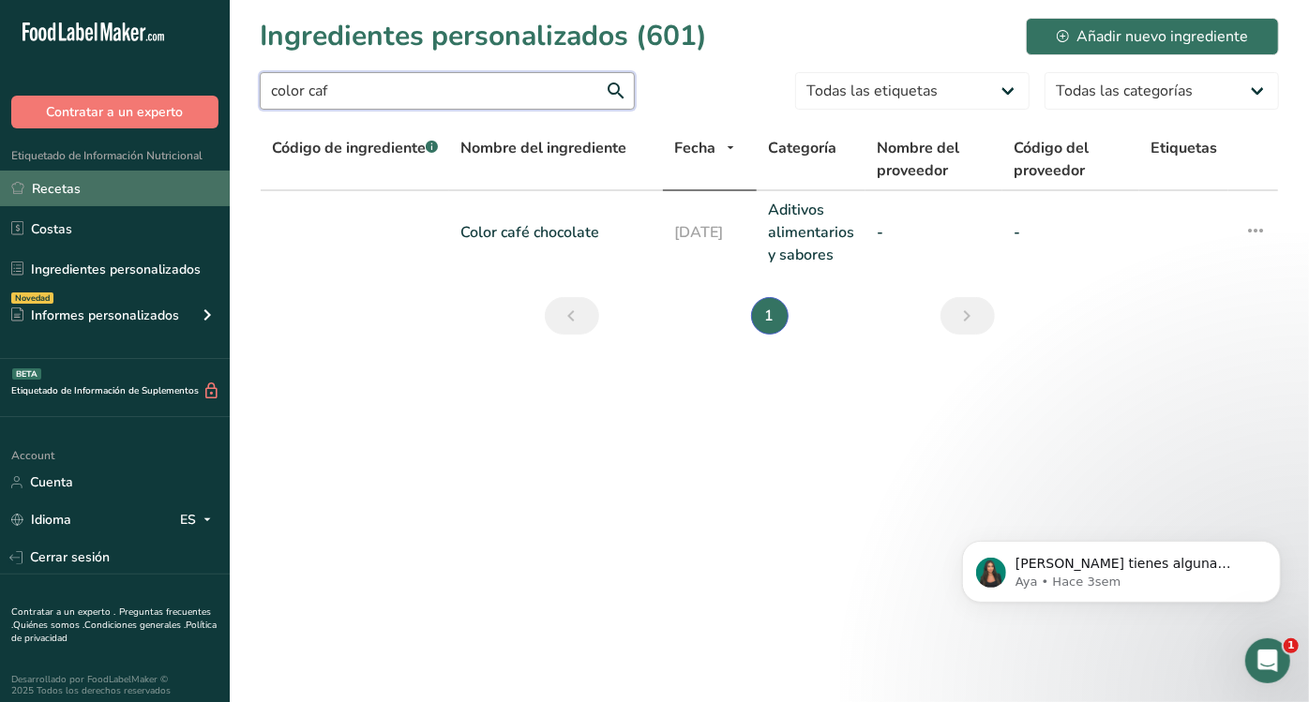
type input "color caf"
click at [116, 197] on link "Recetas" at bounding box center [115, 189] width 230 height 36
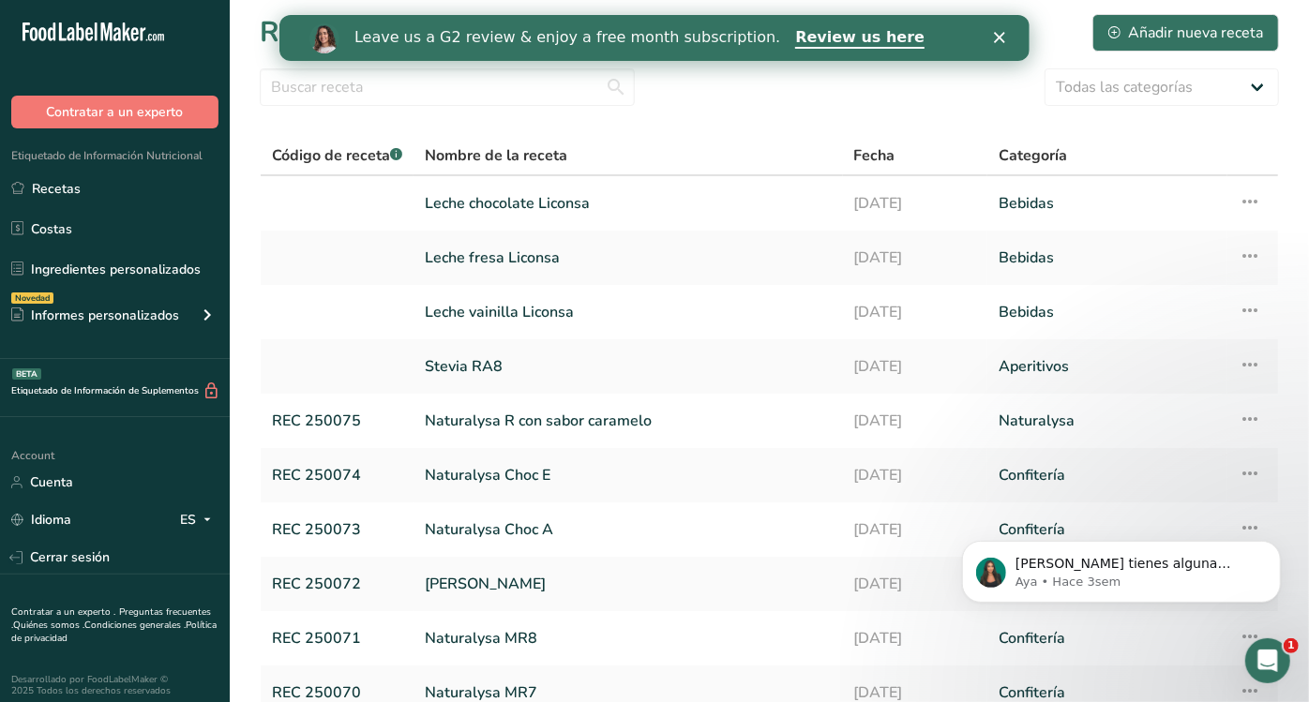
scroll to position [5, 0]
click at [567, 303] on link "Leche vainilla Liconsa" at bounding box center [628, 311] width 407 height 39
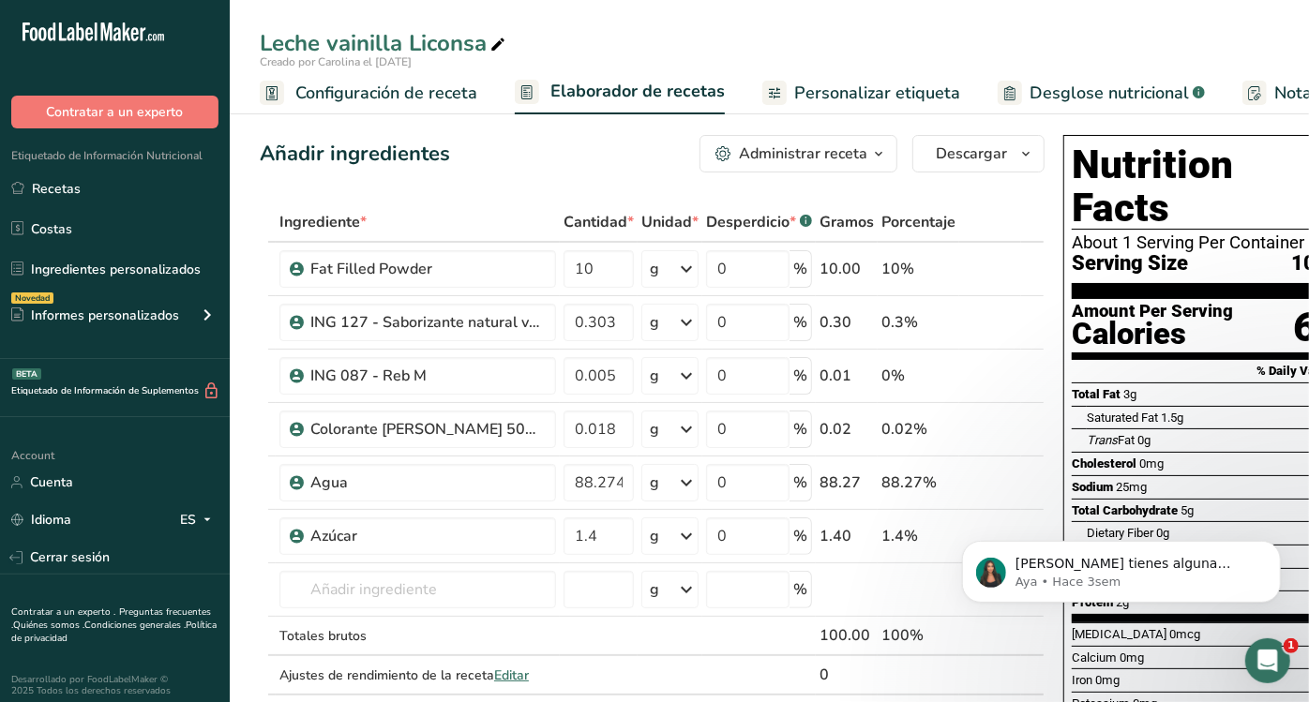
scroll to position [45, 0]
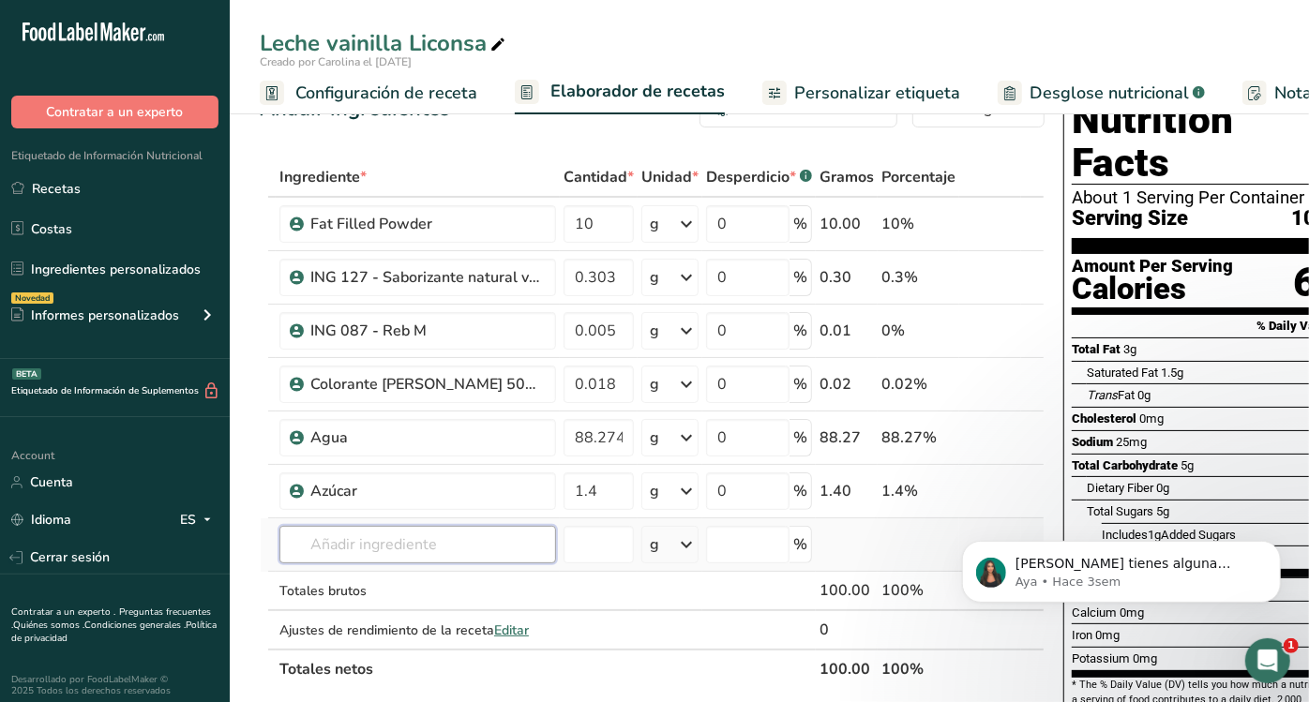
click at [434, 548] on input "text" at bounding box center [417, 544] width 277 height 37
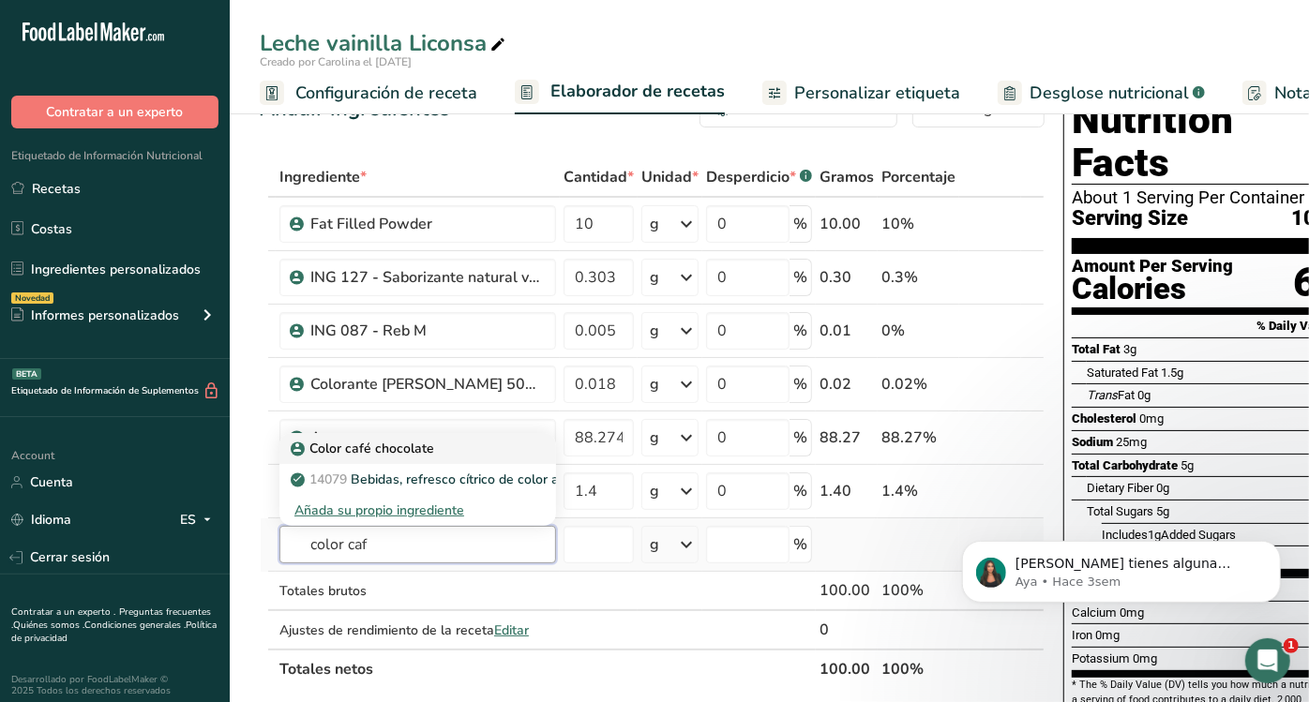
type input "color caf"
click at [403, 445] on p "Color café chocolate" at bounding box center [364, 449] width 140 height 20
type input "Color café chocolate"
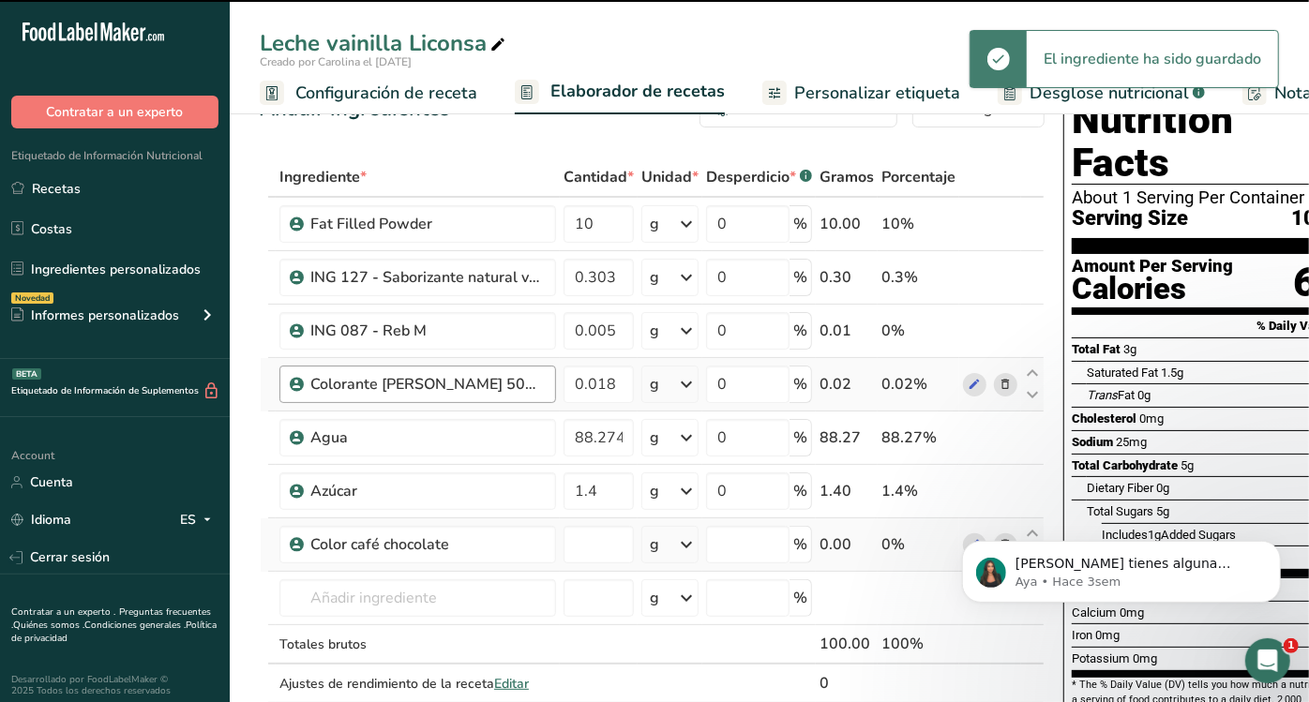
type input "0"
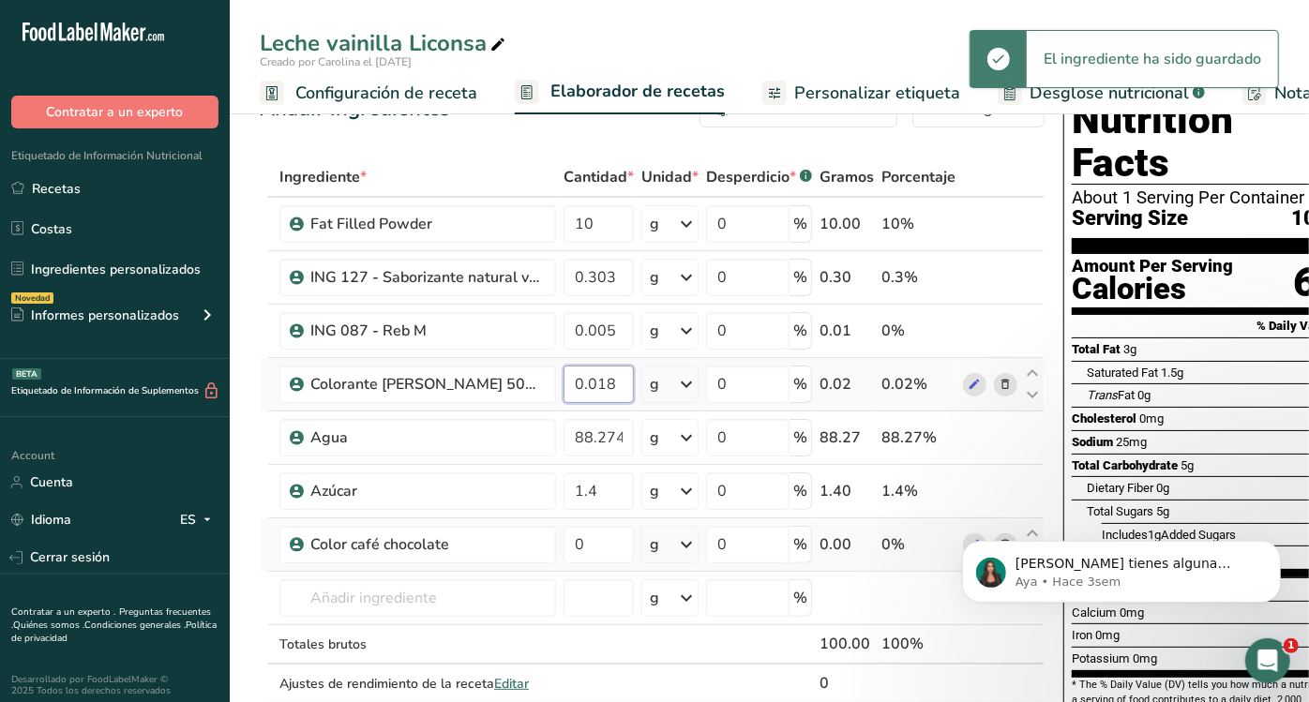
click at [611, 382] on input "0.018" at bounding box center [598, 384] width 70 height 37
click at [575, 560] on div "Ingrediente * Cantidad * Unidad * Desperdicio * .a-a{fill:#347362;}.b-a{fill:#f…" at bounding box center [652, 449] width 785 height 585
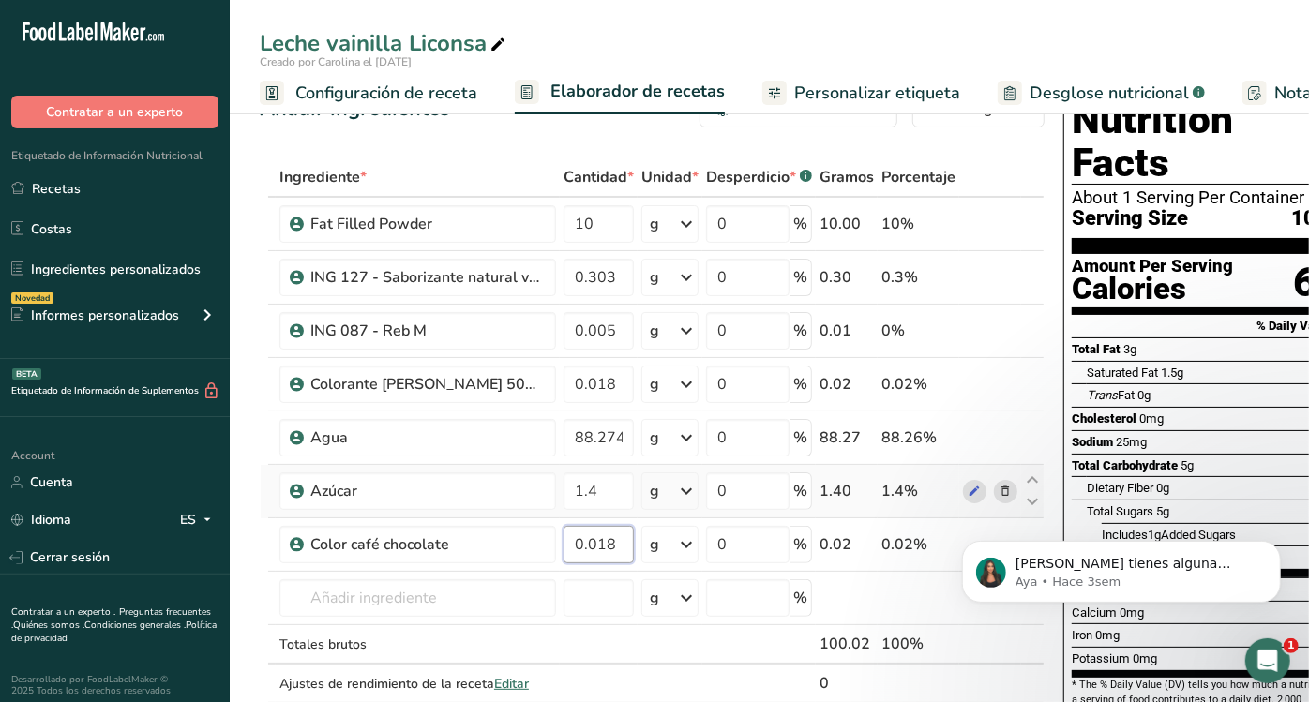
type input "0.018"
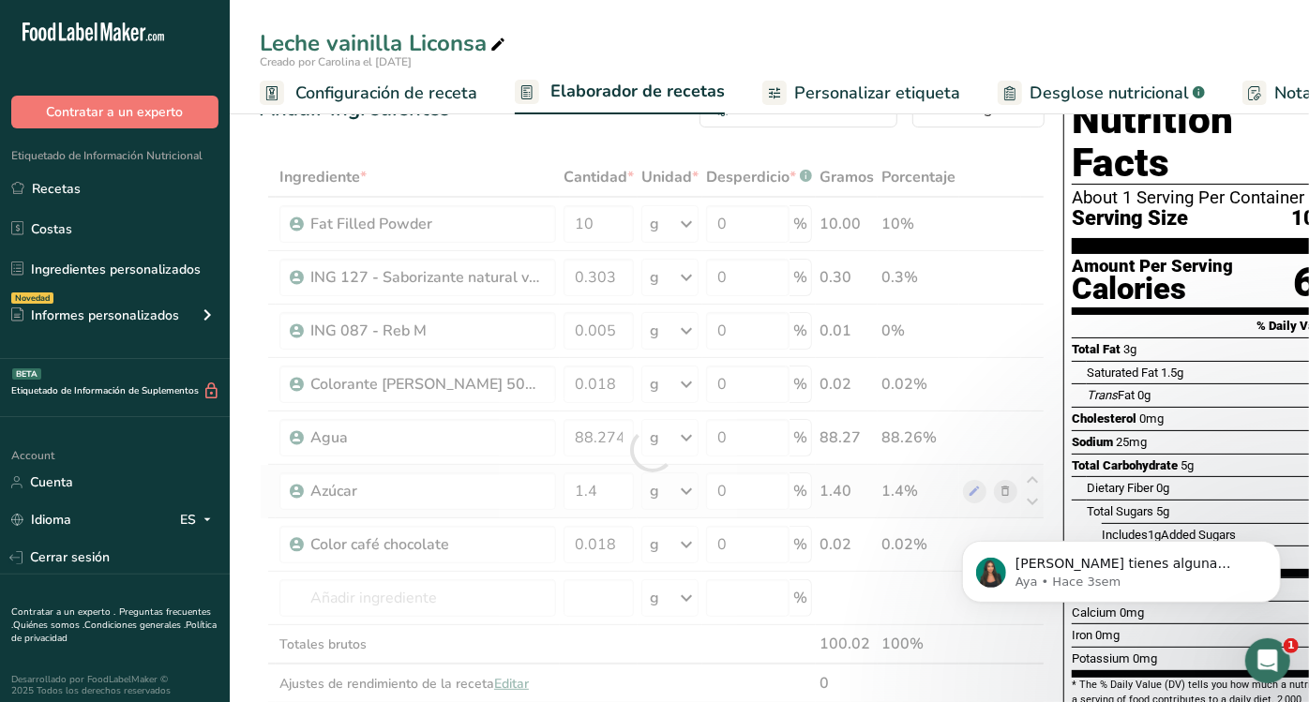
click at [628, 466] on div "Ingrediente * Cantidad * Unidad * Desperdicio * .a-a{fill:#347362;}.b-a{fill:#f…" at bounding box center [652, 449] width 785 height 585
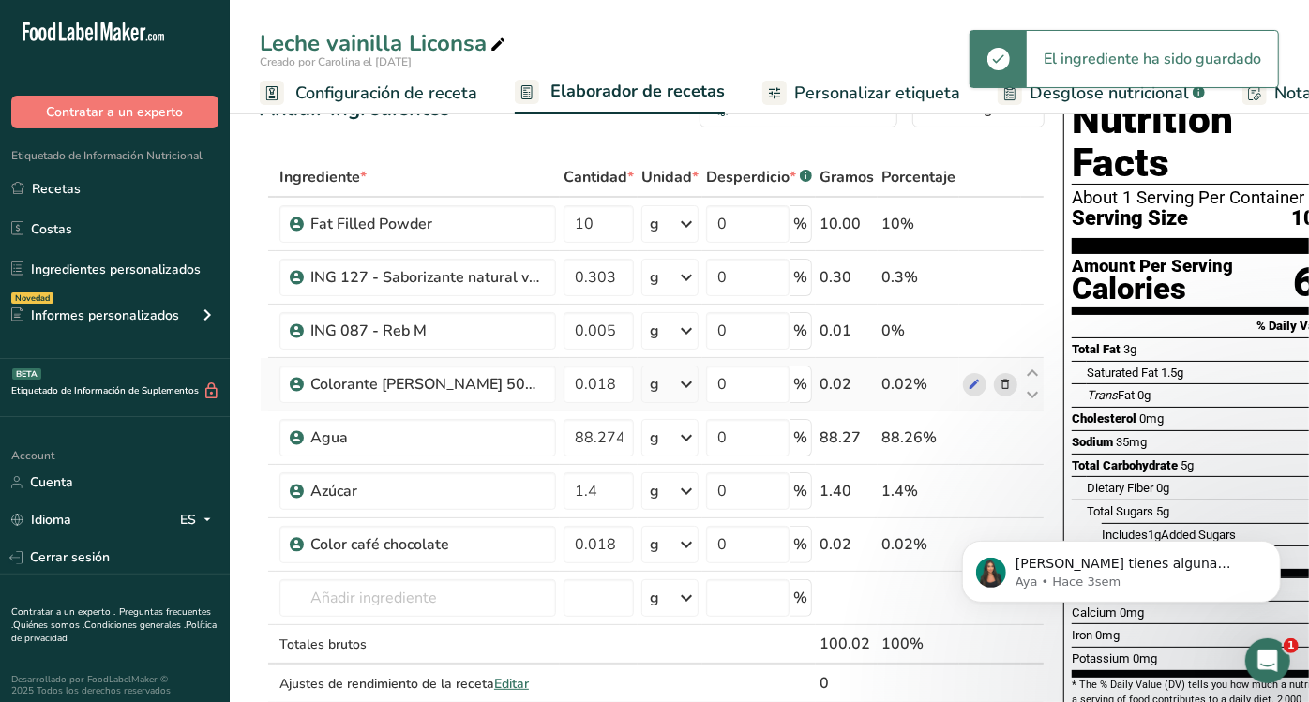
click at [1009, 379] on span at bounding box center [1006, 384] width 22 height 22
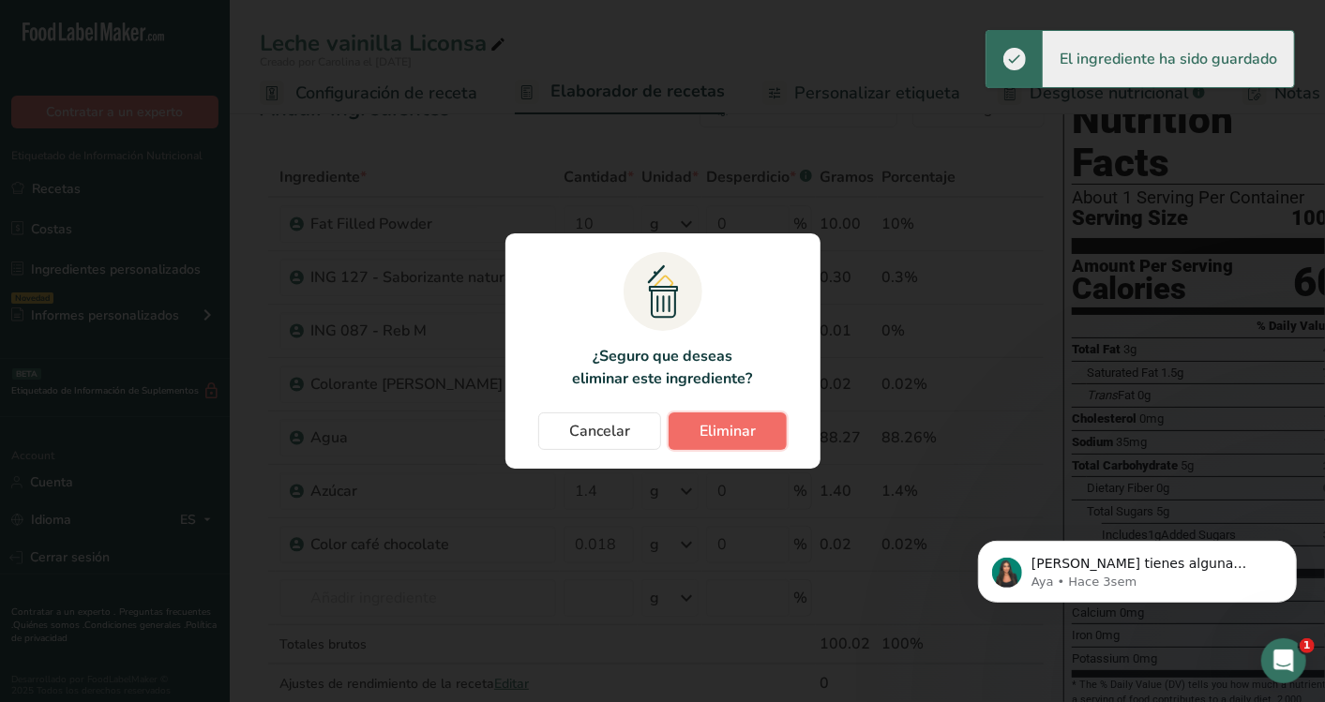
click at [763, 444] on button "Eliminar" at bounding box center [727, 430] width 118 height 37
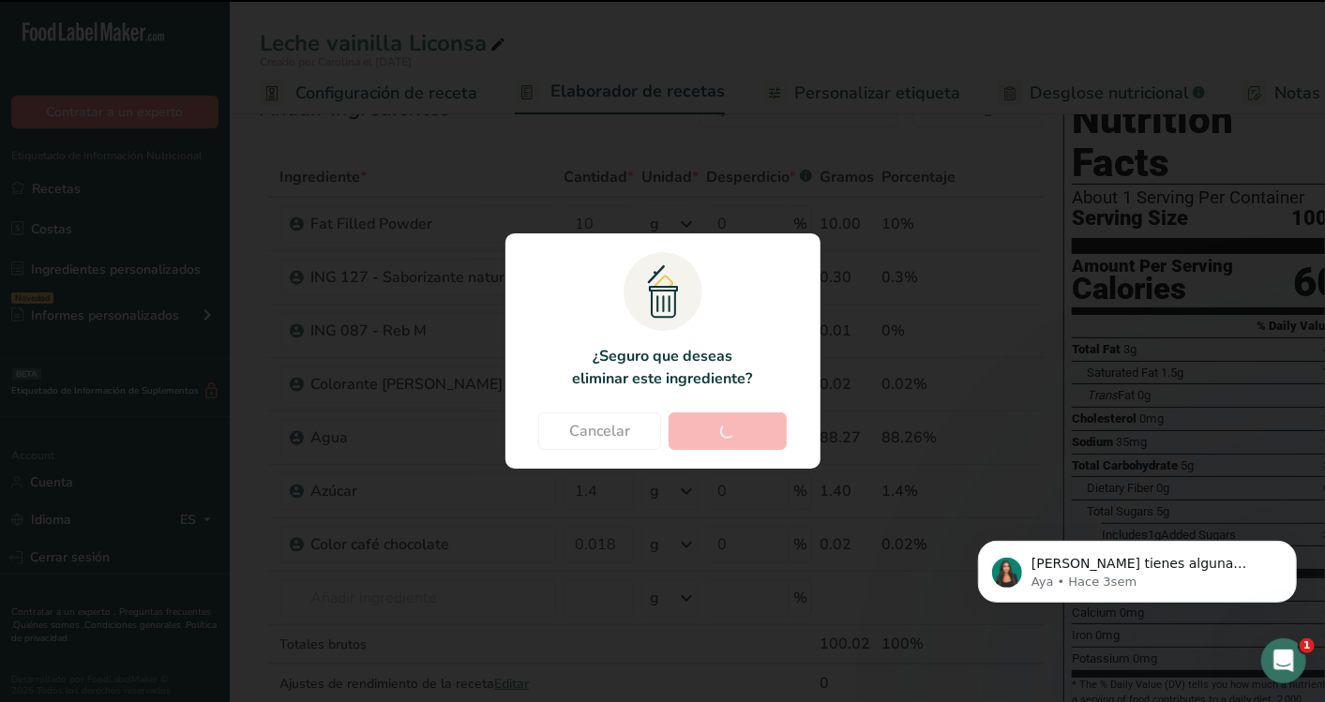
type input "88.274"
type input "1.4"
type input "0.018"
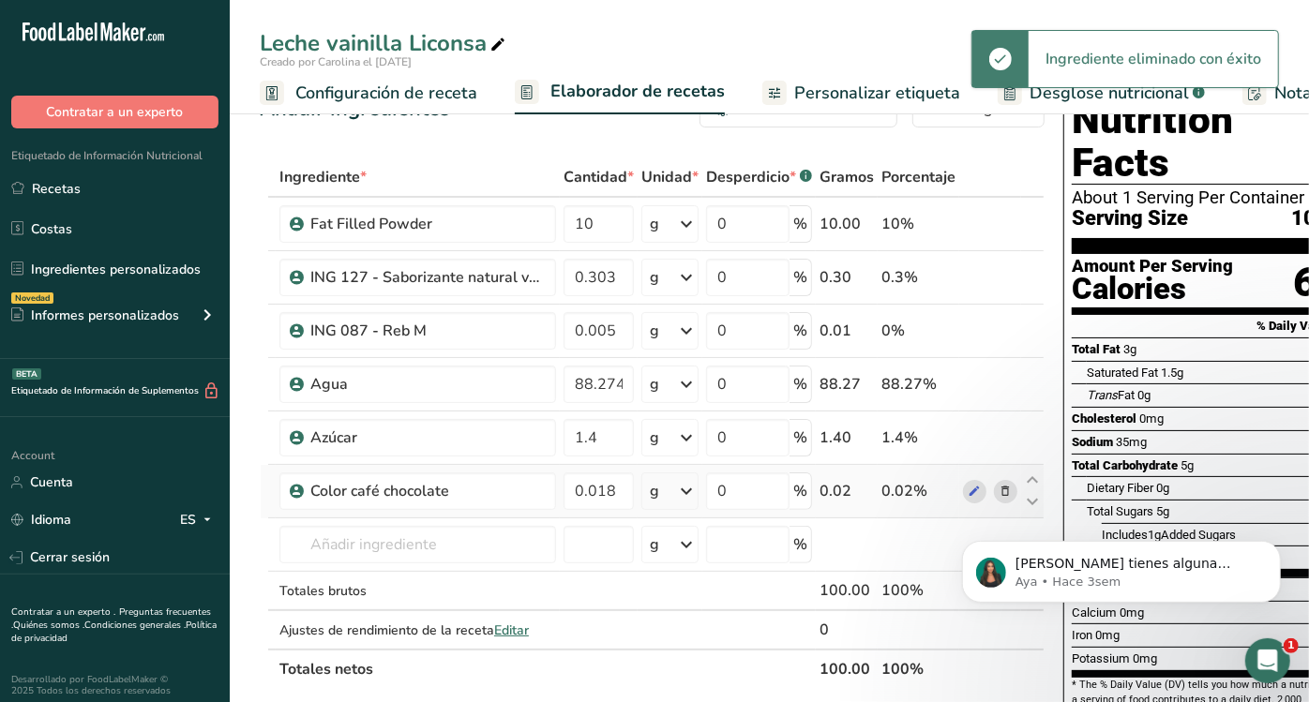
scroll to position [32, 0]
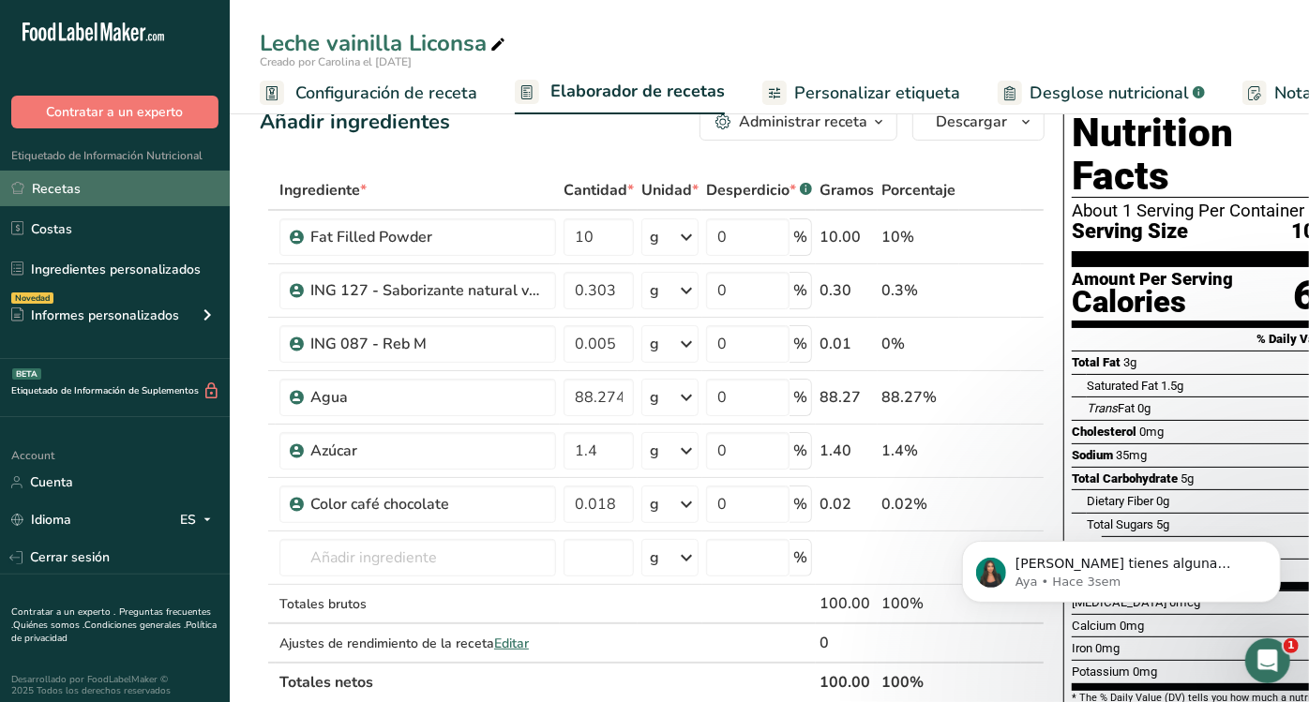
click at [67, 195] on link "Recetas" at bounding box center [115, 189] width 230 height 36
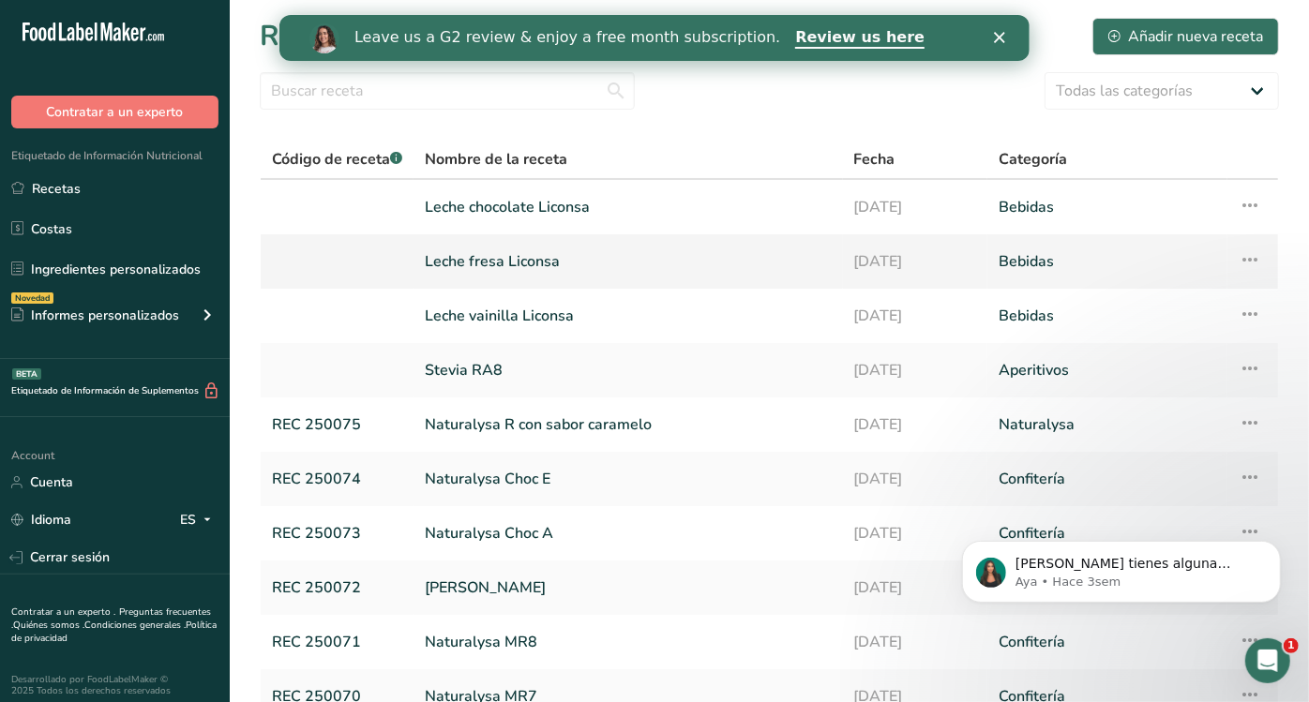
click at [504, 276] on link "Leche fresa Liconsa" at bounding box center [628, 261] width 407 height 39
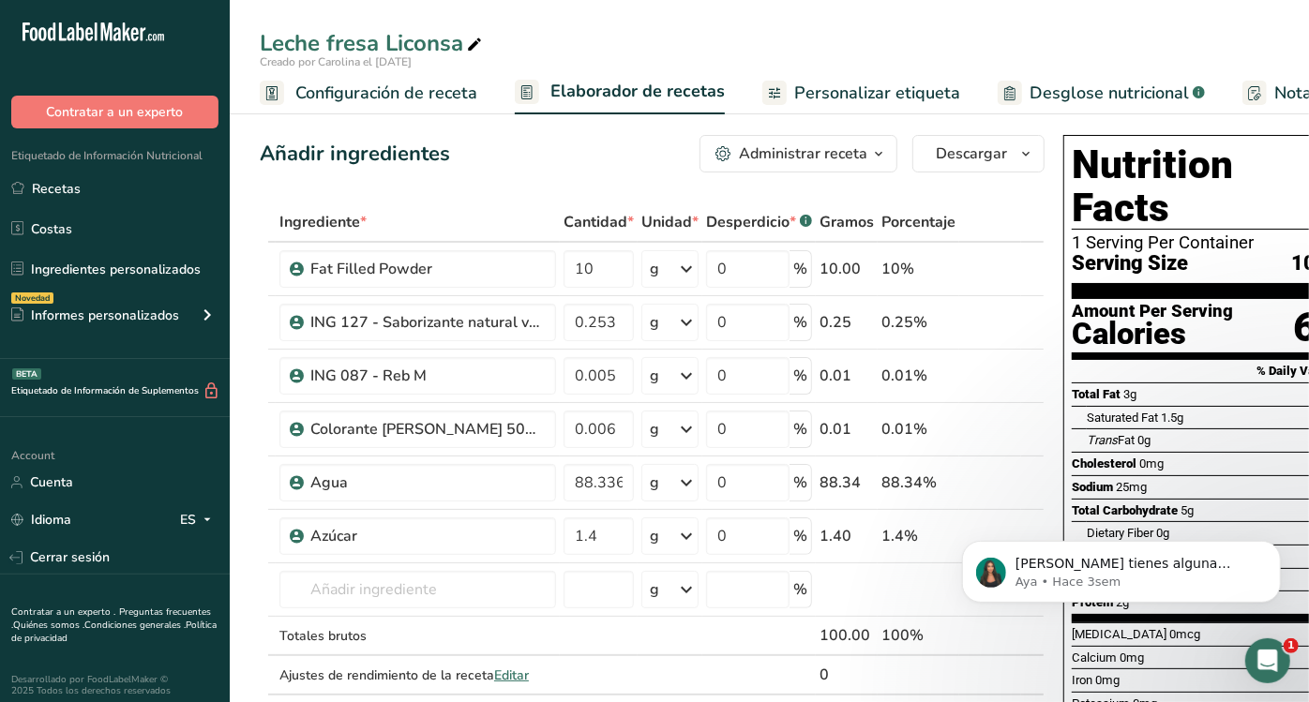
scroll to position [67, 0]
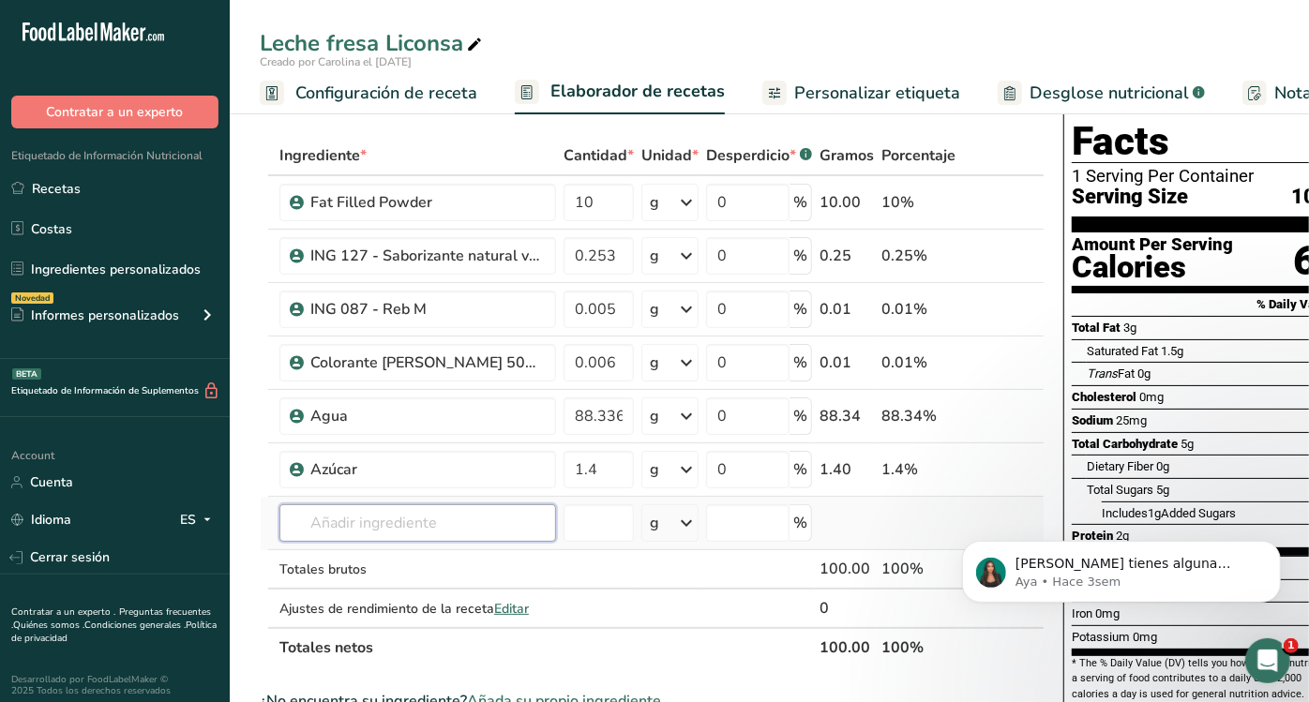
click at [436, 525] on input "text" at bounding box center [417, 522] width 277 height 37
type input "color cafe ch"
click at [409, 448] on p "Color café chocolate" at bounding box center [364, 458] width 140 height 20
type input "Color café chocolate"
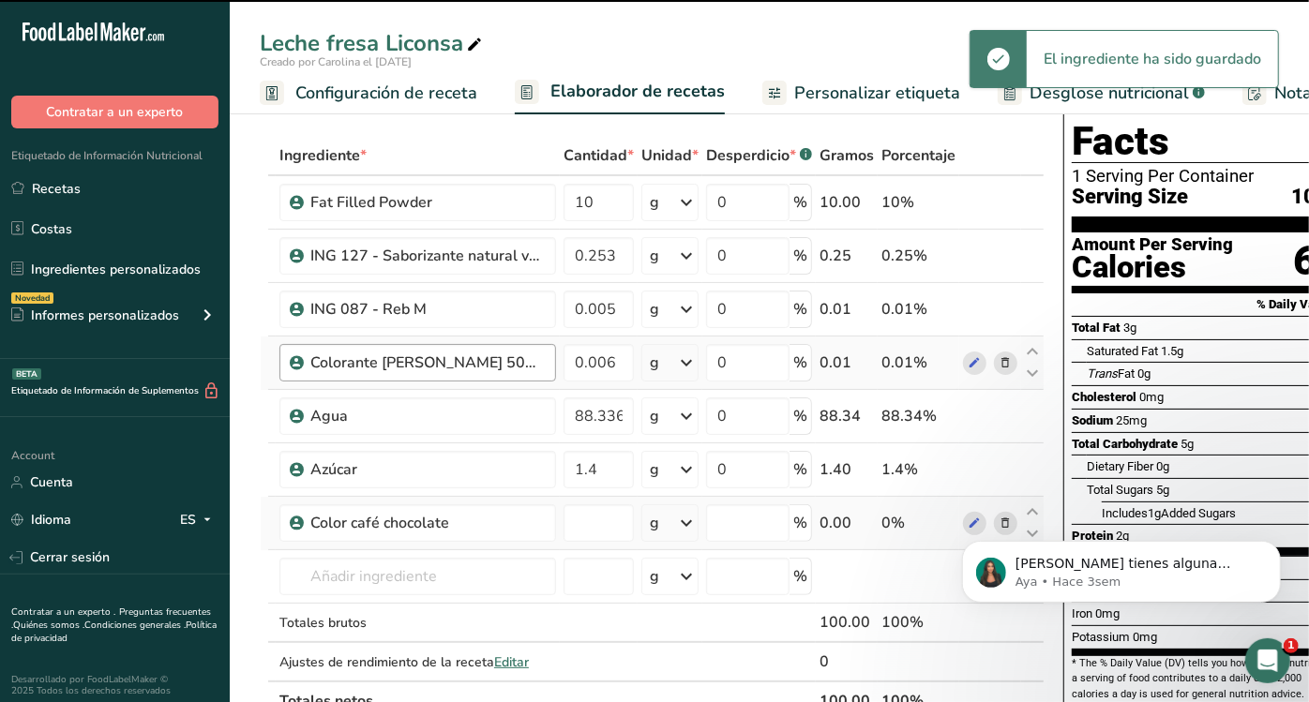
type input "0"
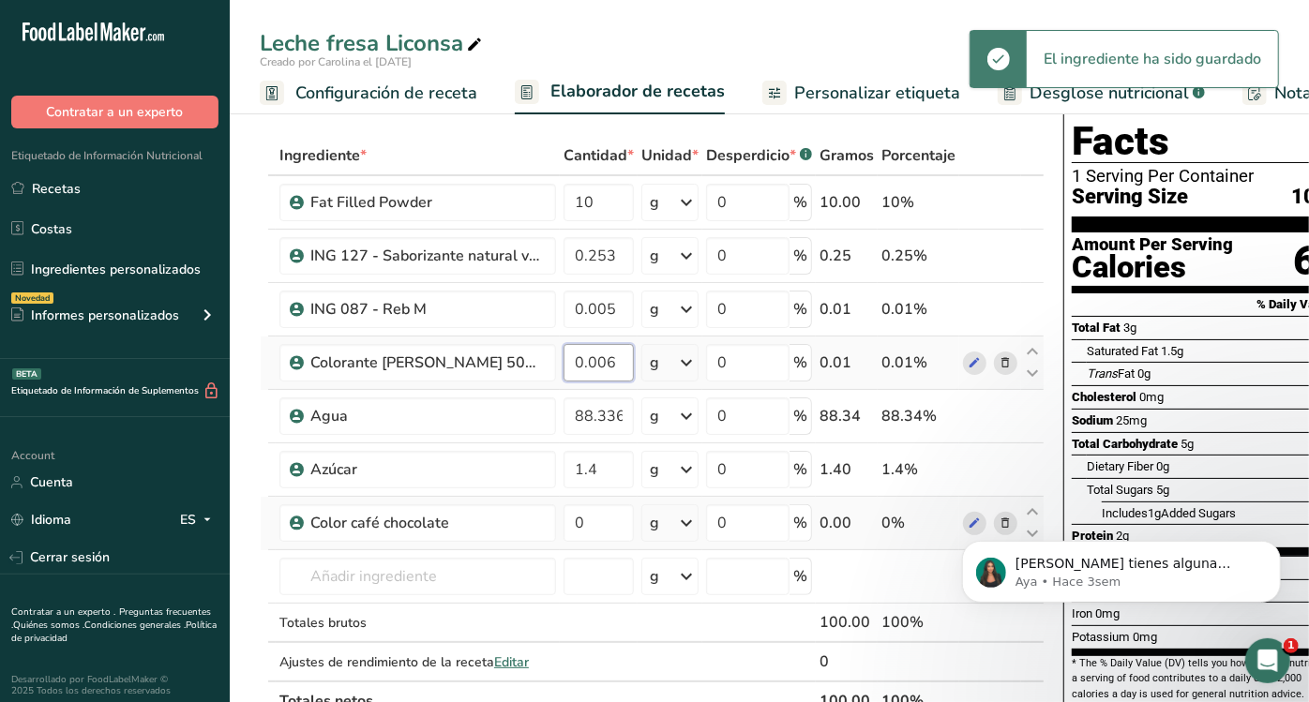
click at [624, 365] on input "0.006" at bounding box center [598, 362] width 70 height 37
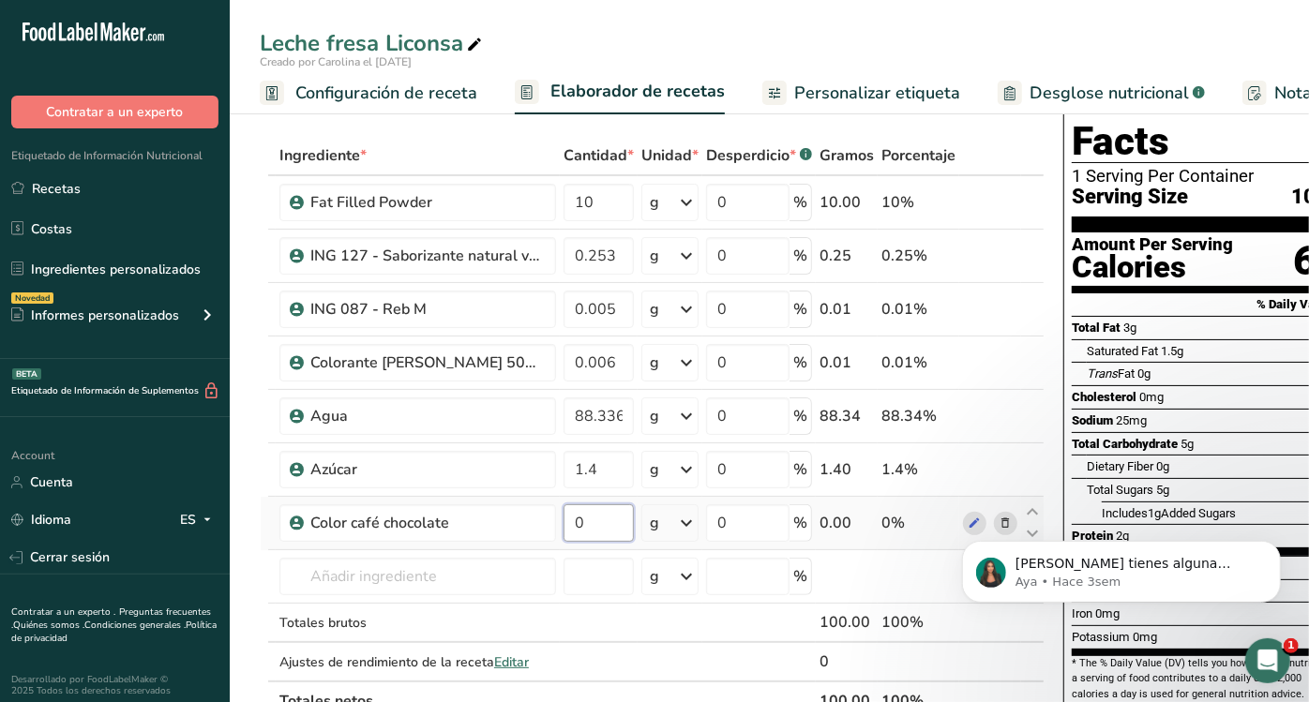
click at [597, 519] on div "Ingrediente * Cantidad * Unidad * Desperdicio * .a-a{fill:#347362;}.b-a{fill:#f…" at bounding box center [652, 428] width 785 height 585
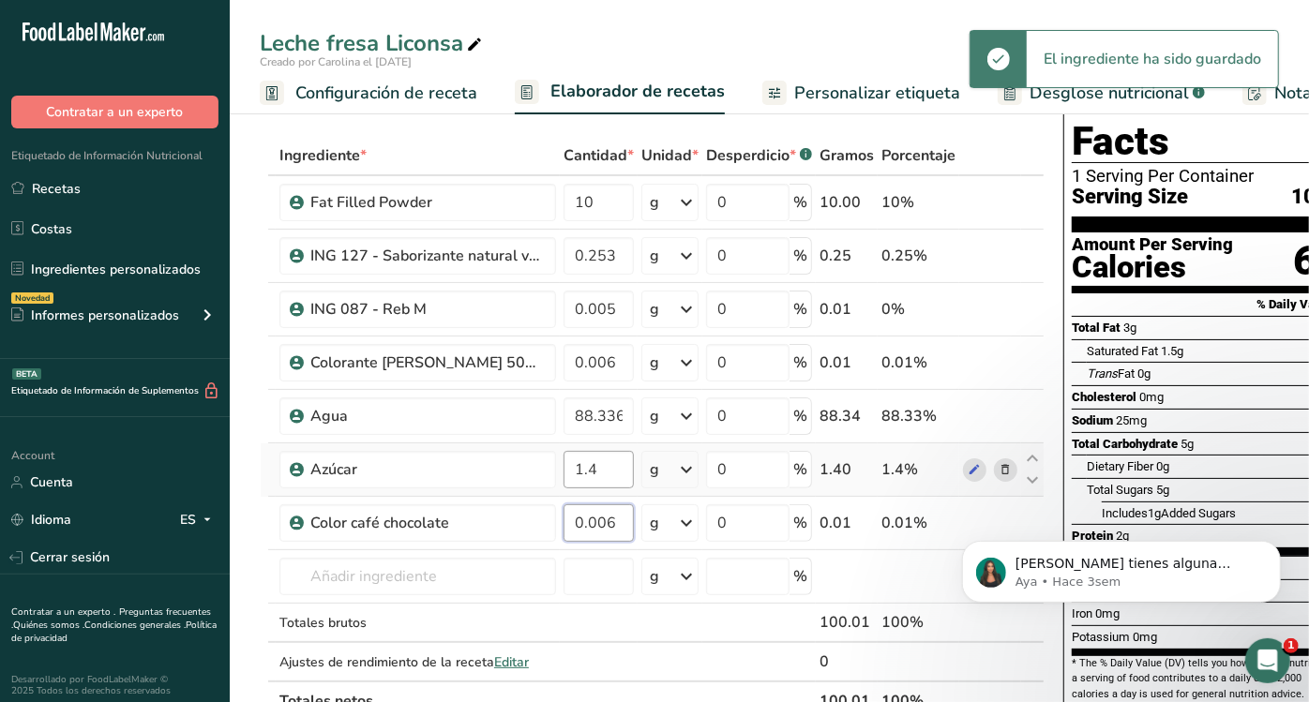
type input "0.006"
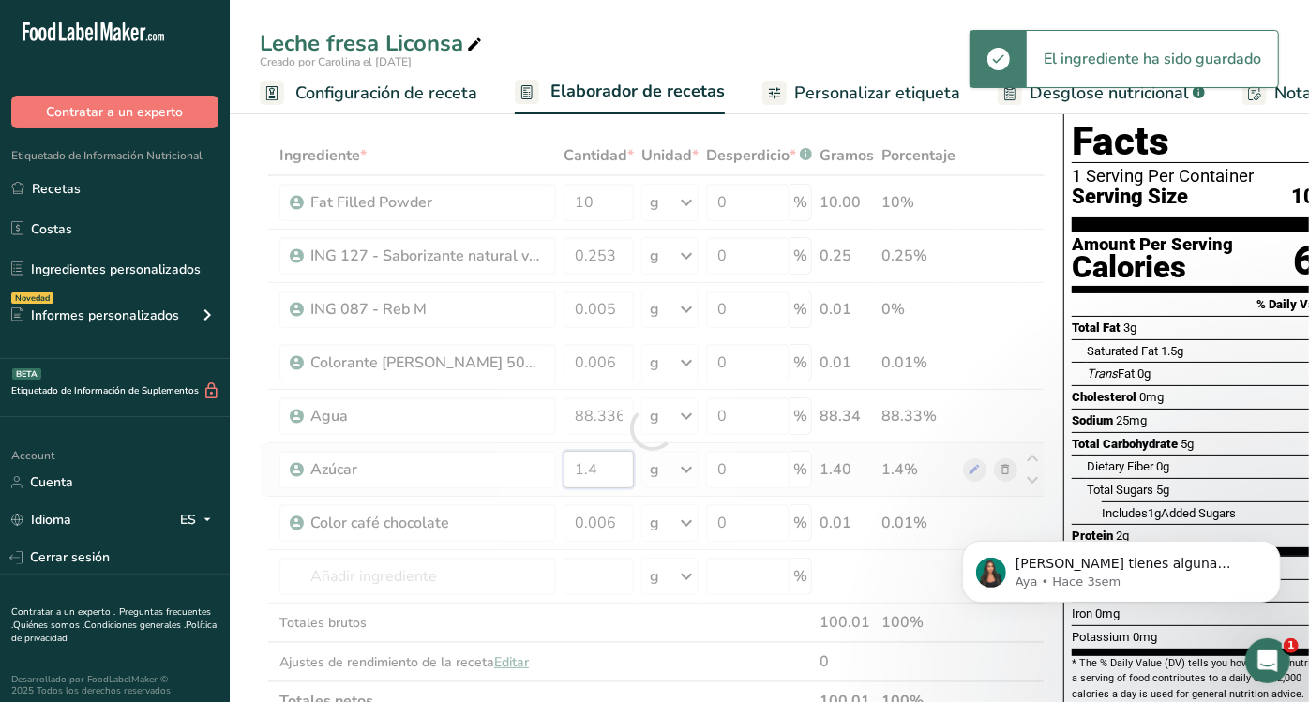
click at [608, 478] on div "Ingrediente * Cantidad * Unidad * Desperdicio * .a-a{fill:#347362;}.b-a{fill:#f…" at bounding box center [652, 428] width 785 height 585
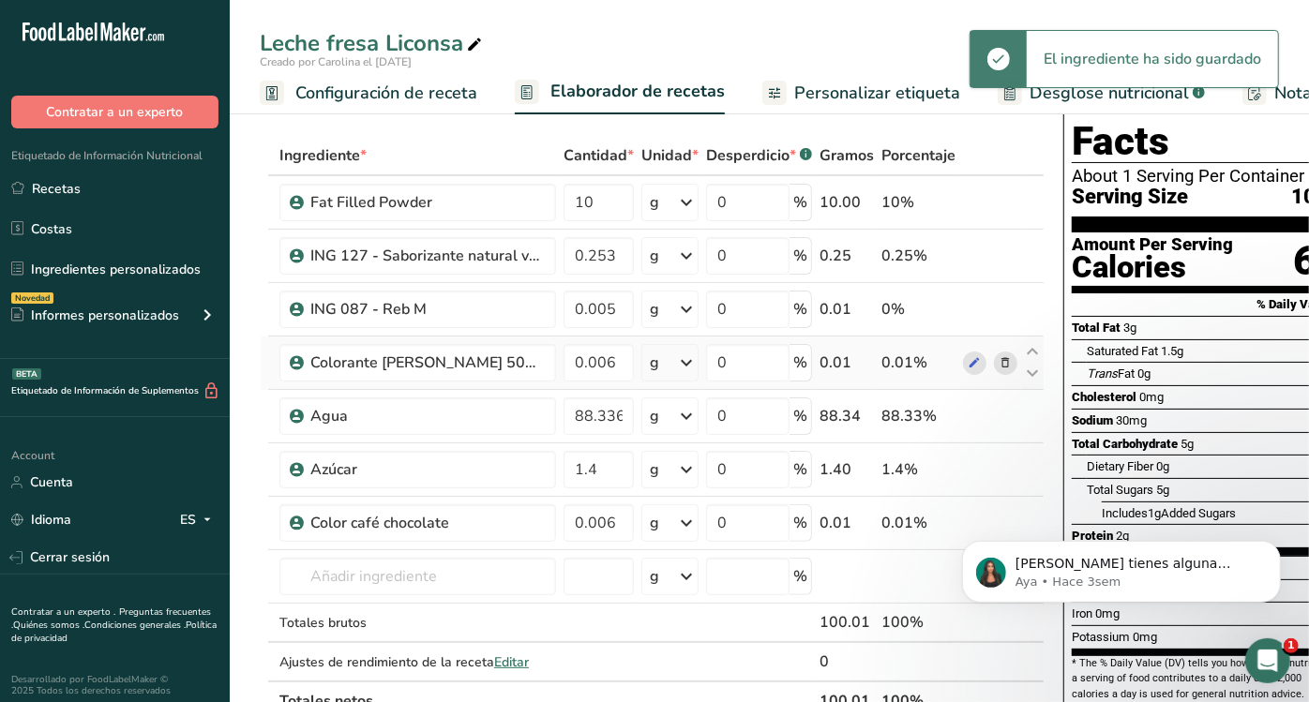
click at [1004, 359] on div "Ingrediente * Cantidad * Unidad * Desperdicio * .a-a{fill:#347362;}.b-a{fill:#f…" at bounding box center [652, 428] width 785 height 585
click at [1001, 358] on icon at bounding box center [1005, 363] width 13 height 20
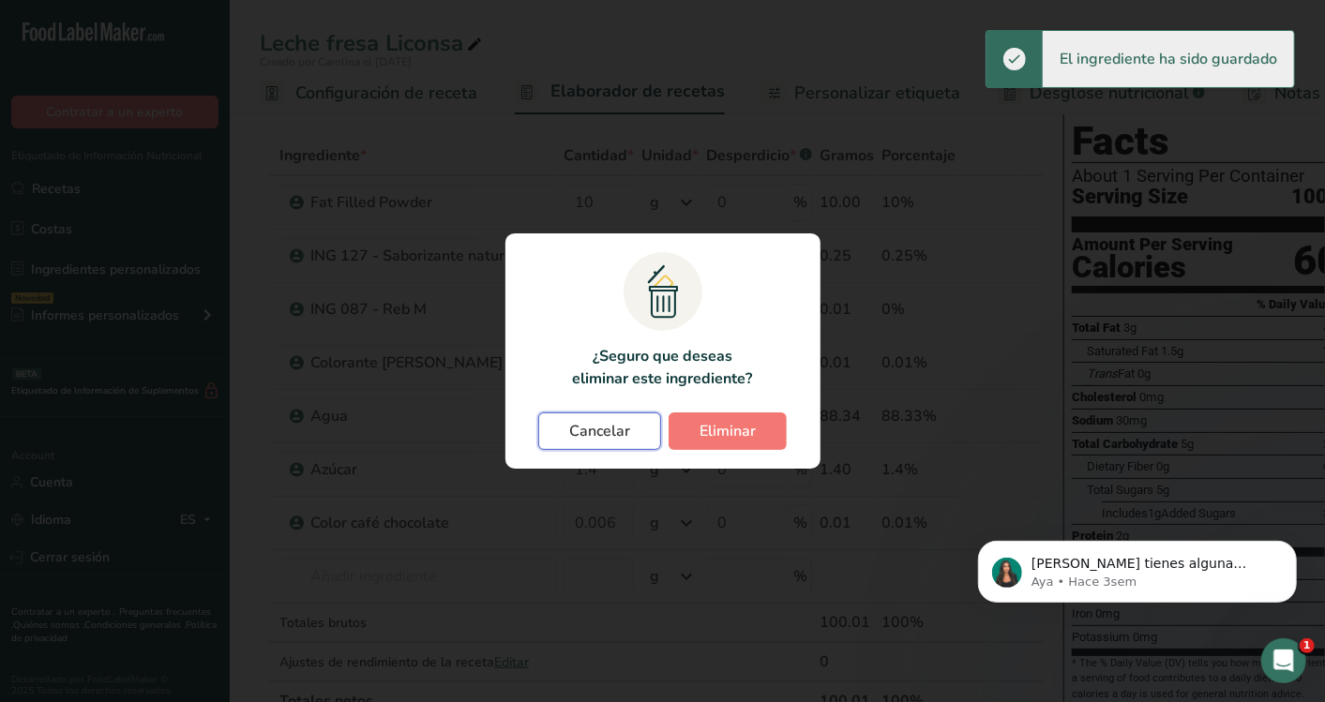
click at [658, 437] on button "Cancelar" at bounding box center [599, 430] width 123 height 37
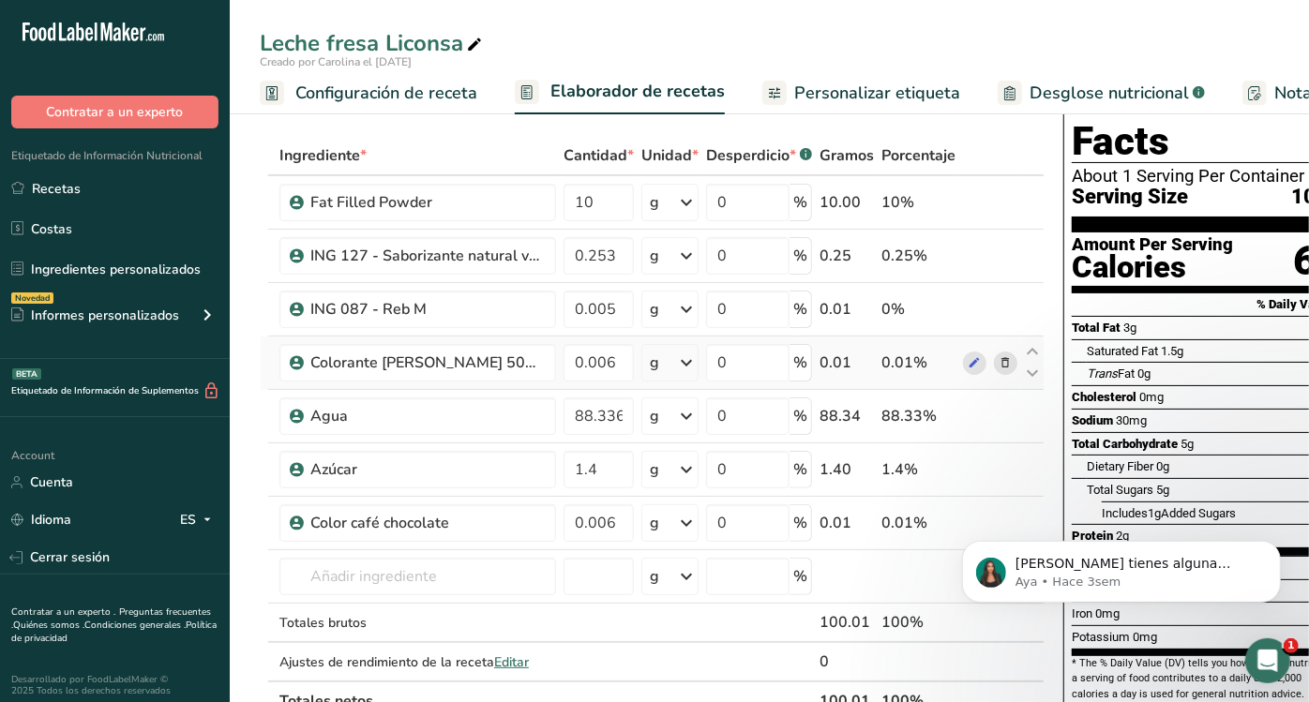
click at [1003, 361] on icon at bounding box center [1005, 363] width 13 height 20
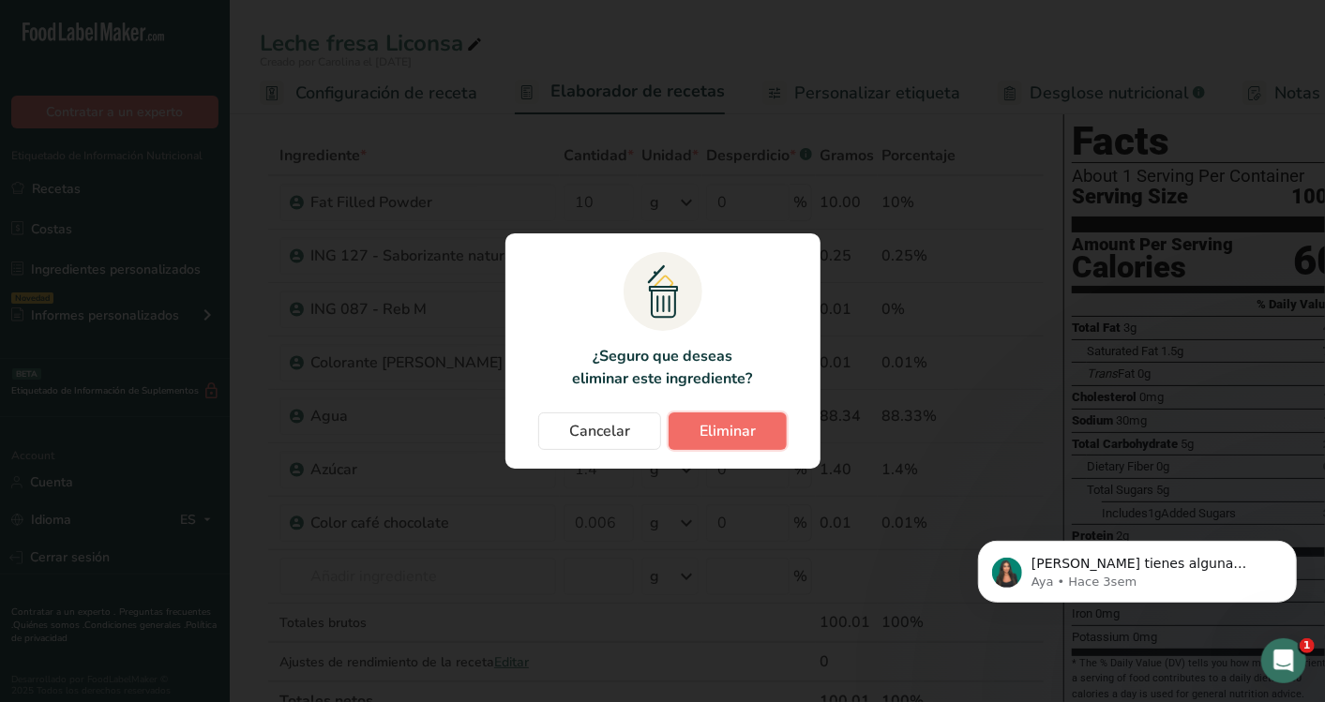
click at [761, 419] on button "Eliminar" at bounding box center [727, 430] width 118 height 37
type input "88.336"
type input "1.4"
type input "0.006"
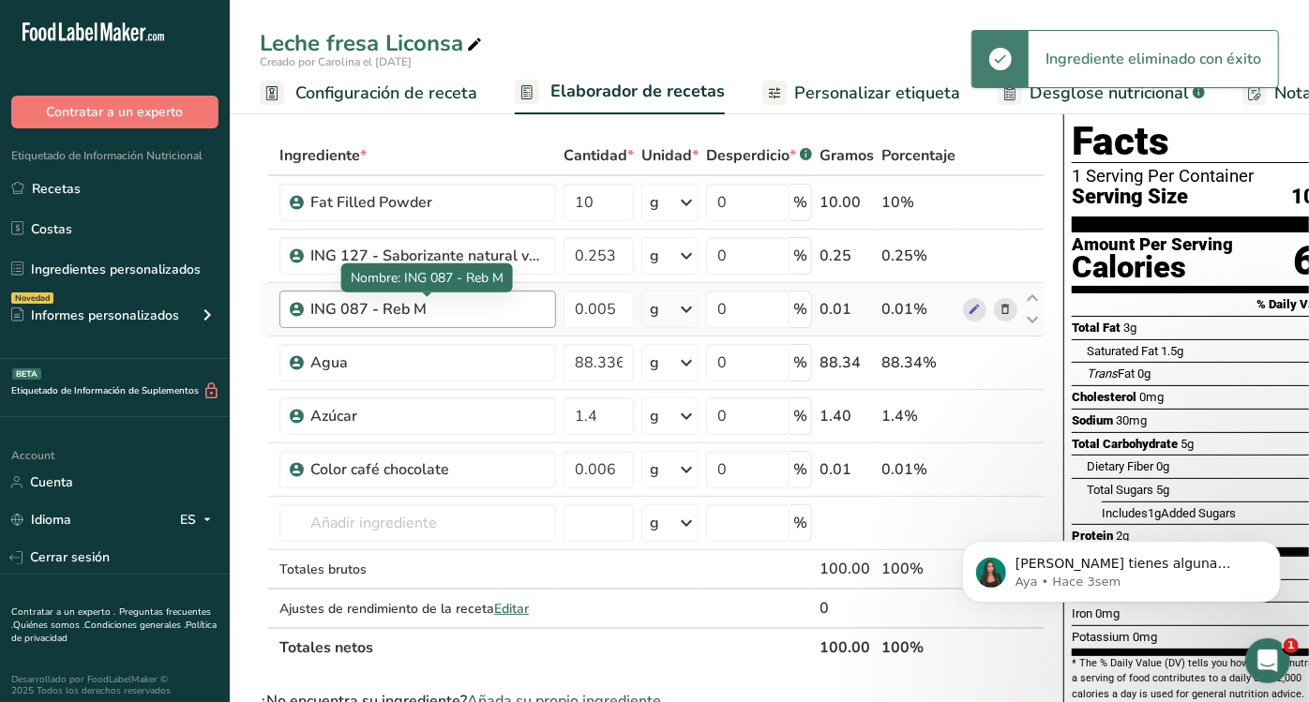
scroll to position [0, 0]
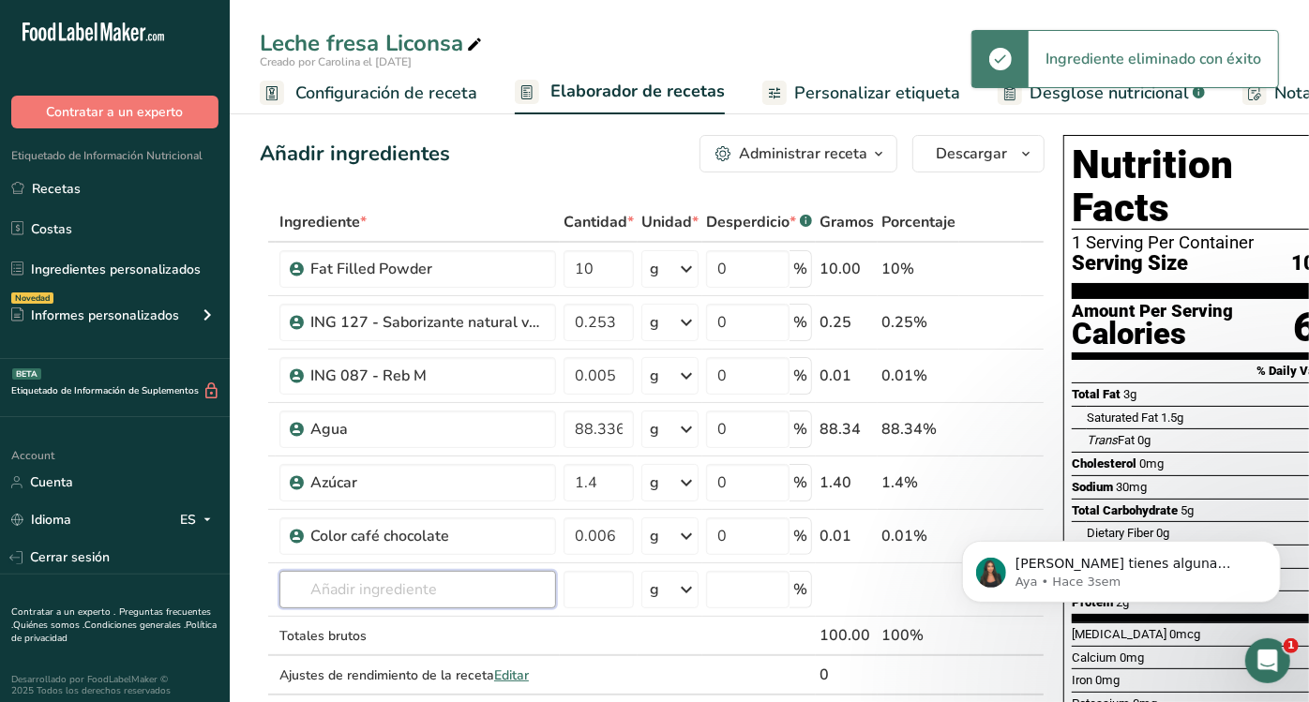
click at [497, 600] on input "text" at bounding box center [417, 589] width 277 height 37
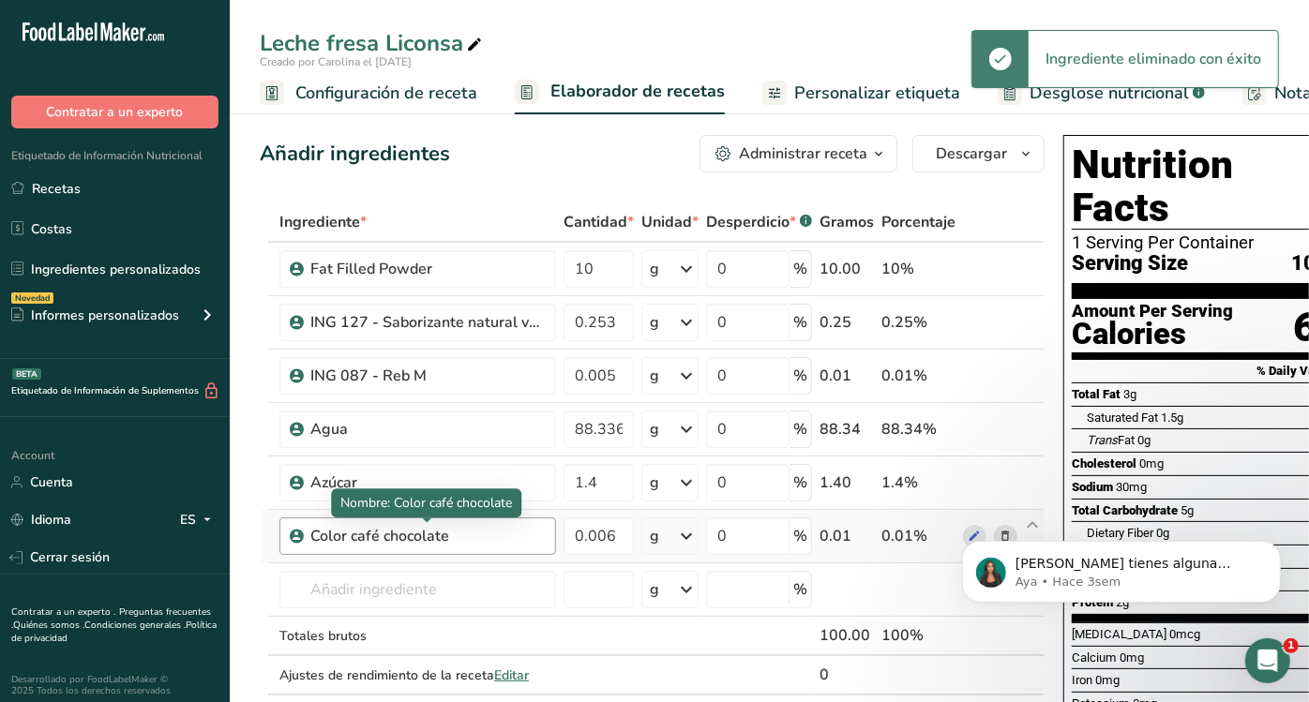
click at [488, 534] on div "Color café chocolate" at bounding box center [427, 536] width 234 height 22
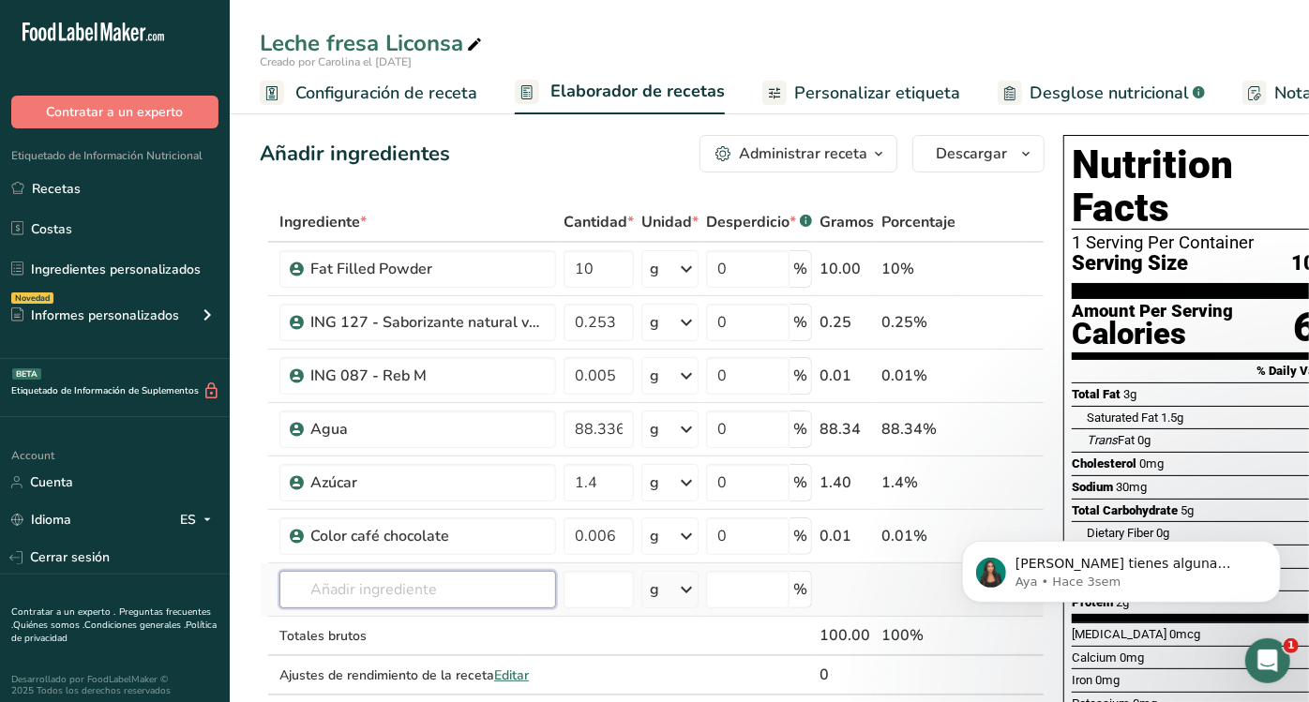
click at [456, 591] on input "text" at bounding box center [417, 589] width 277 height 37
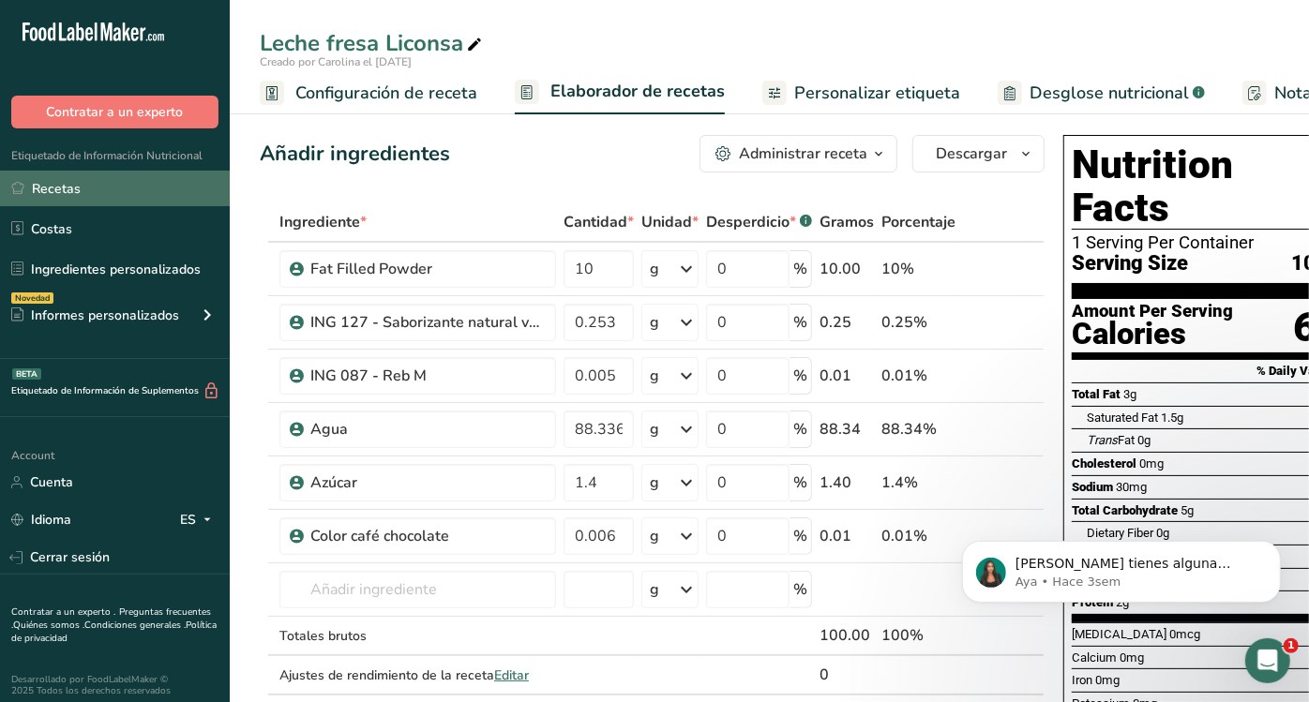
click at [173, 182] on link "Recetas" at bounding box center [115, 189] width 230 height 36
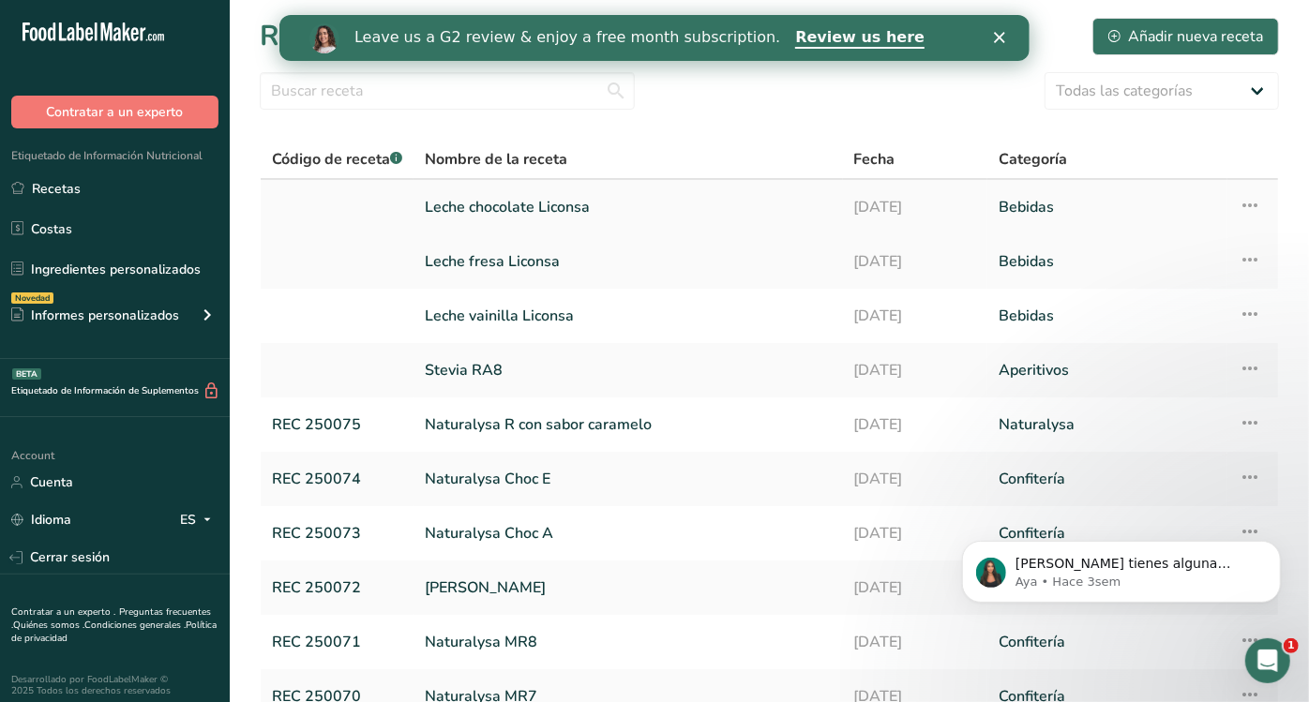
click at [546, 205] on link "Leche chocolate Liconsa" at bounding box center [628, 206] width 407 height 39
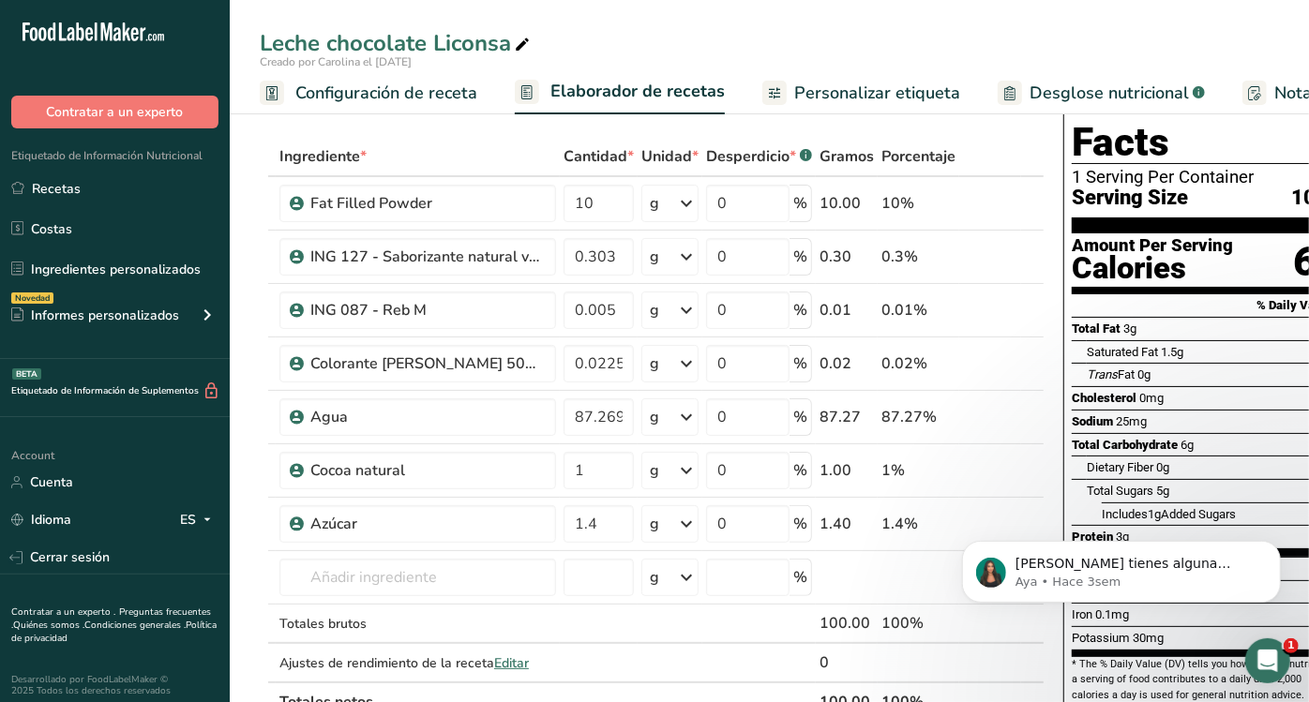
scroll to position [70, 0]
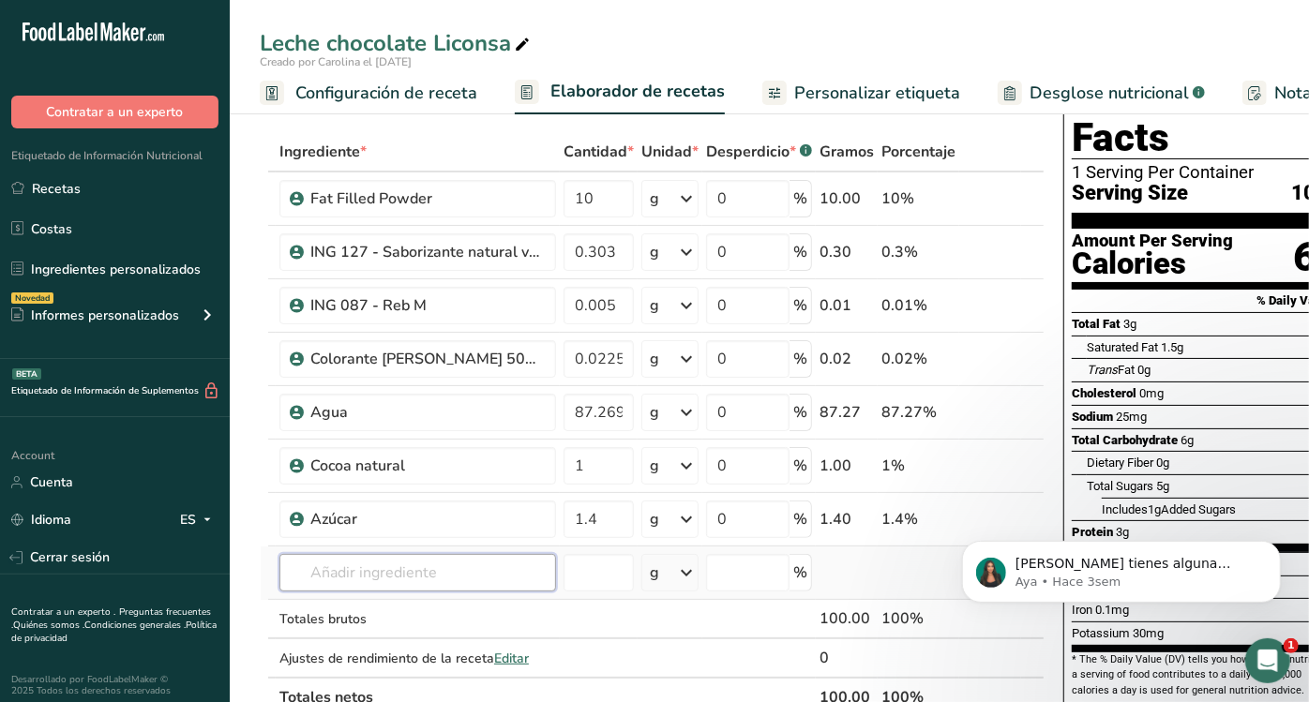
click at [401, 554] on input "text" at bounding box center [417, 572] width 277 height 37
type input "color cafe chocolate"
click at [427, 503] on p "Color café chocolate" at bounding box center [364, 508] width 140 height 20
type input "Color café chocolate"
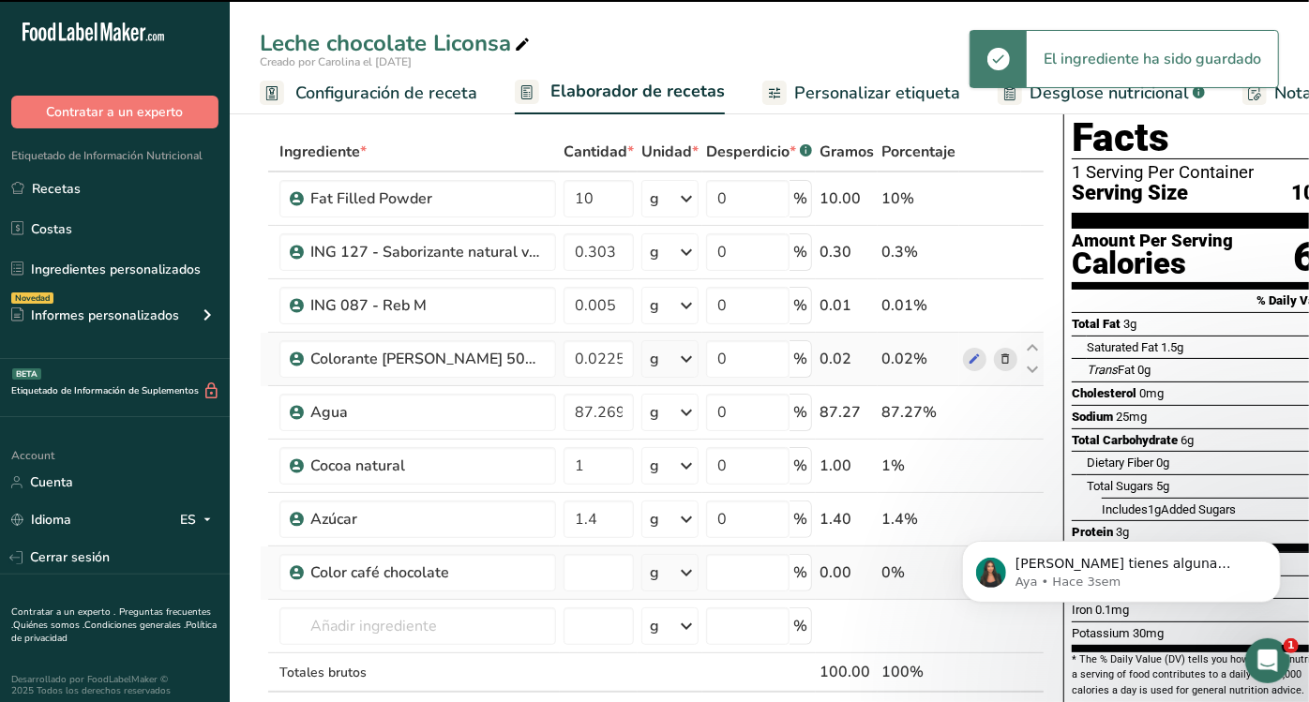
type input "0"
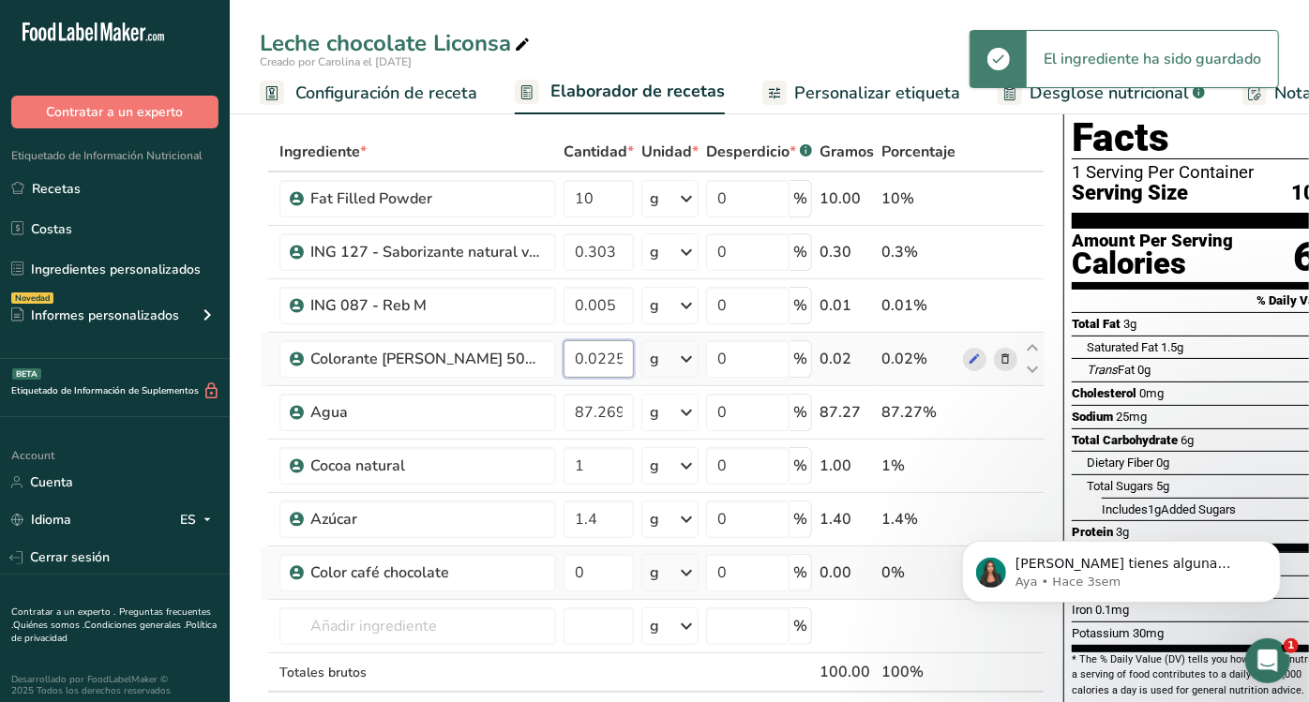
click at [603, 348] on input "0.0225" at bounding box center [598, 358] width 70 height 37
click at [605, 562] on div "Ingrediente * Cantidad * Unidad * Desperdicio * .a-a{fill:#347362;}.b-a{fill:#f…" at bounding box center [652, 451] width 785 height 638
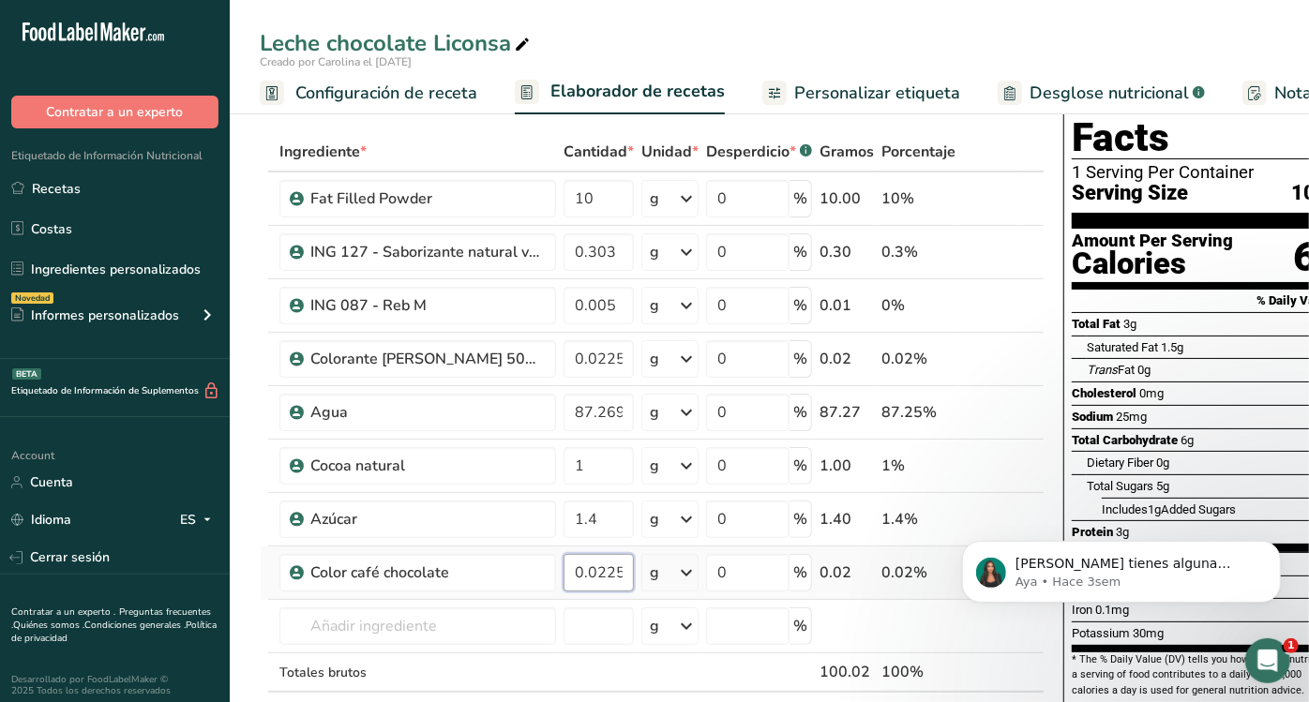
type input "0.0225"
click at [602, 593] on div "Ingrediente * Cantidad * Unidad * Desperdicio * .a-a{fill:#347362;}.b-a{fill:#f…" at bounding box center [652, 451] width 785 height 638
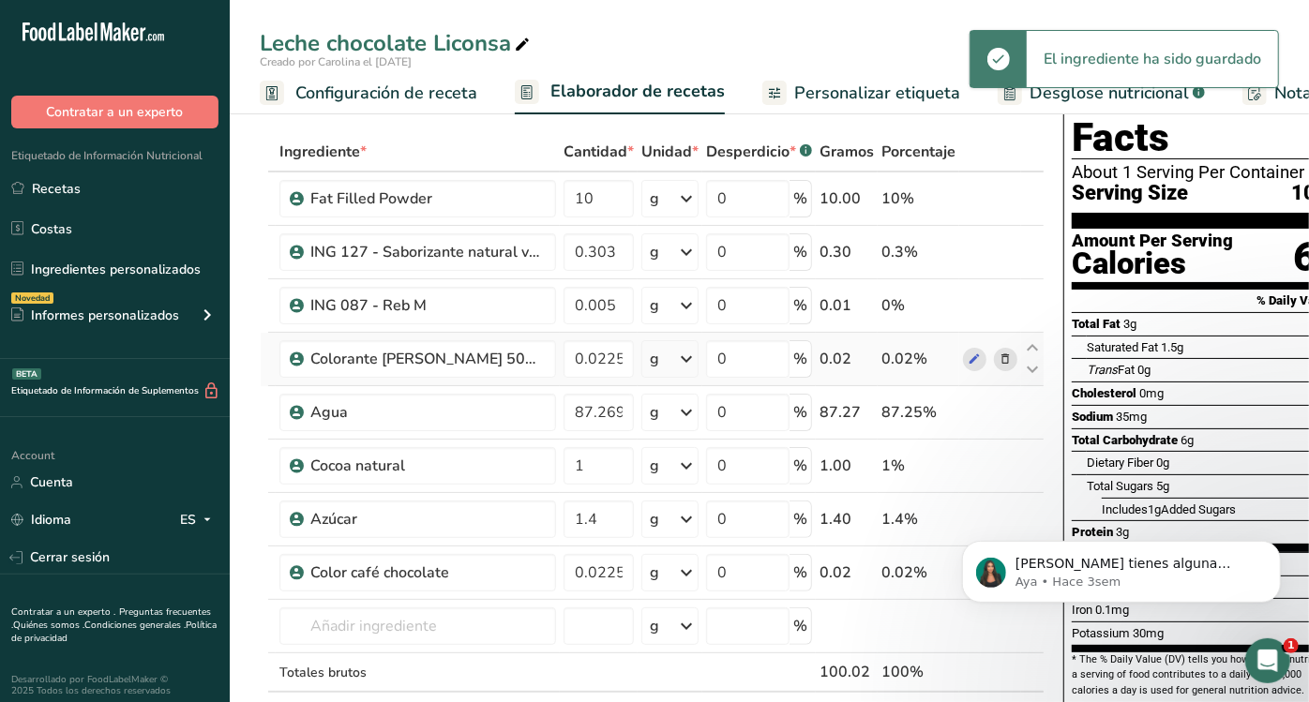
click at [1003, 358] on icon at bounding box center [1005, 360] width 13 height 20
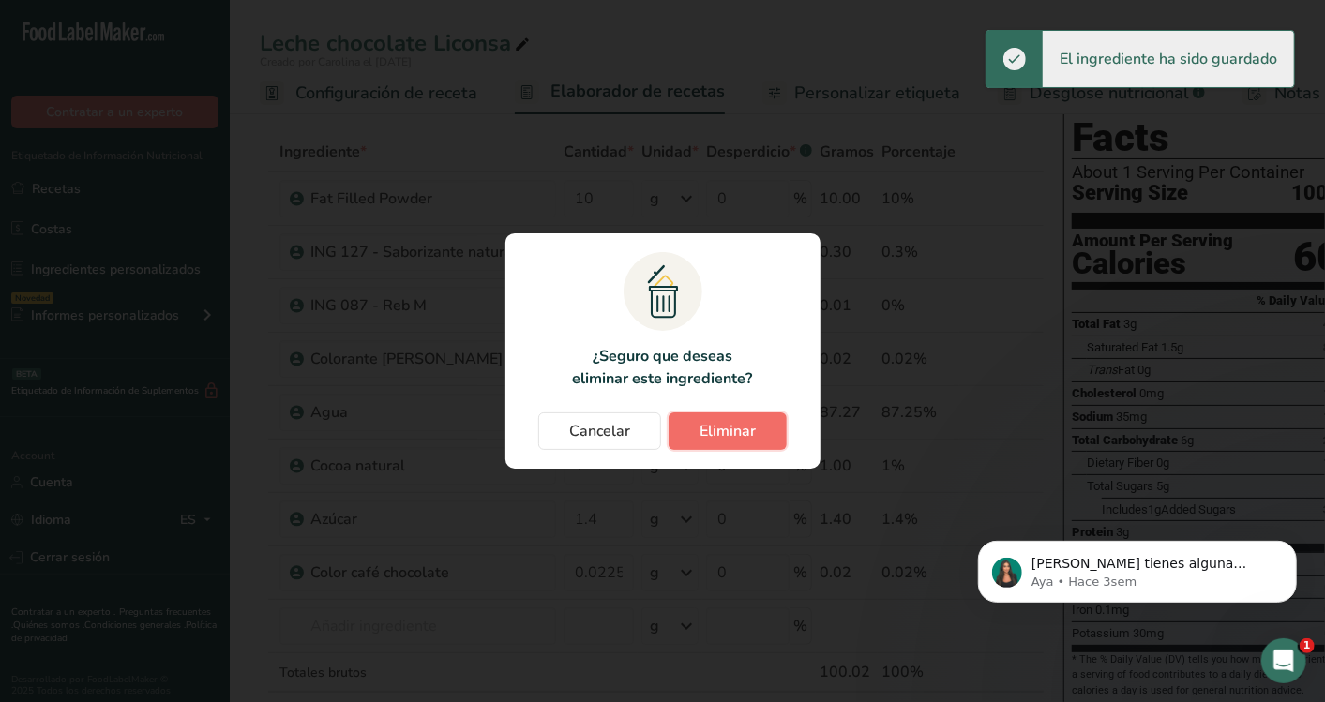
click at [735, 446] on button "Eliminar" at bounding box center [727, 430] width 118 height 37
type input "87.2695"
type input "1"
type input "1.4"
type input "0.0225"
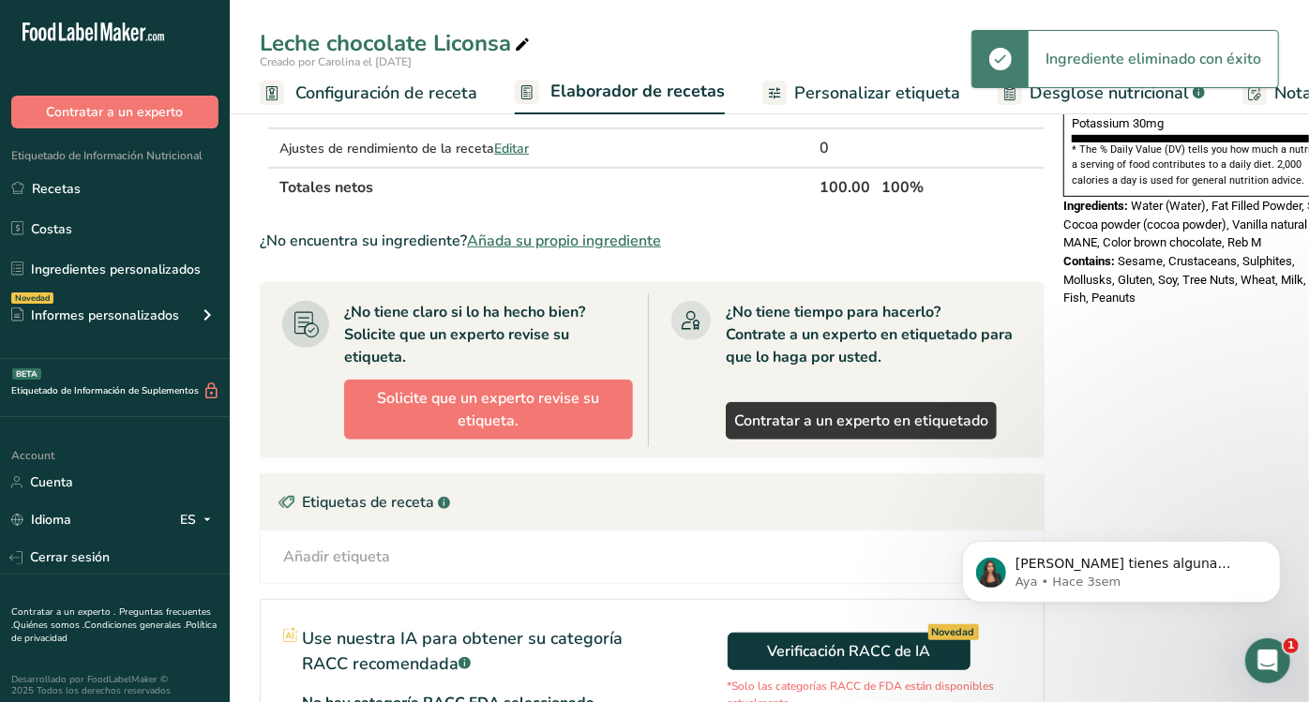
scroll to position [637, 0]
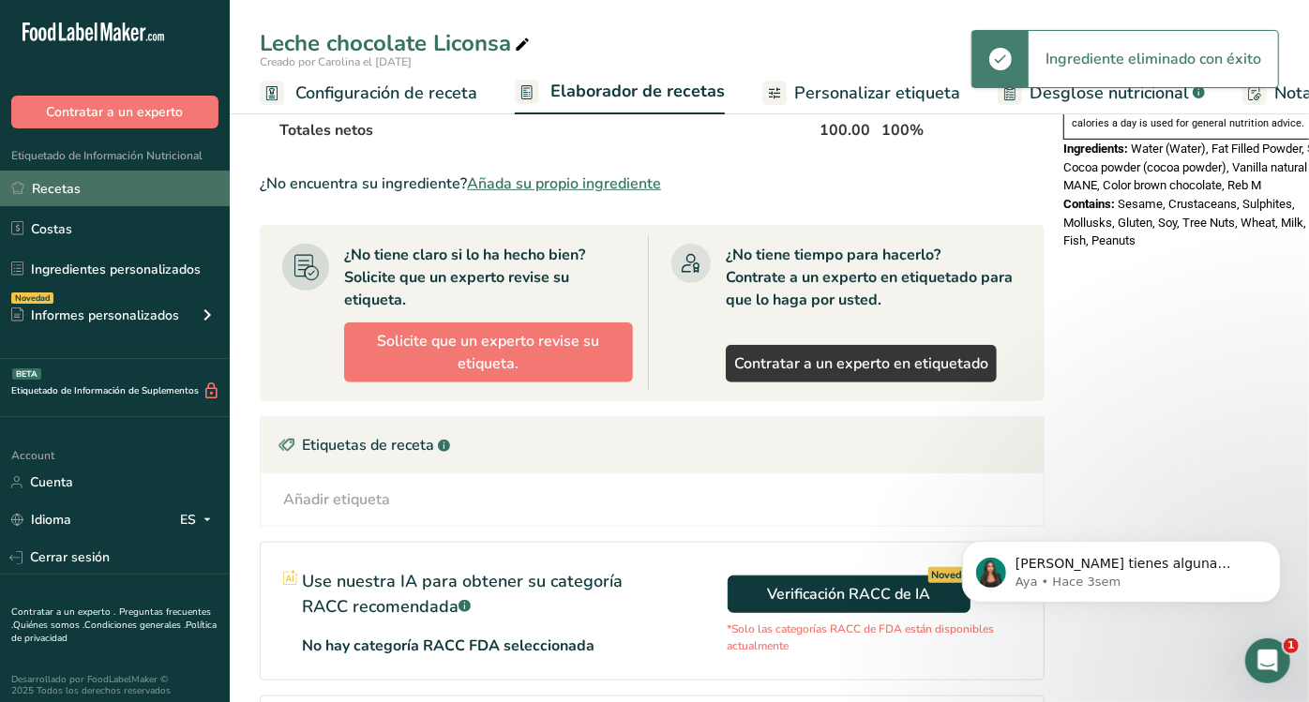
click at [61, 197] on link "Recetas" at bounding box center [115, 189] width 230 height 36
